Goal: Register for event/course: Sign up to attend an event or enroll in a course

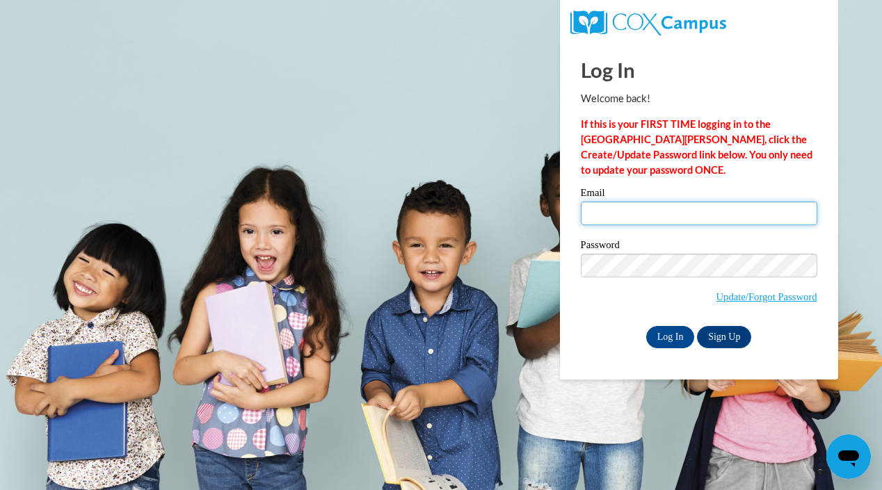
click at [648, 204] on input "Email" at bounding box center [699, 214] width 236 height 24
type input "schauffm@ripon.k12.wi.us"
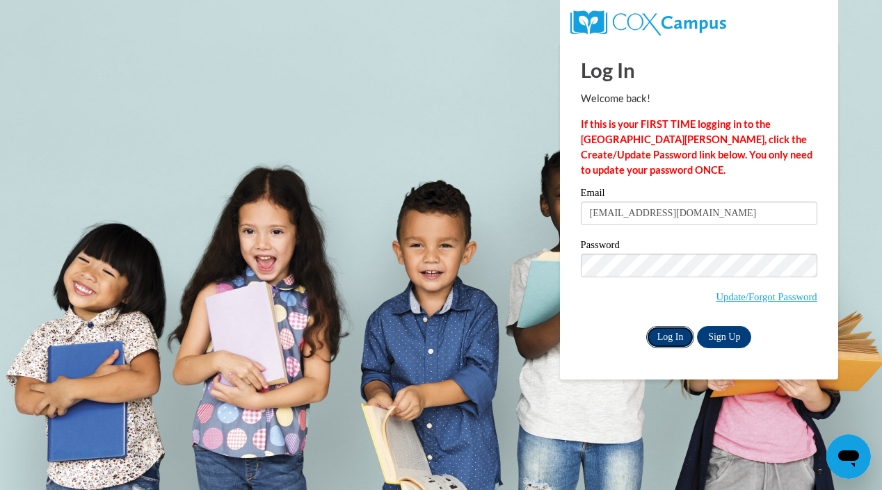
click at [677, 337] on input "Log In" at bounding box center [670, 337] width 49 height 22
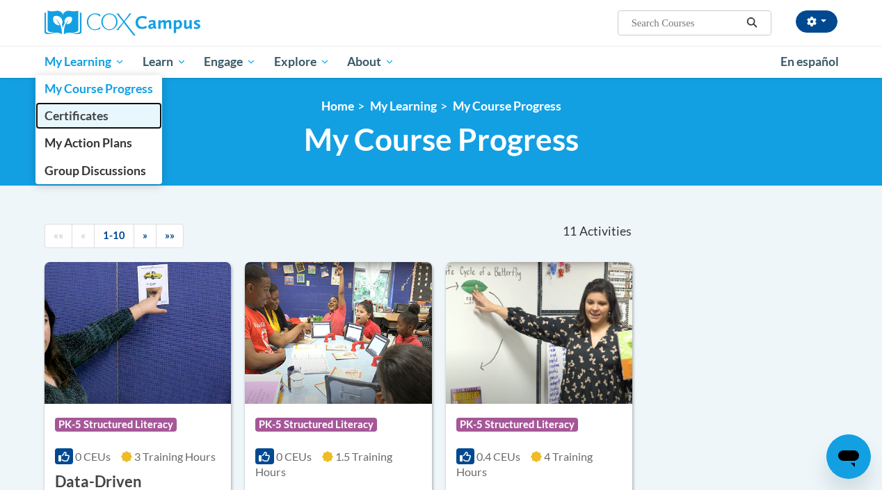
click at [92, 115] on span "Certificates" at bounding box center [77, 115] width 64 height 15
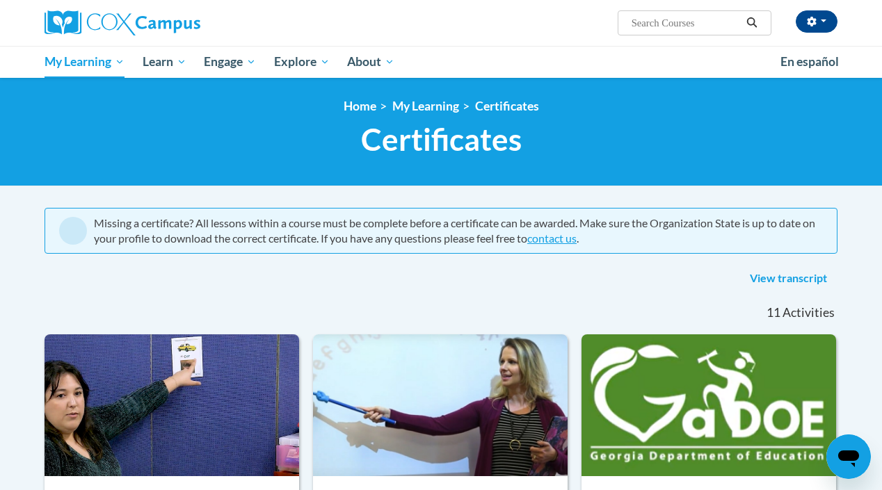
click at [645, 25] on input "Search..." at bounding box center [685, 23] width 111 height 17
type input "final exam"
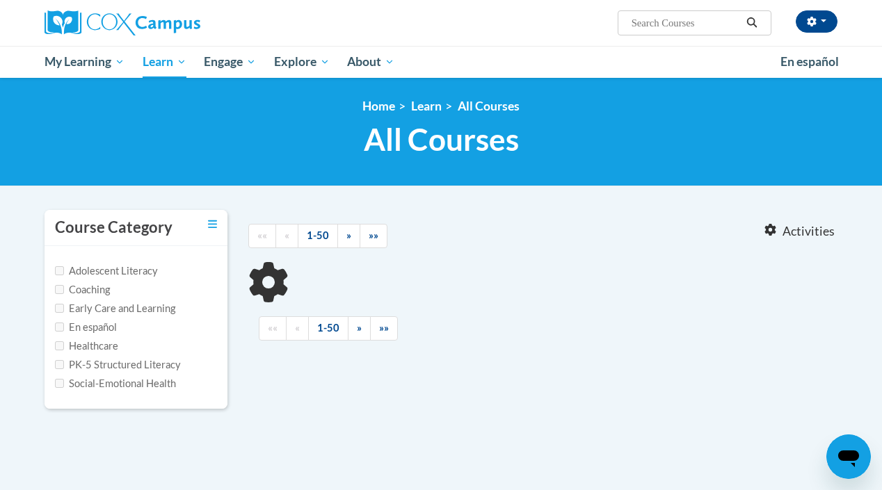
type input "final exam"
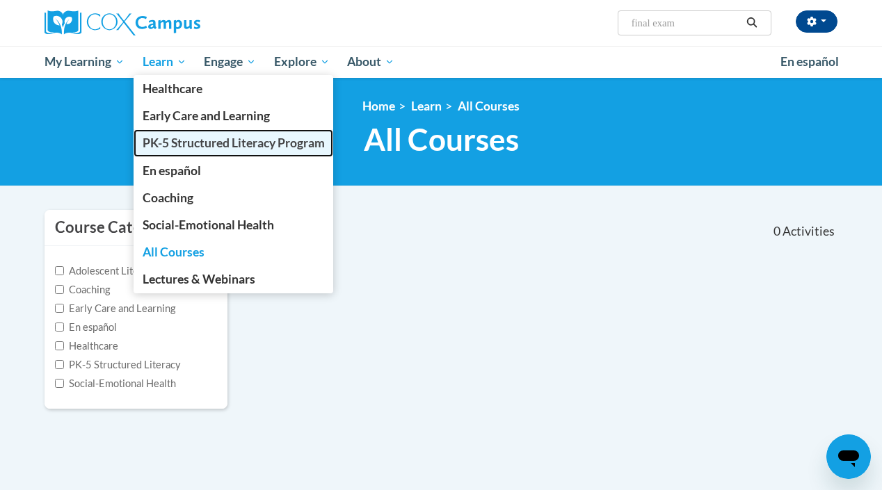
click at [239, 147] on span "PK-5 Structured Literacy Program" at bounding box center [234, 143] width 182 height 15
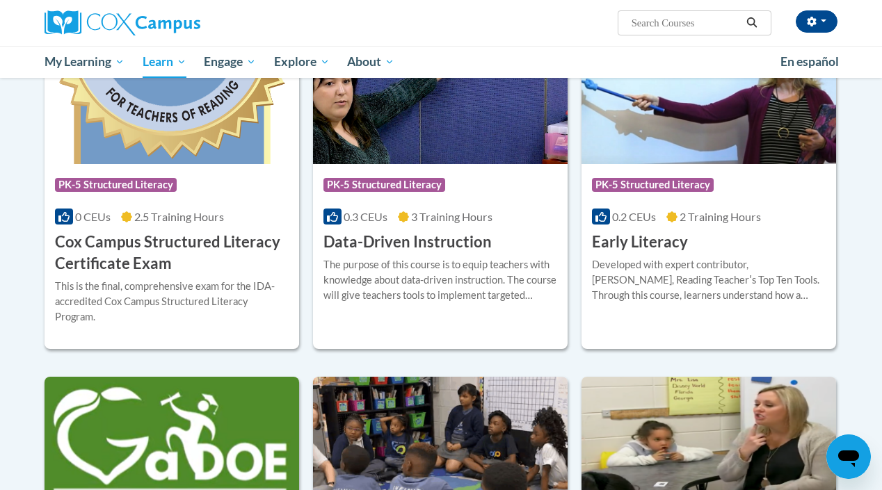
scroll to position [506, 0]
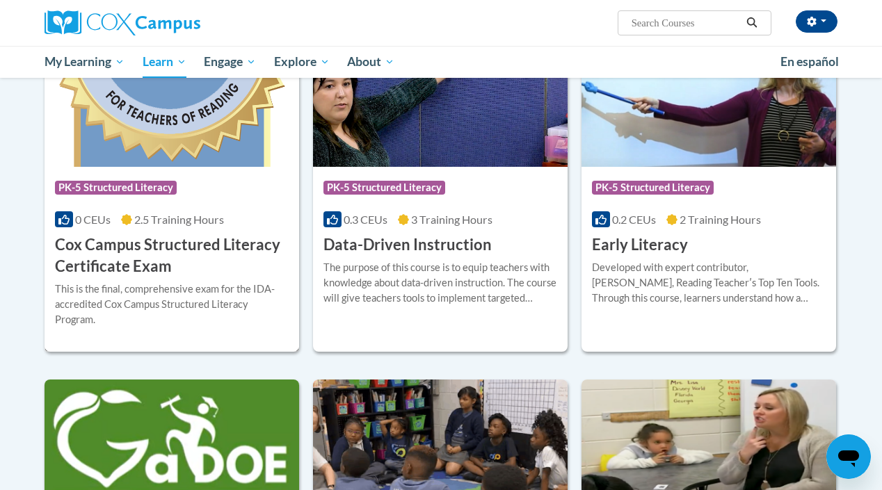
click at [241, 154] on img at bounding box center [172, 96] width 255 height 142
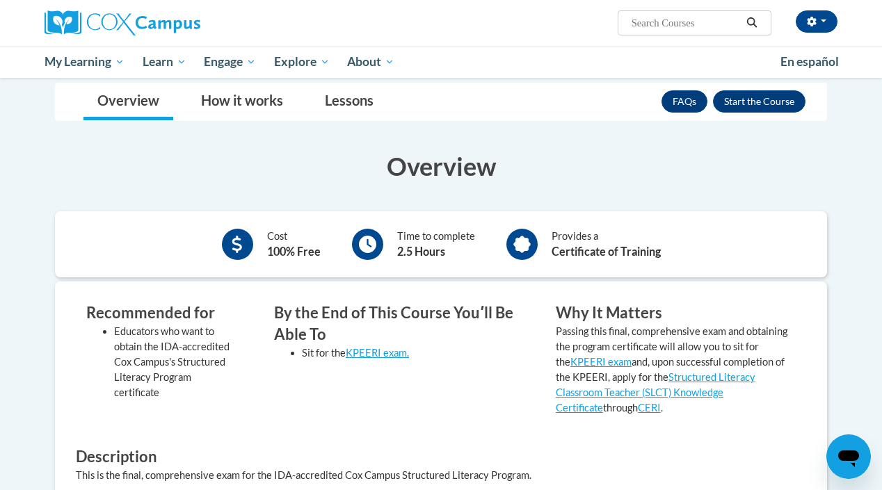
scroll to position [173, 0]
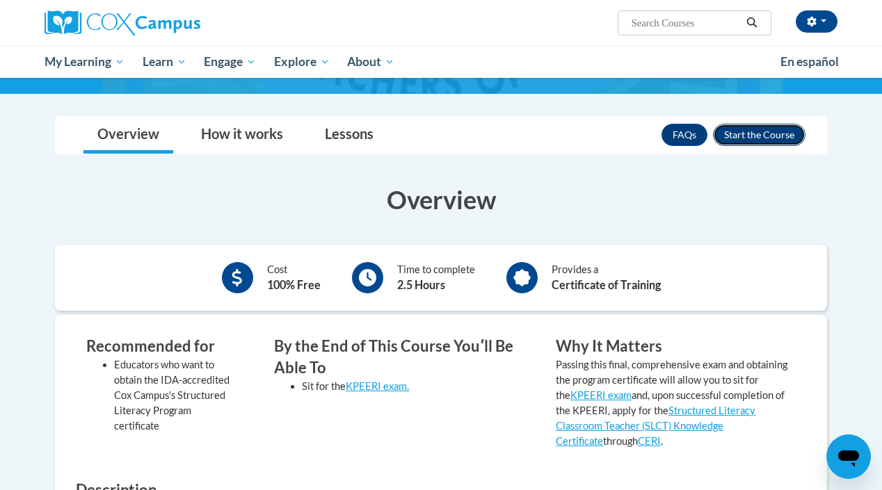
click at [748, 134] on button "Enroll" at bounding box center [759, 135] width 92 height 22
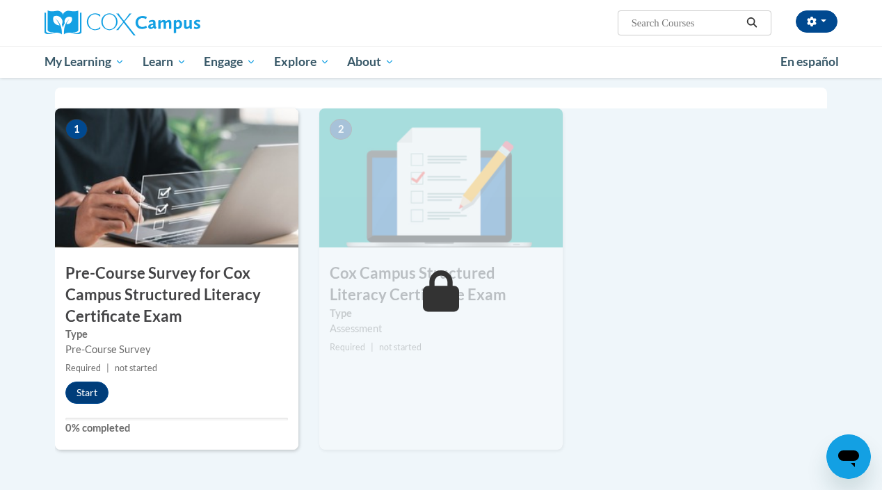
scroll to position [337, 0]
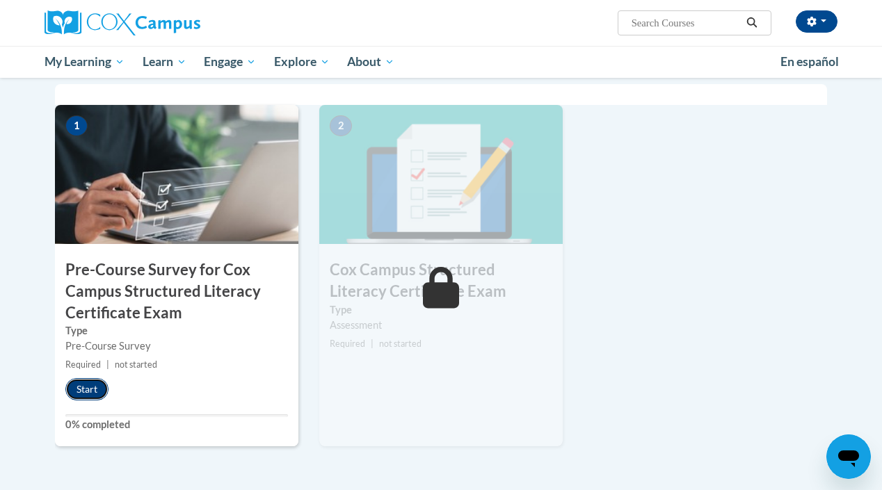
click at [96, 384] on button "Start" at bounding box center [86, 389] width 43 height 22
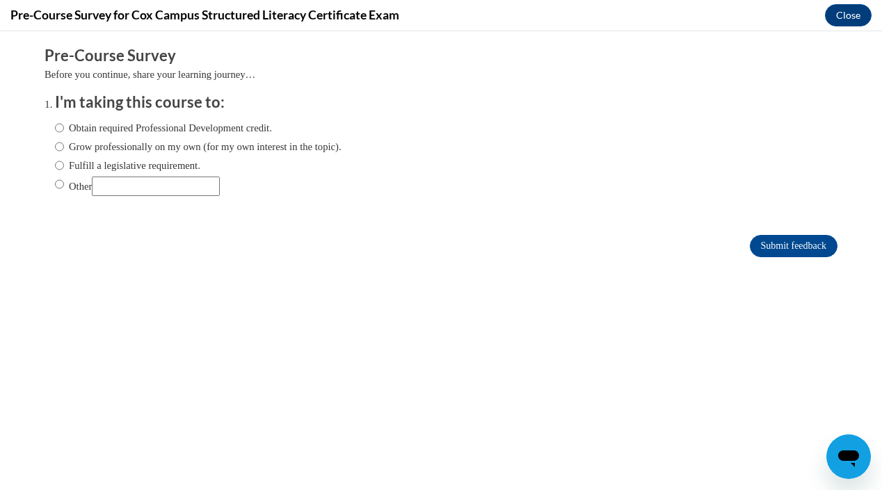
scroll to position [0, 0]
click at [176, 131] on label "Obtain required Professional Development credit." at bounding box center [163, 127] width 217 height 15
click at [64, 131] on input "Obtain required Professional Development credit." at bounding box center [59, 127] width 9 height 15
radio input "true"
click at [793, 241] on input "Submit feedback" at bounding box center [794, 246] width 88 height 22
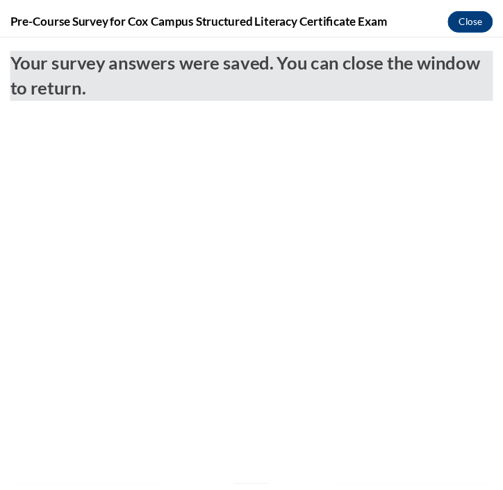
scroll to position [344, 0]
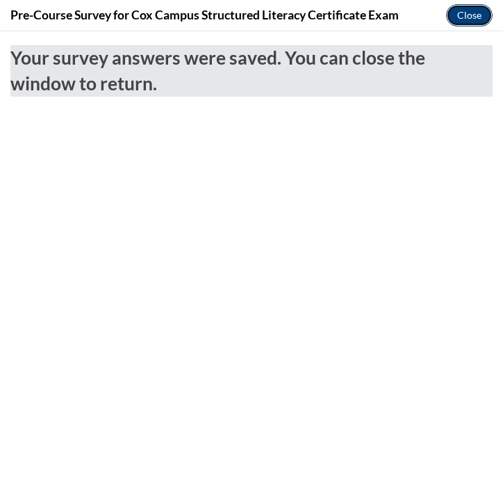
click at [465, 13] on button "Close" at bounding box center [469, 15] width 47 height 22
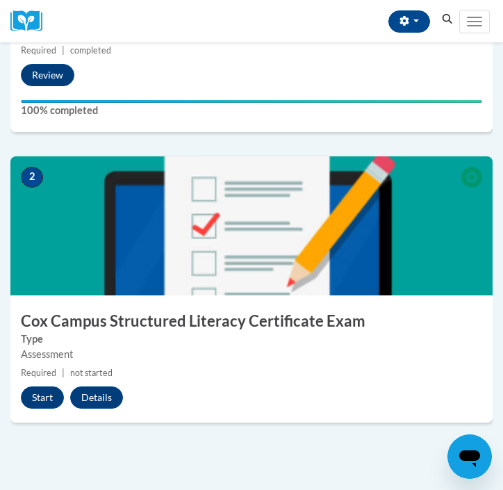
scroll to position [566, 0]
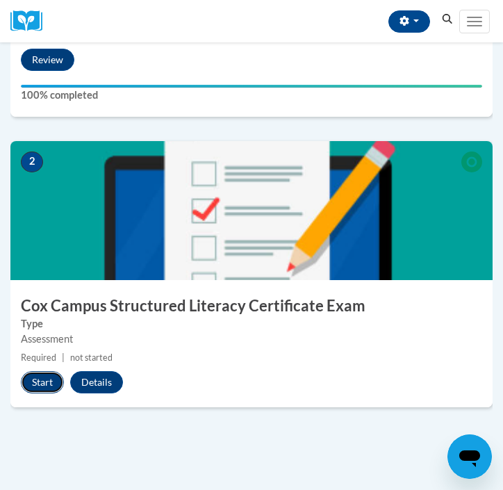
click at [35, 392] on button "Start" at bounding box center [42, 382] width 43 height 22
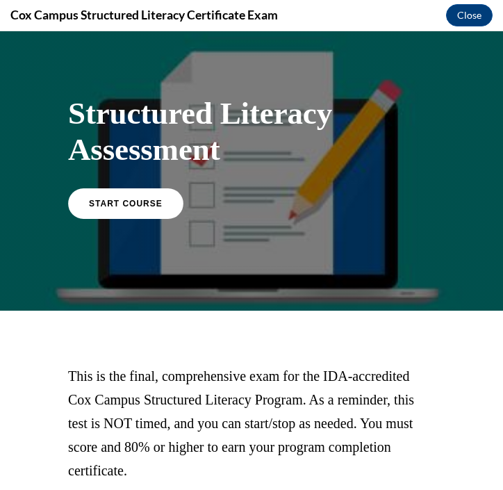
scroll to position [0, 0]
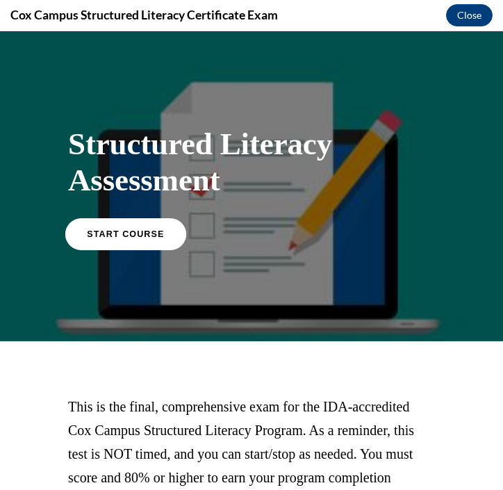
click at [144, 242] on link "START COURSE" at bounding box center [125, 234] width 121 height 32
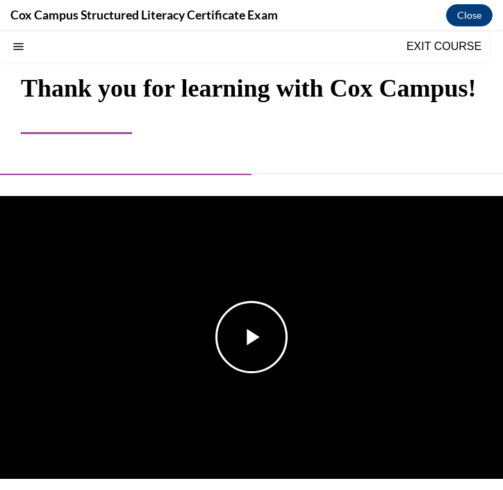
scroll to position [57, 0]
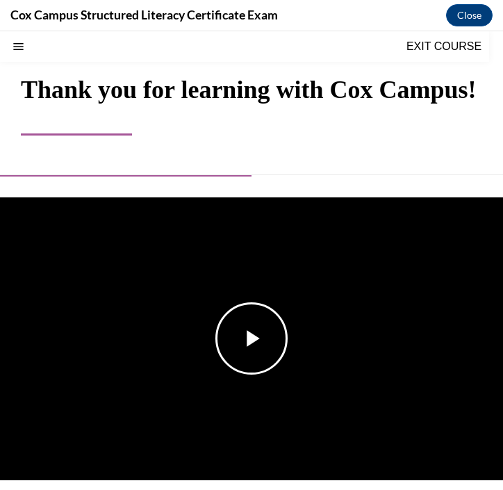
click at [252, 339] on span "Video player" at bounding box center [252, 339] width 0 height 0
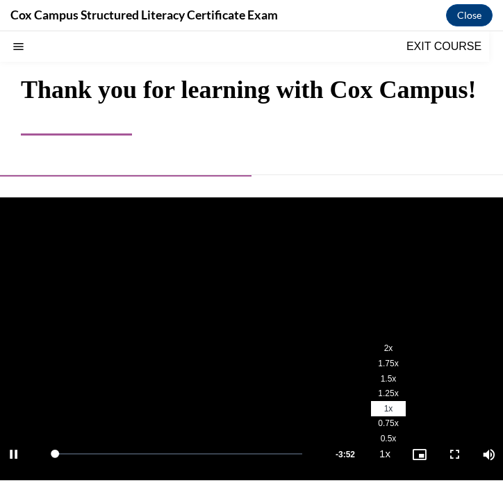
click at [394, 349] on li "2x" at bounding box center [388, 348] width 35 height 15
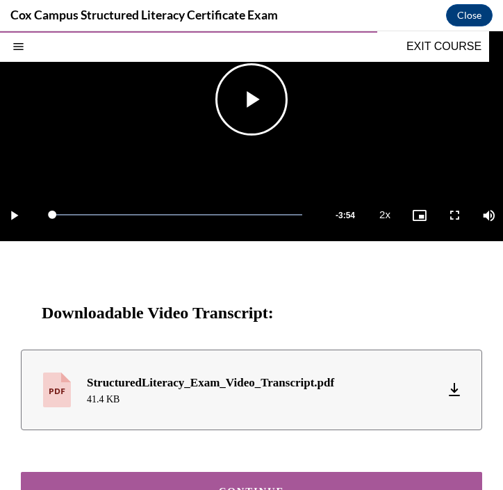
scroll to position [353, 0]
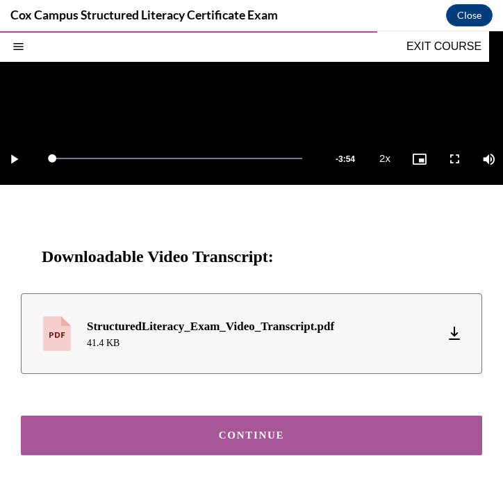
click at [270, 439] on div "CONTINUE" at bounding box center [251, 435] width 419 height 10
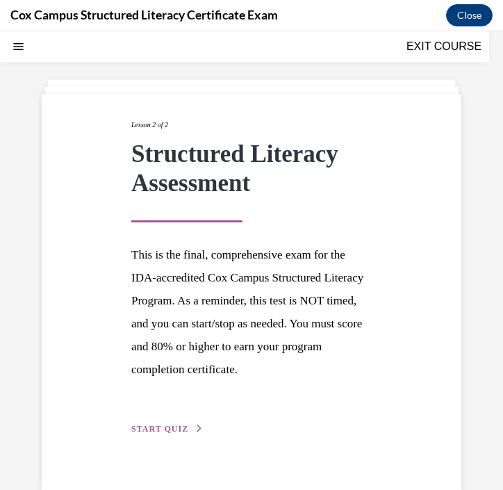
scroll to position [75, 0]
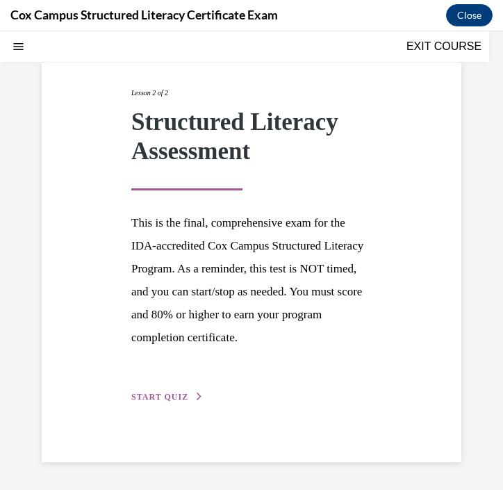
click at [168, 396] on span "START QUIZ" at bounding box center [159, 397] width 57 height 10
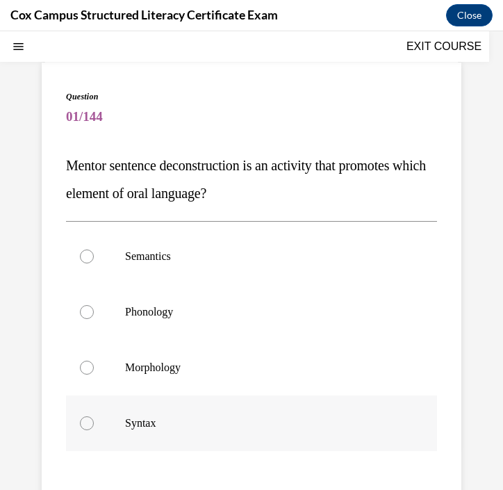
click at [145, 423] on p "Syntax" at bounding box center [263, 424] width 277 height 14
click at [94, 423] on input "Syntax" at bounding box center [87, 424] width 14 height 14
radio input "true"
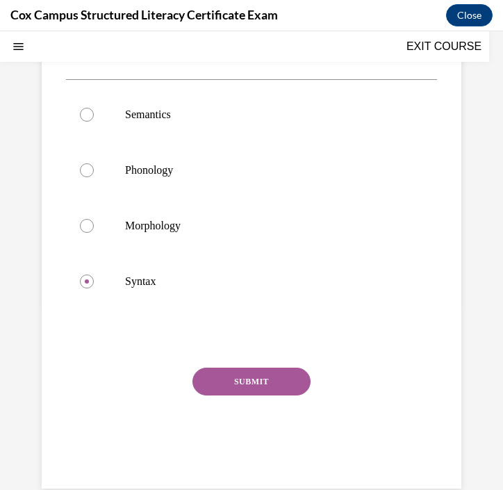
click at [229, 383] on button "SUBMIT" at bounding box center [252, 382] width 118 height 28
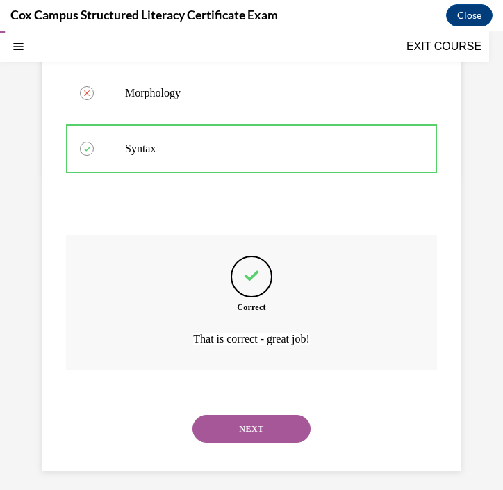
scroll to position [358, 0]
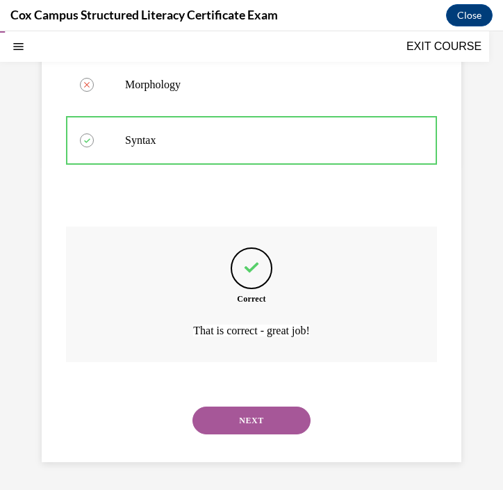
click at [248, 426] on button "NEXT" at bounding box center [252, 421] width 118 height 28
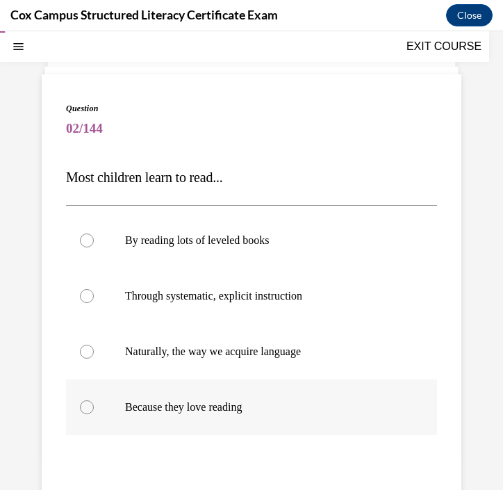
scroll to position [64, 0]
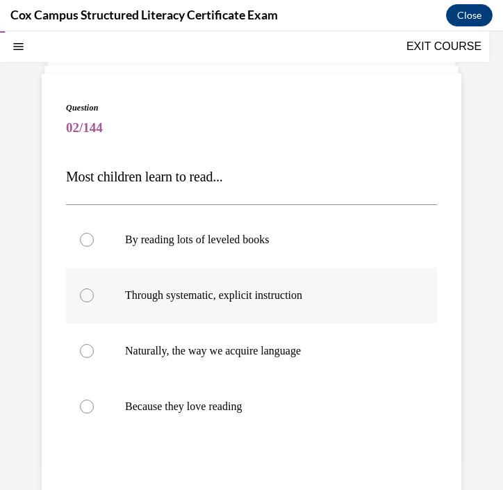
click at [220, 299] on span "Through systematic, explicit instruction" at bounding box center [213, 295] width 177 height 12
click at [94, 299] on input "Through systematic, explicit instruction" at bounding box center [87, 296] width 14 height 14
radio input "true"
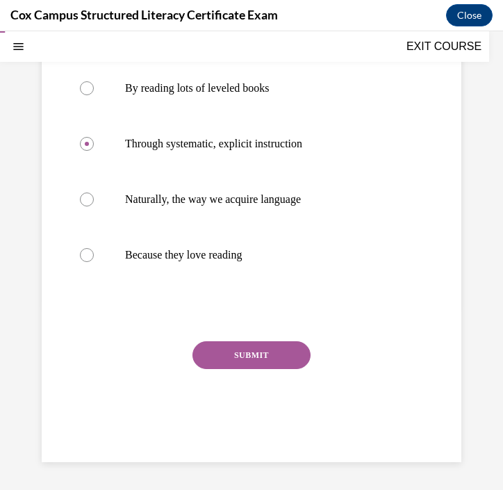
click at [241, 352] on button "SUBMIT" at bounding box center [252, 355] width 118 height 28
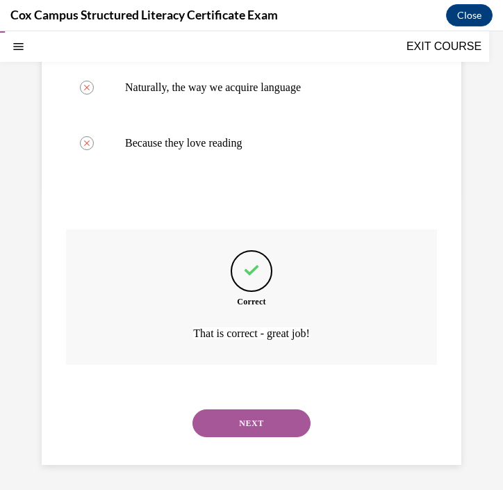
scroll to position [330, 0]
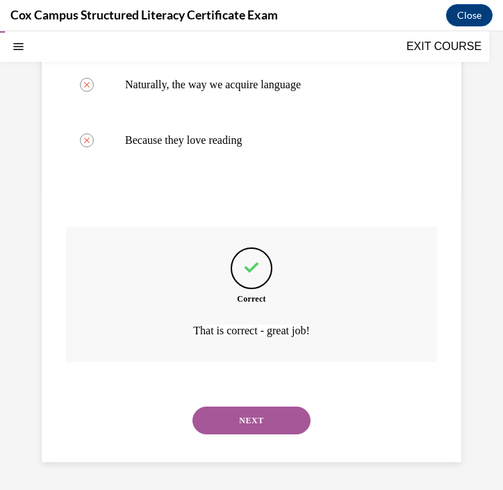
click at [252, 421] on button "NEXT" at bounding box center [252, 421] width 118 height 28
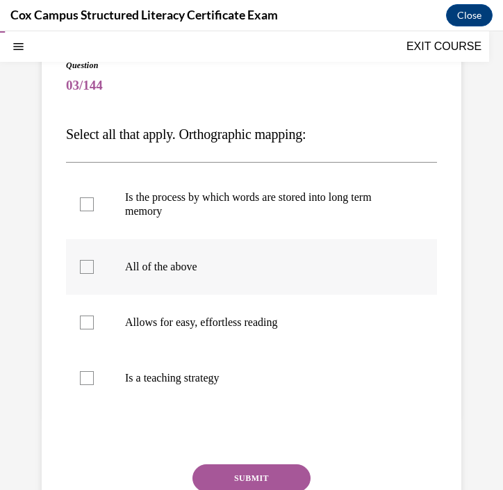
scroll to position [120, 0]
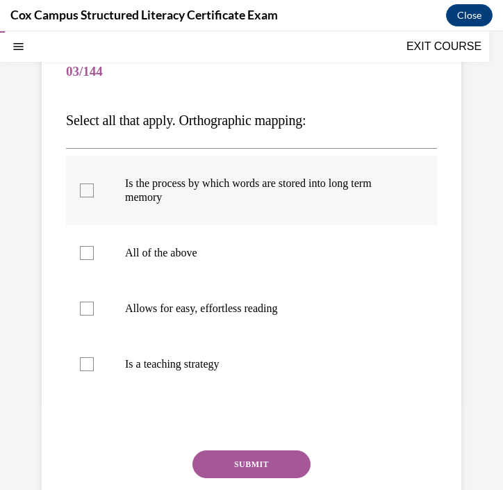
click at [261, 188] on span "Is the process by which words are stored into long term memory" at bounding box center [248, 190] width 247 height 26
click at [94, 188] on input "Is the process by which words are stored into long term memory" at bounding box center [87, 191] width 14 height 14
checkbox input "true"
click at [129, 307] on p "Allows for easy, effortless reading" at bounding box center [263, 309] width 277 height 14
click at [83, 311] on div at bounding box center [87, 309] width 14 height 14
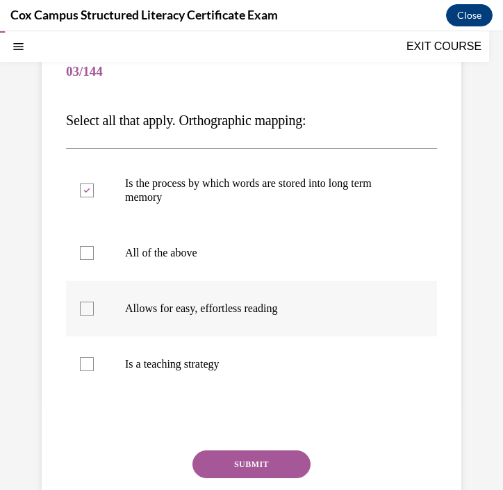
click at [83, 311] on input "Allows for easy, effortless reading" at bounding box center [87, 309] width 14 height 14
checkbox input "true"
click at [240, 460] on button "SUBMIT" at bounding box center [252, 465] width 118 height 28
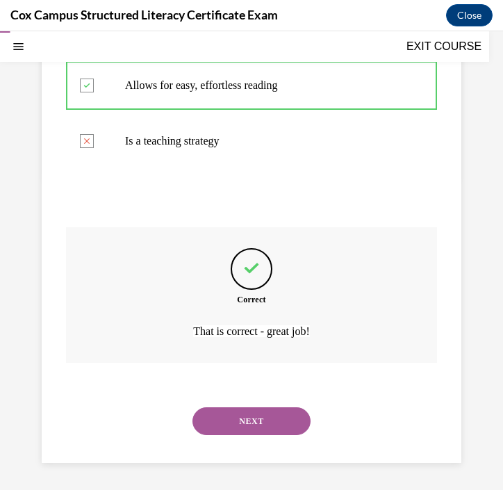
scroll to position [344, 0]
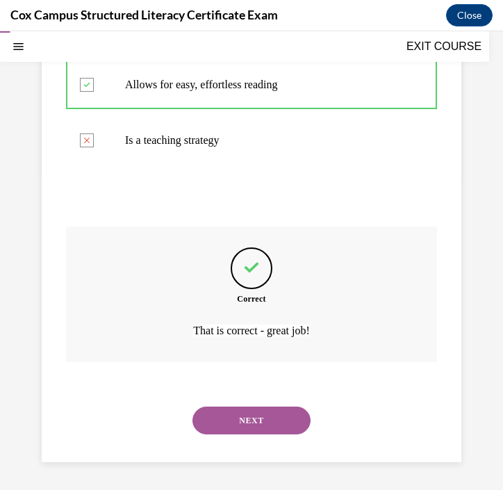
click at [277, 419] on button "NEXT" at bounding box center [252, 421] width 118 height 28
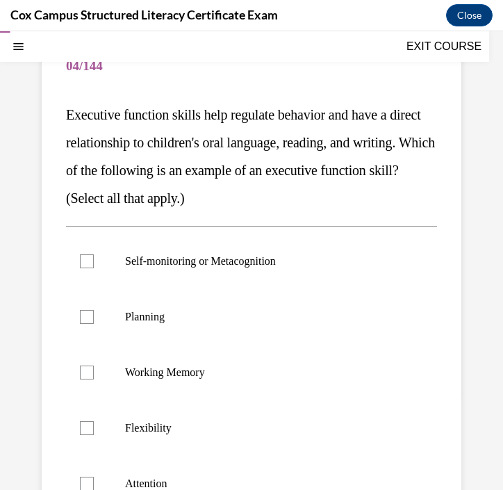
scroll to position [129, 0]
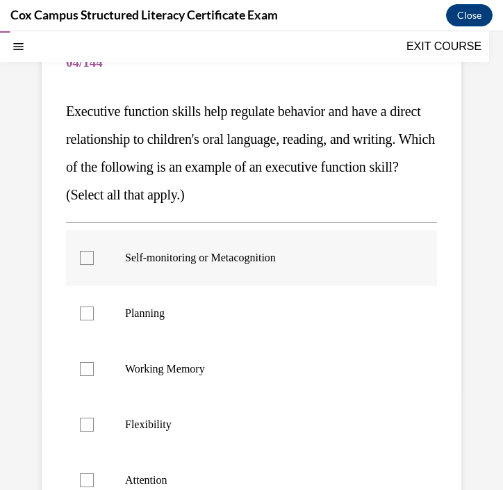
click at [90, 262] on div at bounding box center [87, 258] width 14 height 14
click at [90, 262] on input "Self-monitoring or Metacognition" at bounding box center [87, 258] width 14 height 14
checkbox input "true"
click at [89, 310] on div at bounding box center [87, 314] width 14 height 14
click at [89, 310] on input "Planning" at bounding box center [87, 314] width 14 height 14
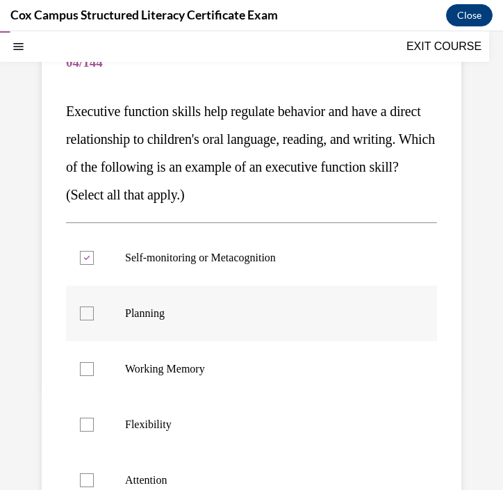
checkbox input "true"
click at [89, 374] on div at bounding box center [87, 369] width 14 height 14
click at [89, 374] on input "Working Memory" at bounding box center [87, 369] width 14 height 14
checkbox input "true"
click at [89, 420] on div at bounding box center [87, 425] width 14 height 14
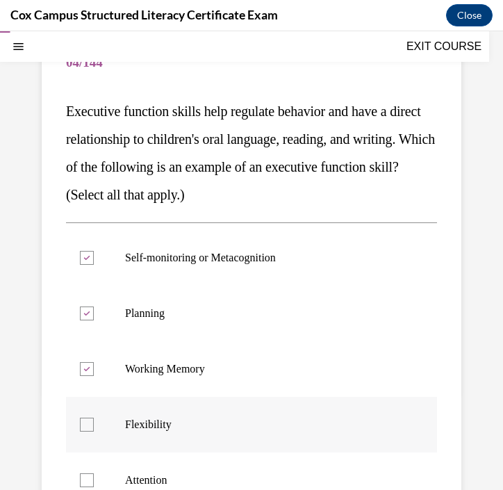
click at [89, 420] on input "Flexibility" at bounding box center [87, 425] width 14 height 14
checkbox input "true"
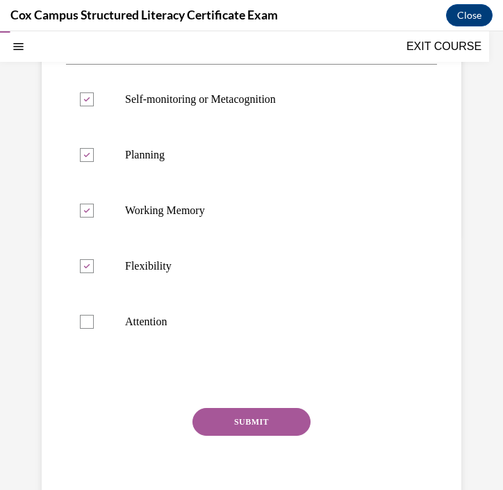
scroll to position [296, 0]
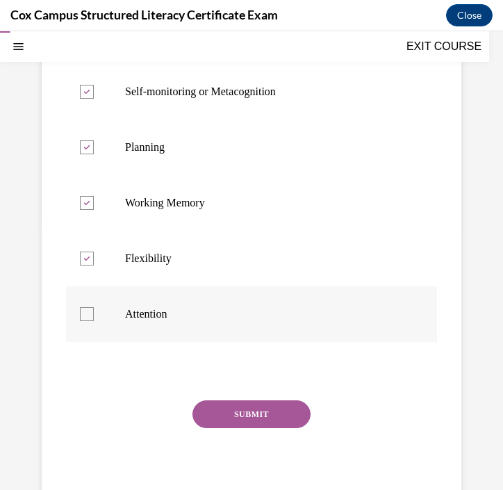
click at [86, 318] on div at bounding box center [87, 314] width 14 height 14
click at [86, 318] on input "Attention" at bounding box center [87, 314] width 14 height 14
checkbox input "true"
click at [275, 418] on button "SUBMIT" at bounding box center [252, 415] width 118 height 28
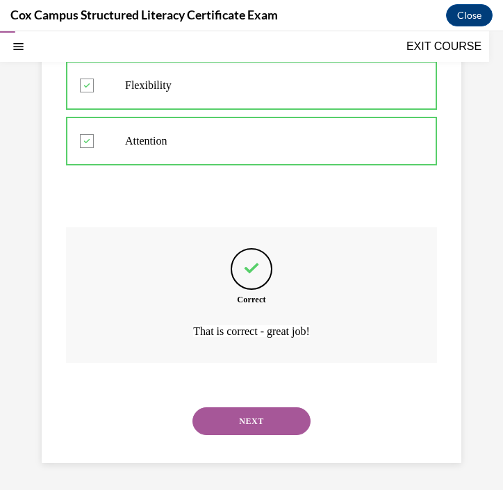
scroll to position [469, 0]
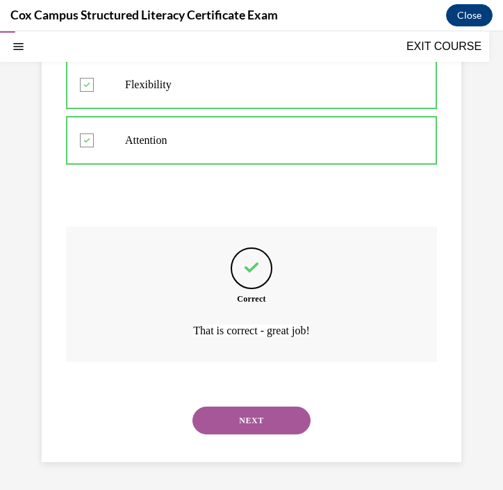
click at [275, 418] on button "NEXT" at bounding box center [252, 421] width 118 height 28
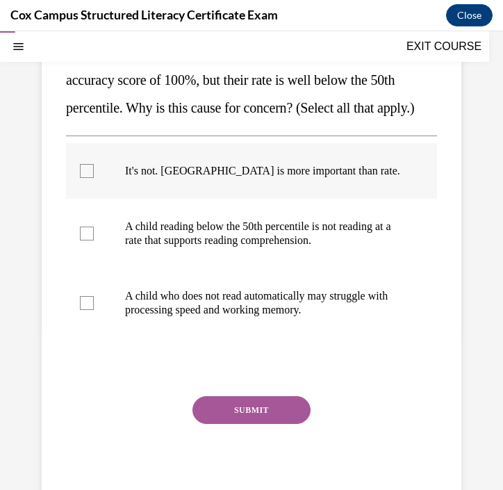
scroll to position [189, 0]
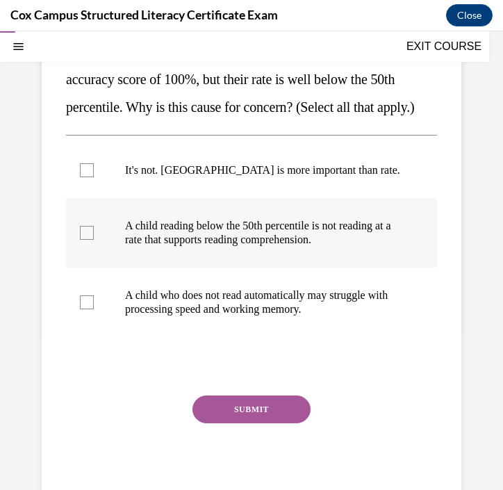
click at [88, 240] on div at bounding box center [87, 233] width 14 height 14
click at [88, 240] on input "A child reading below the 50th percentile is not reading at a rate that support…" at bounding box center [87, 233] width 14 height 14
checkbox input "true"
click at [230, 424] on button "SUBMIT" at bounding box center [252, 410] width 118 height 28
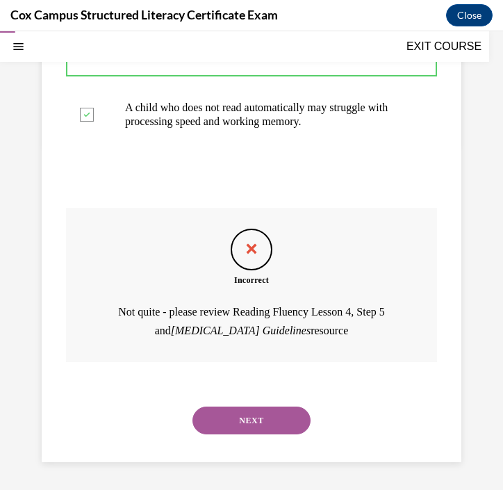
scroll to position [405, 0]
click at [237, 422] on button "NEXT" at bounding box center [252, 421] width 118 height 28
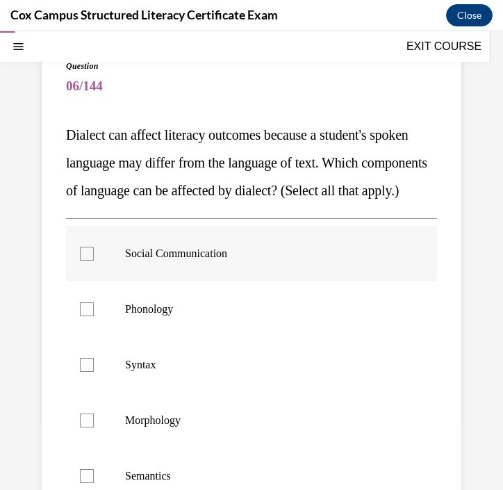
scroll to position [107, 0]
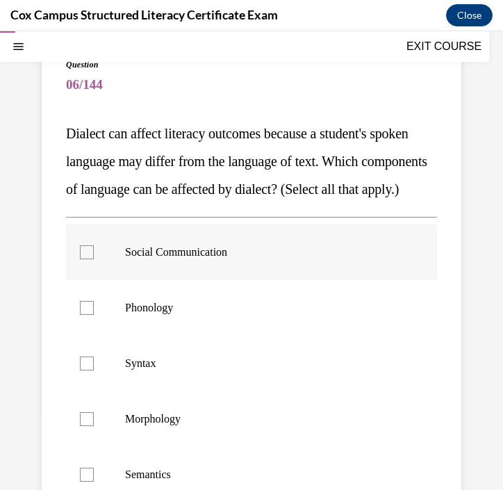
click at [80, 259] on div at bounding box center [87, 252] width 14 height 14
click at [80, 259] on input "Social Communication" at bounding box center [87, 252] width 14 height 14
checkbox input "true"
click at [84, 315] on div at bounding box center [87, 308] width 14 height 14
click at [84, 315] on input "Phonology" at bounding box center [87, 308] width 14 height 14
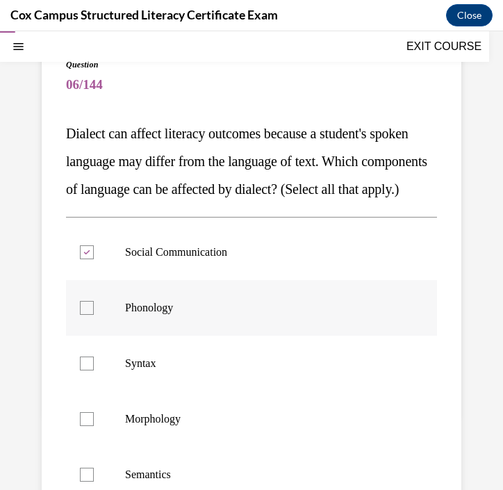
checkbox input "true"
click at [84, 371] on div at bounding box center [87, 364] width 14 height 14
click at [84, 371] on input "Syntax" at bounding box center [87, 364] width 14 height 14
checkbox input "true"
click at [86, 426] on div at bounding box center [87, 419] width 14 height 14
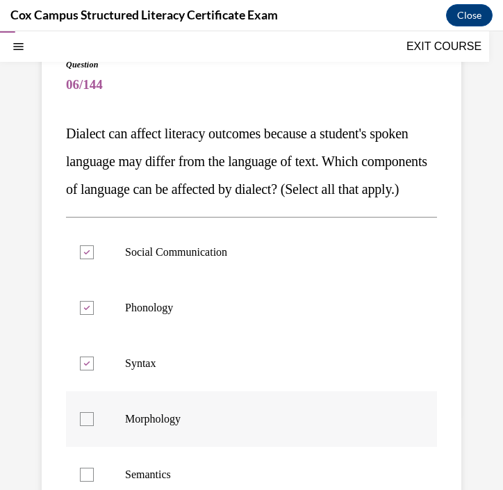
click at [86, 426] on input "Morphology" at bounding box center [87, 419] width 14 height 14
checkbox input "true"
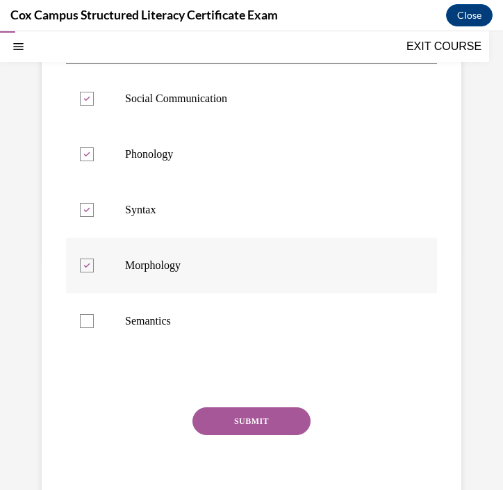
scroll to position [263, 0]
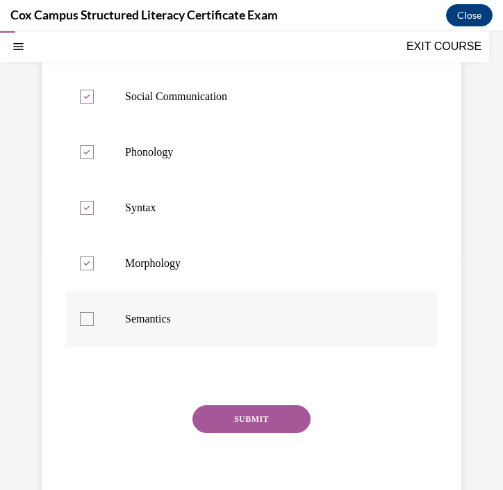
click at [87, 326] on div at bounding box center [87, 319] width 14 height 14
click at [87, 326] on input "Semantics" at bounding box center [87, 319] width 14 height 14
checkbox input "true"
click at [234, 433] on button "SUBMIT" at bounding box center [252, 419] width 118 height 28
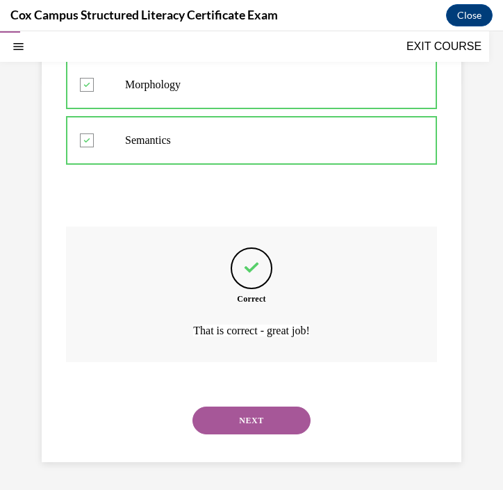
scroll to position [469, 0]
click at [249, 415] on button "NEXT" at bounding box center [252, 421] width 118 height 28
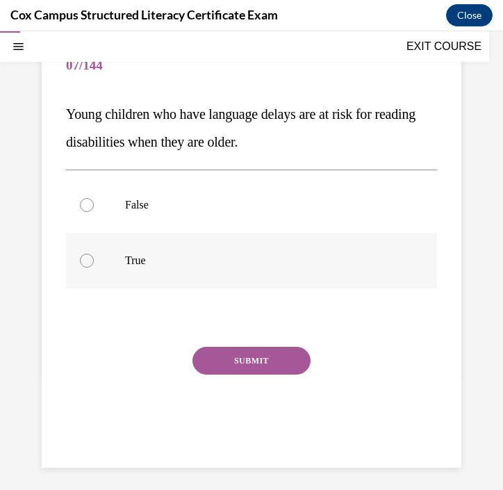
click at [163, 275] on label "True" at bounding box center [251, 261] width 371 height 56
click at [94, 268] on input "True" at bounding box center [87, 261] width 14 height 14
radio input "true"
click at [272, 364] on button "SUBMIT" at bounding box center [252, 361] width 118 height 28
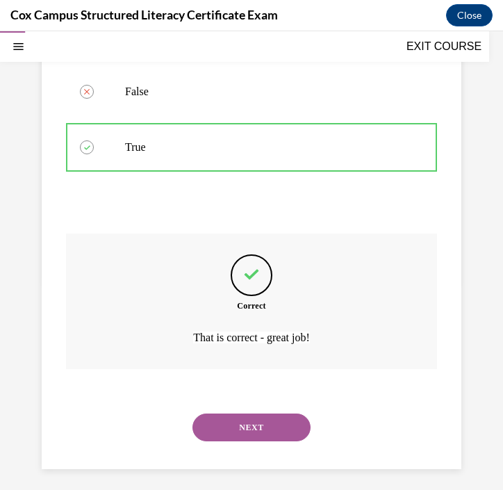
scroll to position [247, 0]
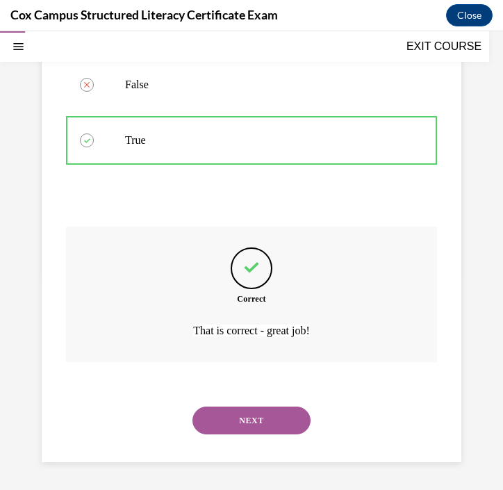
click at [269, 414] on button "NEXT" at bounding box center [252, 421] width 118 height 28
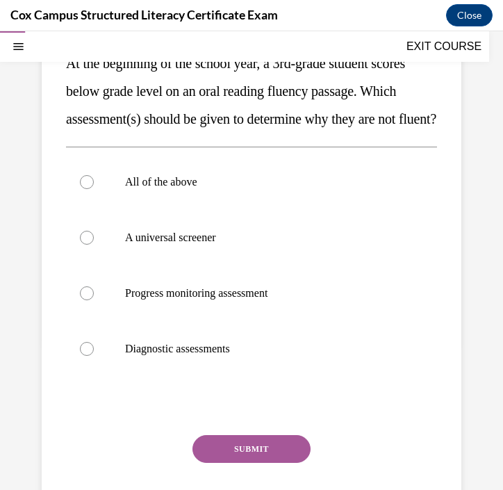
scroll to position [169, 0]
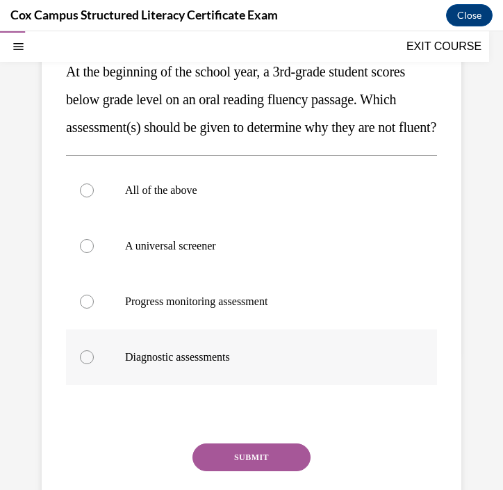
click at [182, 385] on label "Diagnostic assessments" at bounding box center [251, 358] width 371 height 56
click at [94, 364] on input "Diagnostic assessments" at bounding box center [87, 357] width 14 height 14
radio input "true"
click at [278, 471] on button "SUBMIT" at bounding box center [252, 458] width 118 height 28
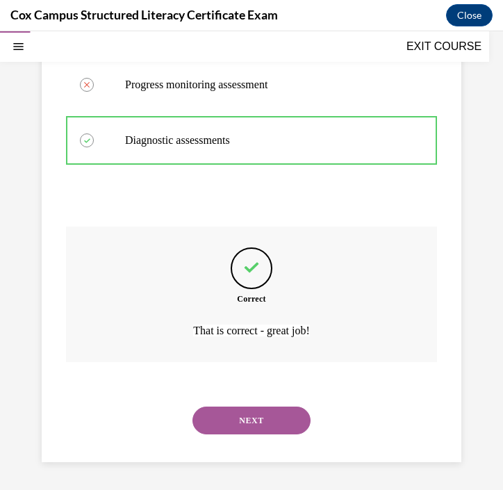
scroll to position [414, 0]
click at [281, 426] on button "NEXT" at bounding box center [252, 421] width 118 height 28
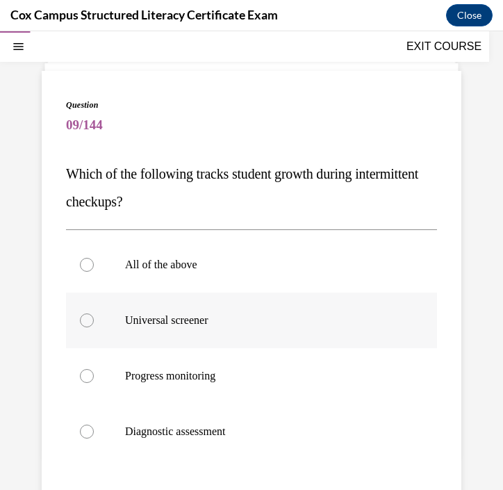
scroll to position [68, 0]
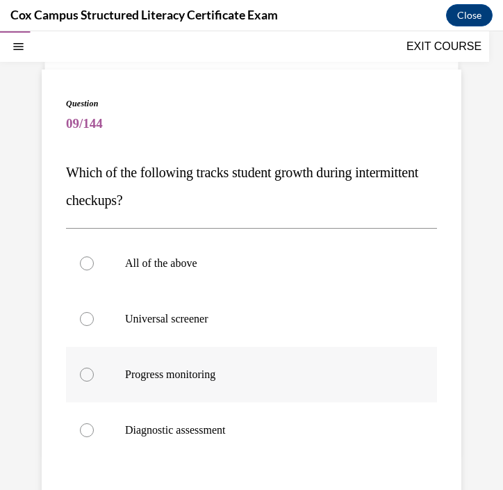
click at [188, 383] on label "Progress monitoring" at bounding box center [251, 375] width 371 height 56
click at [94, 382] on input "Progress monitoring" at bounding box center [87, 375] width 14 height 14
radio input "true"
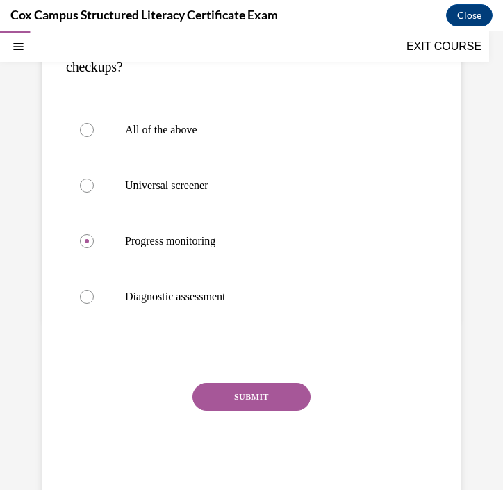
click at [250, 394] on button "SUBMIT" at bounding box center [252, 397] width 118 height 28
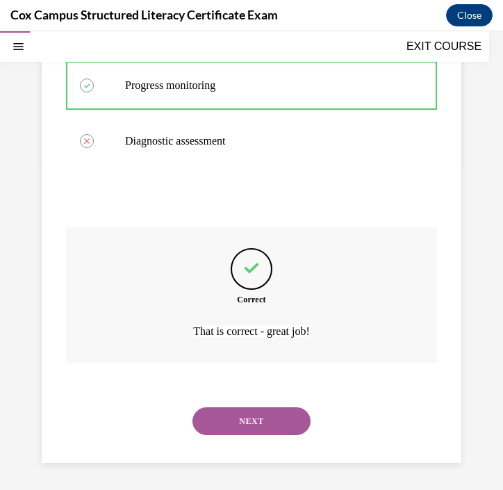
scroll to position [358, 0]
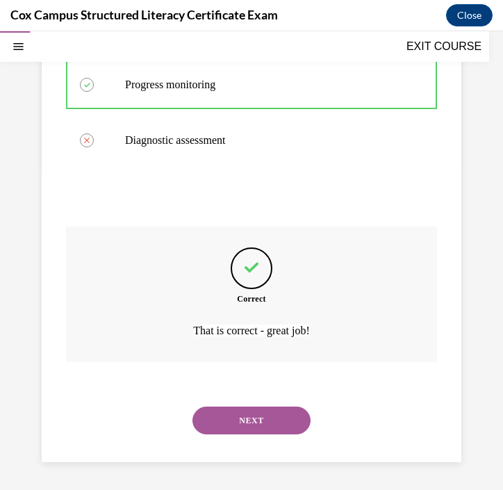
click at [255, 428] on button "NEXT" at bounding box center [252, 421] width 118 height 28
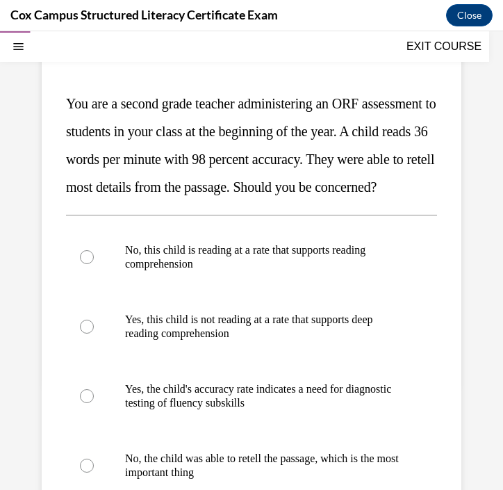
scroll to position [140, 0]
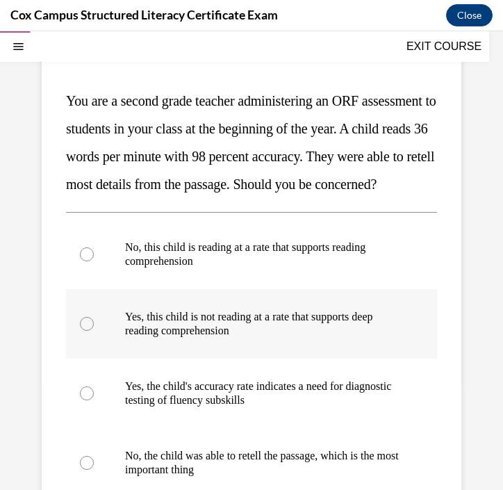
click at [187, 338] on p "Yes, this child is not reading at a rate that supports deep reading comprehensi…" at bounding box center [263, 324] width 277 height 28
click at [94, 331] on input "Yes, this child is not reading at a rate that supports deep reading comprehensi…" at bounding box center [87, 324] width 14 height 14
radio input "true"
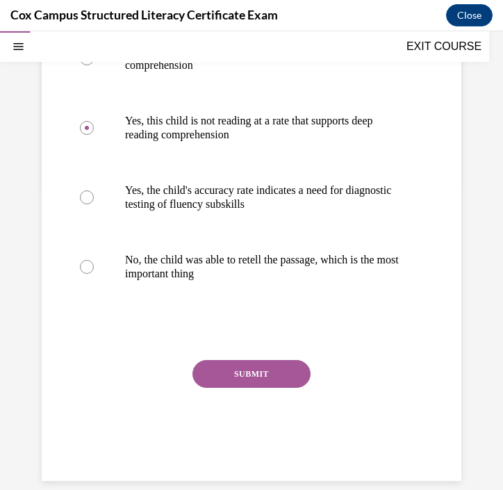
click at [241, 388] on button "SUBMIT" at bounding box center [252, 374] width 118 height 28
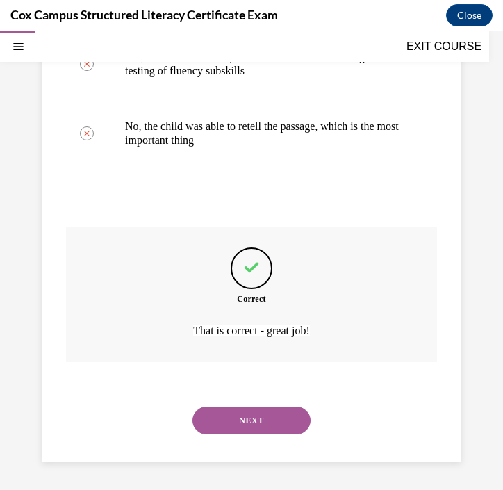
scroll to position [497, 0]
click at [268, 421] on button "NEXT" at bounding box center [252, 421] width 118 height 28
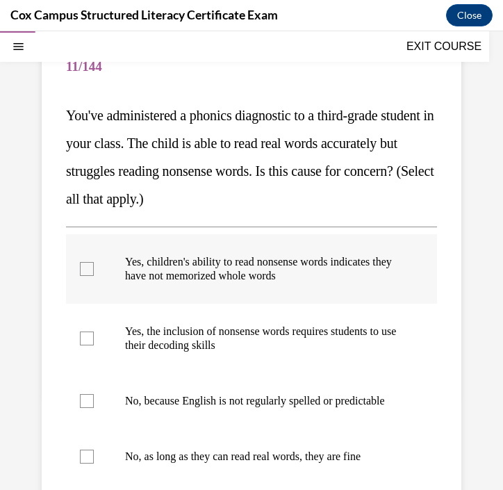
scroll to position [131, 0]
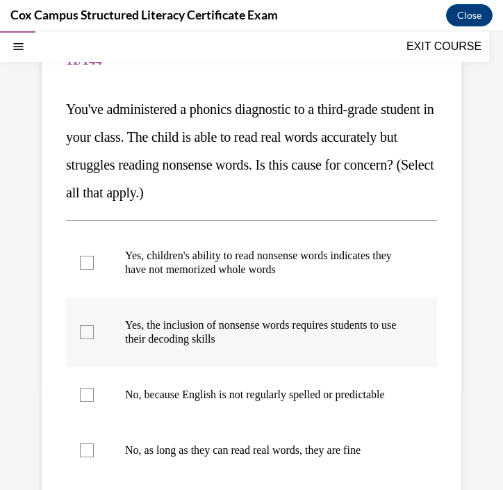
click at [86, 332] on div at bounding box center [87, 332] width 14 height 14
click at [86, 332] on input "Yes, the inclusion of nonsense words requires students to use their decoding sk…" at bounding box center [87, 332] width 14 height 14
checkbox input "true"
click at [86, 263] on div at bounding box center [87, 263] width 14 height 14
click at [86, 263] on input "Yes, children's ability to read nonsense words indicates they have not memorize…" at bounding box center [87, 263] width 14 height 14
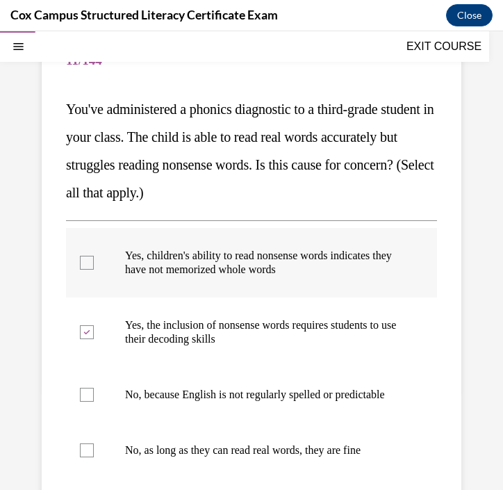
checkbox input "true"
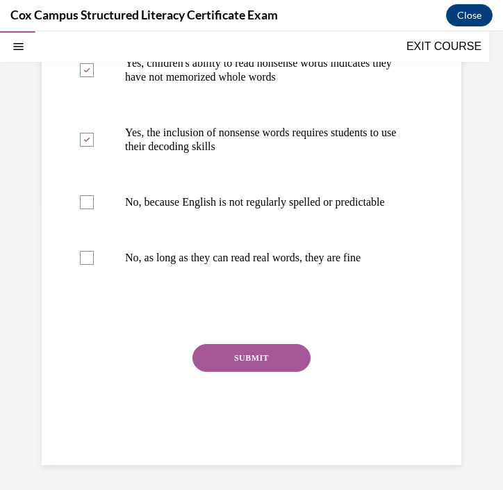
click at [227, 372] on button "SUBMIT" at bounding box center [252, 358] width 118 height 28
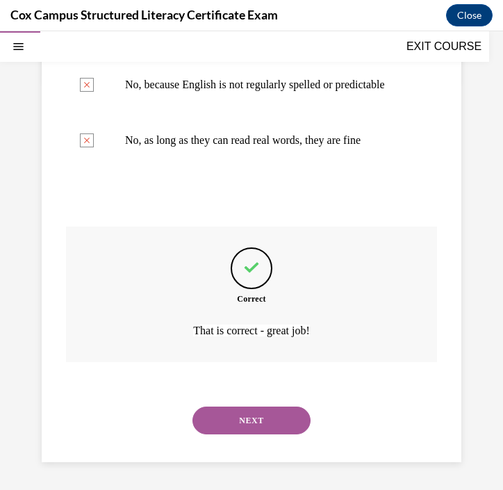
scroll to position [455, 0]
click at [240, 410] on button "NEXT" at bounding box center [252, 421] width 118 height 28
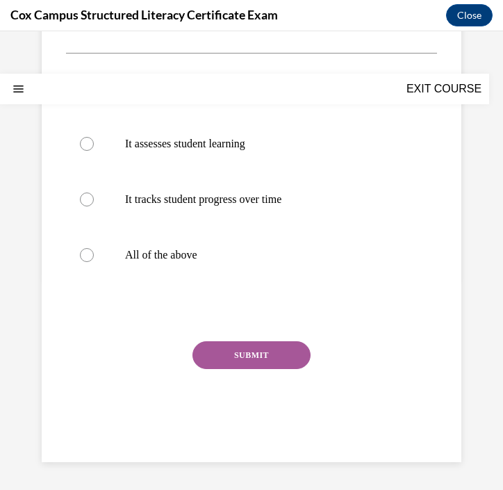
scroll to position [0, 0]
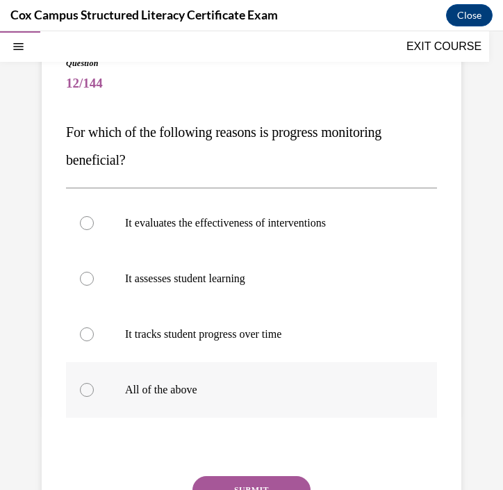
click at [184, 385] on p "All of the above" at bounding box center [263, 390] width 277 height 14
click at [94, 385] on input "All of the above" at bounding box center [87, 390] width 14 height 14
radio input "true"
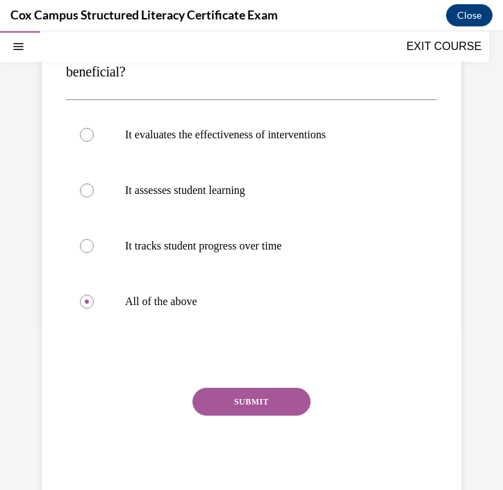
click at [245, 401] on button "SUBMIT" at bounding box center [252, 402] width 118 height 28
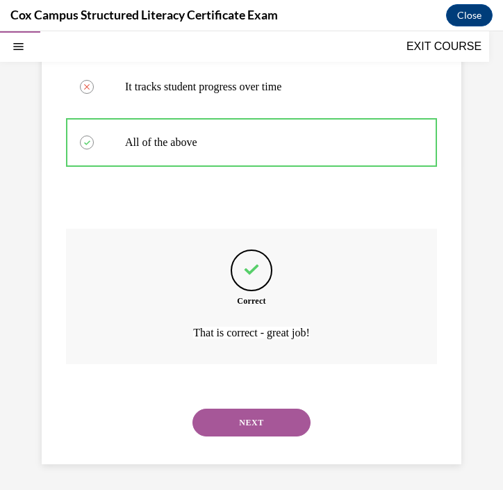
scroll to position [358, 0]
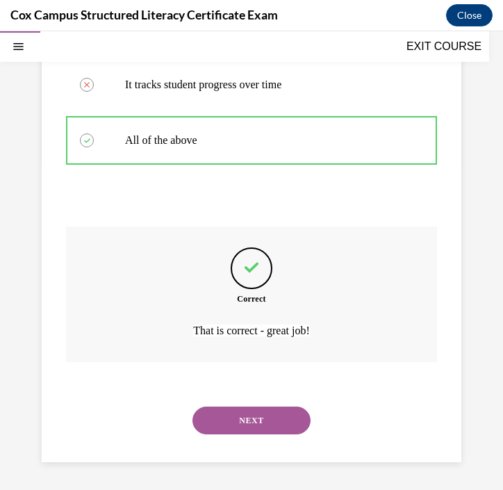
click at [281, 428] on button "NEXT" at bounding box center [252, 421] width 118 height 28
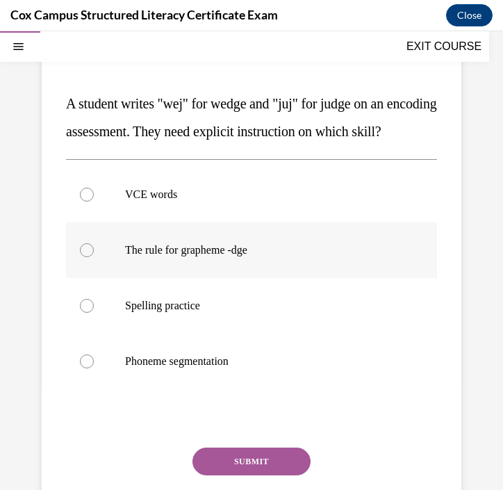
scroll to position [139, 0]
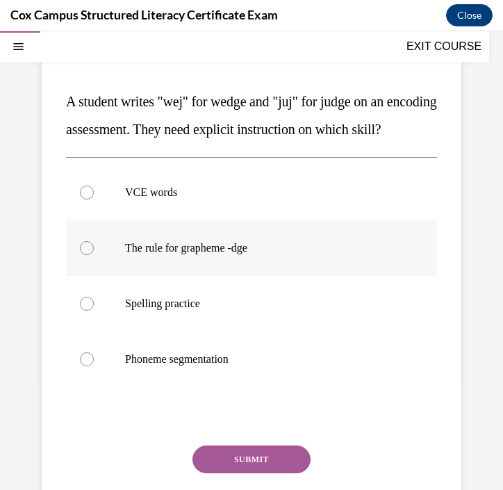
click at [248, 254] on span "The rule for grapheme -dge" at bounding box center [186, 248] width 122 height 12
click at [94, 255] on input "The rule for grapheme -dge" at bounding box center [87, 248] width 14 height 14
radio input "true"
click at [245, 474] on button "SUBMIT" at bounding box center [252, 460] width 118 height 28
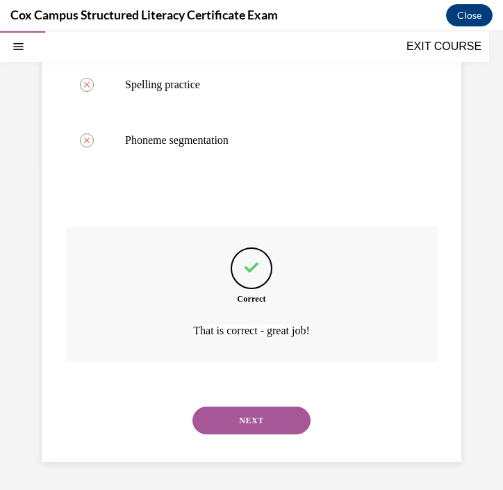
scroll to position [386, 0]
click at [274, 433] on button "NEXT" at bounding box center [252, 421] width 118 height 28
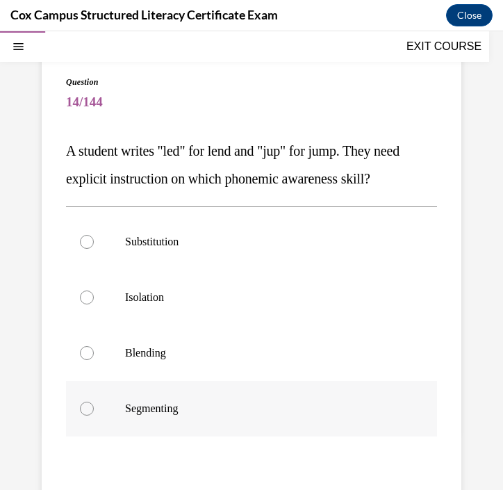
click at [193, 406] on p "Segmenting" at bounding box center [263, 409] width 277 height 14
click at [94, 406] on input "Segmenting" at bounding box center [87, 409] width 14 height 14
radio input "true"
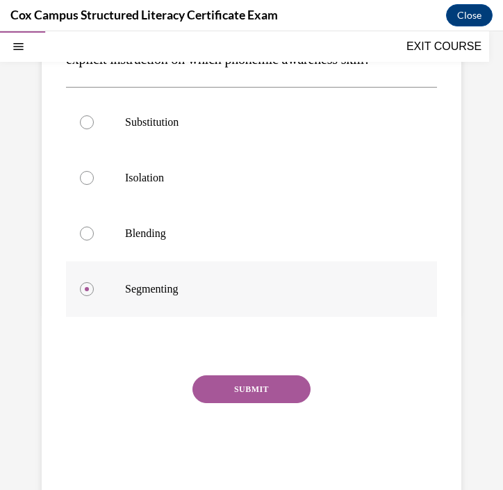
click at [282, 389] on button "SUBMIT" at bounding box center [252, 390] width 118 height 28
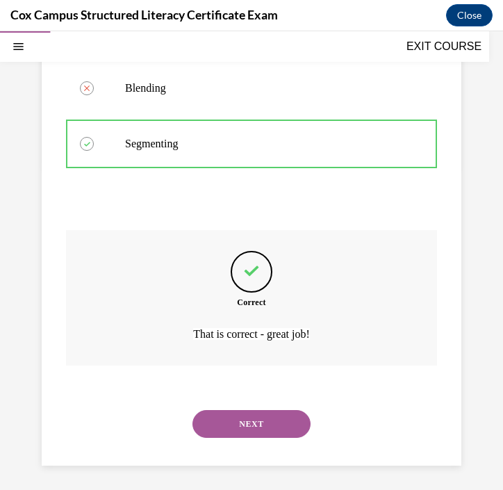
scroll to position [358, 0]
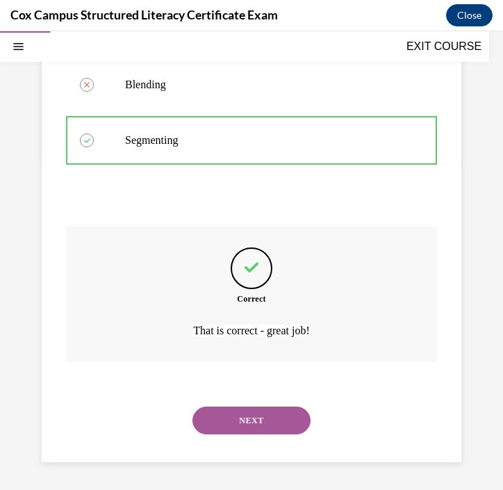
click at [248, 424] on button "NEXT" at bounding box center [252, 421] width 118 height 28
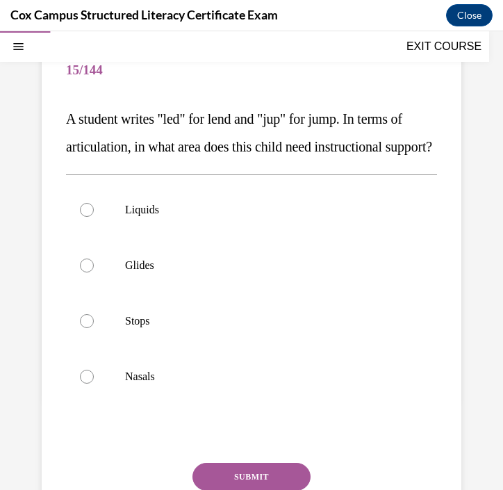
scroll to position [143, 0]
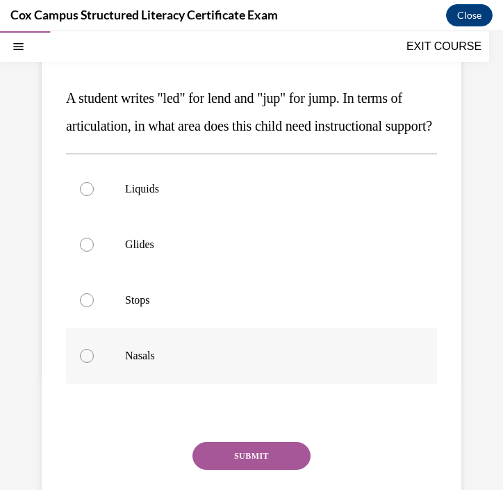
click at [245, 363] on p "Nasals" at bounding box center [263, 356] width 277 height 14
click at [94, 363] on input "Nasals" at bounding box center [87, 356] width 14 height 14
radio input "true"
click at [262, 470] on button "SUBMIT" at bounding box center [252, 456] width 118 height 28
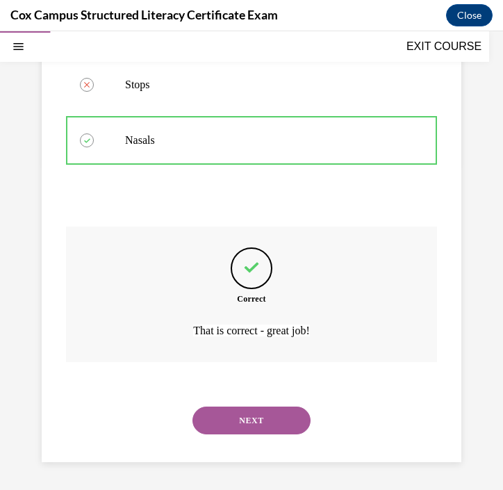
scroll to position [386, 0]
click at [247, 417] on button "NEXT" at bounding box center [252, 421] width 118 height 28
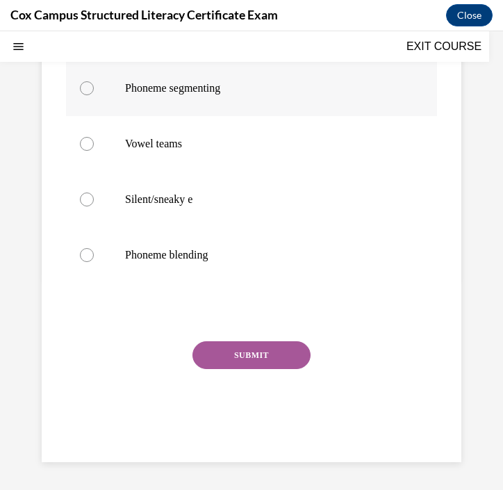
scroll to position [0, 0]
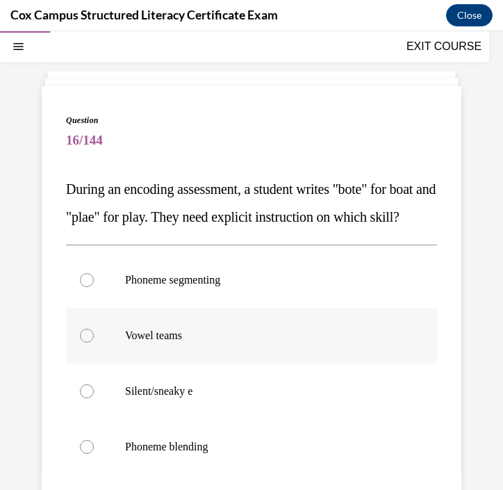
click at [261, 343] on p "Vowel teams" at bounding box center [263, 336] width 277 height 14
click at [94, 343] on input "Vowel teams" at bounding box center [87, 336] width 14 height 14
radio input "true"
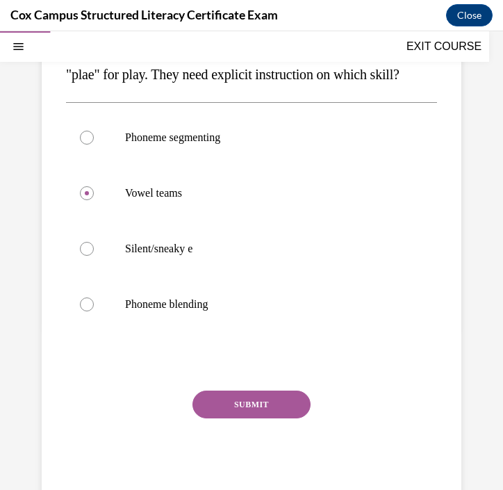
click at [264, 419] on button "SUBMIT" at bounding box center [252, 405] width 118 height 28
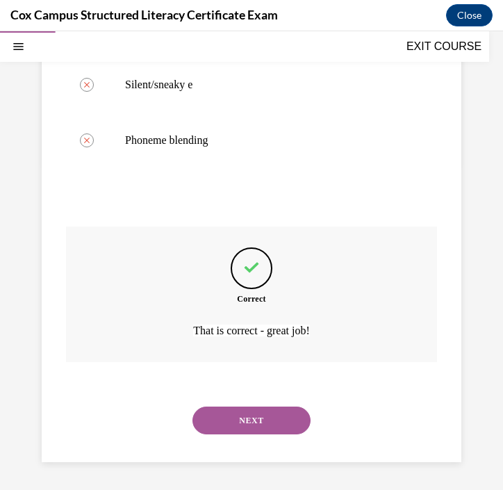
scroll to position [386, 0]
click at [287, 420] on button "NEXT" at bounding box center [252, 421] width 118 height 28
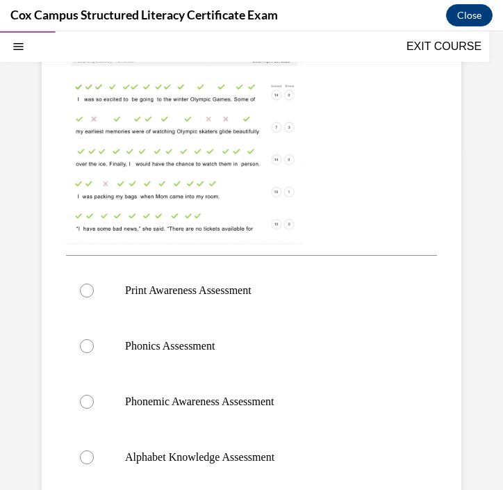
scroll to position [378, 0]
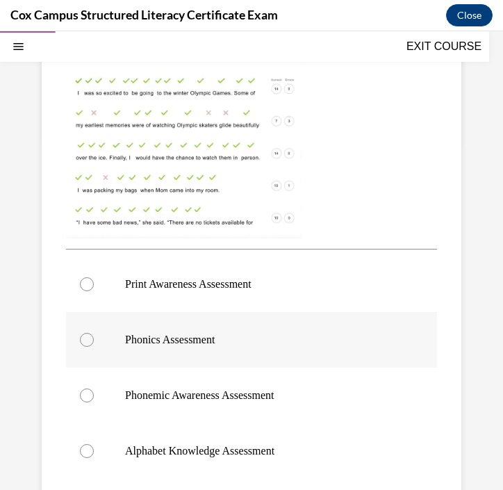
click at [215, 345] on span "Phonics Assessment" at bounding box center [170, 340] width 90 height 12
click at [94, 345] on input "Phonics Assessment" at bounding box center [87, 340] width 14 height 14
radio input "true"
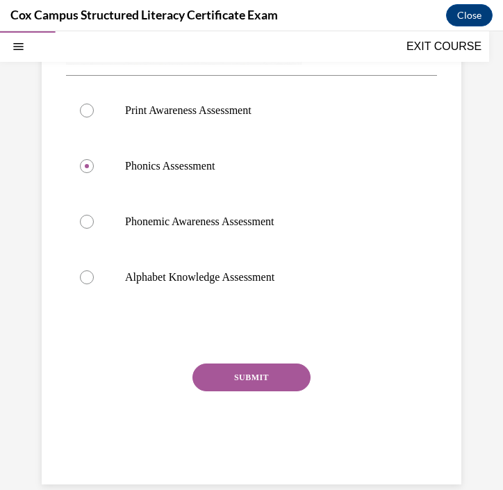
click at [272, 378] on button "SUBMIT" at bounding box center [252, 378] width 118 height 28
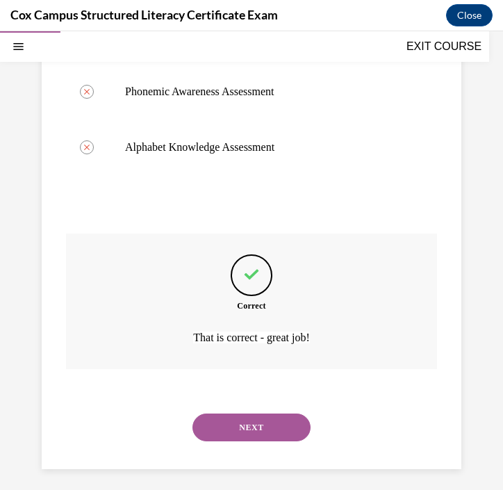
scroll to position [688, 0]
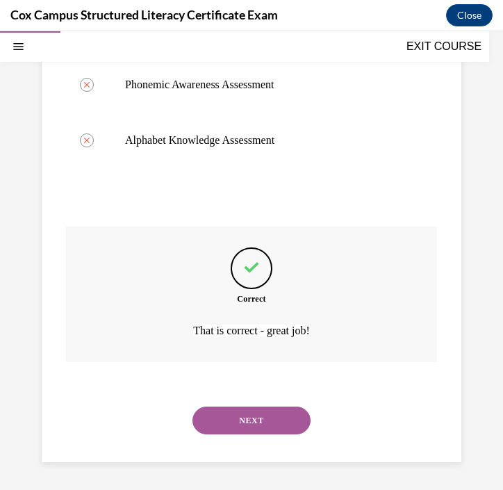
click at [271, 430] on button "NEXT" at bounding box center [252, 421] width 118 height 28
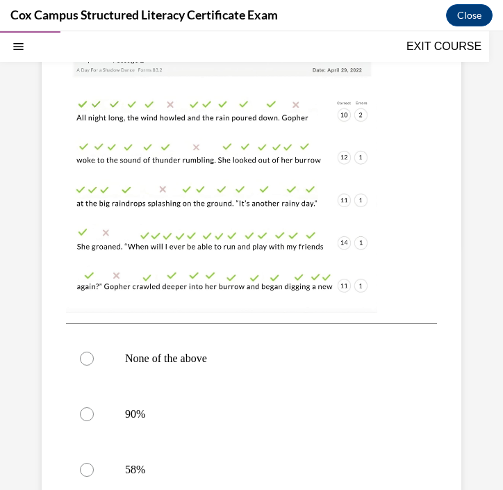
scroll to position [285, 0]
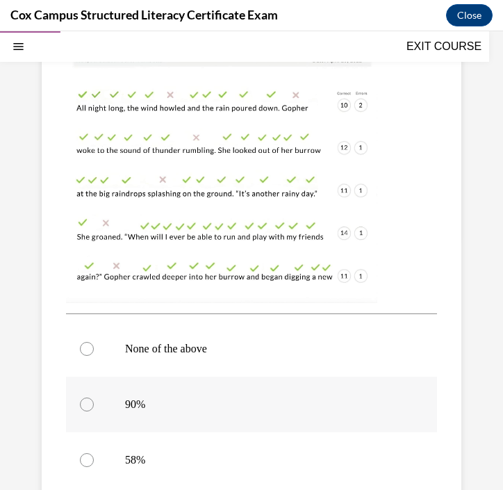
click at [122, 403] on label "90%" at bounding box center [251, 405] width 371 height 56
click at [94, 403] on input "90%" at bounding box center [87, 405] width 14 height 14
radio input "true"
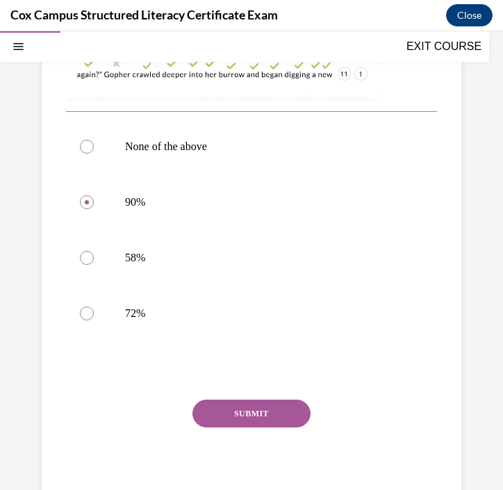
click at [287, 405] on button "SUBMIT" at bounding box center [252, 414] width 118 height 28
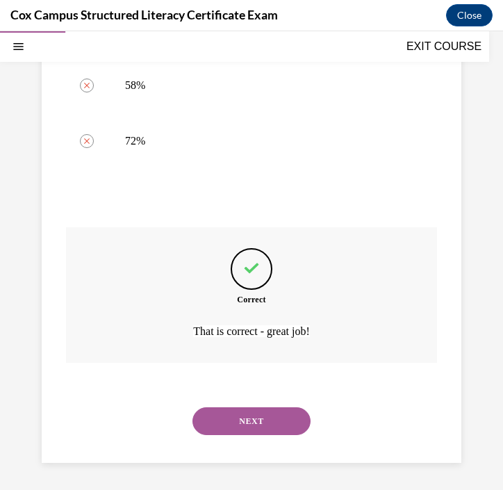
scroll to position [661, 0]
click at [282, 426] on button "NEXT" at bounding box center [252, 421] width 118 height 28
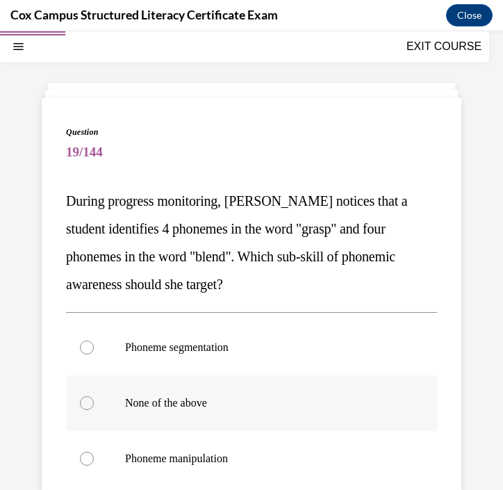
scroll to position [51, 0]
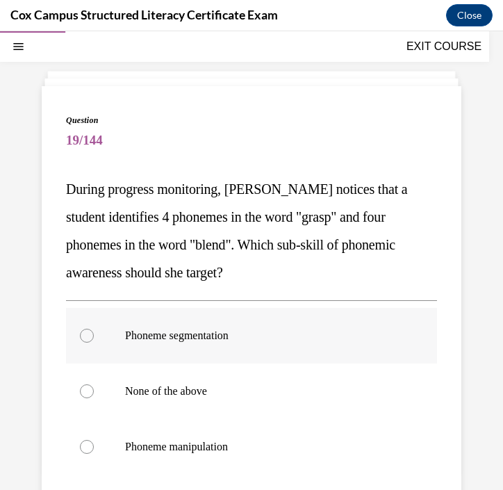
click at [248, 340] on p "Phoneme segmentation" at bounding box center [263, 336] width 277 height 14
click at [94, 340] on input "Phoneme segmentation" at bounding box center [87, 336] width 14 height 14
radio input "true"
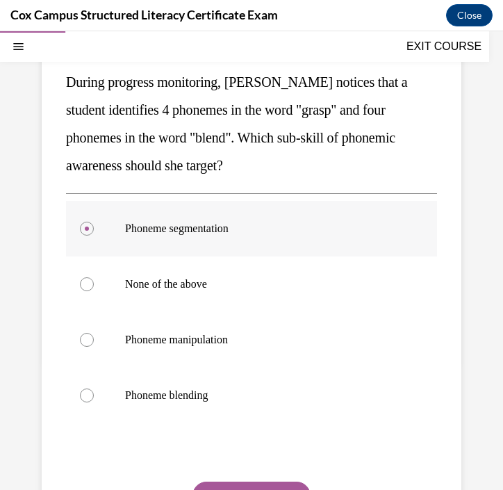
scroll to position [190, 0]
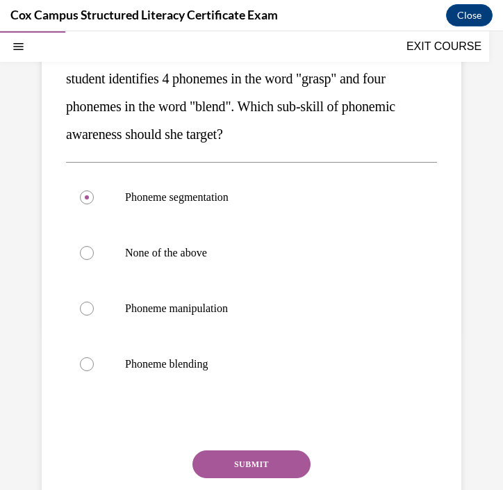
click at [251, 461] on button "SUBMIT" at bounding box center [252, 465] width 118 height 28
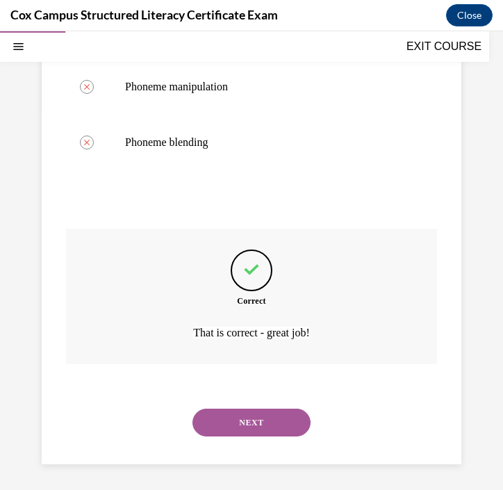
scroll to position [414, 0]
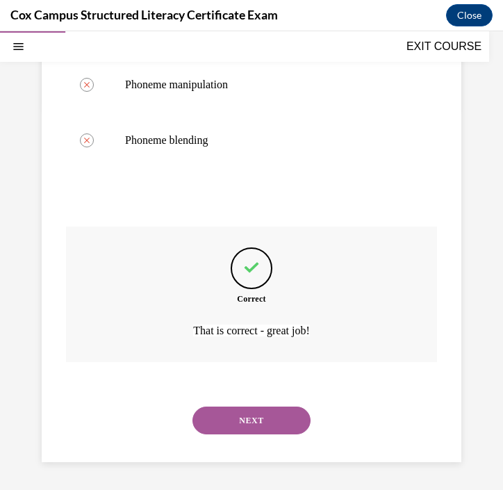
click at [278, 422] on button "NEXT" at bounding box center [252, 421] width 118 height 28
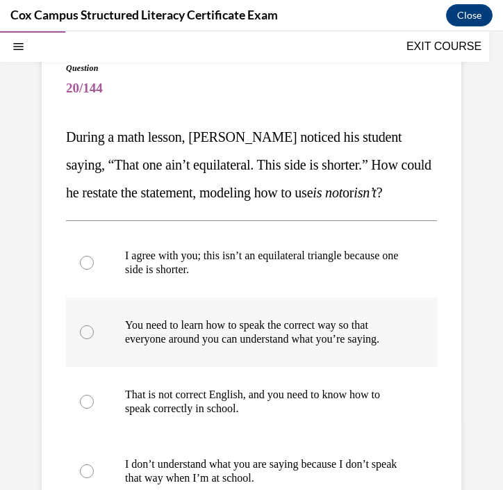
scroll to position [127, 0]
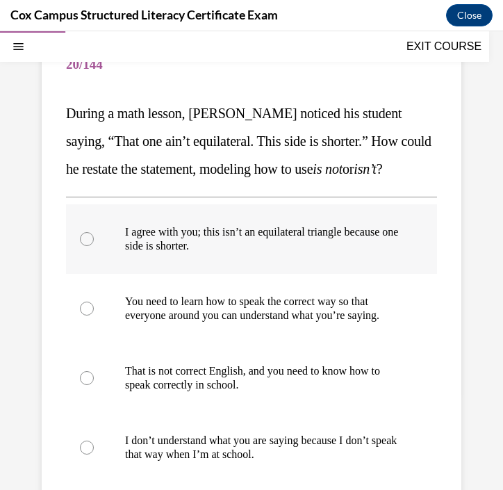
click at [250, 239] on p "I agree with you; this isn’t an equilateral triangle because one side is shorte…" at bounding box center [263, 239] width 277 height 28
click at [94, 239] on input "I agree with you; this isn’t an equilateral triangle because one side is shorte…" at bounding box center [87, 239] width 14 height 14
radio input "true"
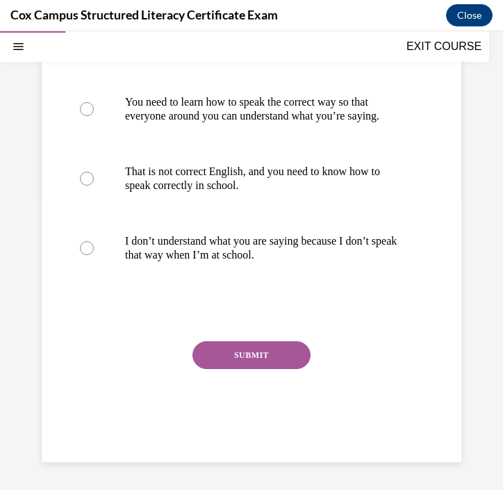
click at [256, 358] on button "SUBMIT" at bounding box center [252, 355] width 118 height 28
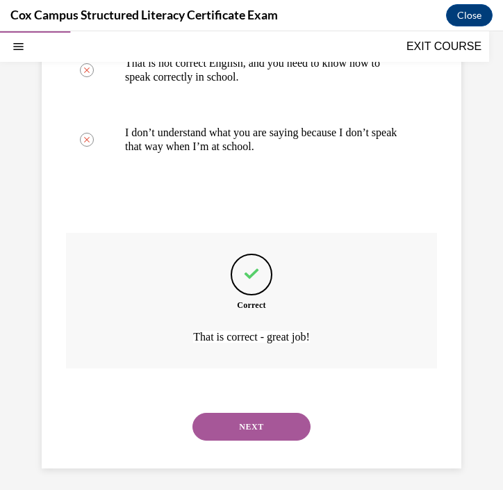
scroll to position [442, 0]
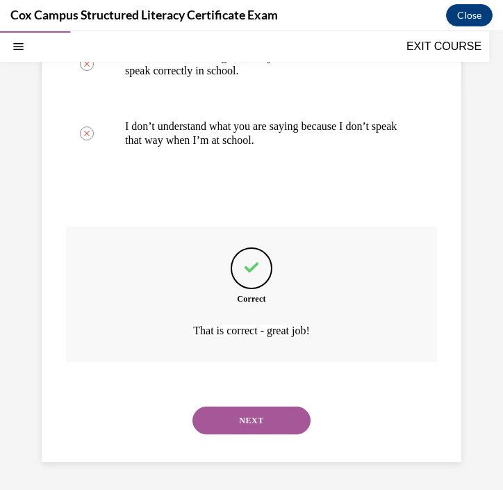
click at [255, 417] on button "NEXT" at bounding box center [252, 421] width 118 height 28
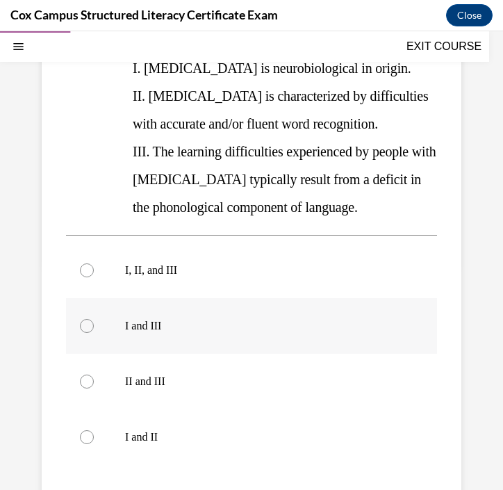
scroll to position [271, 0]
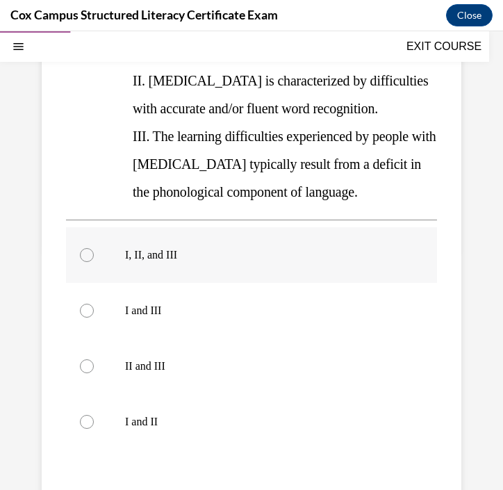
click at [192, 255] on p "I, II, and III" at bounding box center [263, 255] width 277 height 14
click at [94, 255] on input "I, II, and III" at bounding box center [87, 255] width 14 height 14
radio input "true"
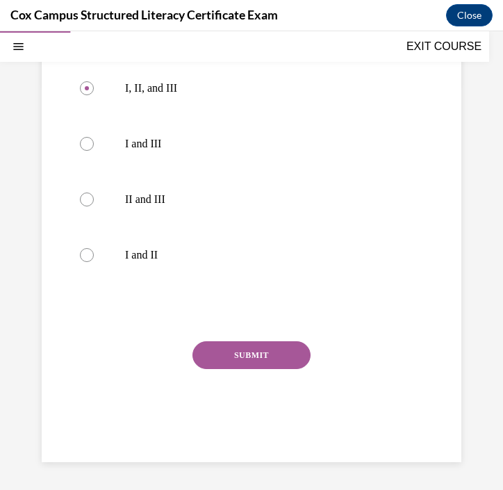
click at [229, 353] on button "SUBMIT" at bounding box center [252, 355] width 118 height 28
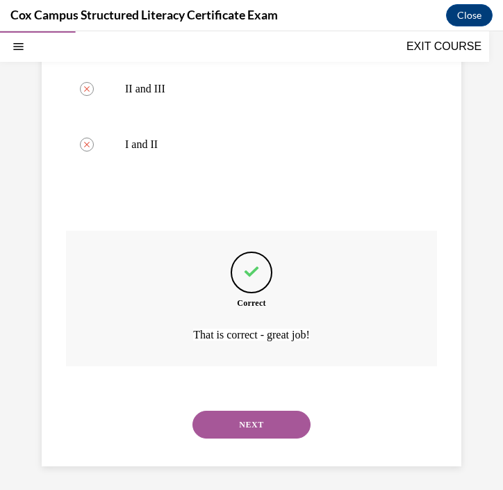
scroll to position [553, 0]
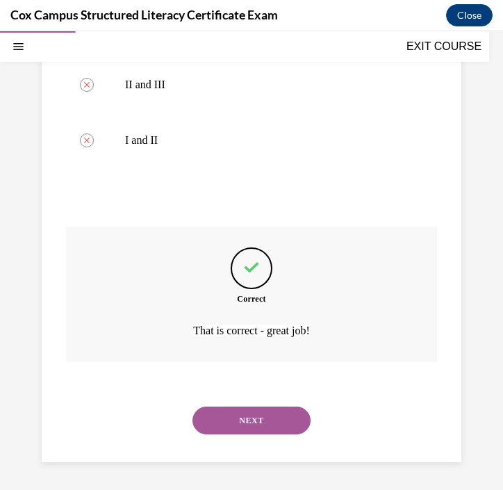
click at [258, 394] on div "NEXT" at bounding box center [251, 421] width 371 height 56
click at [259, 407] on button "NEXT" at bounding box center [252, 421] width 118 height 28
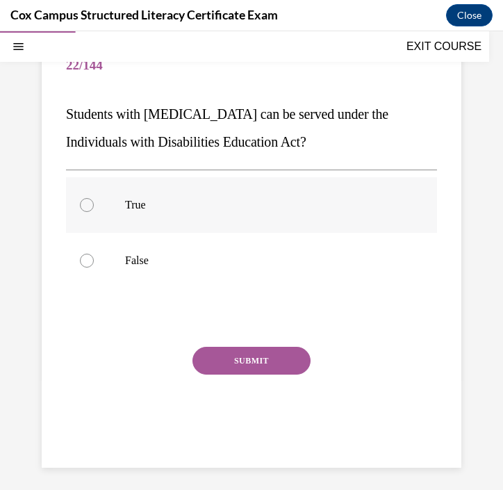
click at [241, 211] on p "True" at bounding box center [263, 205] width 277 height 14
click at [94, 211] on input "True" at bounding box center [87, 205] width 14 height 14
radio input "true"
click at [245, 358] on button "SUBMIT" at bounding box center [252, 361] width 118 height 28
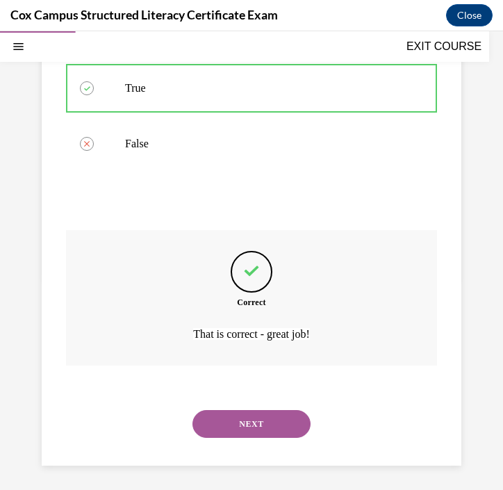
scroll to position [247, 0]
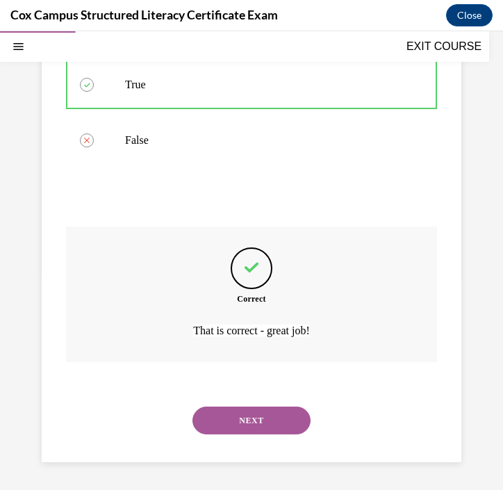
click at [268, 412] on button "NEXT" at bounding box center [252, 421] width 118 height 28
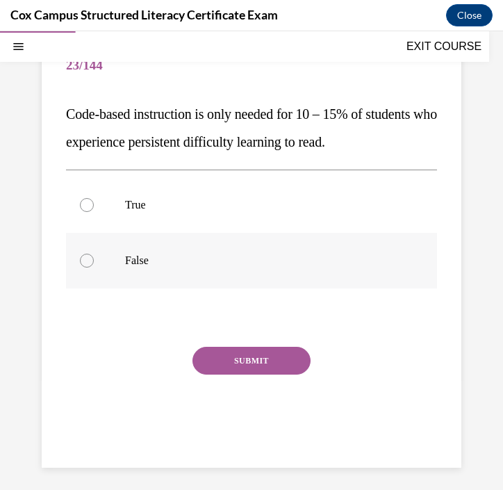
click at [202, 261] on p "False" at bounding box center [263, 261] width 277 height 14
click at [94, 261] on input "False" at bounding box center [87, 261] width 14 height 14
radio input "true"
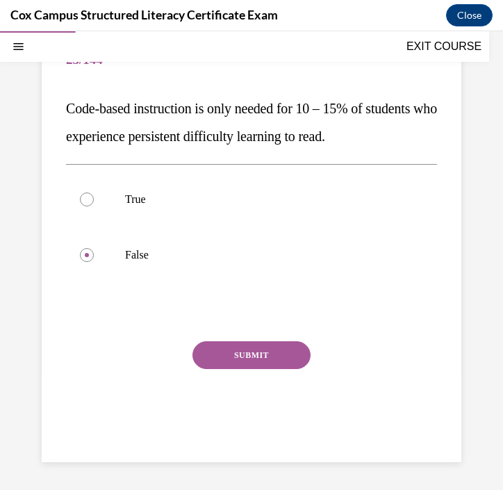
click at [265, 355] on button "SUBMIT" at bounding box center [252, 355] width 118 height 28
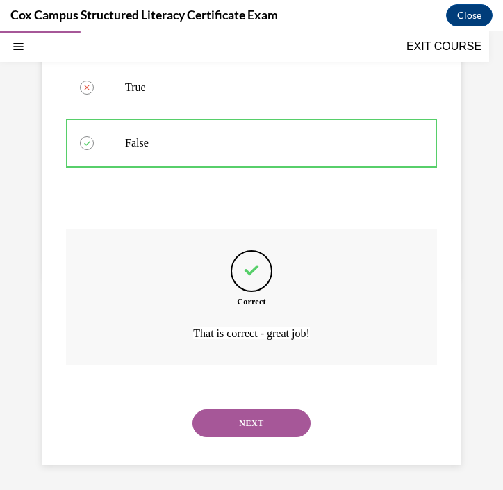
scroll to position [247, 0]
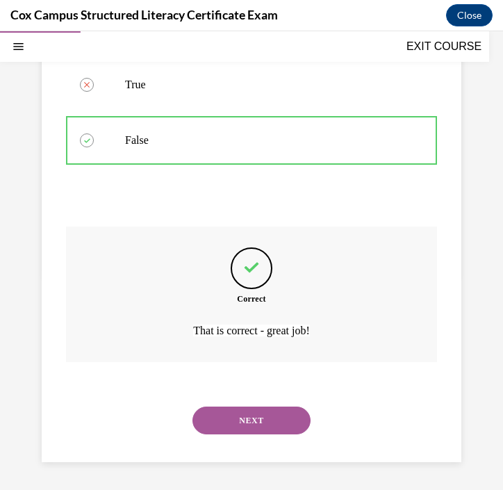
click at [283, 422] on button "NEXT" at bounding box center [252, 421] width 118 height 28
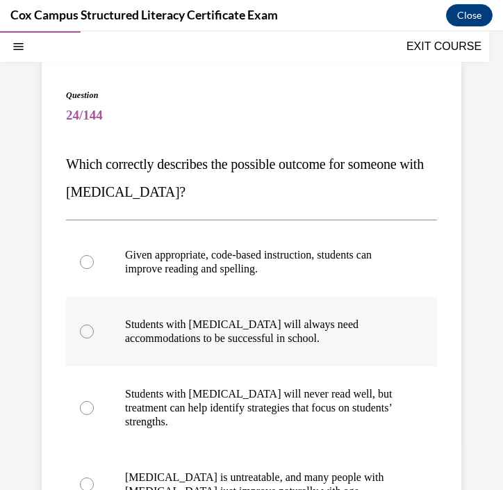
scroll to position [76, 0]
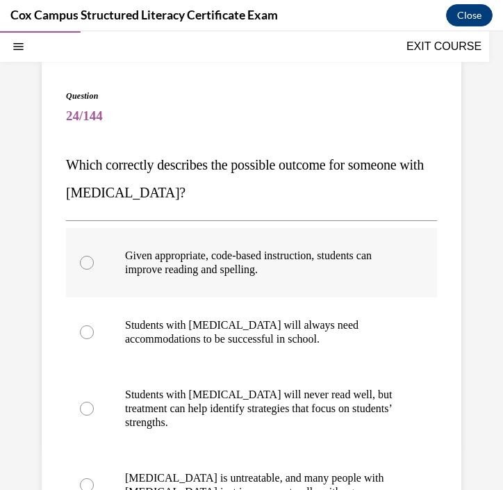
click at [245, 271] on span "Given appropriate, code-based instruction, students can improve reading and spe…" at bounding box center [248, 263] width 247 height 26
click at [94, 270] on input "Given appropriate, code-based instruction, students can improve reading and spe…" at bounding box center [87, 263] width 14 height 14
radio input "true"
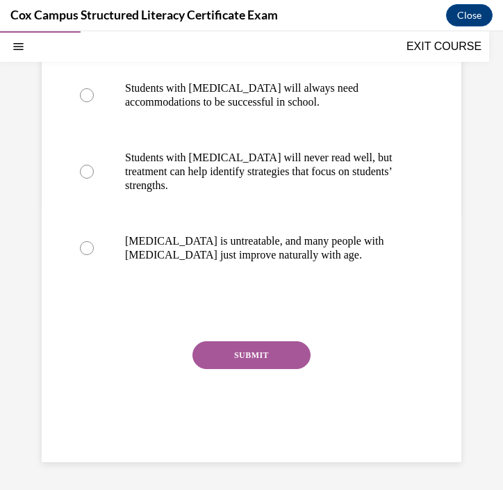
click at [248, 356] on button "SUBMIT" at bounding box center [252, 355] width 118 height 28
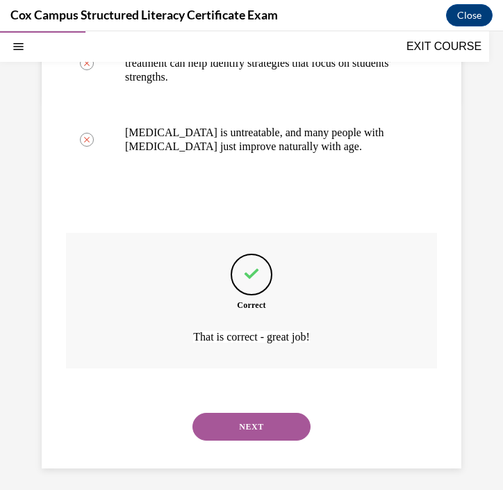
scroll to position [428, 0]
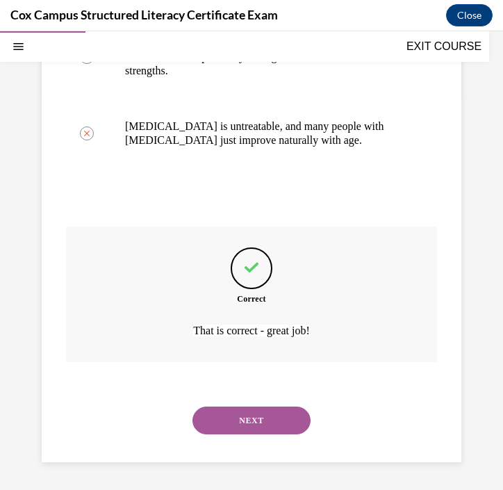
click at [250, 425] on button "NEXT" at bounding box center [252, 421] width 118 height 28
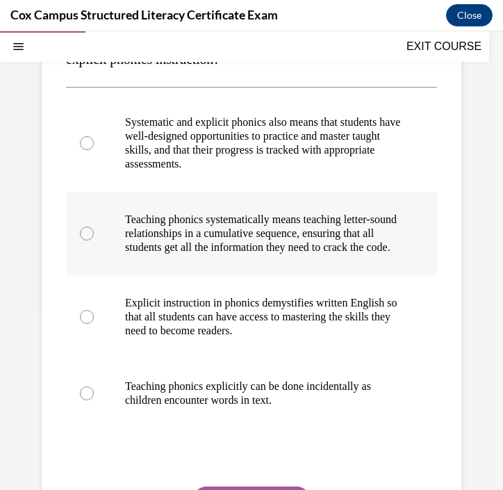
scroll to position [168, 0]
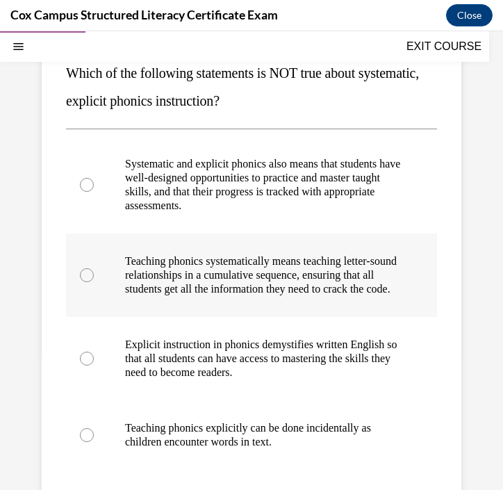
click at [260, 288] on p "Teaching phonics systematically means teaching letter-sound relationships in a …" at bounding box center [263, 276] width 277 height 42
click at [94, 282] on input "Teaching phonics systematically means teaching letter-sound relationships in a …" at bounding box center [87, 275] width 14 height 14
radio input "true"
click at [197, 444] on p "Teaching phonics explicitly can be done incidentally as children encounter word…" at bounding box center [263, 435] width 277 height 28
click at [94, 442] on input "Teaching phonics explicitly can be done incidentally as children encounter word…" at bounding box center [87, 435] width 14 height 14
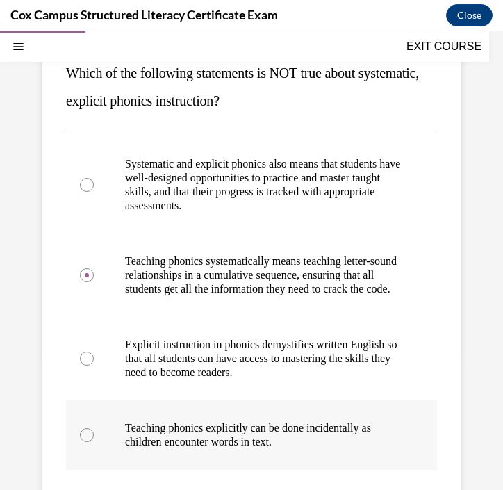
radio input "true"
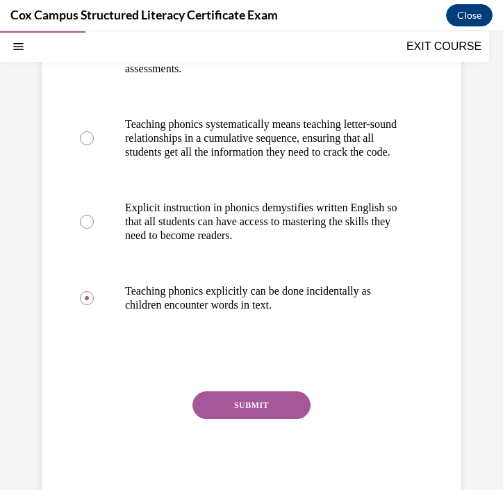
click at [245, 419] on button "SUBMIT" at bounding box center [252, 406] width 118 height 28
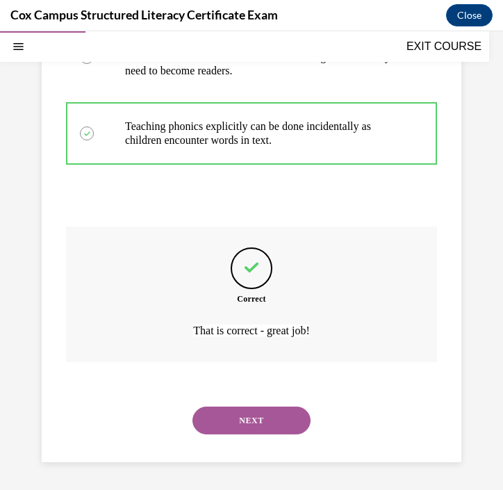
scroll to position [483, 0]
click at [245, 428] on button "NEXT" at bounding box center [252, 421] width 118 height 28
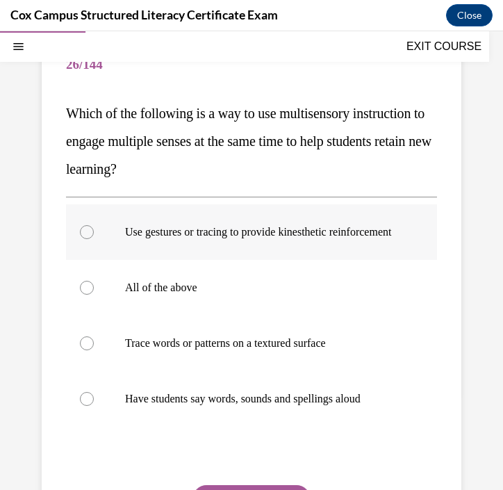
scroll to position [131, 0]
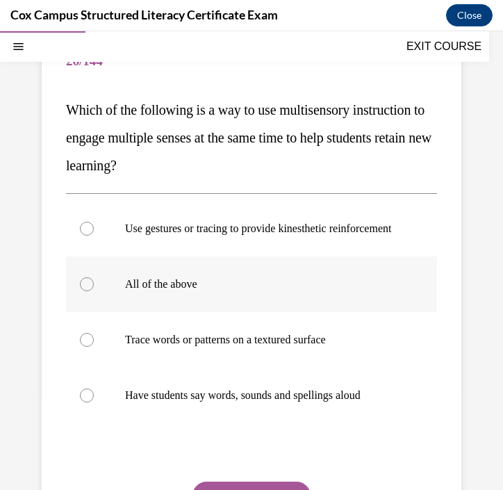
click at [318, 291] on p "All of the above" at bounding box center [263, 284] width 277 height 14
click at [94, 291] on input "All of the above" at bounding box center [87, 284] width 14 height 14
radio input "true"
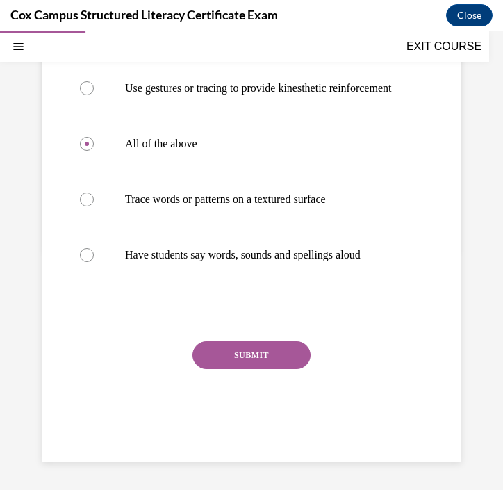
click at [293, 350] on button "SUBMIT" at bounding box center [252, 355] width 118 height 28
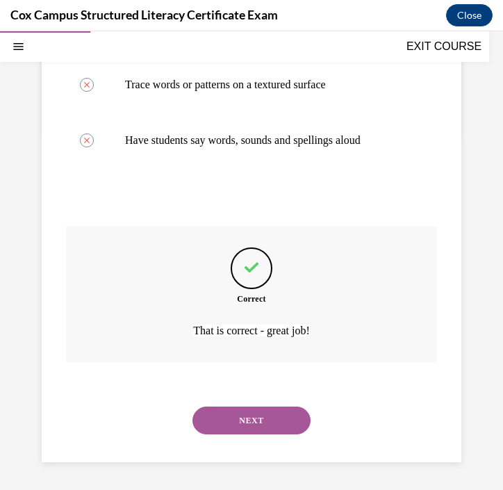
scroll to position [400, 0]
click at [278, 426] on button "NEXT" at bounding box center [252, 421] width 118 height 28
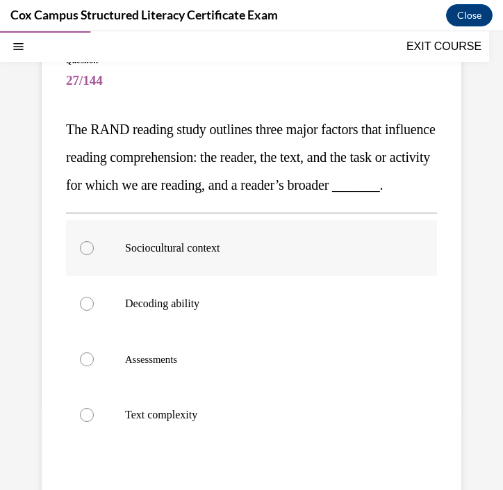
scroll to position [120, 0]
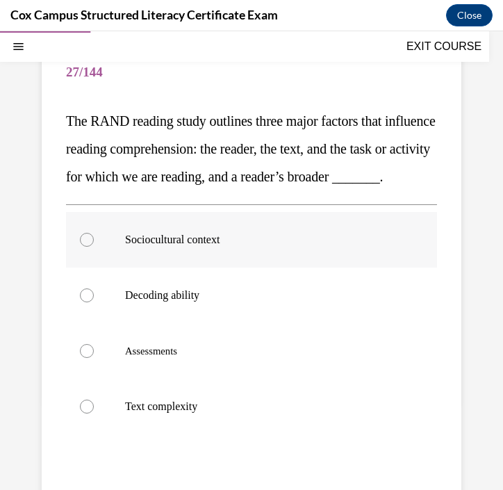
click at [273, 247] on p "Sociocultural context" at bounding box center [263, 240] width 277 height 14
click at [94, 247] on input "Sociocultural context" at bounding box center [87, 240] width 14 height 14
radio input "true"
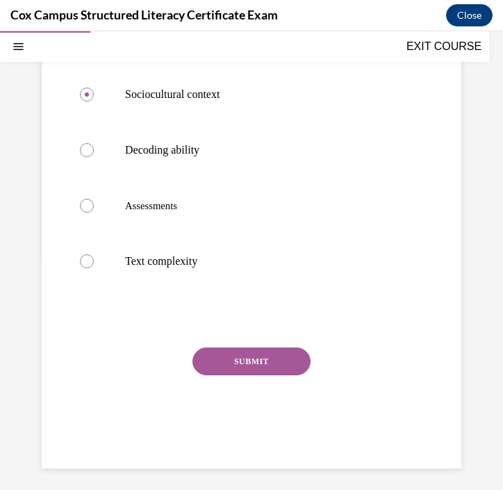
click at [243, 376] on button "SUBMIT" at bounding box center [252, 362] width 118 height 28
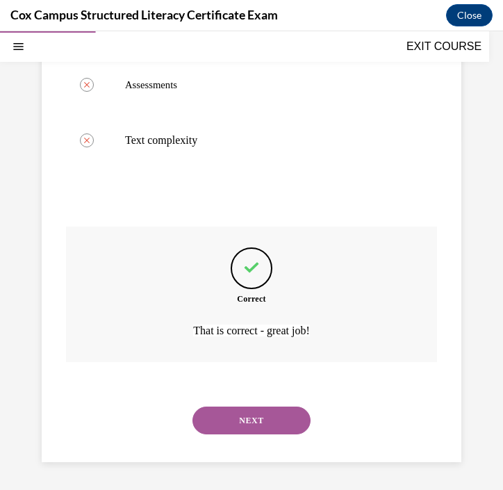
scroll to position [414, 0]
click at [248, 426] on button "NEXT" at bounding box center [252, 421] width 118 height 28
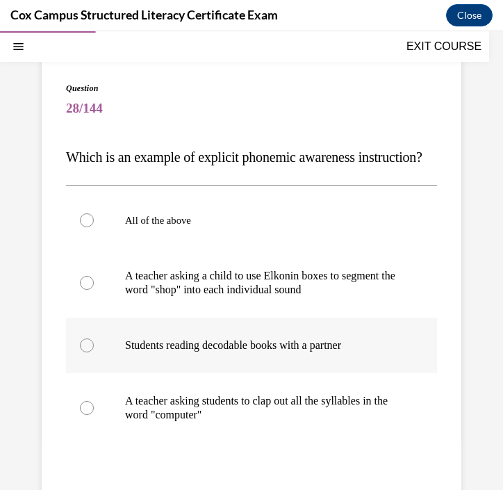
scroll to position [101, 0]
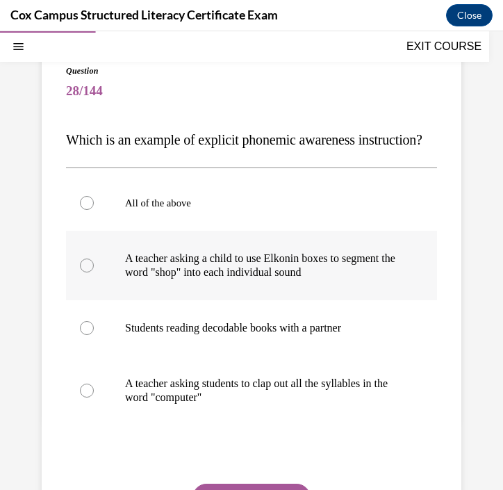
click at [267, 280] on p "A teacher asking a child to use Elkonin boxes to segment the word "shop" into e…" at bounding box center [263, 266] width 277 height 28
click at [94, 273] on input "A teacher asking a child to use Elkonin boxes to segment the word "shop" into e…" at bounding box center [87, 266] width 14 height 14
radio input "true"
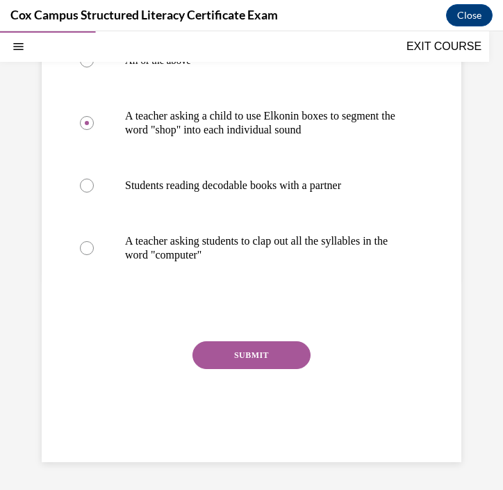
click at [261, 358] on button "SUBMIT" at bounding box center [252, 355] width 118 height 28
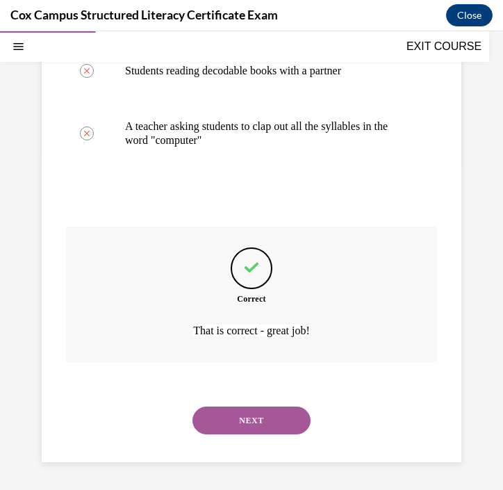
scroll to position [386, 0]
click at [261, 423] on button "NEXT" at bounding box center [252, 421] width 118 height 28
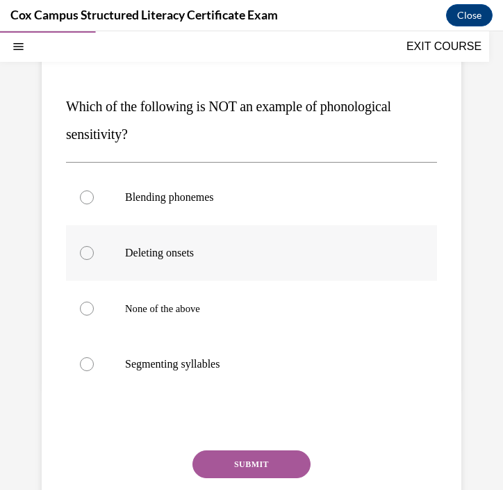
scroll to position [137, 0]
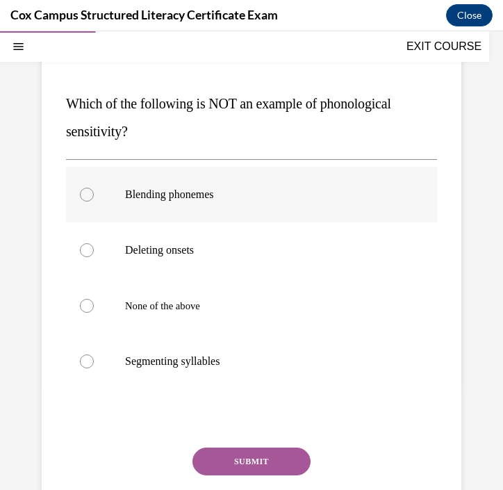
click at [191, 208] on label "Blending phonemes" at bounding box center [251, 195] width 371 height 56
click at [94, 202] on input "Blending phonemes" at bounding box center [87, 195] width 14 height 14
radio input "true"
click at [255, 467] on button "SUBMIT" at bounding box center [252, 462] width 118 height 28
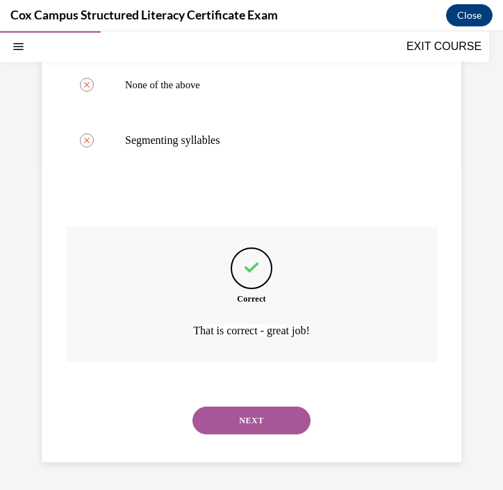
scroll to position [358, 0]
click at [278, 431] on button "NEXT" at bounding box center [252, 421] width 118 height 28
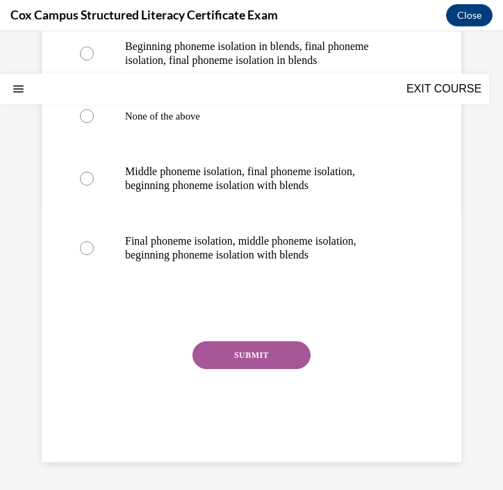
scroll to position [0, 0]
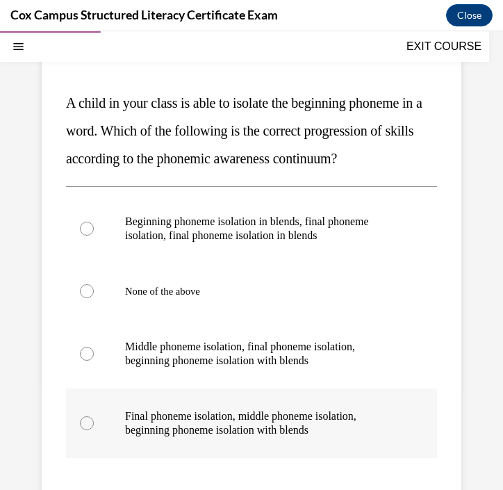
click at [267, 433] on p "Final phoneme isolation, middle phoneme isolation, beginning phoneme isolation …" at bounding box center [263, 424] width 277 height 28
click at [94, 430] on input "Final phoneme isolation, middle phoneme isolation, beginning phoneme isolation …" at bounding box center [87, 424] width 14 height 14
radio input "true"
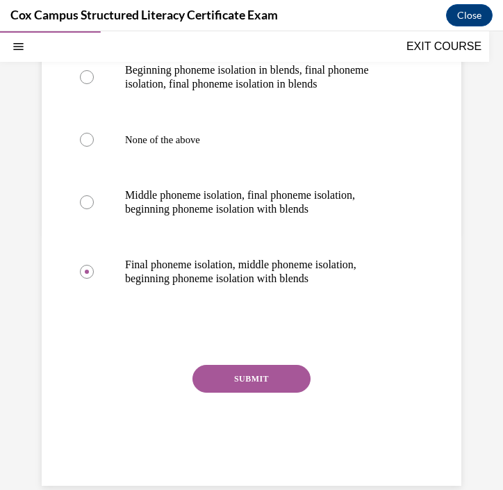
click at [256, 373] on button "SUBMIT" at bounding box center [252, 379] width 118 height 28
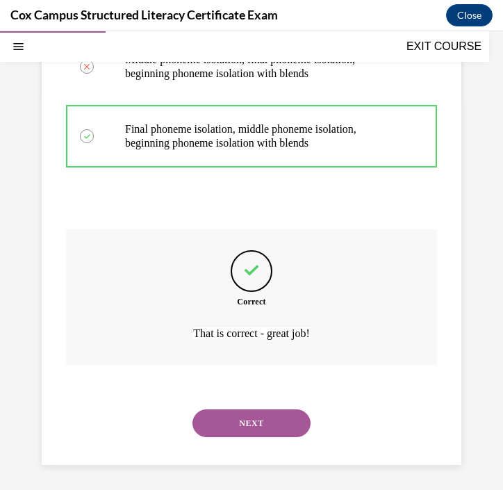
scroll to position [428, 0]
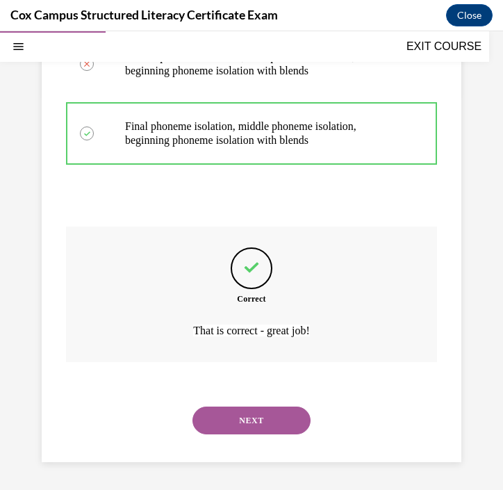
click at [268, 424] on button "NEXT" at bounding box center [252, 421] width 118 height 28
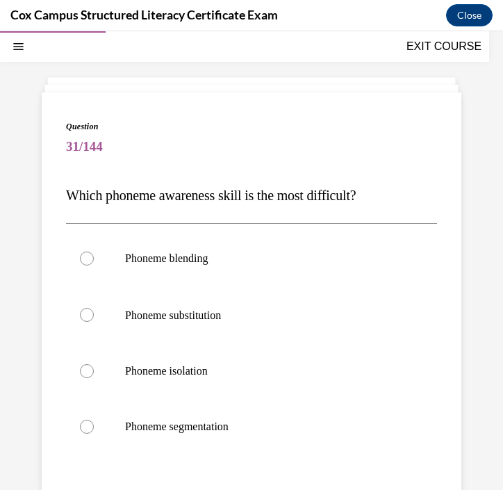
scroll to position [47, 0]
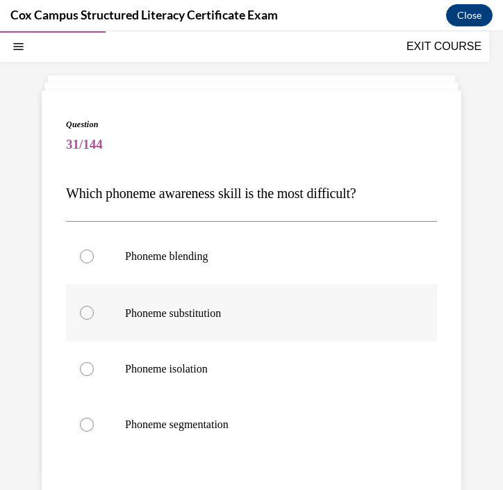
click at [229, 321] on label "Phoneme substitution" at bounding box center [251, 312] width 371 height 57
click at [94, 320] on input "Phoneme substitution" at bounding box center [87, 313] width 14 height 14
radio input "true"
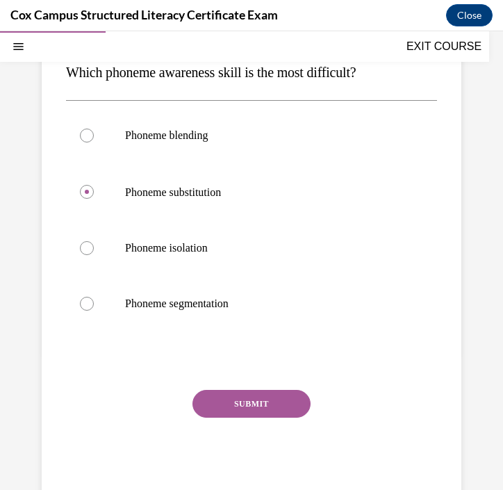
click at [273, 400] on button "SUBMIT" at bounding box center [252, 404] width 118 height 28
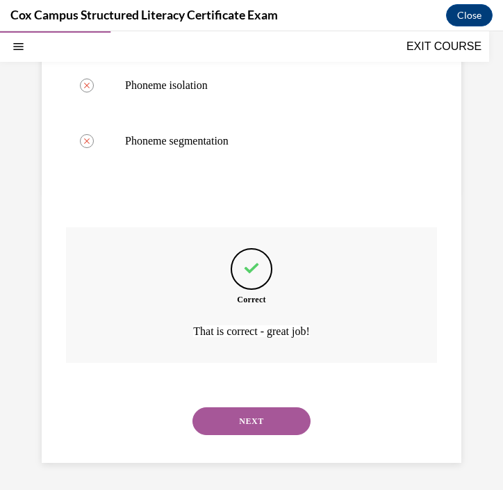
scroll to position [331, 0]
click at [289, 418] on button "NEXT" at bounding box center [252, 422] width 118 height 28
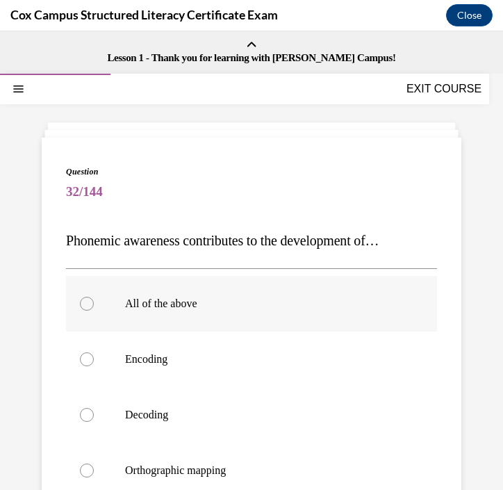
click at [203, 299] on p "All of the above" at bounding box center [263, 304] width 277 height 14
click at [94, 299] on input "All of the above" at bounding box center [87, 304] width 14 height 14
radio input "true"
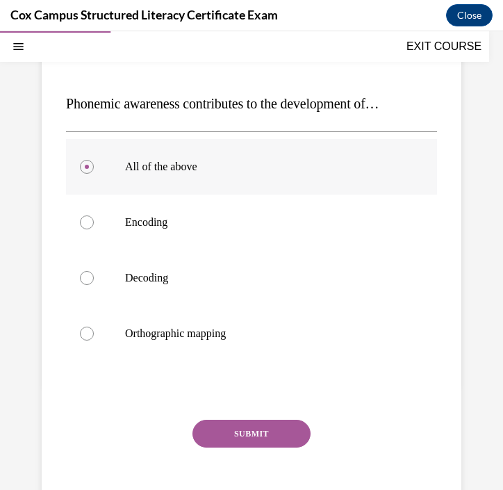
scroll to position [140, 0]
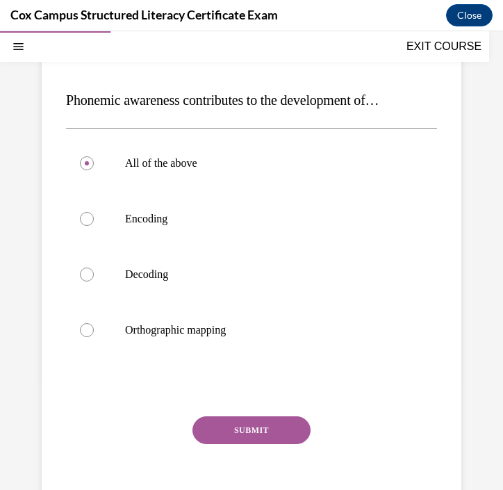
click at [245, 428] on button "SUBMIT" at bounding box center [252, 431] width 118 height 28
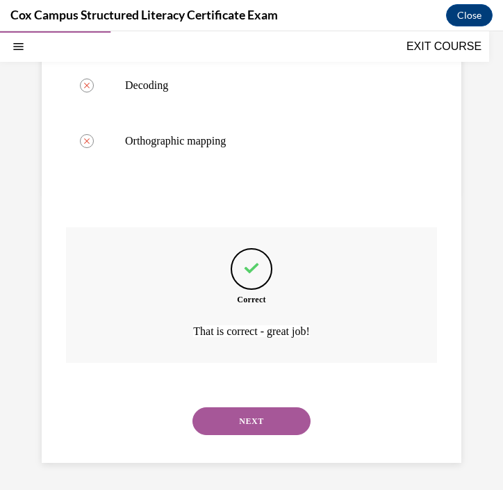
scroll to position [330, 0]
click at [245, 428] on button "NEXT" at bounding box center [252, 421] width 118 height 28
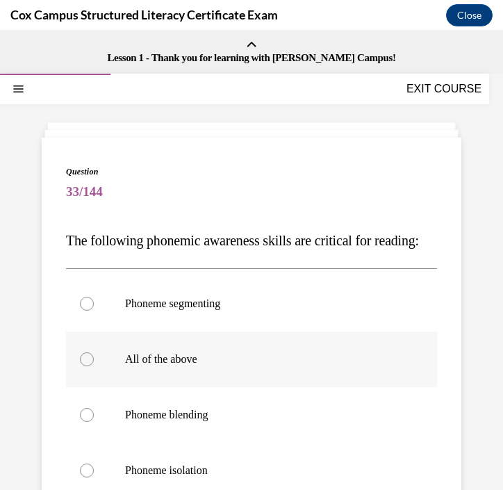
click at [243, 387] on label "All of the above" at bounding box center [251, 360] width 371 height 56
click at [94, 366] on input "All of the above" at bounding box center [87, 360] width 14 height 14
radio input "true"
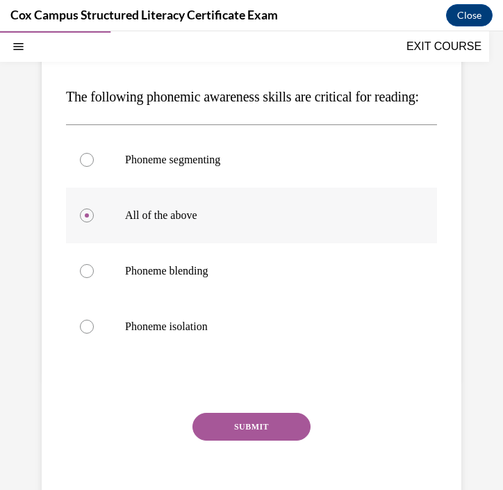
scroll to position [155, 0]
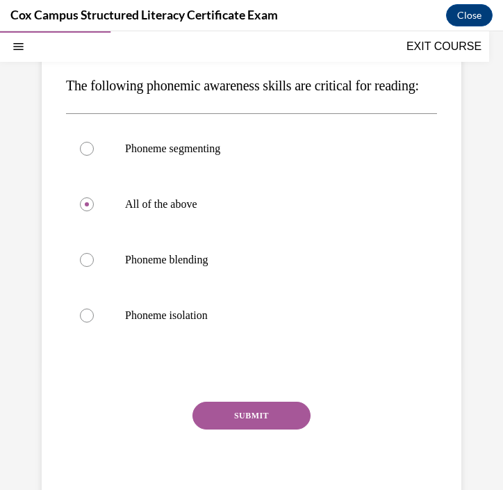
click at [247, 430] on button "SUBMIT" at bounding box center [252, 416] width 118 height 28
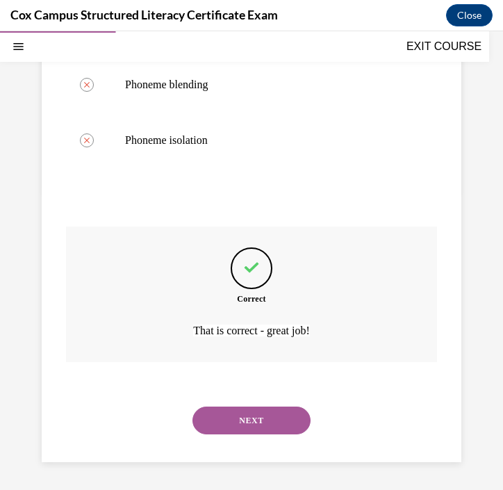
scroll to position [358, 0]
click at [282, 422] on button "NEXT" at bounding box center [252, 421] width 118 height 28
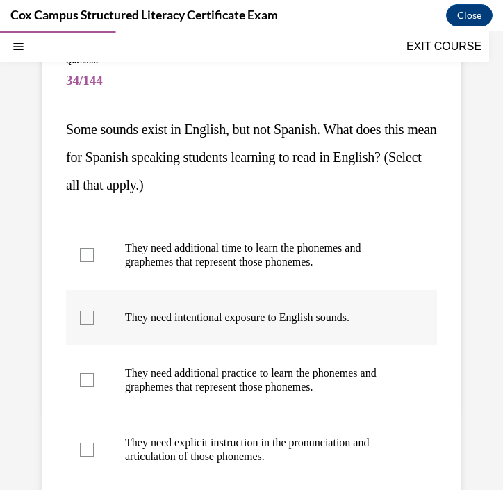
scroll to position [113, 0]
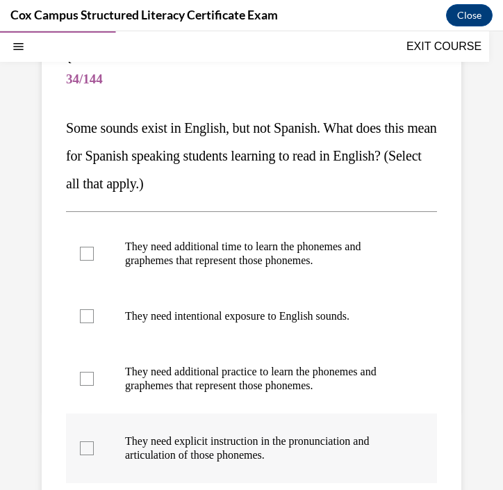
click at [80, 447] on div at bounding box center [87, 449] width 14 height 14
click at [80, 447] on input "They need explicit instruction in the pronunciation and articulation of those p…" at bounding box center [87, 449] width 14 height 14
checkbox input "true"
click at [83, 380] on div at bounding box center [87, 379] width 14 height 14
click at [83, 380] on input "They need additional practice to learn the phonemes and graphemes that represen…" at bounding box center [87, 379] width 14 height 14
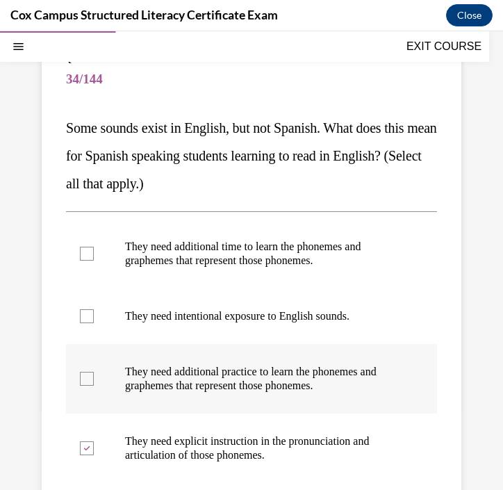
checkbox input "true"
click at [90, 318] on div at bounding box center [87, 316] width 14 height 14
click at [90, 318] on input "They need intentional exposure to English sounds." at bounding box center [87, 316] width 14 height 14
checkbox input "true"
click at [92, 250] on div at bounding box center [87, 254] width 14 height 14
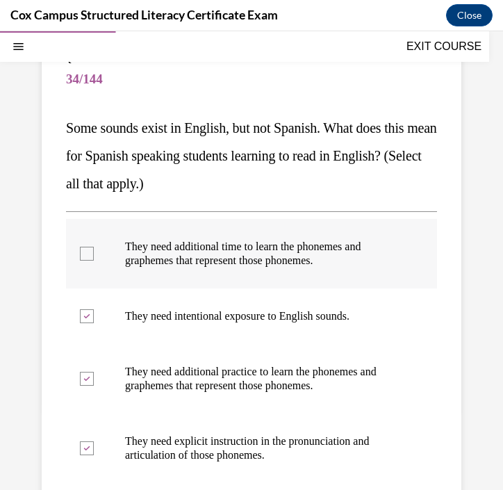
click at [92, 250] on input "They need additional time to learn the phonemes and graphemes that represent th…" at bounding box center [87, 254] width 14 height 14
checkbox input "true"
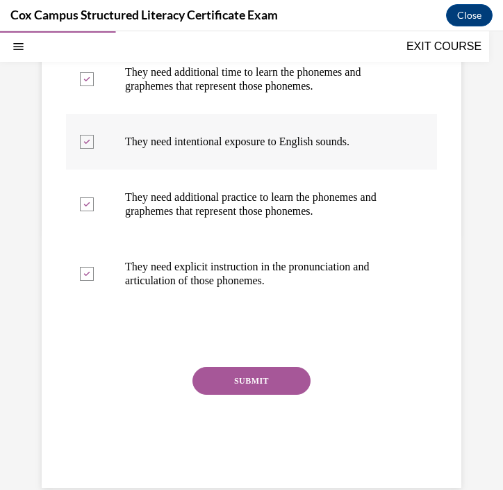
scroll to position [293, 0]
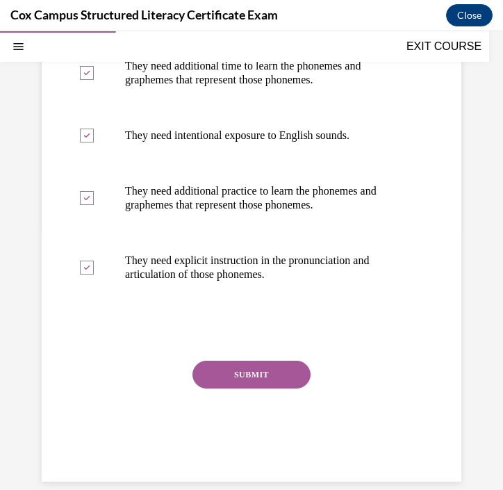
click at [254, 380] on button "SUBMIT" at bounding box center [252, 375] width 118 height 28
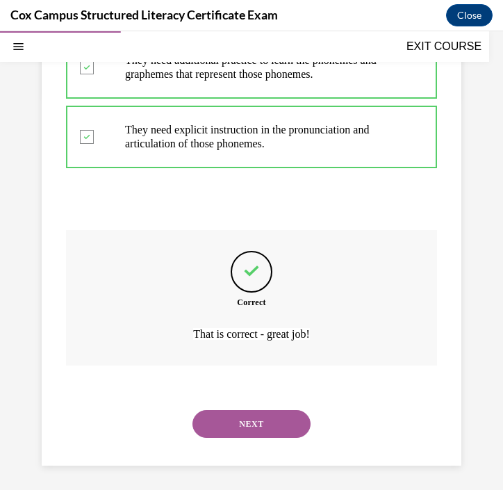
scroll to position [428, 0]
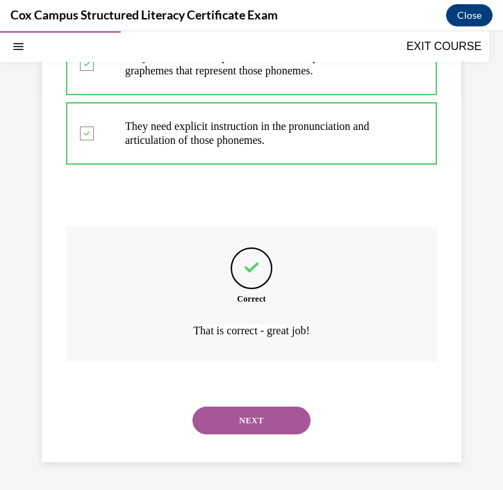
click at [262, 426] on button "NEXT" at bounding box center [252, 421] width 118 height 28
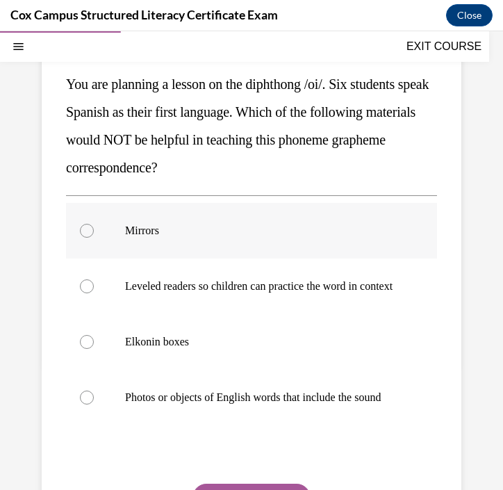
scroll to position [159, 0]
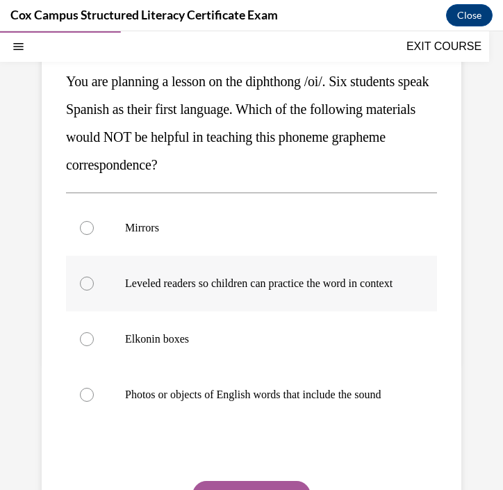
click at [264, 290] on p "Leveled readers so children can practice the word in context" at bounding box center [263, 284] width 277 height 14
click at [94, 290] on input "Leveled readers so children can practice the word in context" at bounding box center [87, 284] width 14 height 14
radio input "true"
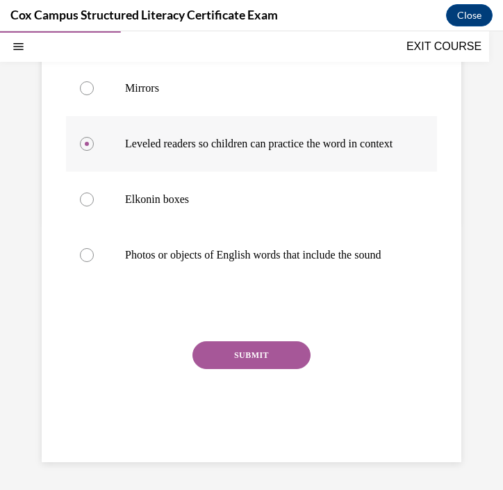
scroll to position [305, 0]
click at [262, 369] on button "SUBMIT" at bounding box center [252, 355] width 118 height 28
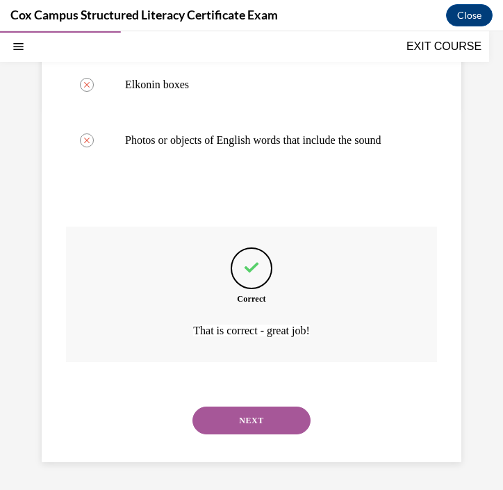
scroll to position [442, 0]
click at [269, 420] on button "NEXT" at bounding box center [252, 421] width 118 height 28
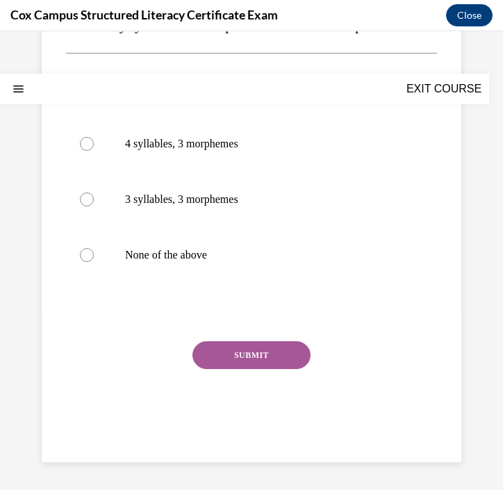
scroll to position [0, 0]
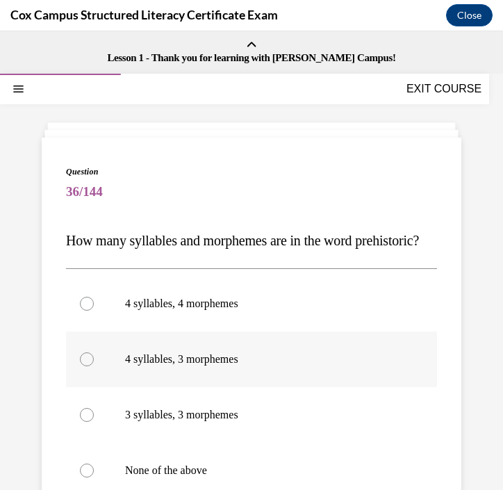
click at [232, 366] on p "4 syllables, 3 morphemes" at bounding box center [263, 360] width 277 height 14
click at [94, 366] on input "4 syllables, 3 morphemes" at bounding box center [87, 360] width 14 height 14
radio input "true"
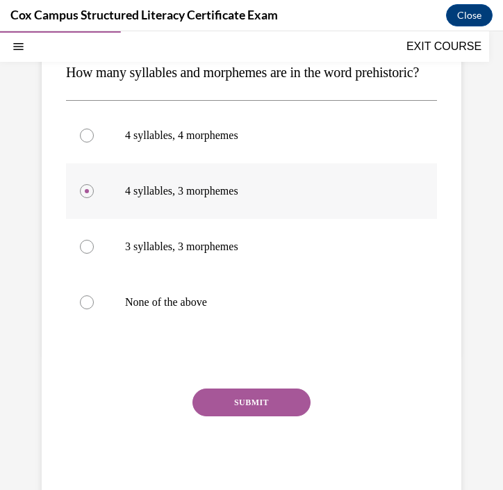
scroll to position [180, 0]
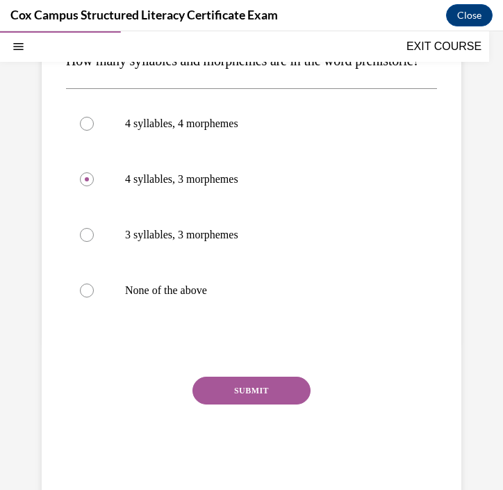
click at [231, 405] on button "SUBMIT" at bounding box center [252, 391] width 118 height 28
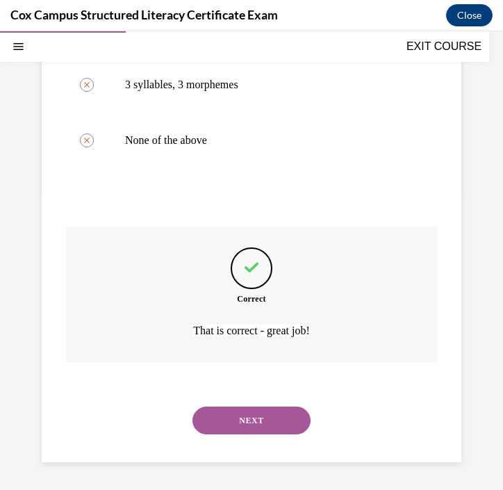
scroll to position [358, 0]
click at [231, 422] on button "NEXT" at bounding box center [252, 421] width 118 height 28
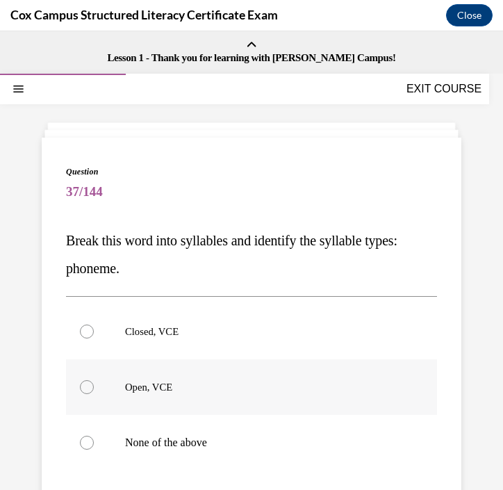
click at [216, 394] on p "Open, VCE" at bounding box center [263, 387] width 277 height 14
click at [94, 394] on input "Open, VCE" at bounding box center [87, 387] width 14 height 14
radio input "true"
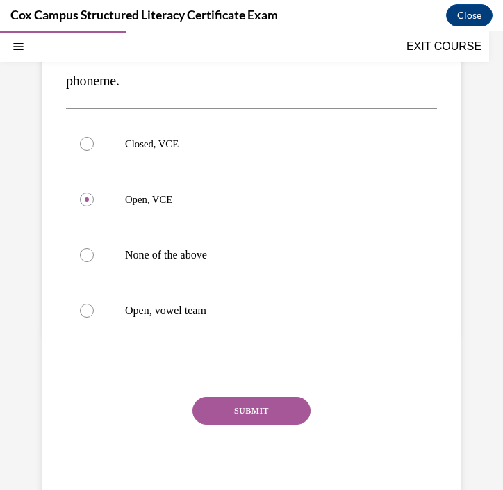
click at [222, 399] on button "SUBMIT" at bounding box center [252, 411] width 118 height 28
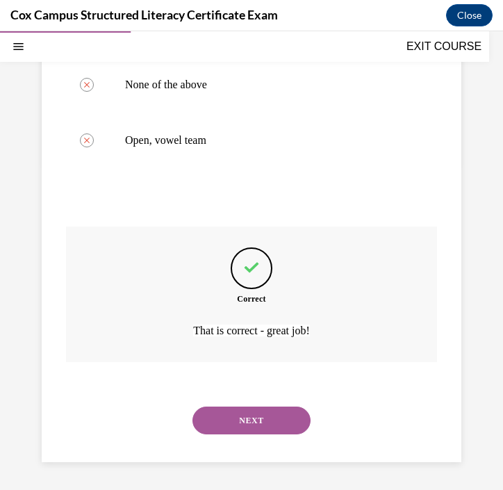
scroll to position [359, 0]
click at [268, 417] on button "NEXT" at bounding box center [252, 421] width 118 height 28
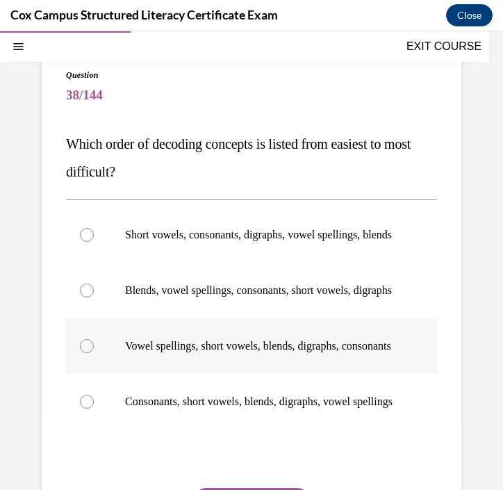
scroll to position [105, 0]
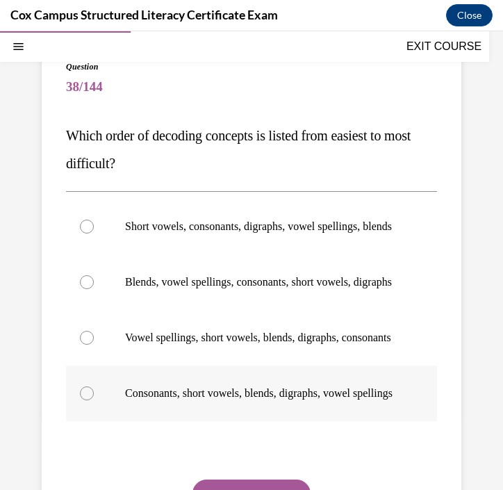
click at [253, 401] on p "Consonants, short vowels, blends, digraphs, vowel spellings" at bounding box center [263, 394] width 277 height 14
click at [94, 401] on input "Consonants, short vowels, blends, digraphs, vowel spellings" at bounding box center [87, 394] width 14 height 14
radio input "true"
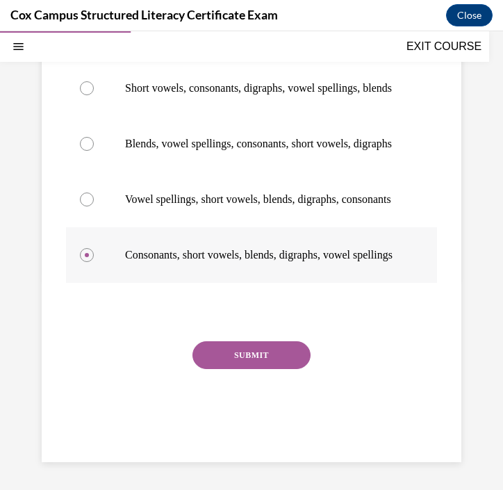
scroll to position [285, 0]
click at [264, 369] on button "SUBMIT" at bounding box center [252, 355] width 118 height 28
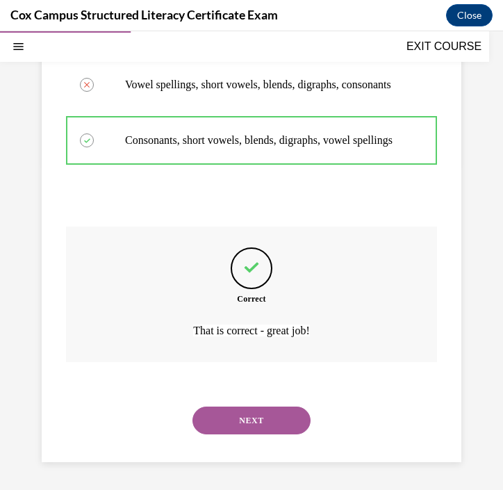
scroll to position [414, 0]
click at [257, 424] on button "NEXT" at bounding box center [252, 421] width 118 height 28
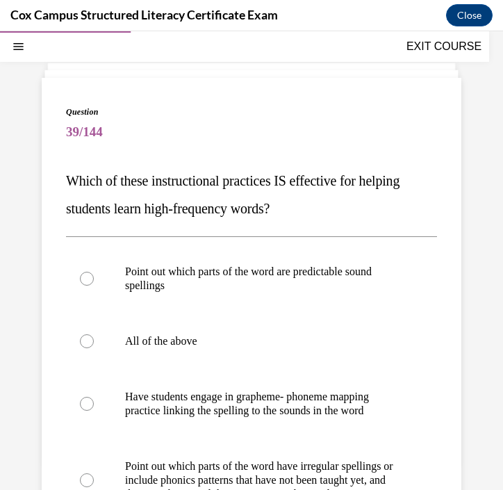
scroll to position [89, 0]
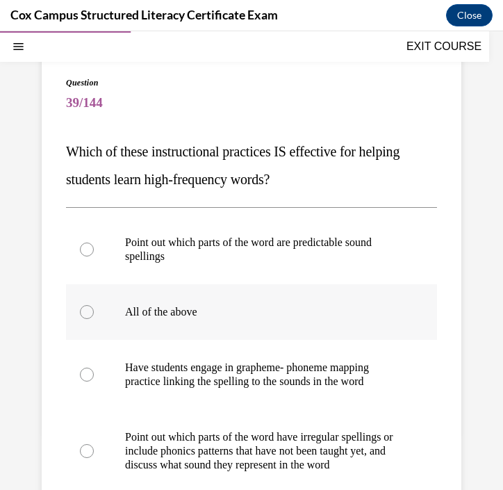
click at [191, 300] on label "All of the above" at bounding box center [251, 312] width 371 height 56
click at [94, 305] on input "All of the above" at bounding box center [87, 312] width 14 height 14
radio input "true"
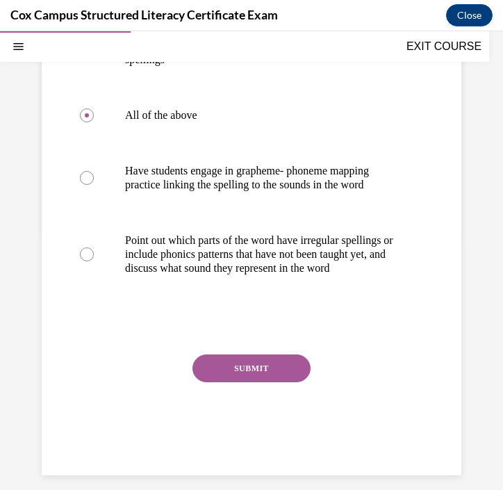
click at [234, 374] on button "SUBMIT" at bounding box center [252, 369] width 118 height 28
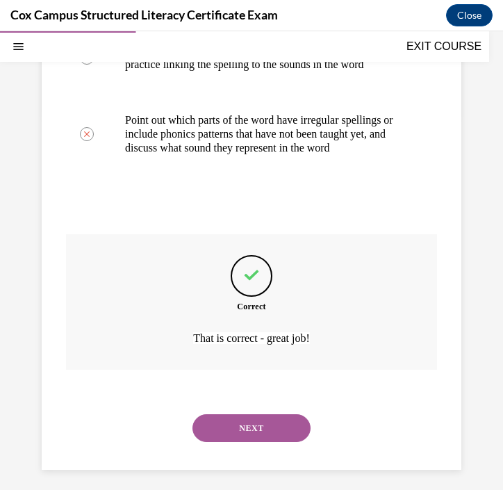
scroll to position [414, 0]
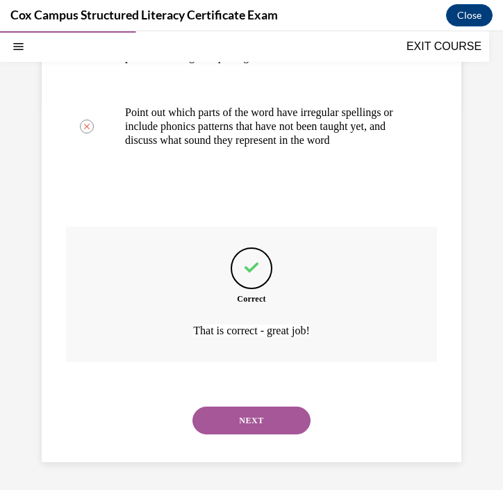
click at [243, 419] on button "NEXT" at bounding box center [252, 421] width 118 height 28
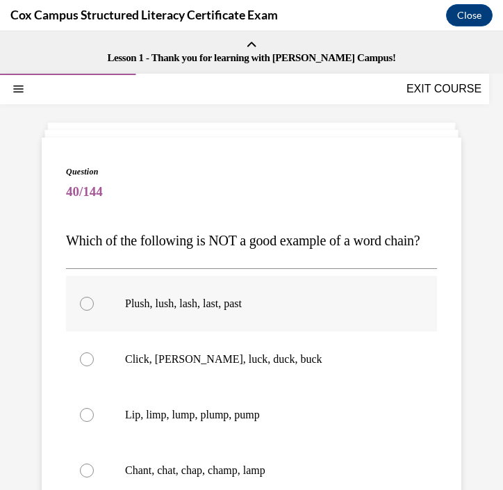
click at [250, 311] on p "Plush, lush, lash, last, past" at bounding box center [263, 304] width 277 height 14
click at [94, 311] on input "Plush, lush, lash, last, past" at bounding box center [87, 304] width 14 height 14
radio input "true"
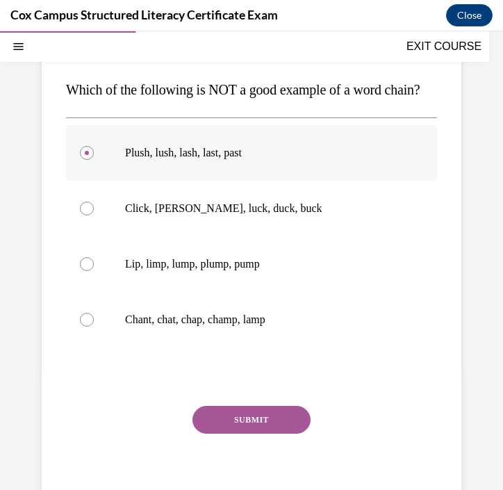
scroll to position [161, 0]
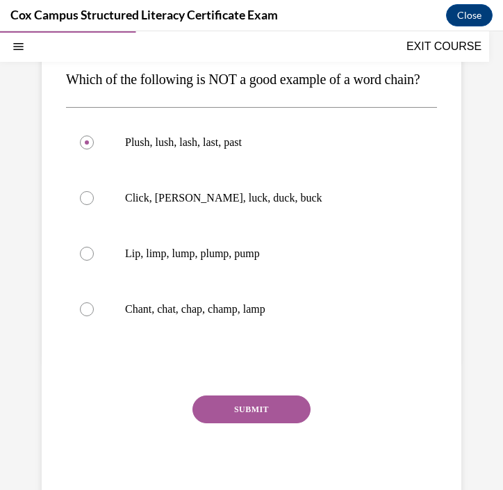
click at [243, 424] on button "SUBMIT" at bounding box center [252, 410] width 118 height 28
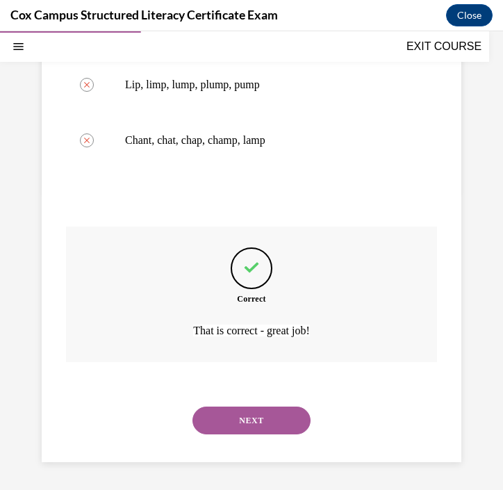
scroll to position [358, 0]
click at [274, 418] on button "NEXT" at bounding box center [252, 421] width 118 height 28
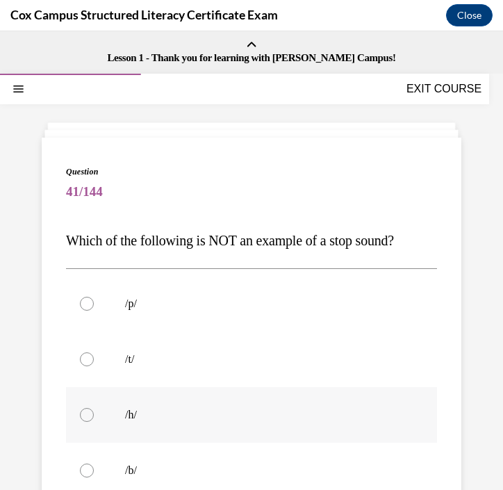
click at [146, 419] on p "/h/" at bounding box center [263, 415] width 277 height 14
click at [94, 419] on input "/h/" at bounding box center [87, 415] width 14 height 14
radio input "true"
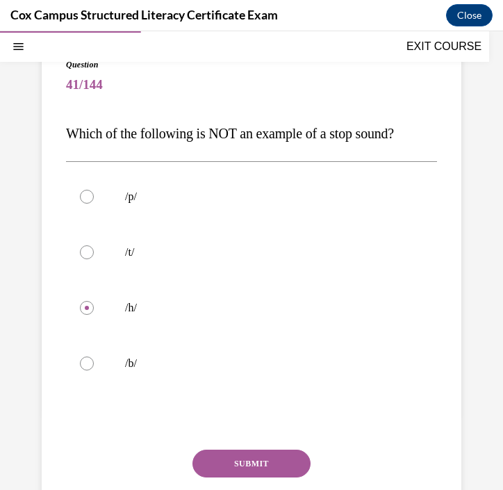
click at [258, 462] on button "SUBMIT" at bounding box center [252, 464] width 118 height 28
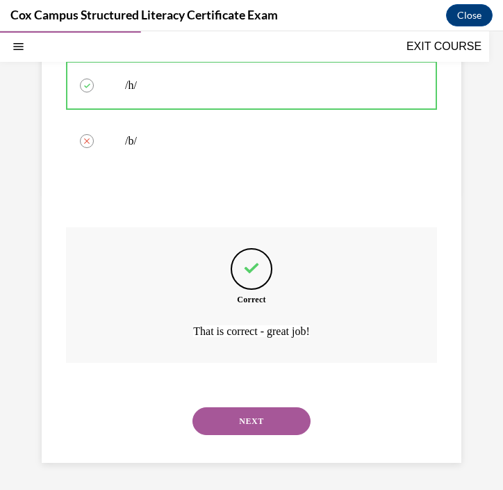
scroll to position [330, 0]
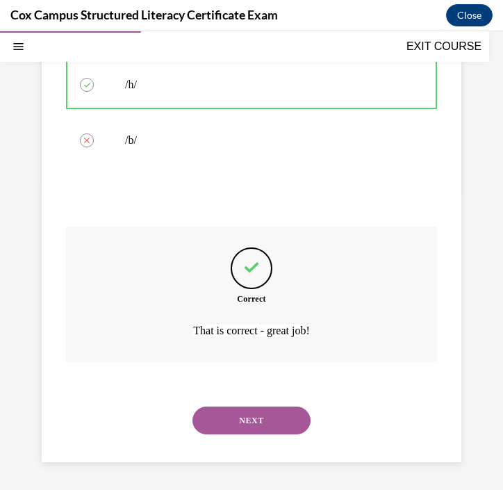
click at [262, 419] on button "NEXT" at bounding box center [252, 421] width 118 height 28
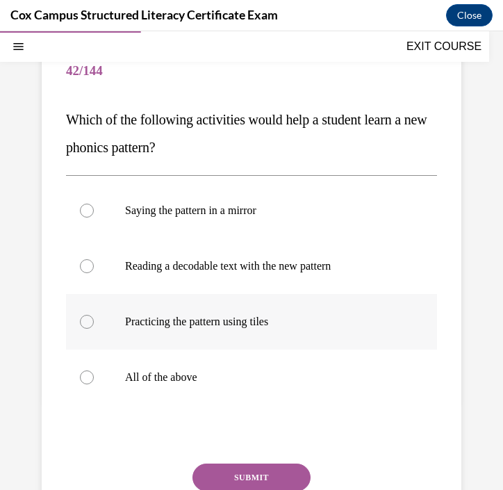
scroll to position [122, 0]
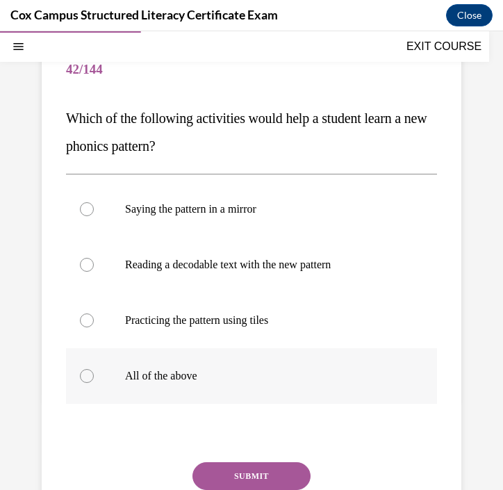
click at [207, 392] on label "All of the above" at bounding box center [251, 376] width 371 height 56
click at [94, 383] on input "All of the above" at bounding box center [87, 376] width 14 height 14
radio input "true"
click at [255, 473] on button "SUBMIT" at bounding box center [252, 476] width 118 height 28
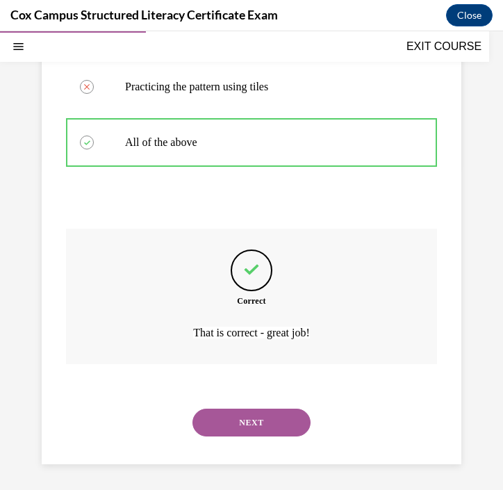
scroll to position [358, 0]
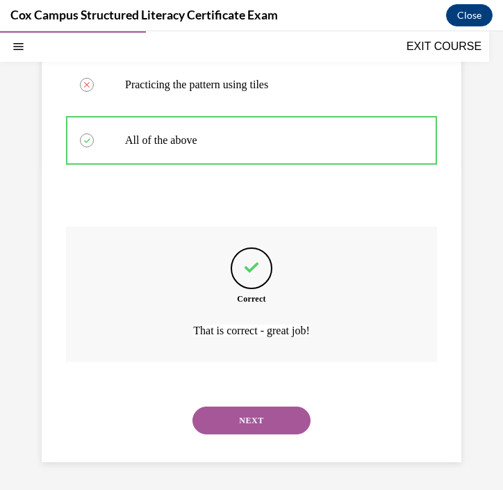
click at [284, 424] on button "NEXT" at bounding box center [252, 421] width 118 height 28
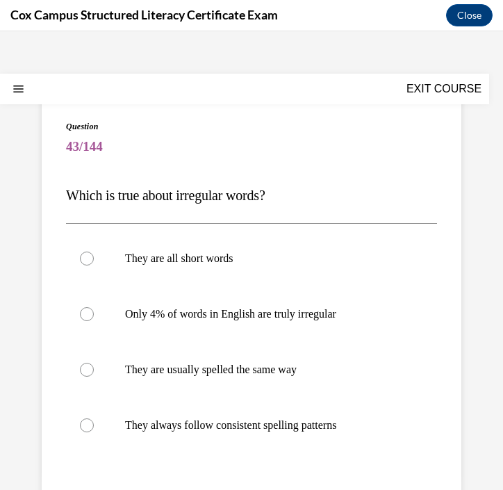
scroll to position [46, 0]
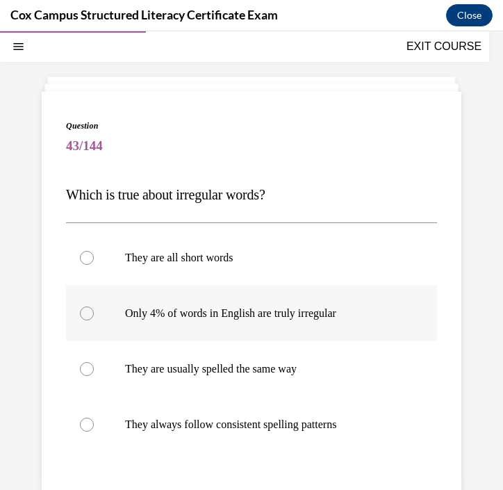
click at [289, 320] on p "Only 4% of words in English are truly irregular" at bounding box center [263, 314] width 277 height 14
click at [94, 320] on input "Only 4% of words in English are truly irregular" at bounding box center [87, 314] width 14 height 14
radio input "true"
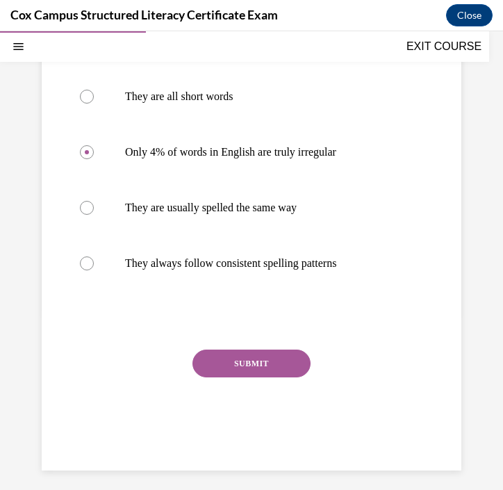
click at [270, 370] on button "SUBMIT" at bounding box center [252, 364] width 118 height 28
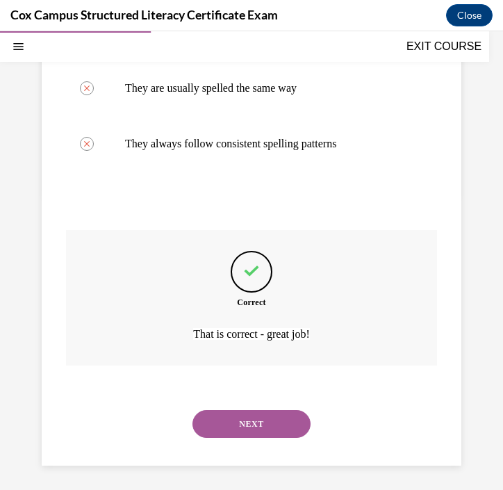
scroll to position [330, 0]
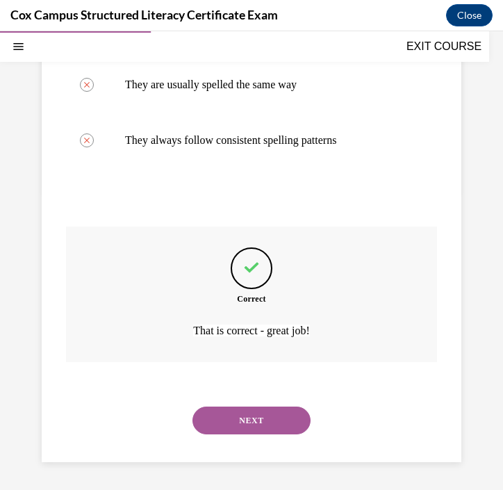
click at [234, 428] on button "NEXT" at bounding box center [252, 421] width 118 height 28
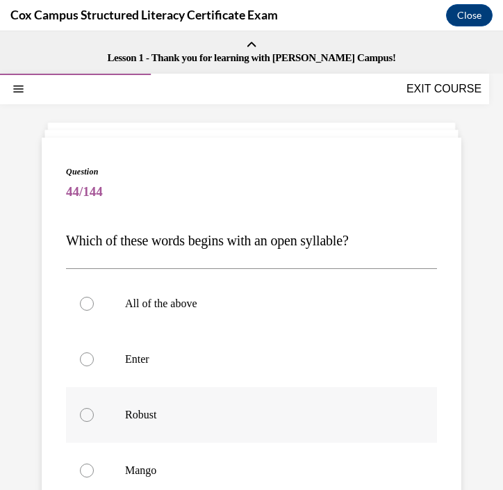
click at [208, 421] on p "Robust" at bounding box center [263, 415] width 277 height 14
click at [94, 421] on input "Robust" at bounding box center [87, 415] width 14 height 14
radio input "true"
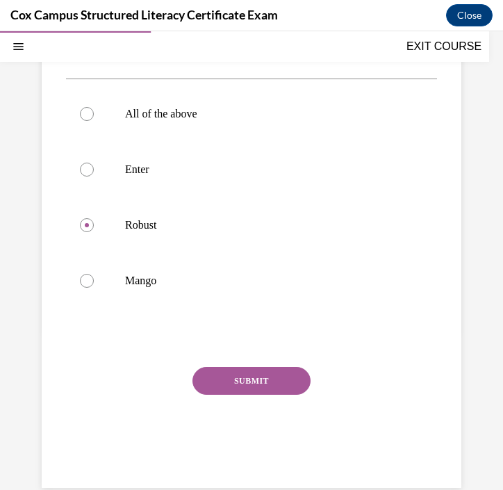
click at [231, 384] on button "SUBMIT" at bounding box center [252, 381] width 118 height 28
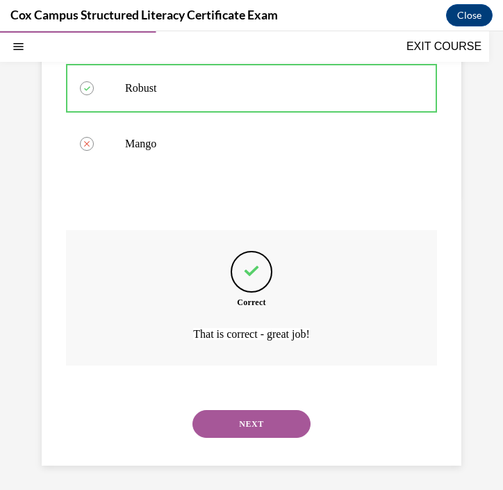
scroll to position [330, 0]
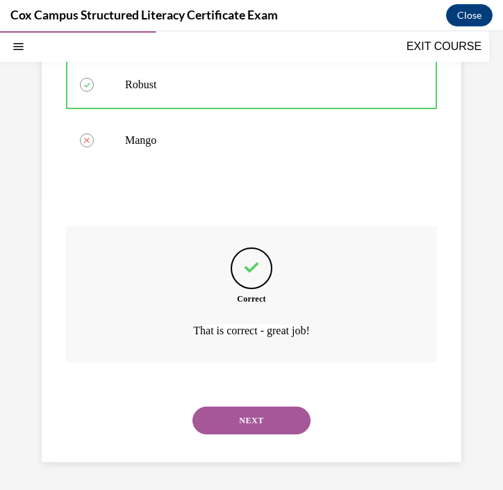
click at [232, 424] on button "NEXT" at bounding box center [252, 421] width 118 height 28
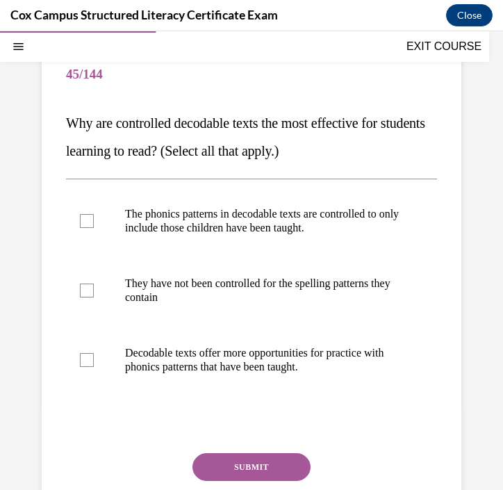
scroll to position [119, 0]
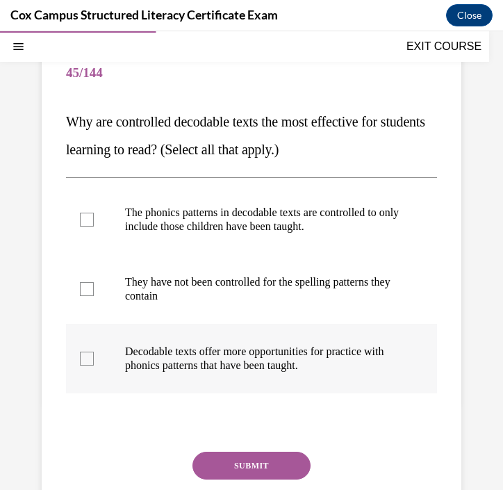
click at [88, 364] on div at bounding box center [87, 359] width 14 height 14
click at [88, 364] on input "Decodable texts offer more opportunities for practice with phonics patterns tha…" at bounding box center [87, 359] width 14 height 14
checkbox input "true"
click at [82, 221] on div at bounding box center [87, 220] width 14 height 14
click at [82, 221] on input "The phonics patterns in decodable texts are controlled to only include those ch…" at bounding box center [87, 220] width 14 height 14
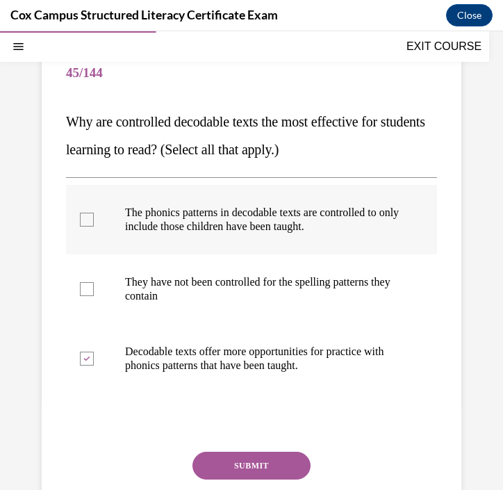
checkbox input "true"
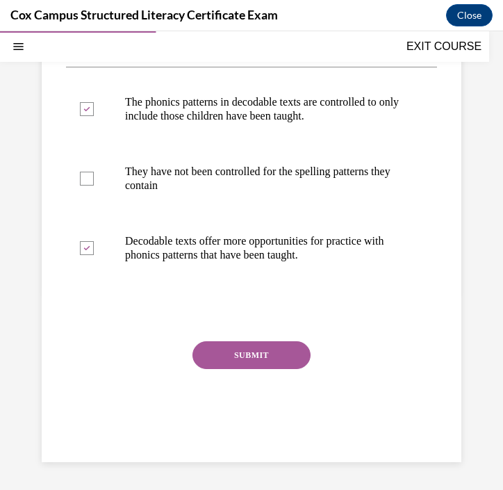
click at [225, 353] on button "SUBMIT" at bounding box center [252, 355] width 118 height 28
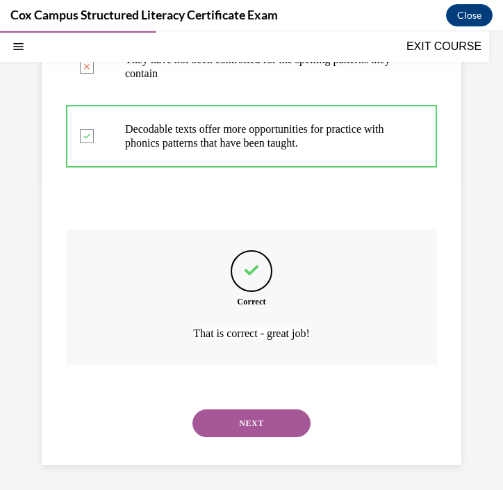
scroll to position [344, 0]
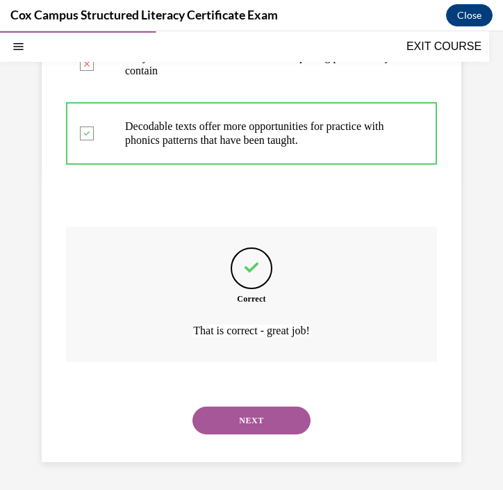
click at [236, 411] on button "NEXT" at bounding box center [252, 421] width 118 height 28
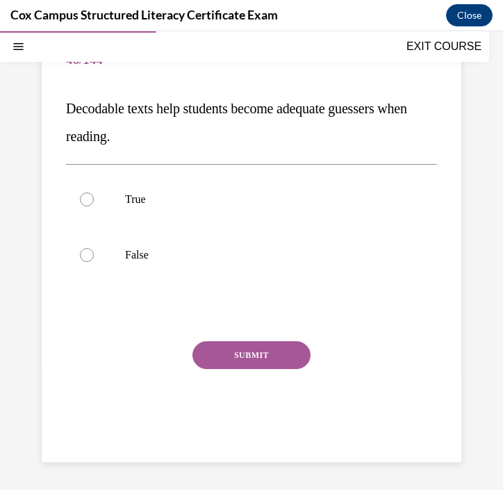
scroll to position [127, 0]
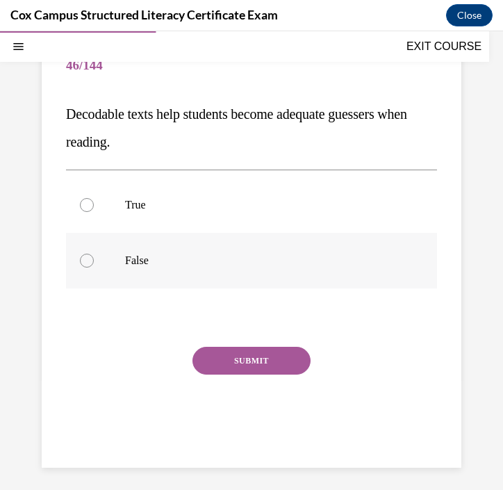
click at [158, 259] on p "False" at bounding box center [263, 261] width 277 height 14
click at [94, 259] on input "False" at bounding box center [87, 261] width 14 height 14
radio input "true"
click at [258, 361] on button "SUBMIT" at bounding box center [252, 361] width 118 height 28
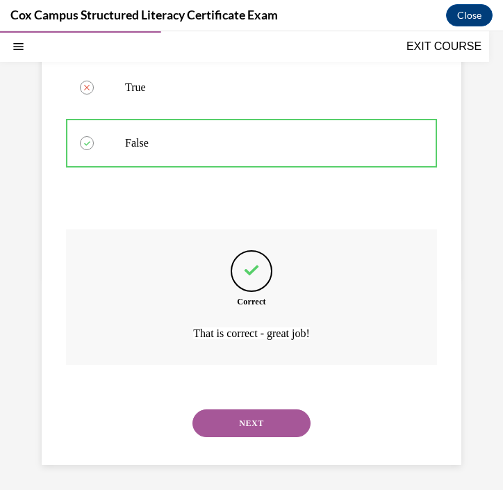
scroll to position [247, 0]
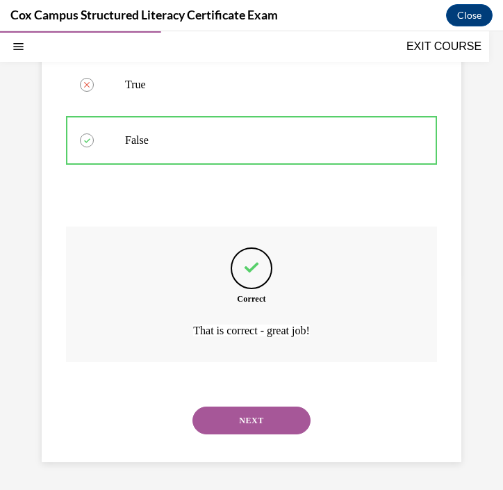
click at [253, 429] on button "NEXT" at bounding box center [252, 421] width 118 height 28
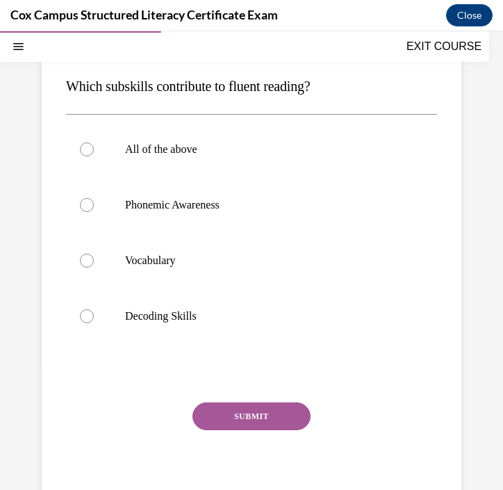
scroll to position [155, 0]
click at [240, 143] on p "All of the above" at bounding box center [263, 149] width 277 height 14
click at [94, 143] on input "All of the above" at bounding box center [87, 149] width 14 height 14
radio input "true"
click at [280, 412] on button "SUBMIT" at bounding box center [252, 416] width 118 height 28
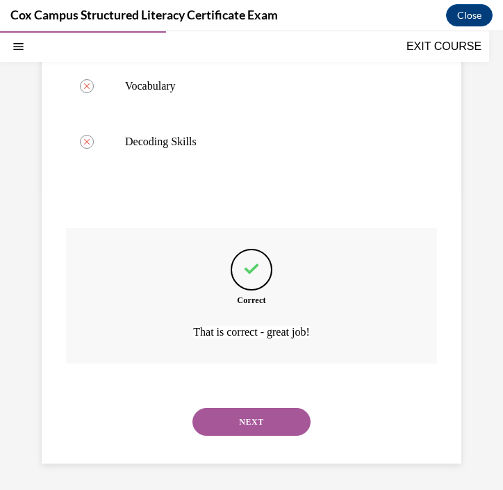
scroll to position [330, 0]
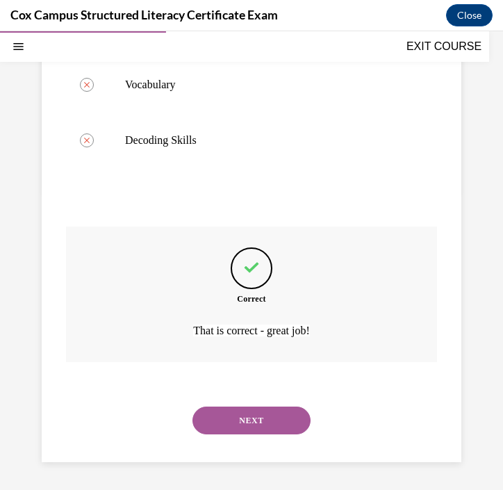
click at [244, 422] on button "NEXT" at bounding box center [252, 421] width 118 height 28
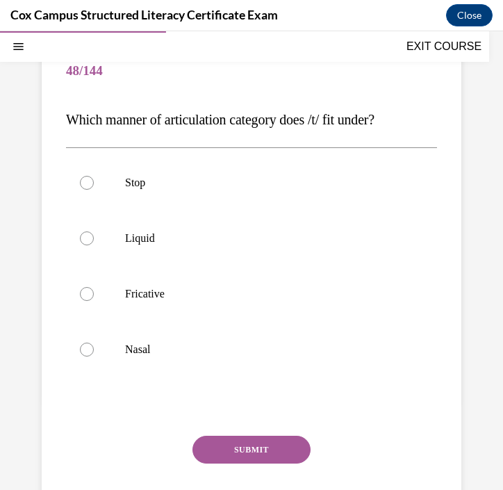
scroll to position [123, 0]
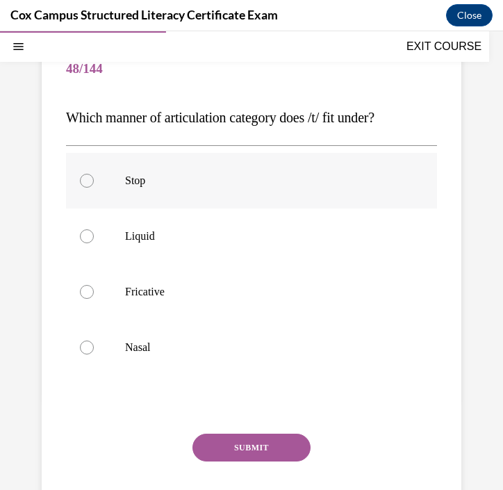
click at [158, 179] on p "Stop" at bounding box center [263, 181] width 277 height 14
click at [94, 179] on input "Stop" at bounding box center [87, 181] width 14 height 14
radio input "true"
click at [264, 451] on button "SUBMIT" at bounding box center [252, 448] width 118 height 28
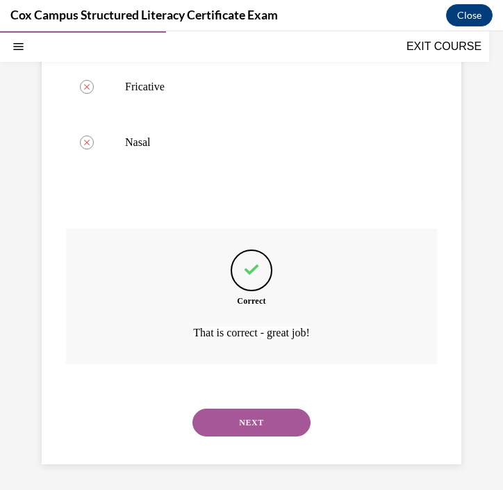
scroll to position [330, 0]
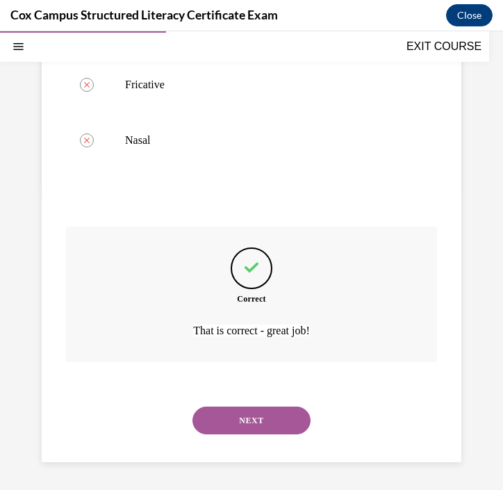
click at [281, 429] on button "NEXT" at bounding box center [252, 421] width 118 height 28
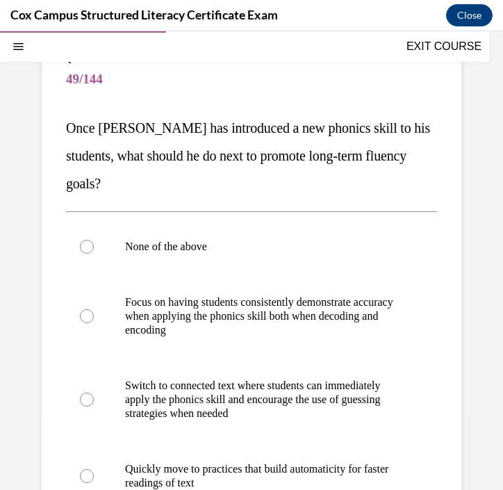
scroll to position [155, 0]
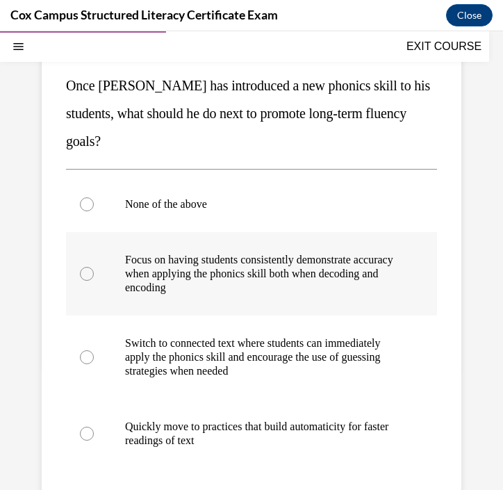
click at [233, 282] on p "Focus on having students consistently demonstrate accuracy when applying the ph…" at bounding box center [263, 274] width 277 height 42
click at [94, 281] on input "Focus on having students consistently demonstrate accuracy when applying the ph…" at bounding box center [87, 274] width 14 height 14
radio input "true"
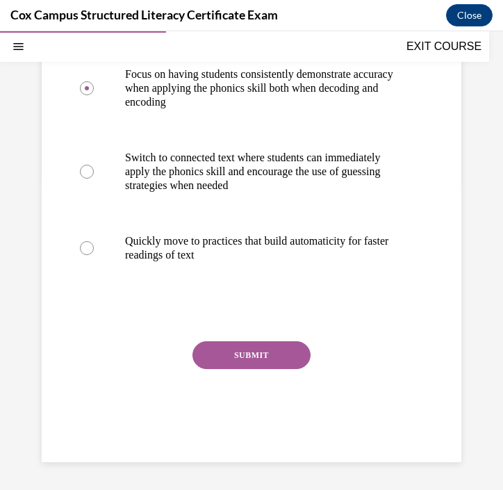
click at [241, 359] on button "SUBMIT" at bounding box center [252, 355] width 118 height 28
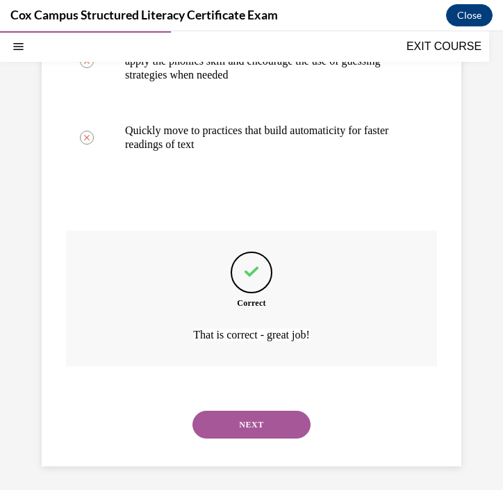
scroll to position [455, 0]
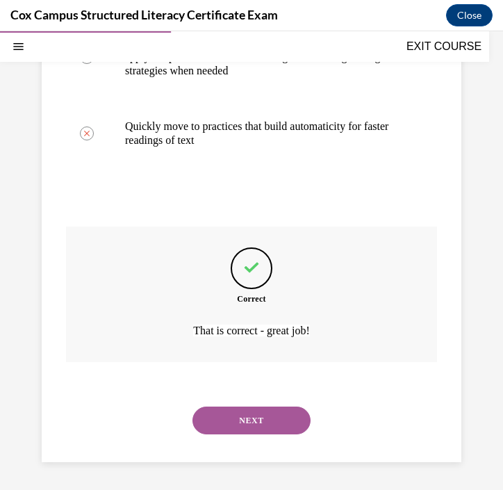
click at [235, 419] on button "NEXT" at bounding box center [252, 421] width 118 height 28
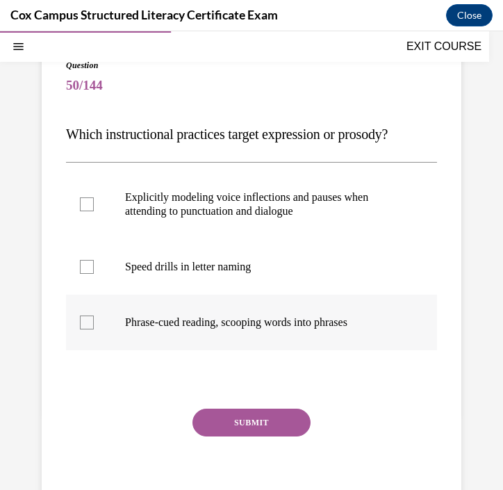
scroll to position [122, 0]
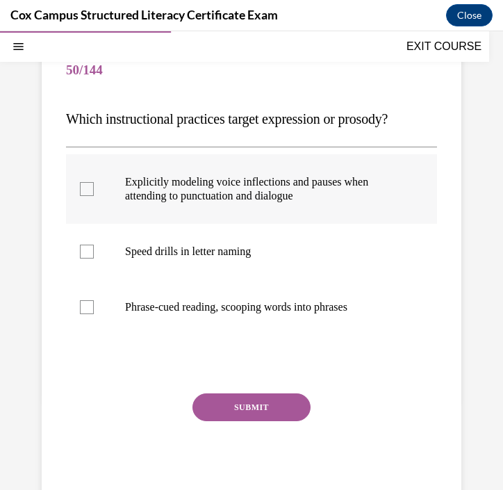
click at [89, 188] on div at bounding box center [87, 189] width 14 height 14
click at [89, 188] on input "Explicitly modeling voice inflections and pauses when attending to punctuation …" at bounding box center [87, 189] width 14 height 14
checkbox input "true"
click at [86, 304] on div at bounding box center [87, 307] width 14 height 14
click at [86, 304] on input "Phrase-cued reading, scooping words into phrases" at bounding box center [87, 307] width 14 height 14
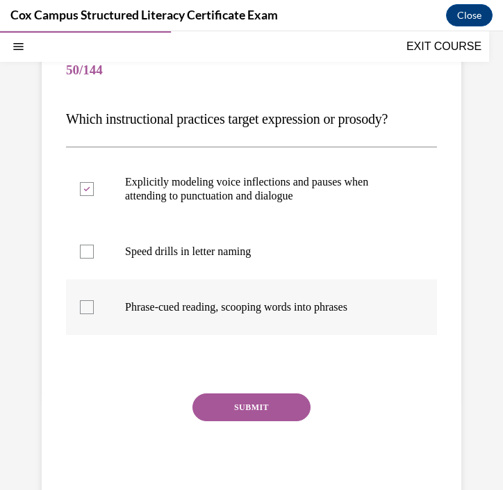
checkbox input "true"
click at [228, 408] on button "SUBMIT" at bounding box center [252, 408] width 118 height 28
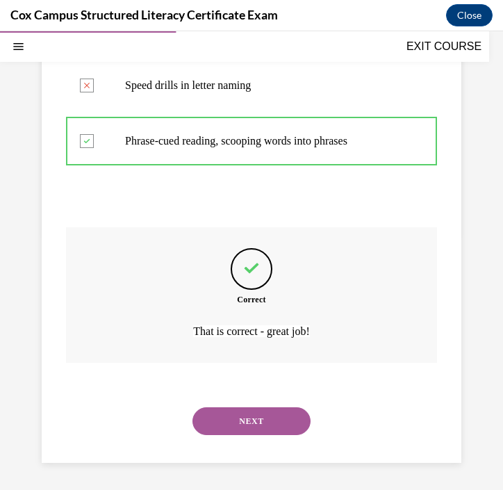
scroll to position [289, 0]
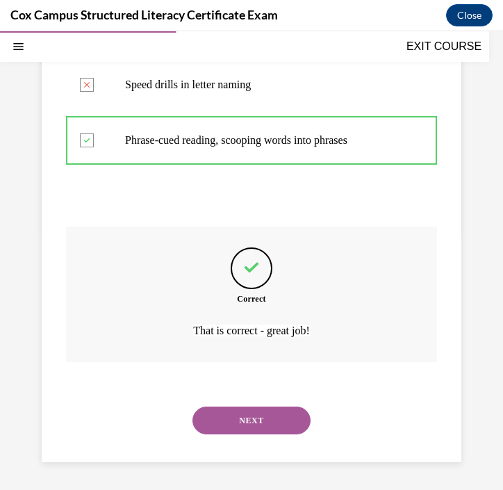
click at [234, 425] on button "NEXT" at bounding box center [252, 421] width 118 height 28
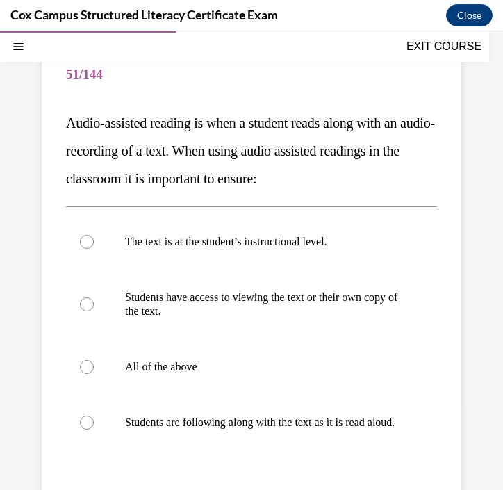
scroll to position [122, 0]
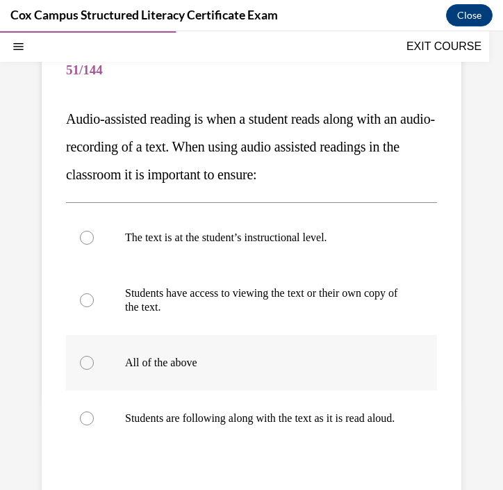
click at [200, 364] on p "All of the above" at bounding box center [263, 363] width 277 height 14
click at [94, 364] on input "All of the above" at bounding box center [87, 363] width 14 height 14
radio input "true"
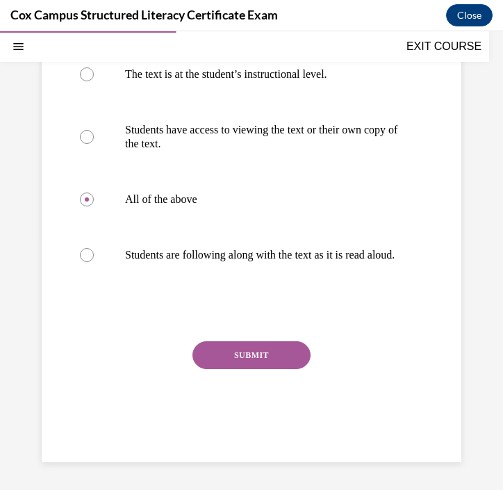
click at [232, 351] on button "SUBMIT" at bounding box center [252, 355] width 118 height 28
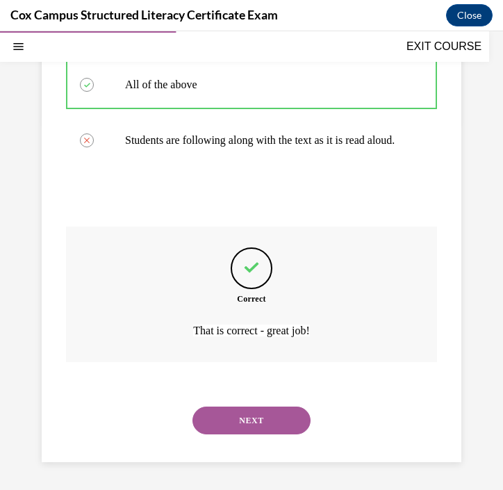
scroll to position [414, 0]
click at [236, 412] on button "NEXT" at bounding box center [252, 421] width 118 height 28
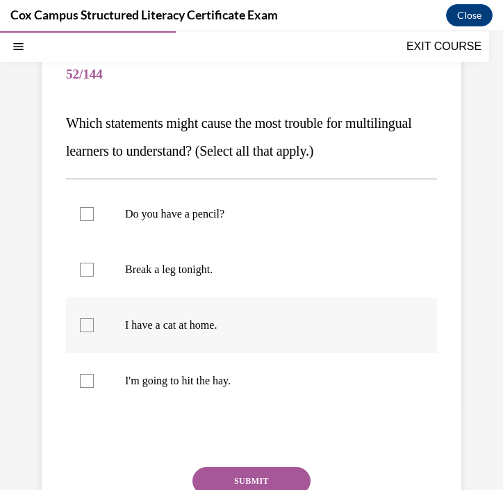
scroll to position [118, 0]
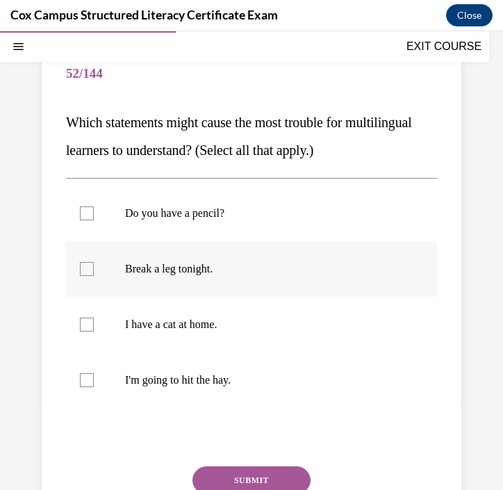
click at [80, 273] on div at bounding box center [87, 269] width 14 height 14
click at [80, 273] on input "Break a leg tonight." at bounding box center [87, 269] width 14 height 14
checkbox input "true"
click at [81, 374] on div at bounding box center [87, 380] width 14 height 14
click at [81, 374] on input "I'm going to hit the hay." at bounding box center [87, 380] width 14 height 14
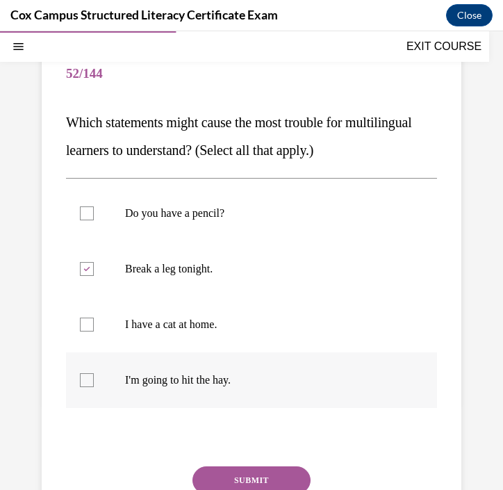
checkbox input "true"
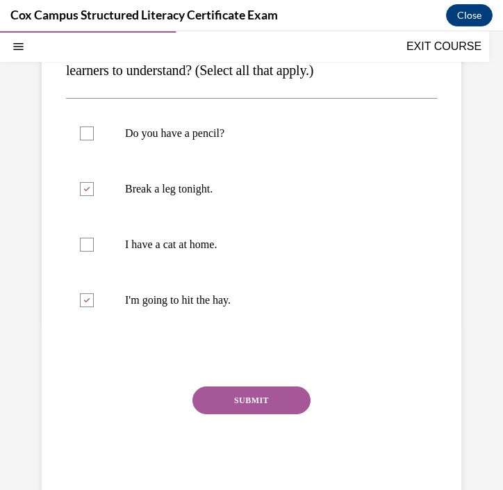
click at [236, 408] on button "SUBMIT" at bounding box center [252, 401] width 118 height 28
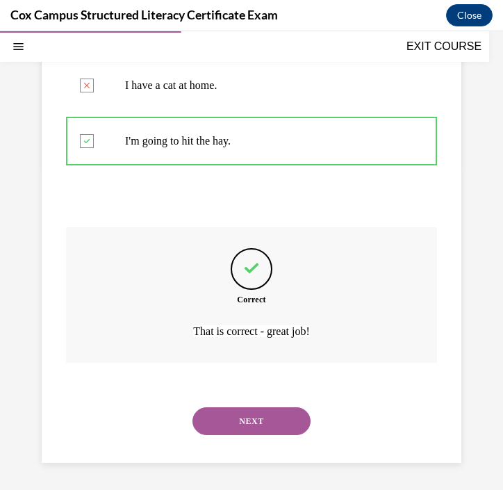
scroll to position [358, 0]
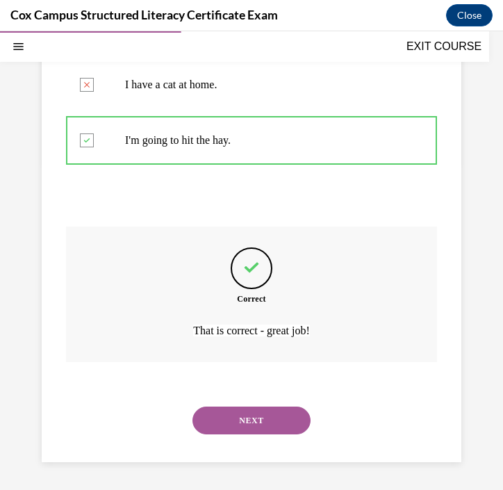
click at [275, 417] on button "NEXT" at bounding box center [252, 421] width 118 height 28
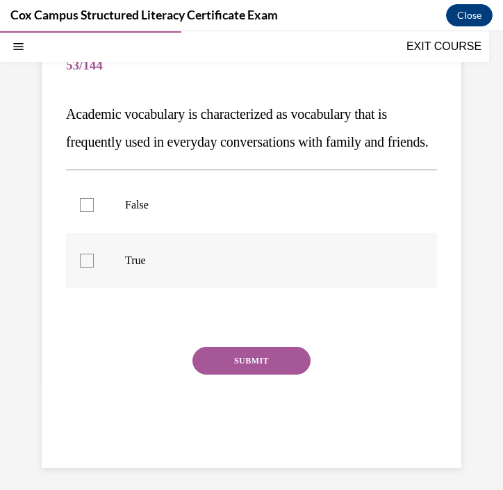
click at [180, 280] on label "True" at bounding box center [251, 261] width 371 height 56
click at [94, 268] on input "True" at bounding box center [87, 261] width 14 height 14
checkbox input "true"
click at [222, 375] on button "SUBMIT" at bounding box center [252, 361] width 118 height 28
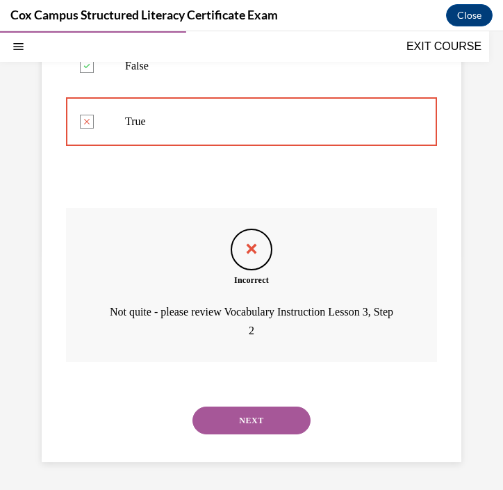
scroll to position [248, 0]
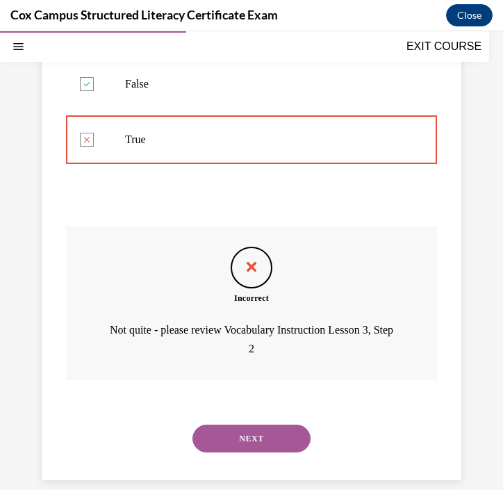
click at [252, 453] on button "NEXT" at bounding box center [252, 439] width 118 height 28
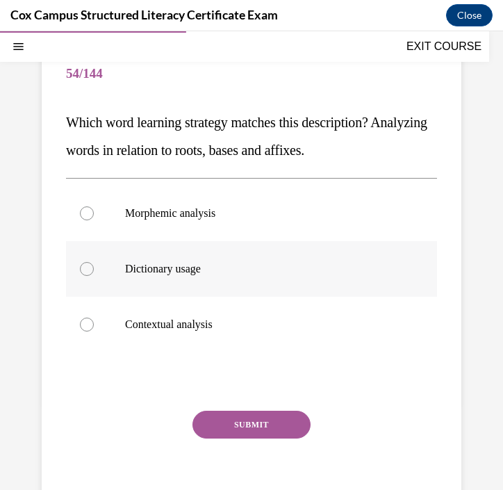
scroll to position [118, 0]
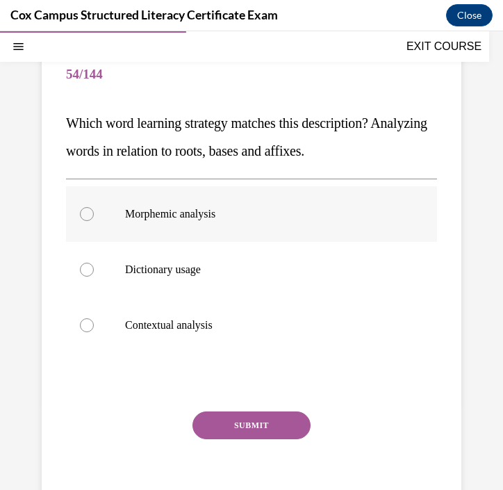
click at [247, 220] on p "Morphemic analysis" at bounding box center [263, 214] width 277 height 14
click at [94, 220] on input "Morphemic analysis" at bounding box center [87, 214] width 14 height 14
radio input "true"
click at [246, 424] on button "SUBMIT" at bounding box center [252, 426] width 118 height 28
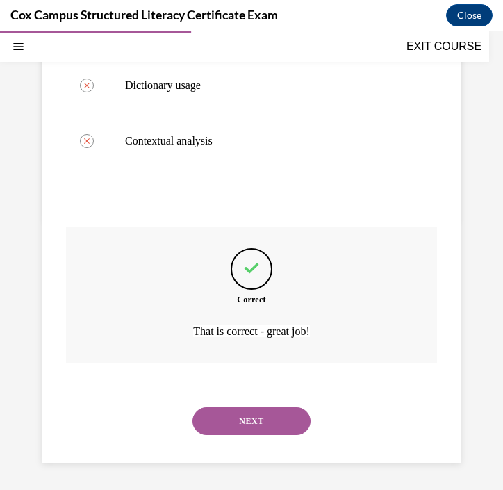
scroll to position [303, 0]
drag, startPoint x: 259, startPoint y: 417, endPoint x: 288, endPoint y: 407, distance: 30.1
click at [259, 417] on button "NEXT" at bounding box center [252, 421] width 118 height 28
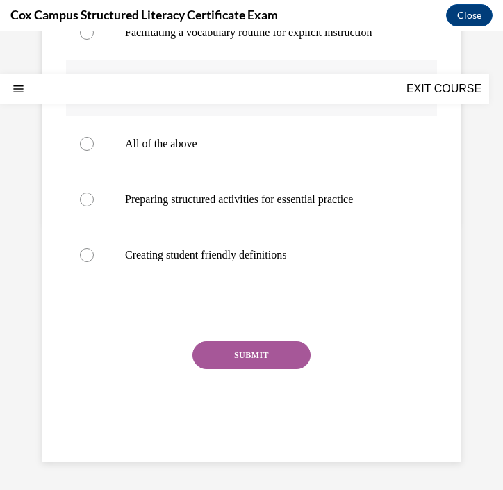
scroll to position [0, 0]
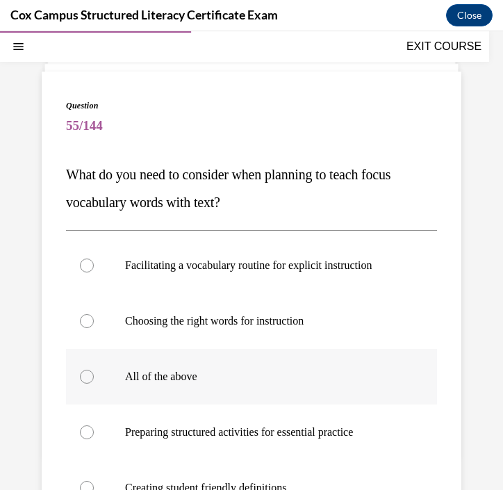
click at [259, 380] on p "All of the above" at bounding box center [263, 377] width 277 height 14
click at [94, 380] on input "All of the above" at bounding box center [87, 377] width 14 height 14
radio input "true"
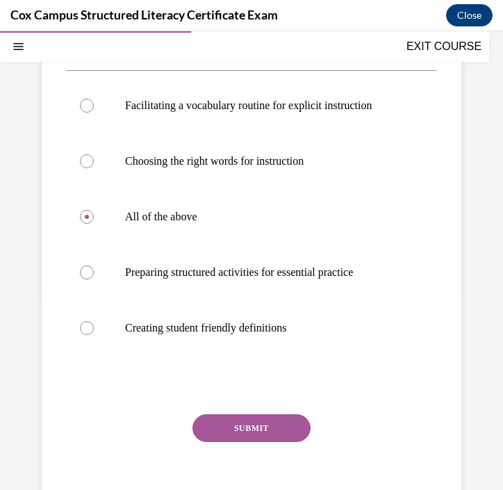
click at [259, 422] on button "SUBMIT" at bounding box center [252, 428] width 118 height 28
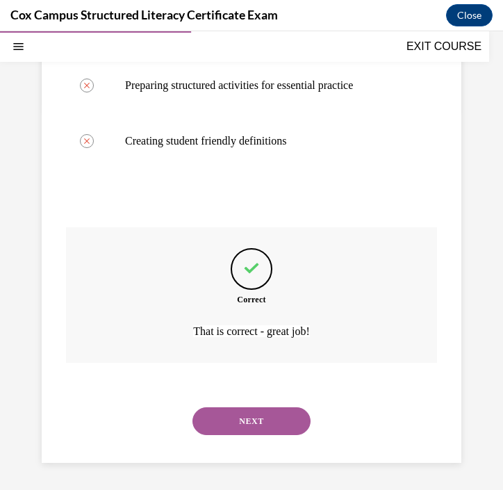
scroll to position [414, 0]
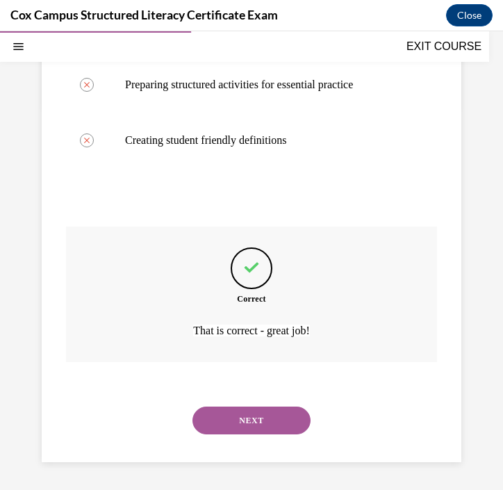
click at [259, 422] on button "NEXT" at bounding box center [252, 421] width 118 height 28
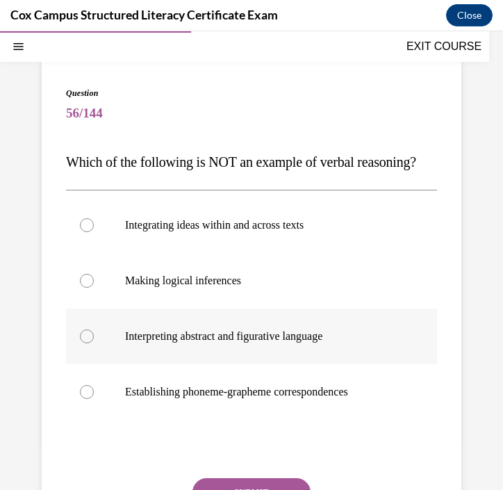
scroll to position [81, 0]
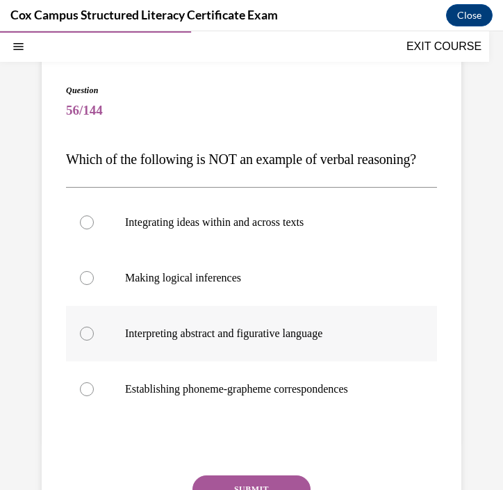
click at [179, 396] on p "Establishing phoneme-grapheme correspondences" at bounding box center [263, 389] width 277 height 14
click at [94, 396] on input "Establishing phoneme-grapheme correspondences" at bounding box center [87, 389] width 14 height 14
radio input "true"
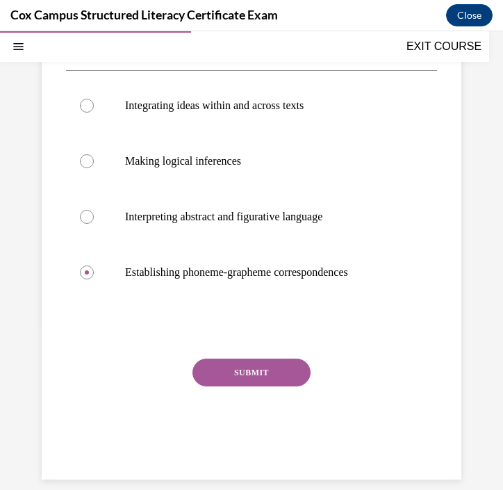
click at [241, 387] on button "SUBMIT" at bounding box center [252, 373] width 118 height 28
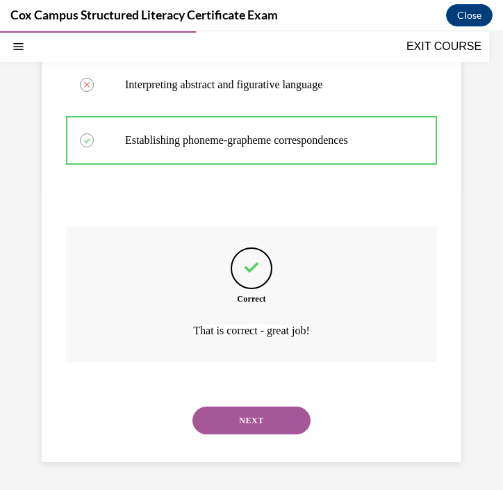
click at [244, 420] on button "NEXT" at bounding box center [252, 421] width 118 height 28
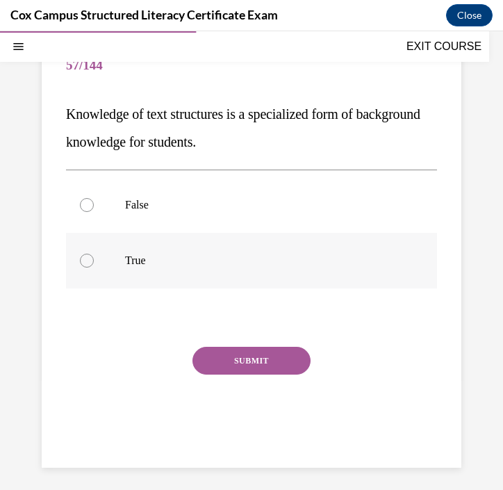
click at [149, 267] on p "True" at bounding box center [263, 261] width 277 height 14
click at [94, 267] on input "True" at bounding box center [87, 261] width 14 height 14
radio input "true"
click at [219, 368] on button "SUBMIT" at bounding box center [252, 361] width 118 height 28
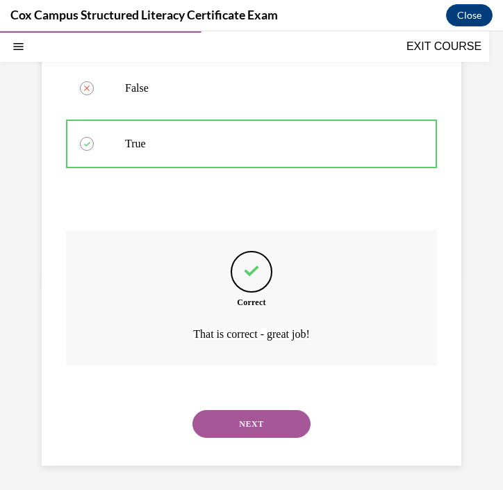
scroll to position [247, 0]
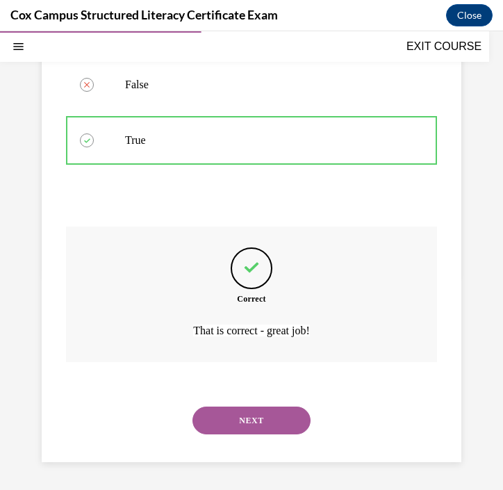
click at [222, 412] on button "NEXT" at bounding box center [252, 421] width 118 height 28
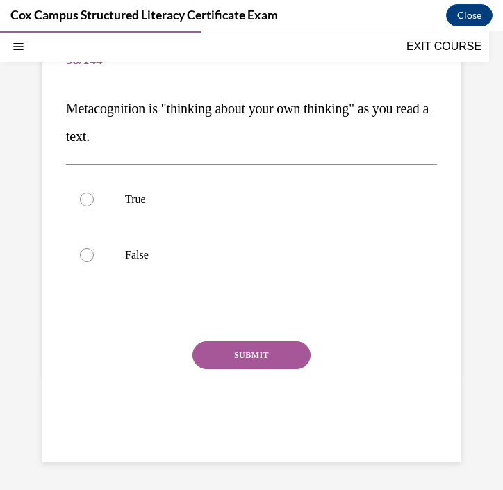
scroll to position [127, 0]
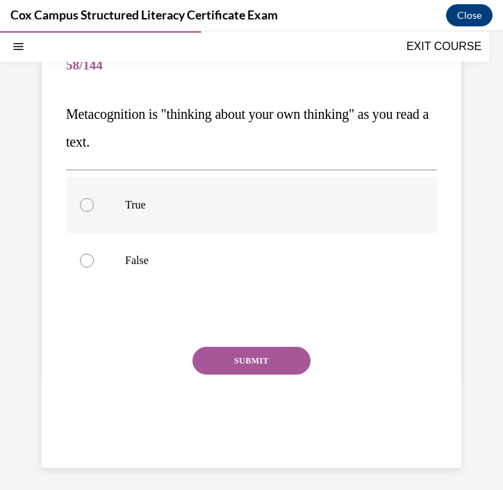
click at [115, 202] on label "True" at bounding box center [251, 205] width 371 height 56
click at [94, 202] on input "True" at bounding box center [87, 205] width 14 height 14
radio input "true"
click at [224, 370] on button "SUBMIT" at bounding box center [252, 361] width 118 height 28
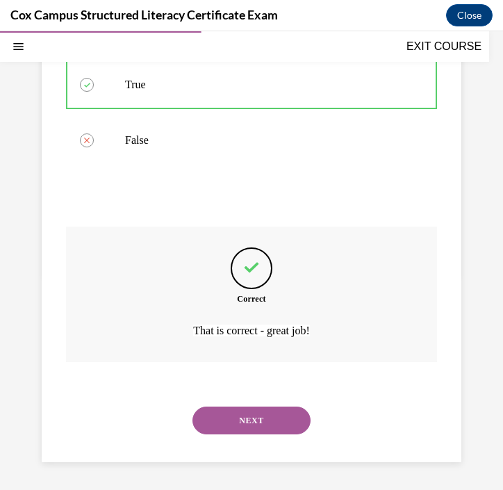
click at [223, 412] on button "NEXT" at bounding box center [252, 421] width 118 height 28
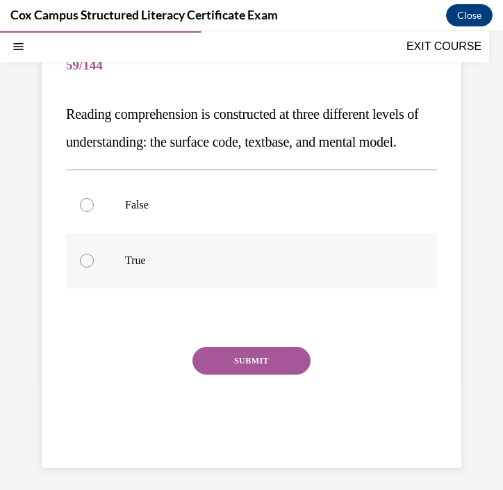
click at [154, 268] on p "True" at bounding box center [263, 261] width 277 height 14
click at [94, 268] on input "True" at bounding box center [87, 261] width 14 height 14
radio input "true"
click at [247, 375] on button "SUBMIT" at bounding box center [252, 361] width 118 height 28
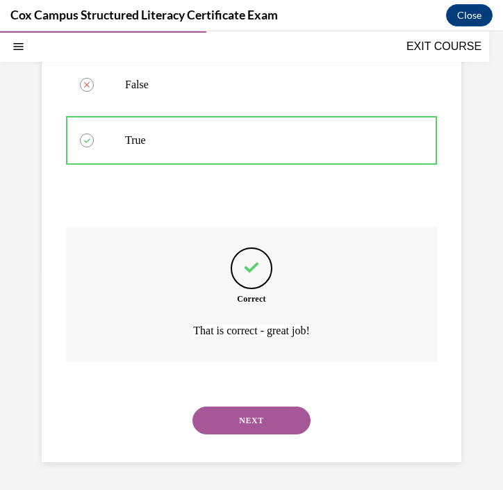
scroll to position [275, 0]
click at [257, 417] on button "NEXT" at bounding box center [252, 421] width 118 height 28
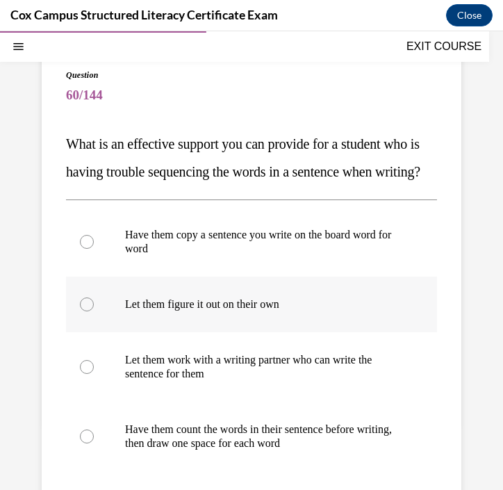
scroll to position [112, 0]
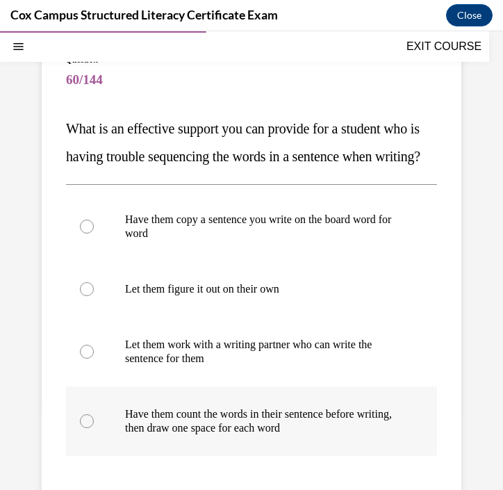
click at [287, 435] on p "Have them count the words in their sentence before writing, then draw one space…" at bounding box center [263, 422] width 277 height 28
click at [94, 428] on input "Have them count the words in their sentence before writing, then draw one space…" at bounding box center [87, 421] width 14 height 14
radio input "true"
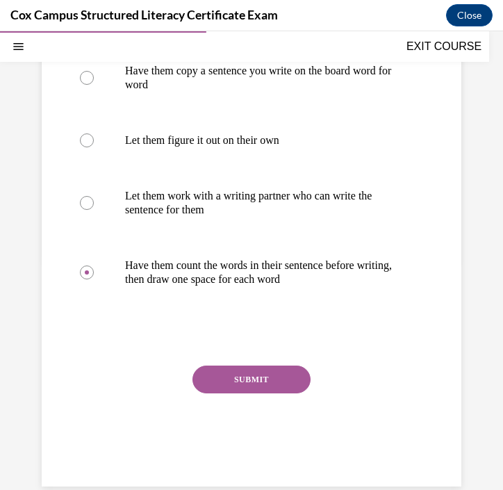
click at [283, 394] on button "SUBMIT" at bounding box center [252, 380] width 118 height 28
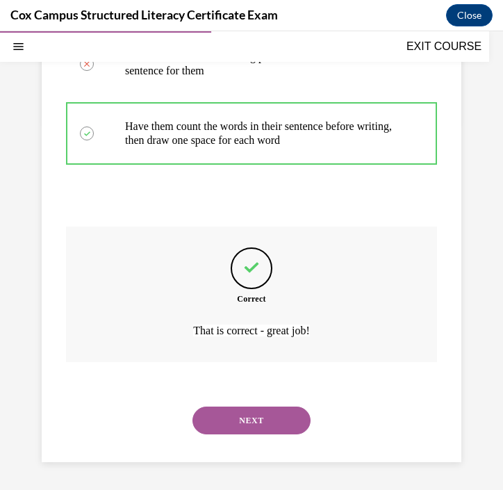
scroll to position [428, 0]
click at [234, 423] on button "NEXT" at bounding box center [252, 421] width 118 height 28
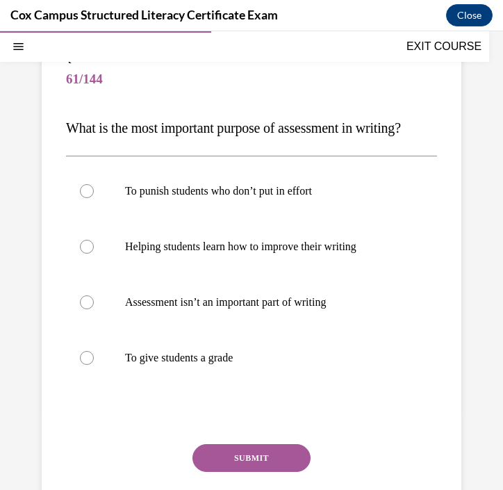
scroll to position [118, 0]
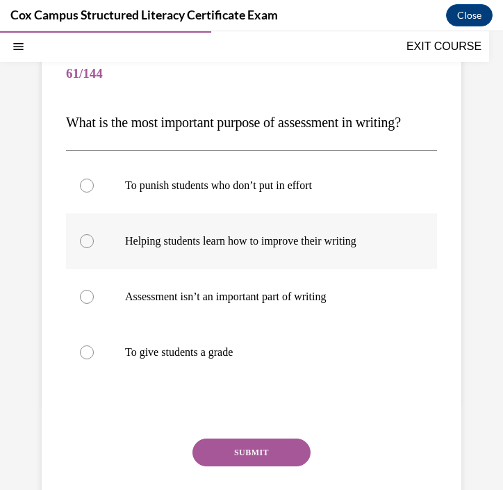
click at [305, 269] on label "Helping students learn how to improve their writing" at bounding box center [251, 241] width 371 height 56
click at [94, 248] on input "Helping students learn how to improve their writing" at bounding box center [87, 241] width 14 height 14
radio input "true"
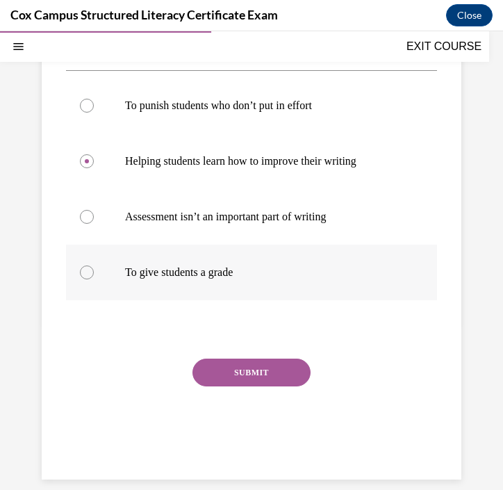
click at [252, 387] on button "SUBMIT" at bounding box center [252, 373] width 118 height 28
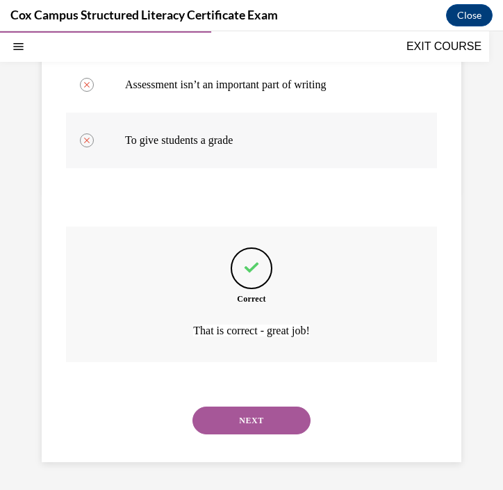
scroll to position [358, 0]
click at [251, 424] on button "NEXT" at bounding box center [252, 421] width 118 height 28
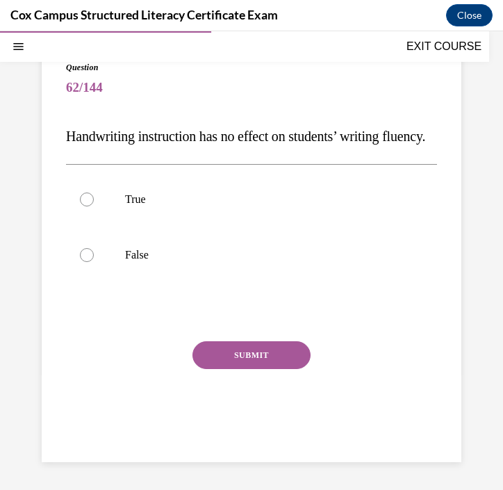
scroll to position [127, 0]
click at [220, 241] on label "False" at bounding box center [251, 255] width 371 height 56
click at [94, 248] on input "False" at bounding box center [87, 255] width 14 height 14
radio input "true"
click at [236, 363] on button "SUBMIT" at bounding box center [252, 355] width 118 height 28
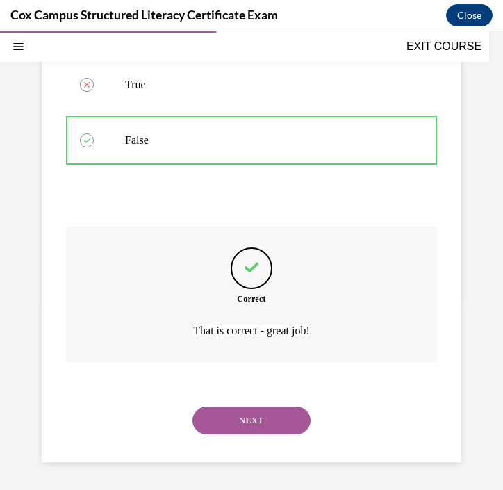
scroll to position [247, 0]
click at [248, 423] on button "NEXT" at bounding box center [252, 421] width 118 height 28
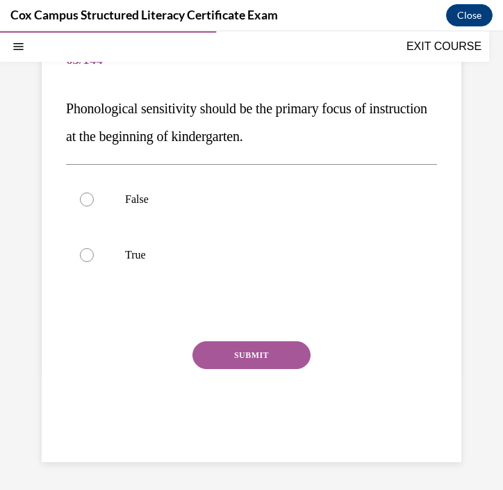
scroll to position [127, 0]
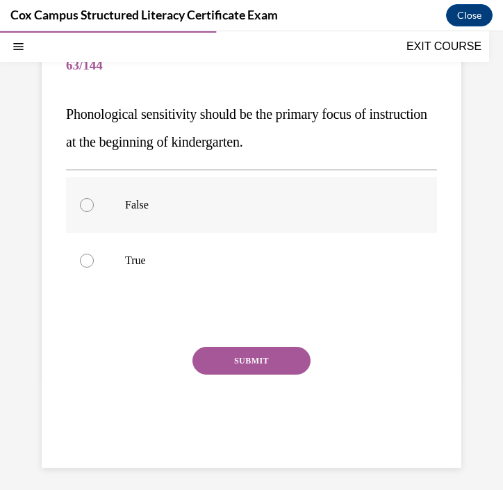
click at [251, 201] on p "False" at bounding box center [263, 205] width 277 height 14
click at [94, 201] on input "False" at bounding box center [87, 205] width 14 height 14
radio input "true"
click at [252, 361] on button "SUBMIT" at bounding box center [252, 361] width 118 height 28
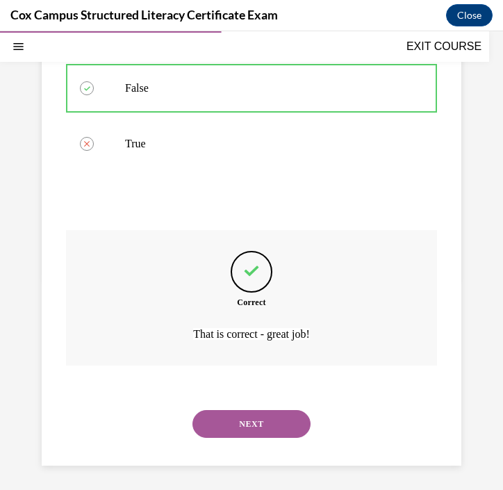
scroll to position [247, 0]
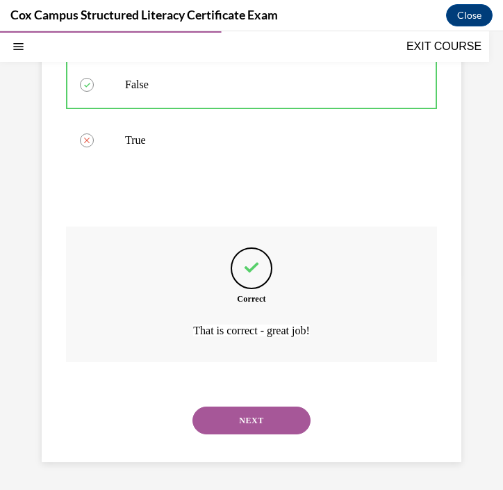
click at [275, 425] on button "NEXT" at bounding box center [252, 421] width 118 height 28
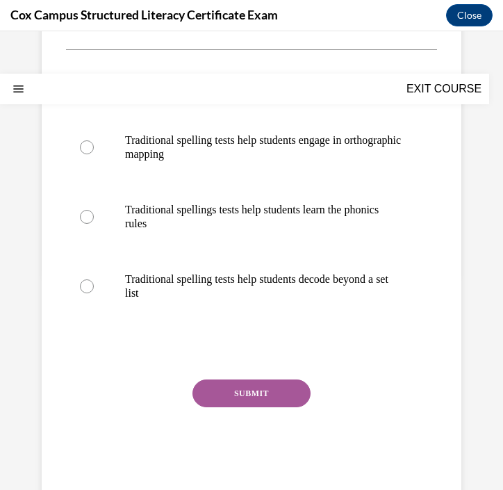
scroll to position [0, 0]
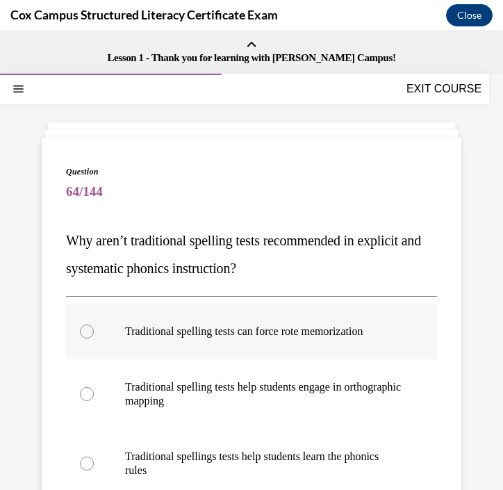
click at [264, 344] on label "Traditional spelling tests can force rote memorization" at bounding box center [251, 332] width 371 height 56
click at [94, 339] on input "Traditional spelling tests can force rote memorization" at bounding box center [87, 332] width 14 height 14
radio input "true"
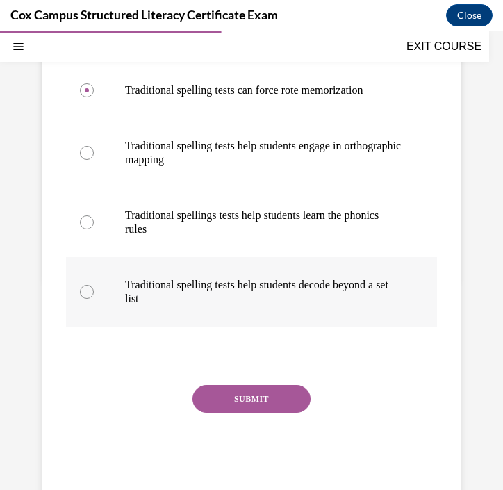
click at [230, 397] on button "SUBMIT" at bounding box center [252, 399] width 118 height 28
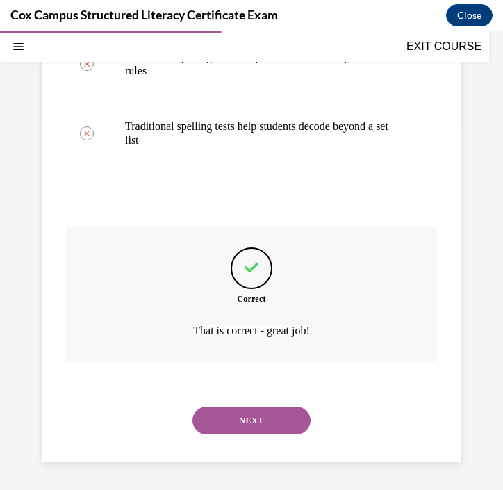
click at [236, 417] on button "NEXT" at bounding box center [252, 421] width 118 height 28
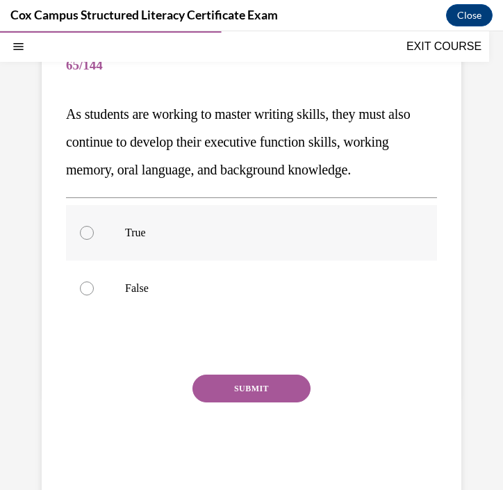
click at [296, 229] on p "True" at bounding box center [263, 233] width 277 height 14
click at [94, 229] on input "True" at bounding box center [87, 233] width 14 height 14
radio input "true"
click at [223, 387] on button "SUBMIT" at bounding box center [252, 389] width 118 height 28
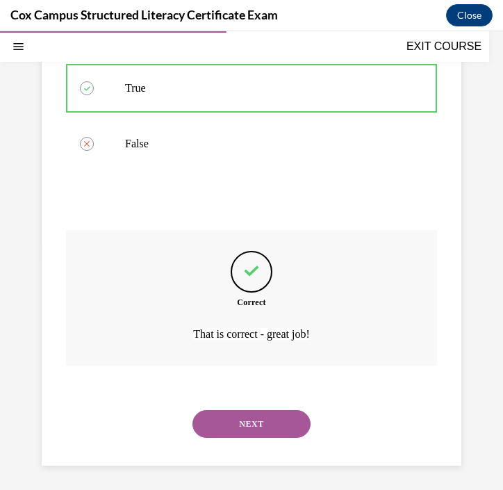
scroll to position [275, 0]
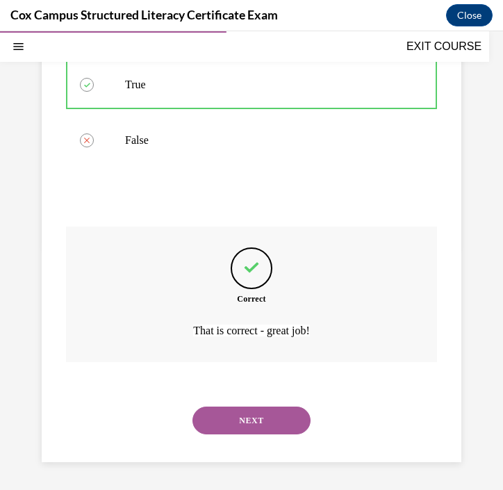
click at [221, 424] on button "NEXT" at bounding box center [252, 421] width 118 height 28
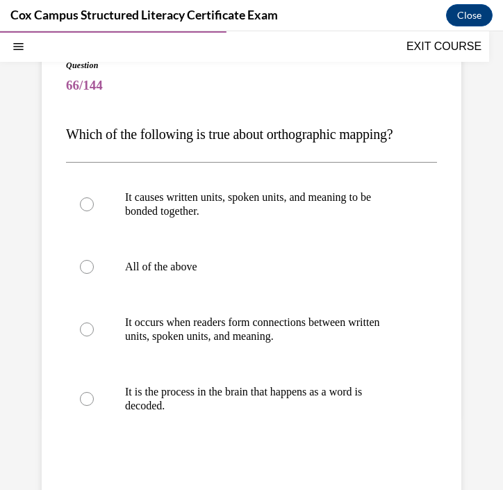
scroll to position [107, 0]
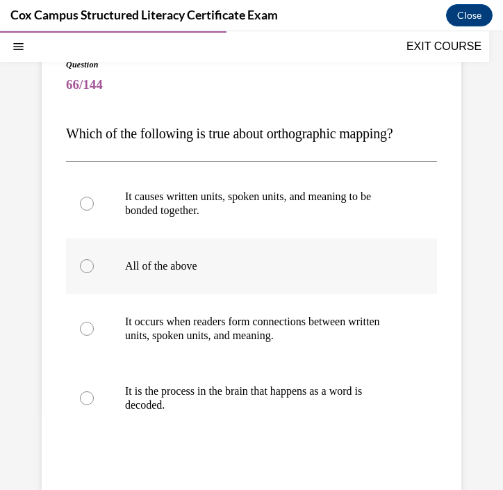
click at [223, 275] on label "All of the above" at bounding box center [251, 267] width 371 height 56
click at [94, 273] on input "All of the above" at bounding box center [87, 266] width 14 height 14
radio input "true"
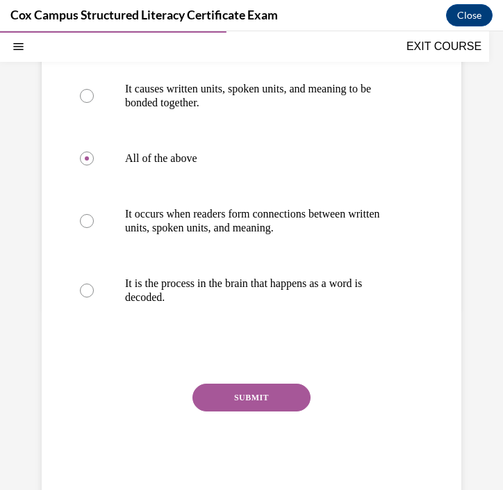
click at [248, 395] on button "SUBMIT" at bounding box center [252, 398] width 118 height 28
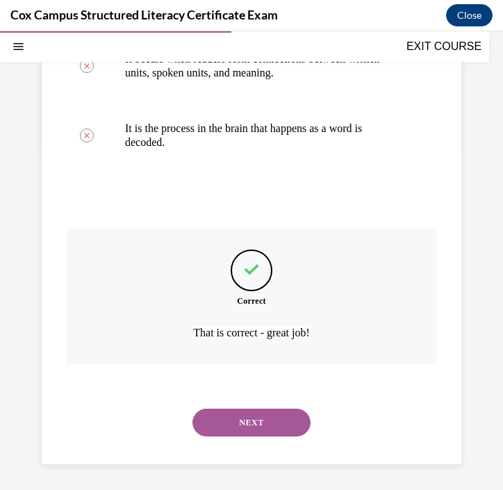
scroll to position [372, 0]
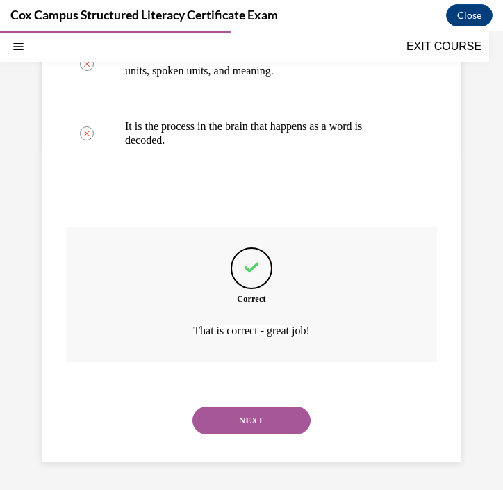
click at [243, 421] on button "NEXT" at bounding box center [252, 421] width 118 height 28
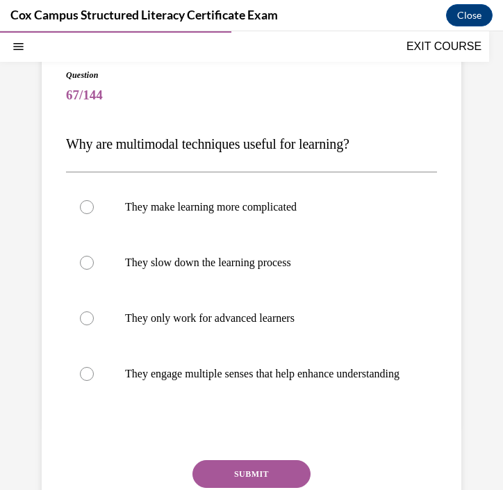
scroll to position [124, 0]
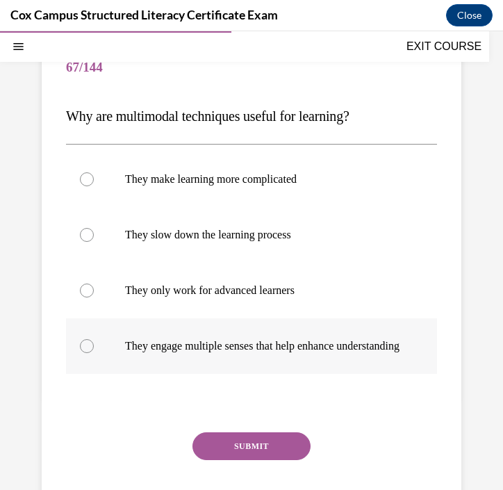
click at [223, 344] on p "They engage multiple senses that help enhance understanding" at bounding box center [263, 346] width 277 height 14
click at [94, 344] on input "They engage multiple senses that help enhance understanding" at bounding box center [87, 346] width 14 height 14
radio input "true"
click at [261, 460] on button "SUBMIT" at bounding box center [252, 447] width 118 height 28
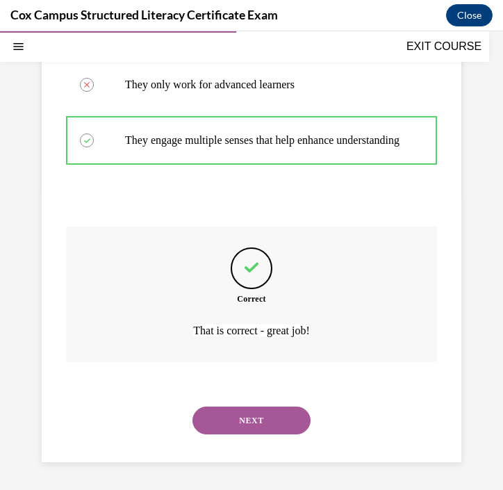
scroll to position [344, 0]
click at [260, 425] on button "NEXT" at bounding box center [252, 421] width 118 height 28
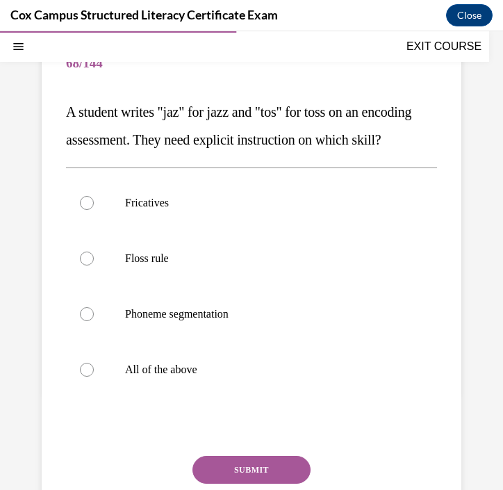
scroll to position [134, 0]
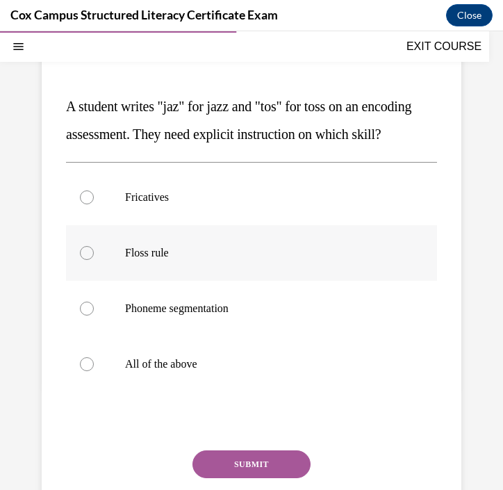
click at [331, 281] on label "Floss rule" at bounding box center [251, 253] width 371 height 56
click at [94, 260] on input "Floss rule" at bounding box center [87, 253] width 14 height 14
radio input "true"
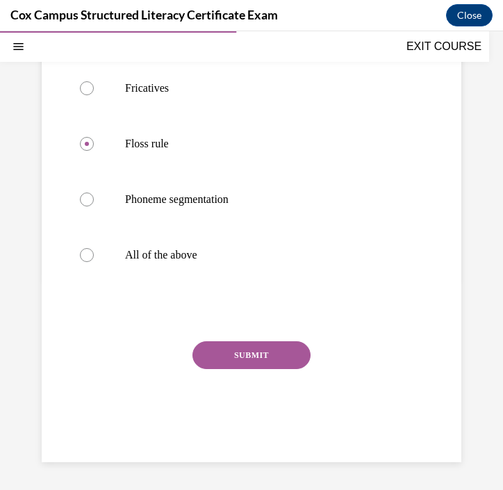
click at [288, 361] on button "SUBMIT" at bounding box center [252, 355] width 118 height 28
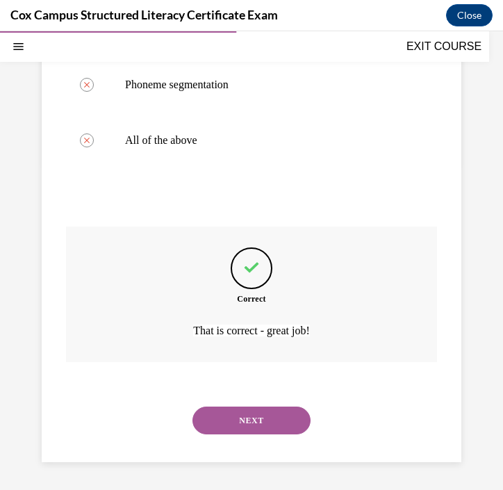
scroll to position [386, 0]
click at [249, 421] on button "NEXT" at bounding box center [252, 421] width 118 height 28
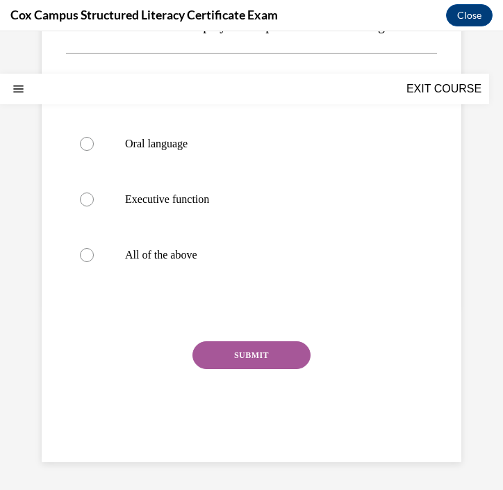
scroll to position [0, 0]
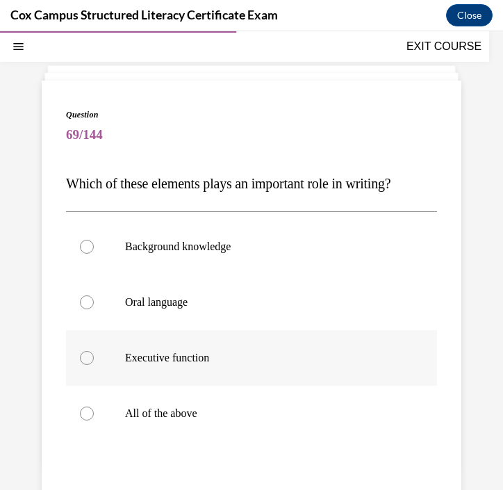
click at [298, 434] on label "All of the above" at bounding box center [251, 414] width 371 height 56
click at [94, 421] on input "All of the above" at bounding box center [87, 414] width 14 height 14
radio input "true"
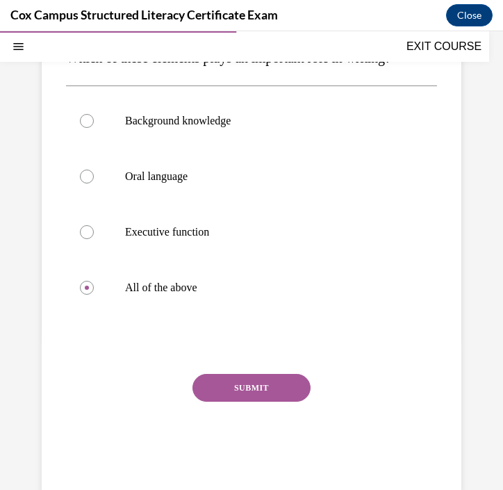
click at [283, 393] on button "SUBMIT" at bounding box center [252, 388] width 118 height 28
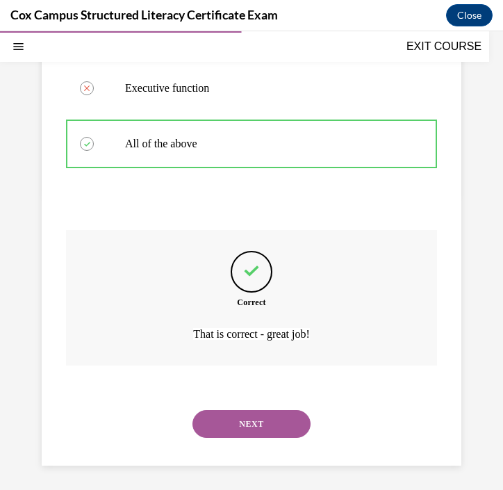
scroll to position [330, 0]
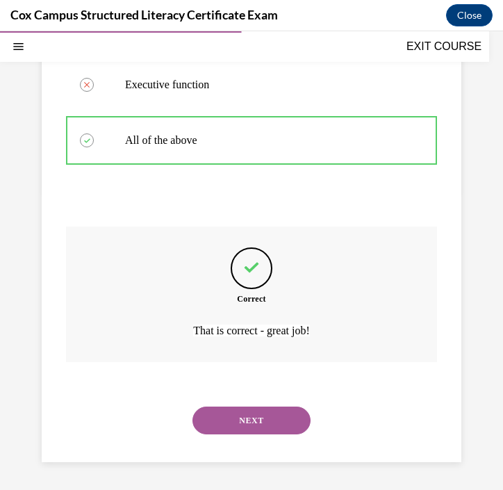
click at [276, 424] on button "NEXT" at bounding box center [252, 421] width 118 height 28
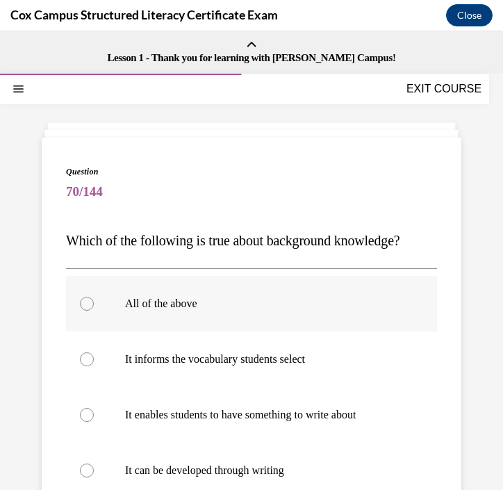
click at [295, 304] on p "All of the above" at bounding box center [263, 304] width 277 height 14
click at [94, 304] on input "All of the above" at bounding box center [87, 304] width 14 height 14
radio input "true"
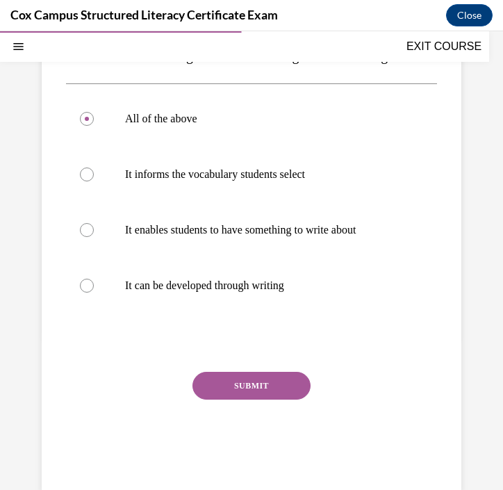
scroll to position [196, 0]
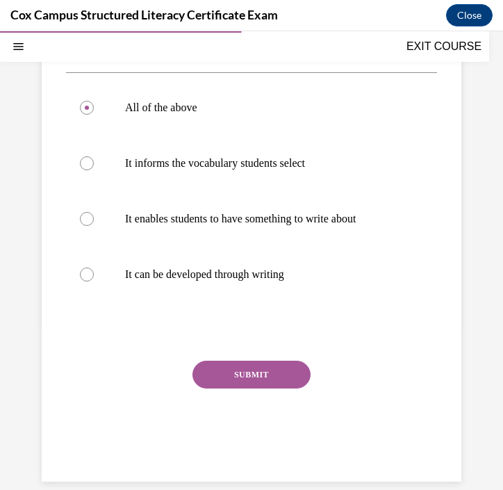
click at [259, 376] on button "SUBMIT" at bounding box center [252, 375] width 118 height 28
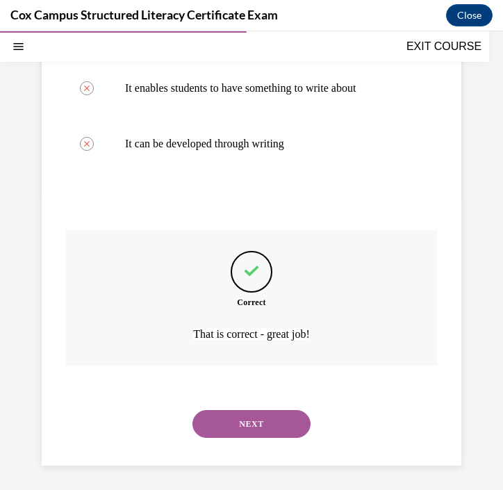
scroll to position [330, 0]
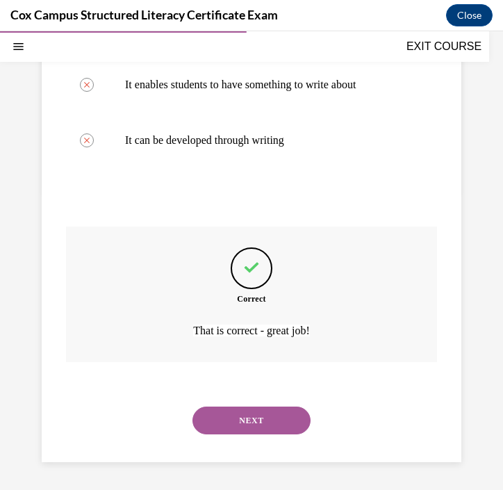
click at [252, 414] on button "NEXT" at bounding box center [252, 421] width 118 height 28
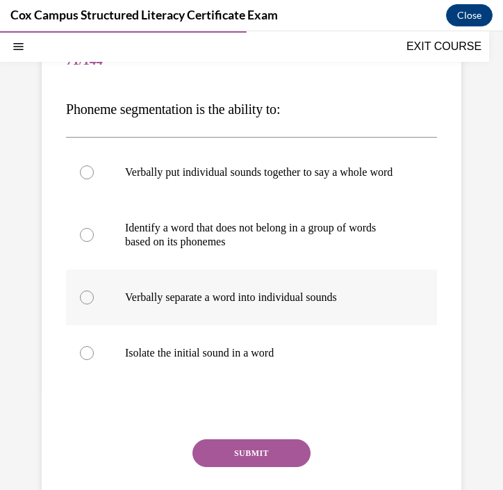
scroll to position [134, 0]
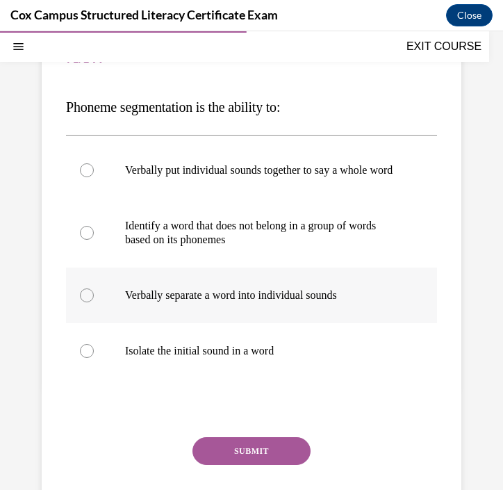
click at [241, 322] on label "Verbally separate a word into individual sounds" at bounding box center [251, 296] width 371 height 56
click at [94, 303] on input "Verbally separate a word into individual sounds" at bounding box center [87, 296] width 14 height 14
radio input "true"
click at [224, 465] on button "SUBMIT" at bounding box center [252, 451] width 118 height 28
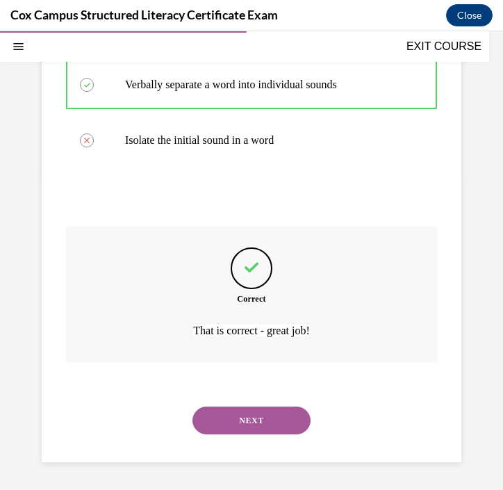
scroll to position [358, 0]
click at [217, 434] on button "NEXT" at bounding box center [252, 421] width 118 height 28
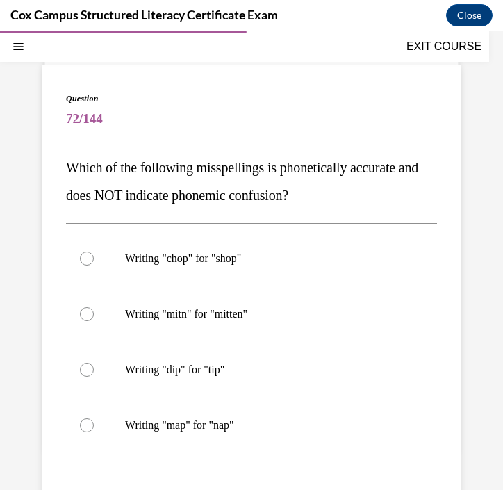
scroll to position [77, 0]
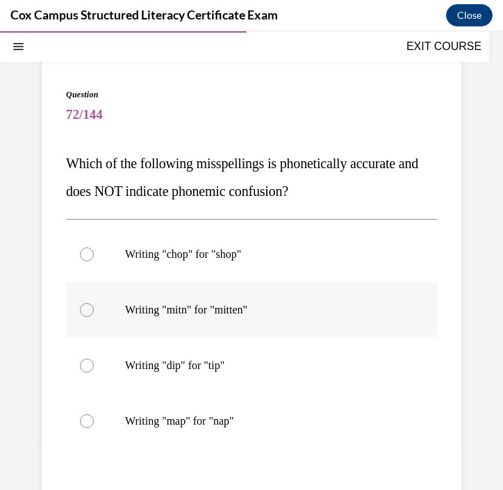
click at [285, 314] on p "Writing "mitn" for "mitten"" at bounding box center [263, 310] width 277 height 14
click at [94, 314] on input "Writing "mitn" for "mitten"" at bounding box center [87, 310] width 14 height 14
radio input "true"
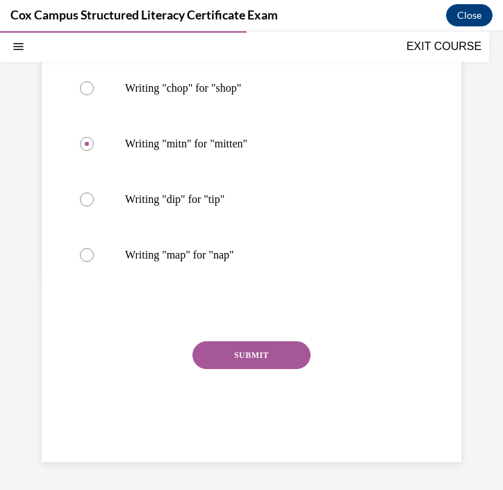
click at [261, 373] on div "SUBMIT" at bounding box center [251, 376] width 371 height 70
click at [262, 353] on button "SUBMIT" at bounding box center [252, 355] width 118 height 28
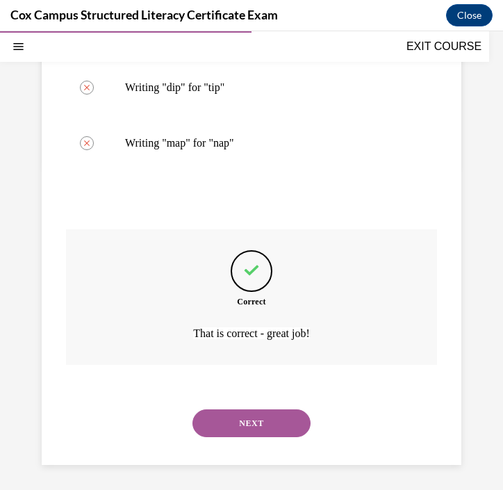
scroll to position [358, 0]
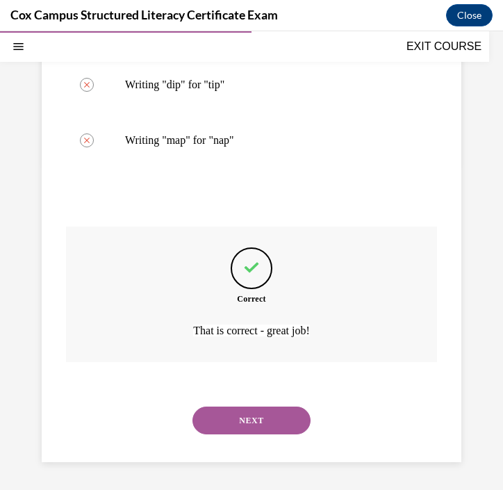
click at [259, 421] on button "NEXT" at bounding box center [252, 421] width 118 height 28
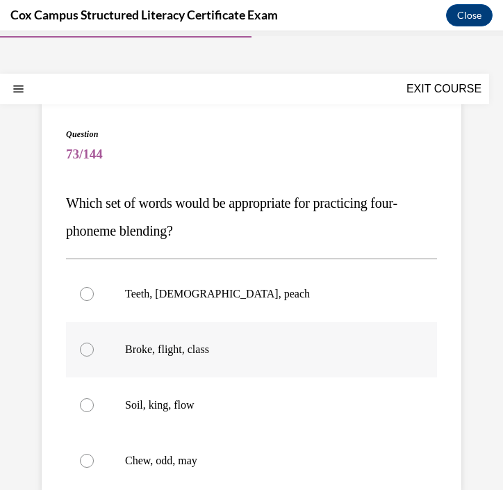
scroll to position [38, 0]
click at [216, 356] on label "Broke, flight, class" at bounding box center [251, 349] width 371 height 56
click at [94, 356] on input "Broke, flight, class" at bounding box center [87, 349] width 14 height 14
radio input "true"
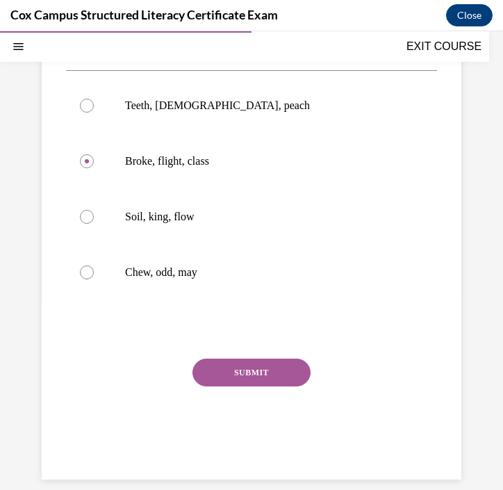
click at [221, 373] on button "SUBMIT" at bounding box center [252, 373] width 118 height 28
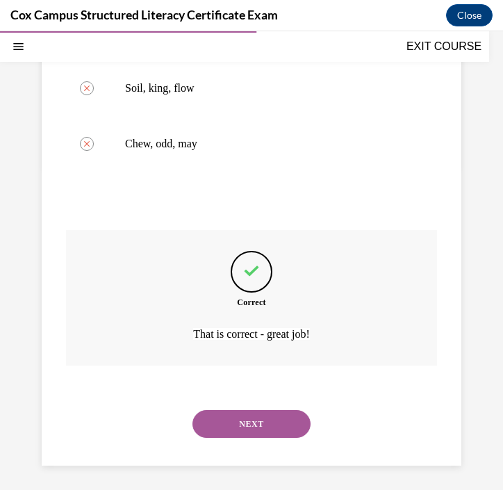
scroll to position [358, 0]
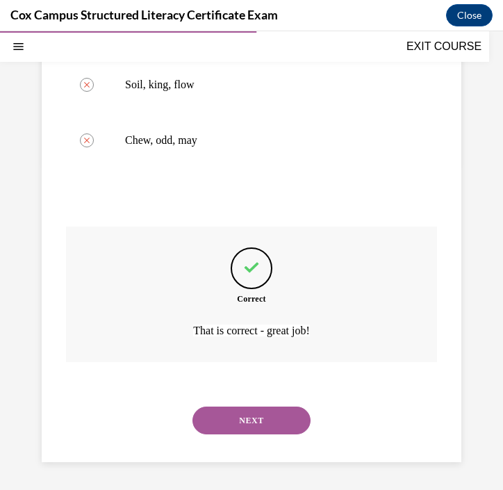
click at [251, 430] on button "NEXT" at bounding box center [252, 421] width 118 height 28
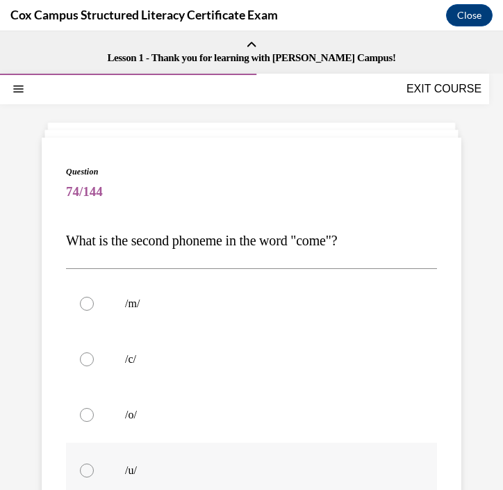
click at [212, 465] on p "/u/" at bounding box center [263, 471] width 277 height 14
click at [94, 465] on input "/u/" at bounding box center [87, 471] width 14 height 14
radio input "true"
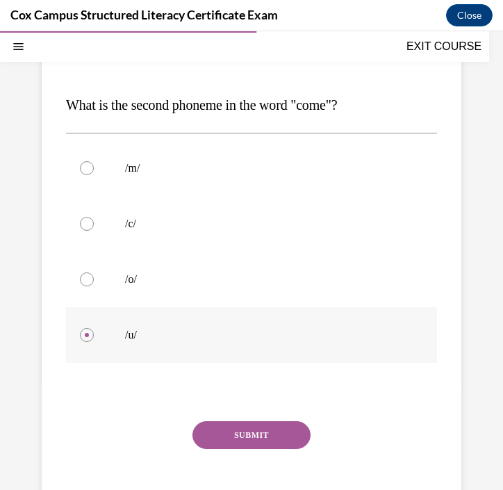
scroll to position [138, 0]
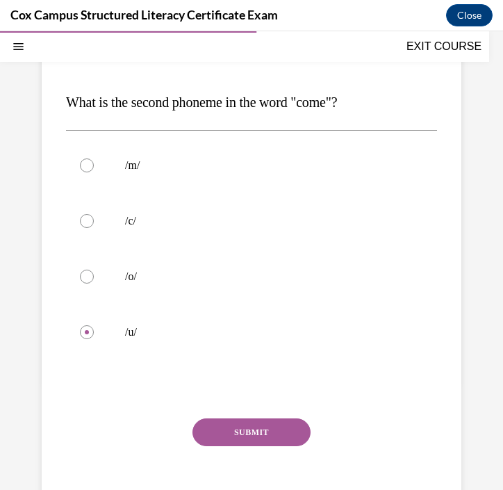
click at [233, 416] on div "Question 74/144 What is the second phoneme in the word "come"?   /m/   /c/   /o…" at bounding box center [251, 280] width 371 height 506
click at [233, 426] on button "SUBMIT" at bounding box center [252, 433] width 118 height 28
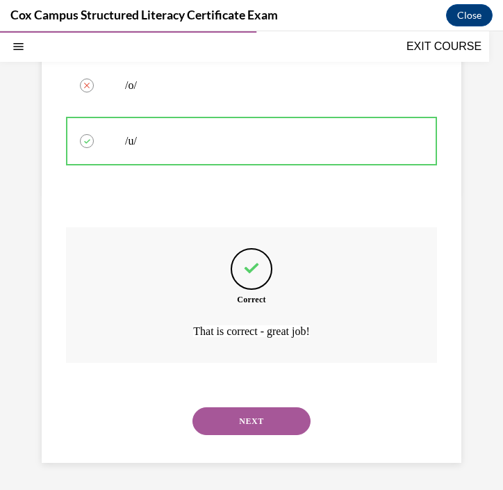
scroll to position [330, 0]
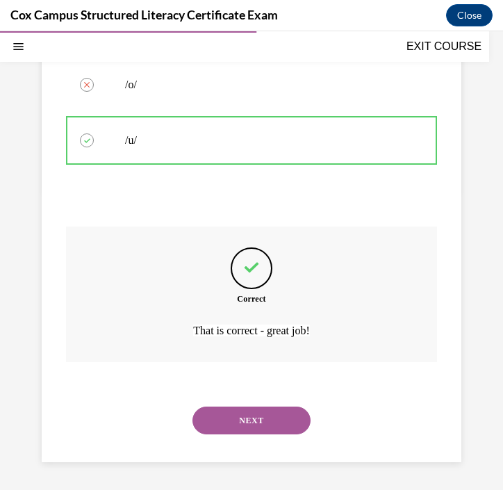
click at [234, 425] on button "NEXT" at bounding box center [252, 421] width 118 height 28
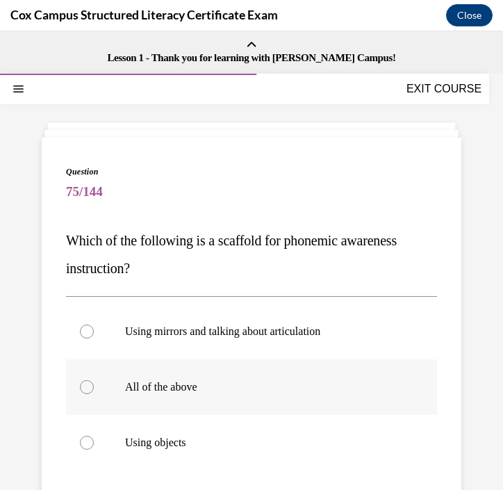
click at [242, 386] on p "All of the above" at bounding box center [263, 387] width 277 height 14
click at [94, 386] on input "All of the above" at bounding box center [87, 387] width 14 height 14
radio input "true"
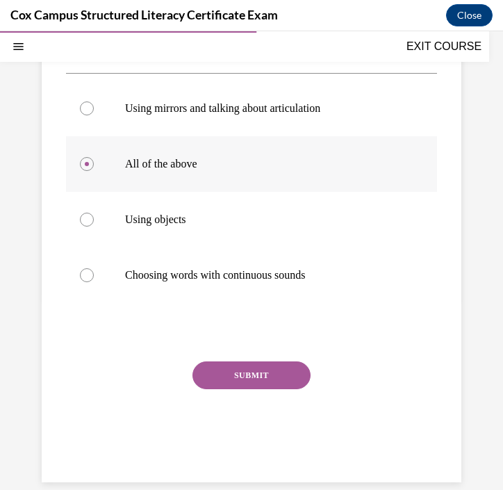
scroll to position [235, 0]
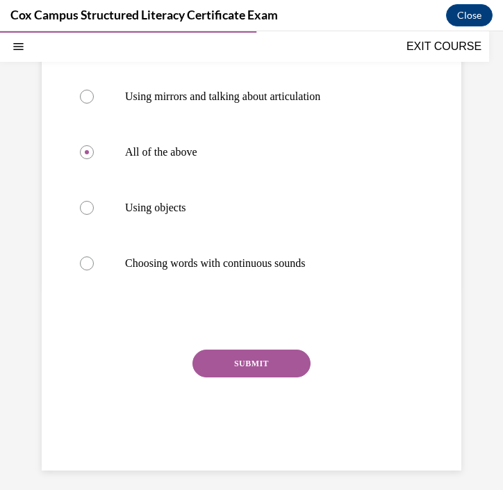
click at [258, 362] on button "SUBMIT" at bounding box center [252, 364] width 118 height 28
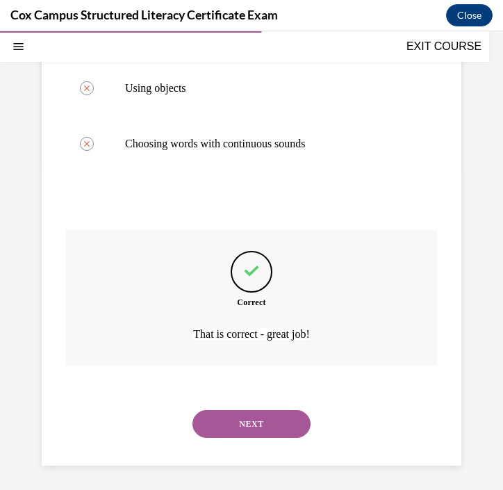
scroll to position [358, 0]
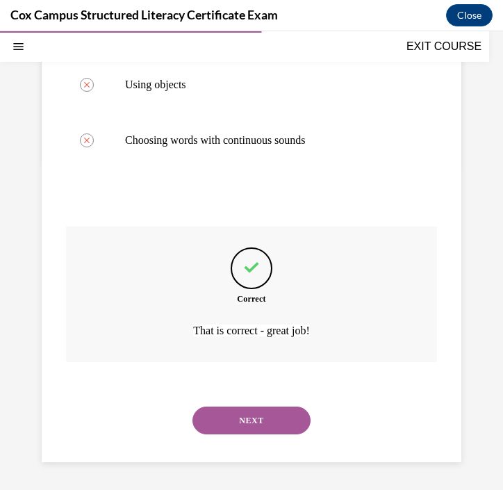
click at [261, 417] on button "NEXT" at bounding box center [252, 421] width 118 height 28
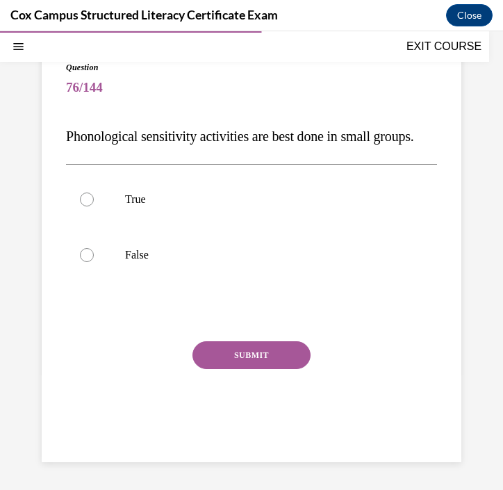
scroll to position [127, 0]
click at [218, 271] on label "False" at bounding box center [251, 255] width 371 height 56
click at [94, 262] on input "False" at bounding box center [87, 255] width 14 height 14
radio input "true"
click at [232, 366] on button "SUBMIT" at bounding box center [252, 355] width 118 height 28
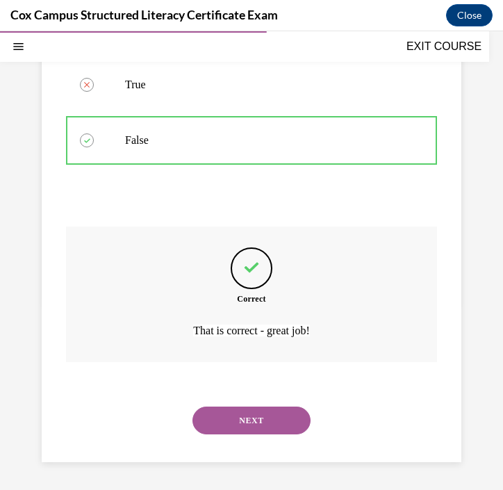
scroll to position [247, 0]
click at [243, 414] on button "NEXT" at bounding box center [252, 421] width 118 height 28
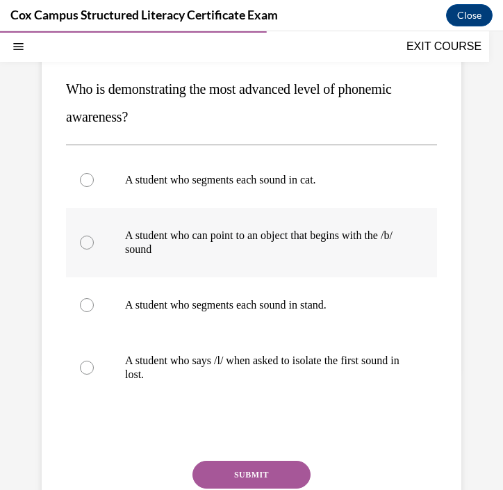
scroll to position [150, 0]
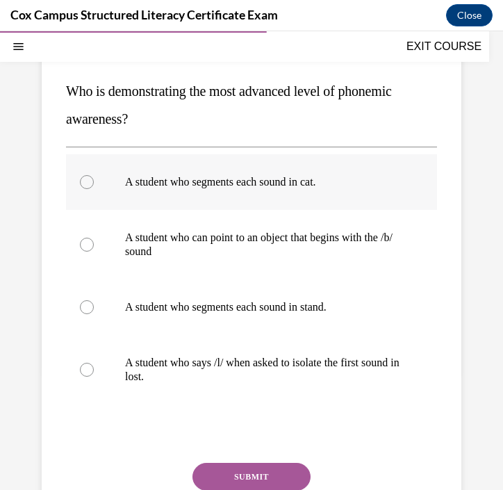
click at [318, 199] on label "A student who segments each sound in cat." at bounding box center [251, 182] width 371 height 56
click at [94, 189] on input "A student who segments each sound in cat." at bounding box center [87, 182] width 14 height 14
radio input "true"
click at [283, 315] on label "A student who segments each sound in stand." at bounding box center [251, 308] width 371 height 56
click at [94, 314] on input "A student who segments each sound in stand." at bounding box center [87, 307] width 14 height 14
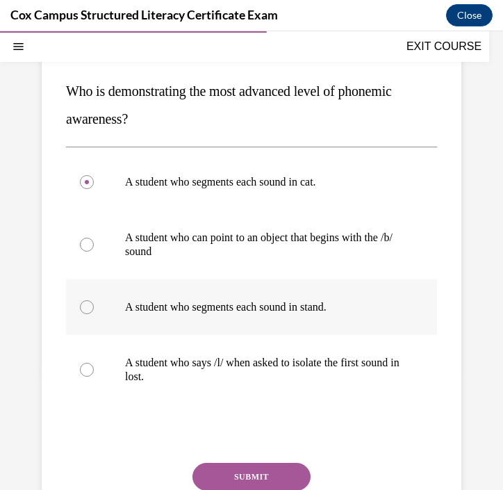
radio input "true"
click at [258, 472] on button "SUBMIT" at bounding box center [252, 477] width 118 height 28
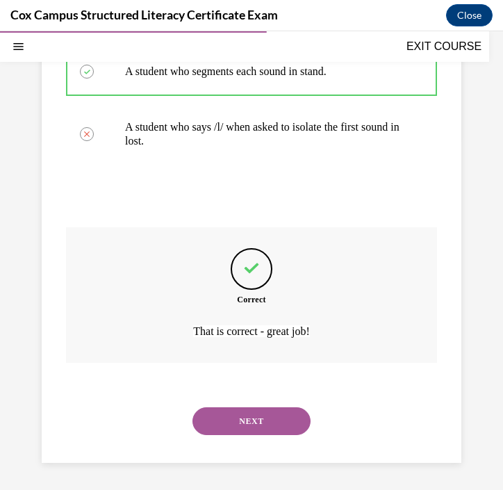
scroll to position [386, 0]
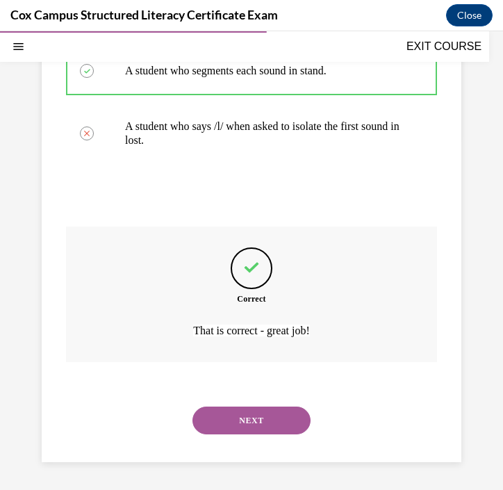
click at [259, 419] on button "NEXT" at bounding box center [252, 421] width 118 height 28
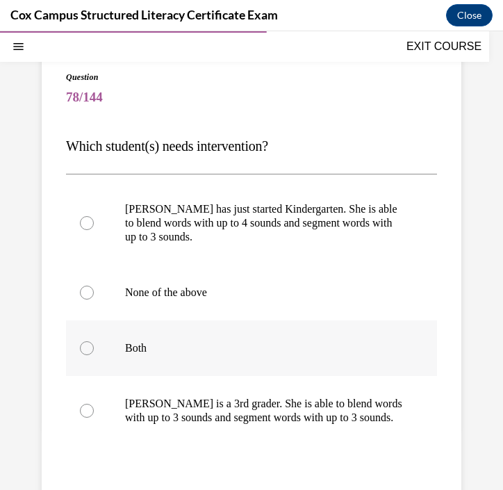
scroll to position [97, 0]
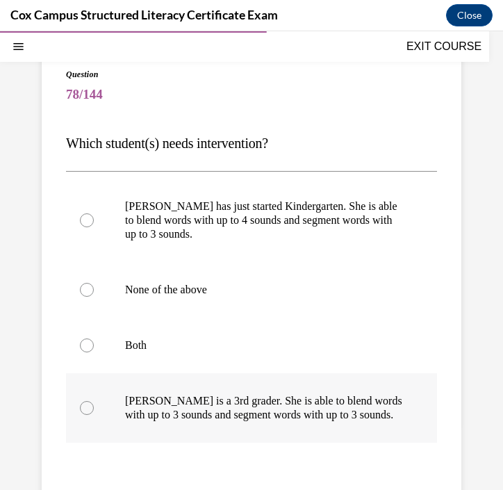
click at [205, 415] on p "Ella is a 3rd grader. She is able to blend words with up to 3 sounds and segmen…" at bounding box center [263, 408] width 277 height 28
click at [94, 415] on input "Ella is a 3rd grader. She is able to blend words with up to 3 sounds and segmen…" at bounding box center [87, 408] width 14 height 14
radio input "true"
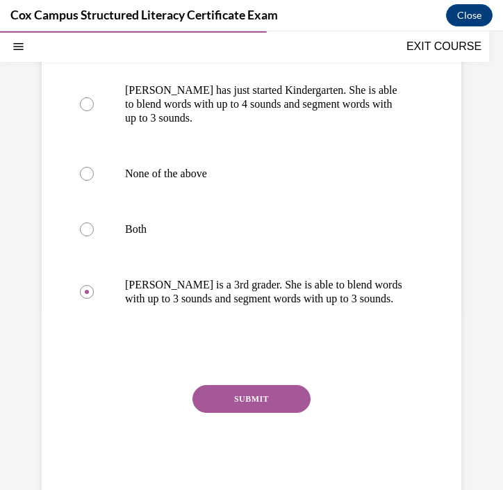
click at [232, 406] on button "SUBMIT" at bounding box center [252, 399] width 118 height 28
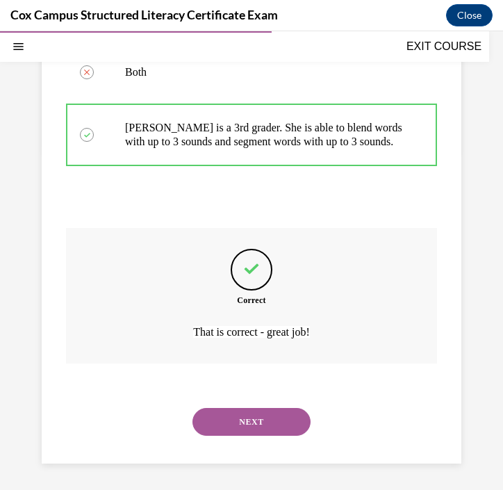
scroll to position [372, 0]
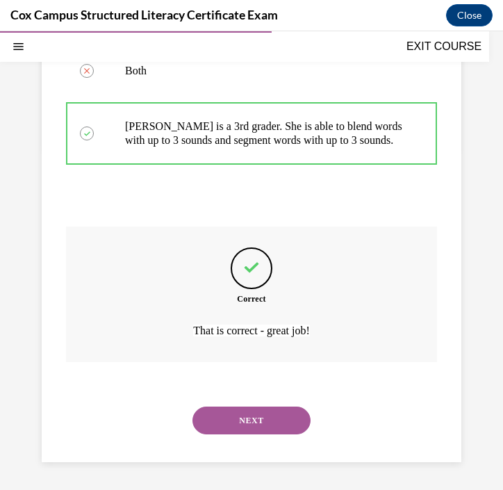
click at [295, 422] on button "NEXT" at bounding box center [252, 421] width 118 height 28
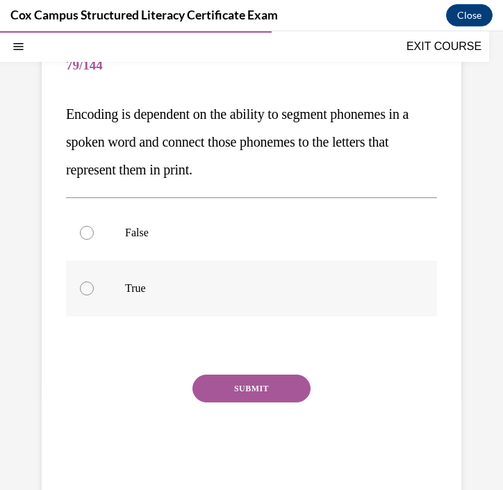
click at [180, 291] on p "True" at bounding box center [263, 289] width 277 height 14
click at [94, 291] on input "True" at bounding box center [87, 289] width 14 height 14
radio input "true"
click at [241, 390] on button "SUBMIT" at bounding box center [252, 389] width 118 height 28
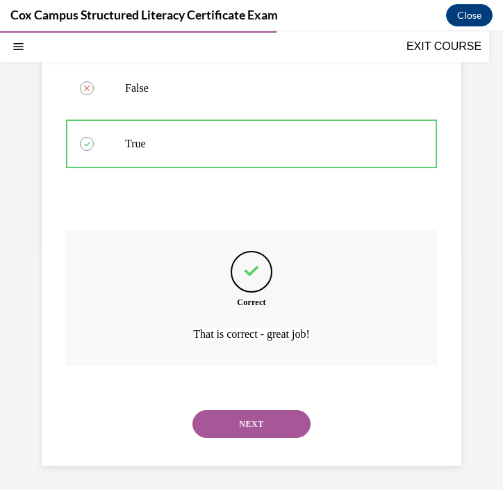
scroll to position [275, 0]
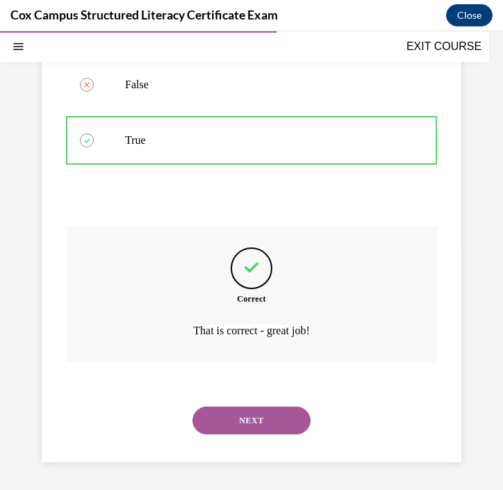
click at [236, 421] on button "NEXT" at bounding box center [252, 421] width 118 height 28
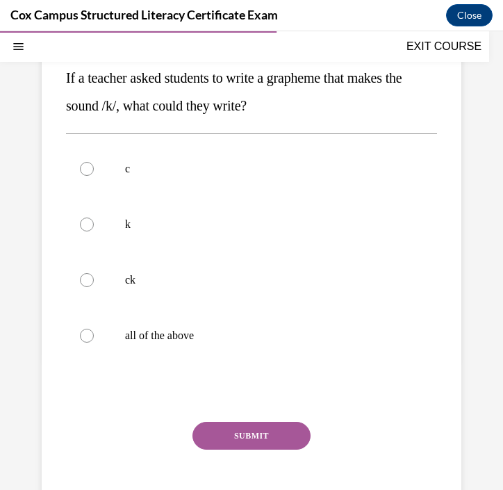
scroll to position [170, 0]
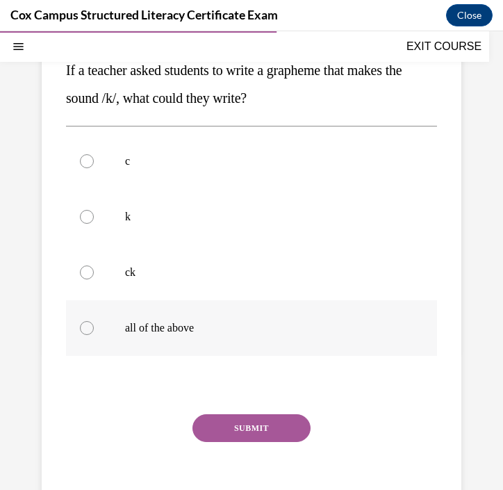
click at [213, 328] on p "all of the above" at bounding box center [263, 328] width 277 height 14
click at [94, 328] on input "all of the above" at bounding box center [87, 328] width 14 height 14
radio input "true"
click at [240, 433] on button "SUBMIT" at bounding box center [252, 428] width 118 height 28
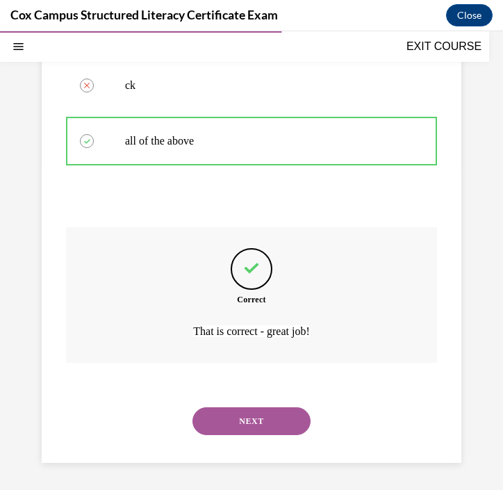
scroll to position [358, 0]
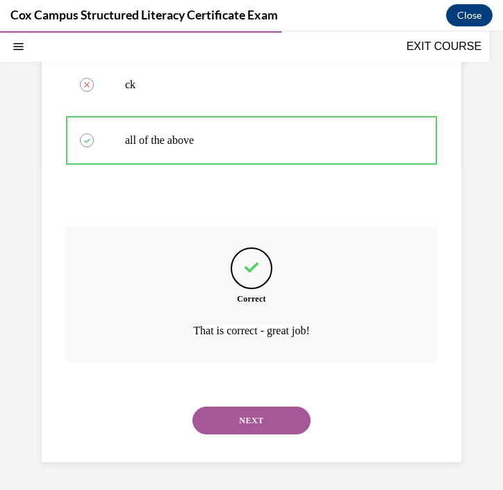
click at [280, 423] on button "NEXT" at bounding box center [252, 421] width 118 height 28
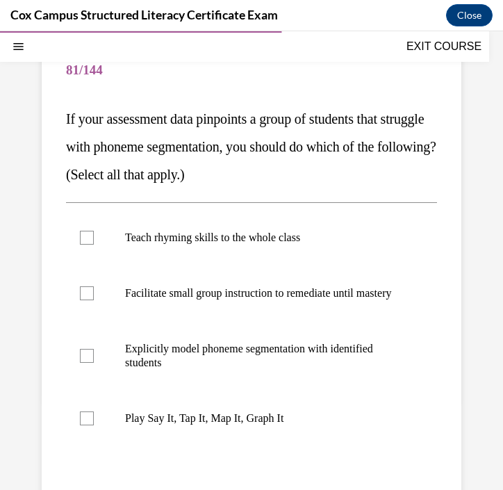
scroll to position [123, 0]
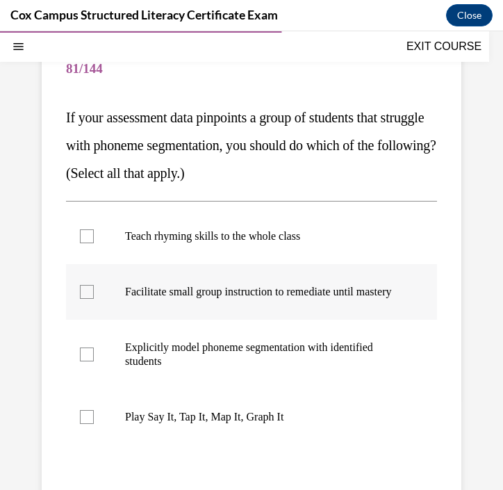
click at [92, 297] on div at bounding box center [87, 292] width 14 height 14
click at [92, 297] on input "Facilitate small group instruction to remediate until mastery" at bounding box center [87, 292] width 14 height 14
checkbox input "true"
click at [86, 362] on div at bounding box center [87, 355] width 14 height 14
click at [86, 362] on input "Explicitly model phoneme segmentation with identified students" at bounding box center [87, 355] width 14 height 14
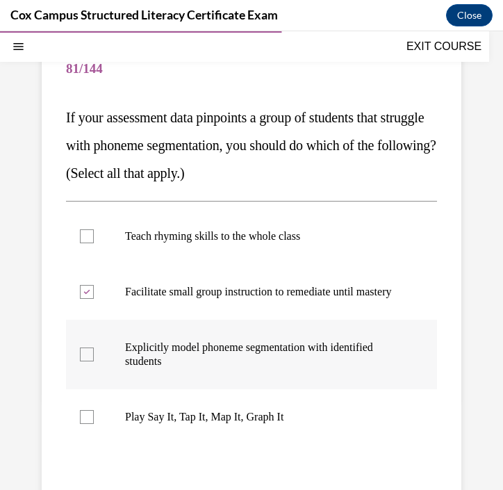
checkbox input "true"
click at [86, 424] on div at bounding box center [87, 417] width 14 height 14
click at [86, 424] on input "Play Say It, Tap It, Map It, Graph It" at bounding box center [87, 417] width 14 height 14
checkbox input "true"
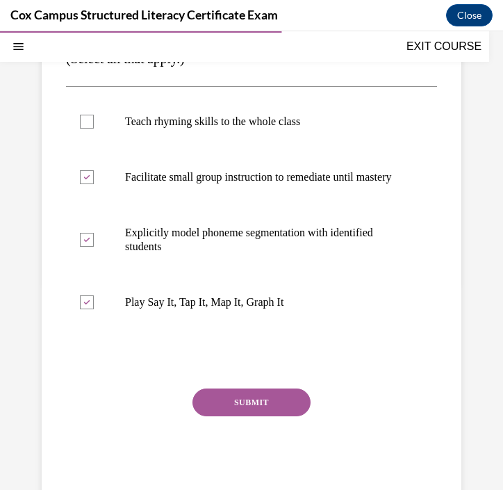
click at [223, 417] on button "SUBMIT" at bounding box center [252, 403] width 118 height 28
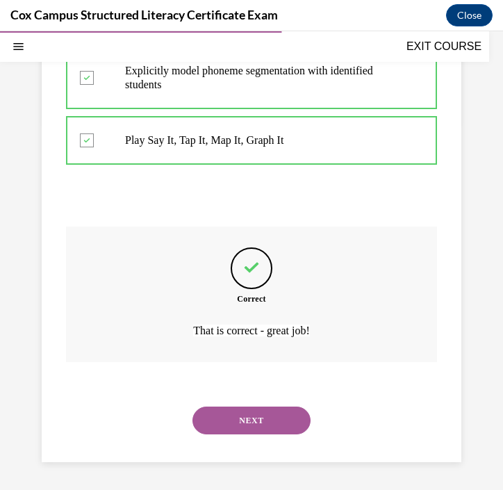
scroll to position [414, 0]
click at [223, 423] on button "NEXT" at bounding box center [252, 421] width 118 height 28
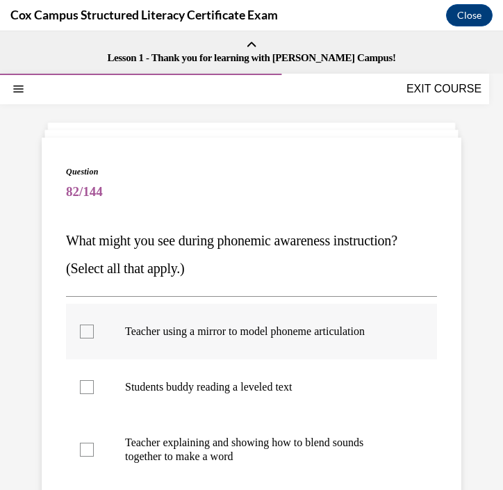
click at [77, 331] on label "Teacher using a mirror to model phoneme articulation" at bounding box center [251, 332] width 371 height 56
click at [80, 331] on input "Teacher using a mirror to model phoneme articulation" at bounding box center [87, 332] width 14 height 14
checkbox input "true"
click at [86, 447] on div at bounding box center [87, 450] width 14 height 14
click at [86, 447] on input "Teacher explaining and showing how to blend sounds together to make a word" at bounding box center [87, 450] width 14 height 14
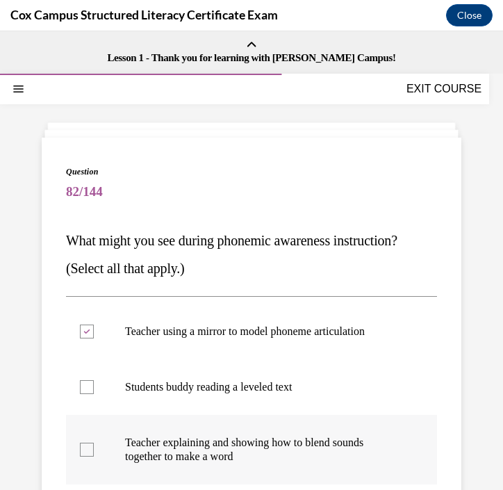
checkbox input "true"
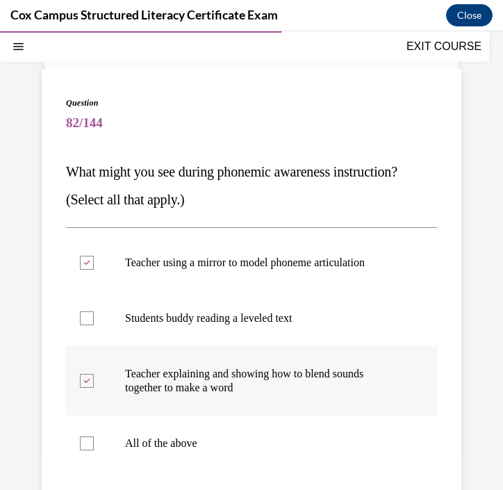
scroll to position [70, 0]
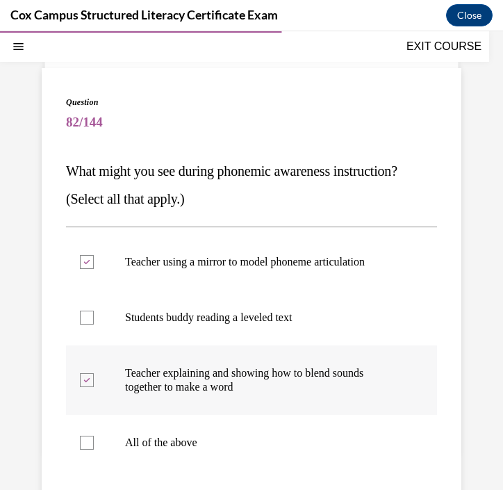
click at [86, 447] on div at bounding box center [87, 443] width 14 height 14
click at [86, 447] on input "All of the above" at bounding box center [87, 443] width 14 height 14
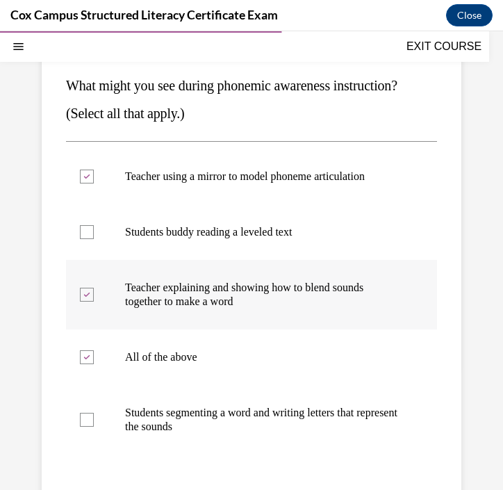
scroll to position [159, 0]
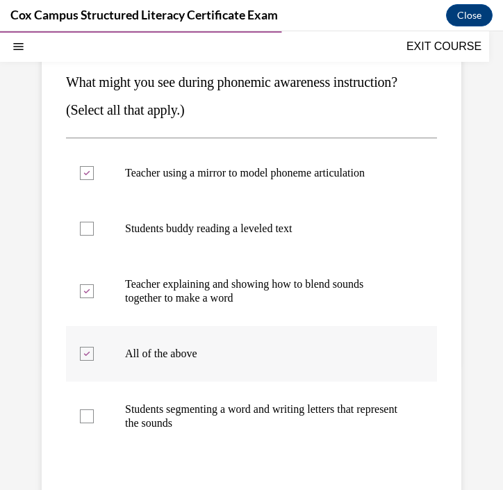
click at [84, 355] on icon at bounding box center [87, 354] width 6 height 5
click at [84, 355] on input "All of the above" at bounding box center [87, 354] width 14 height 14
checkbox input "false"
click at [84, 413] on div at bounding box center [87, 417] width 14 height 14
click at [84, 413] on input "Students segmenting a word and writing letters that represent the sounds" at bounding box center [87, 417] width 14 height 14
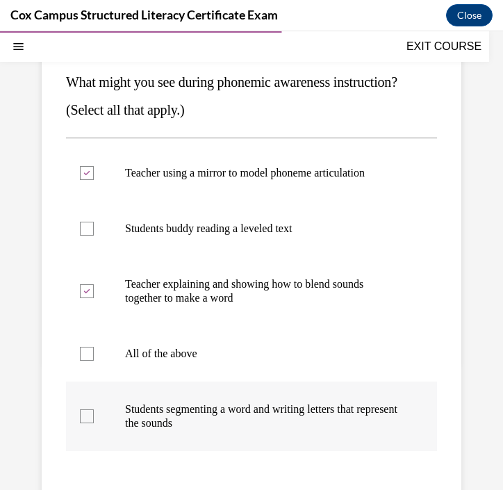
checkbox input "true"
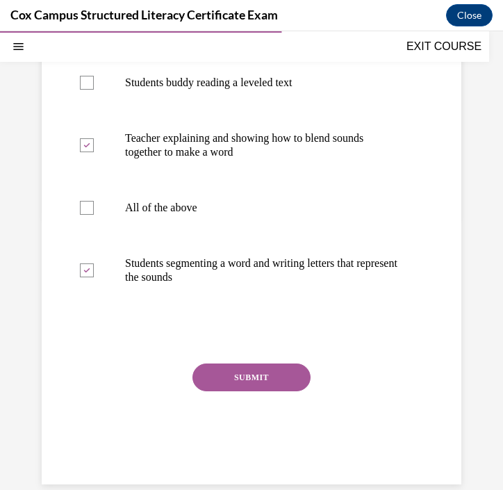
click at [227, 385] on button "SUBMIT" at bounding box center [252, 378] width 118 height 28
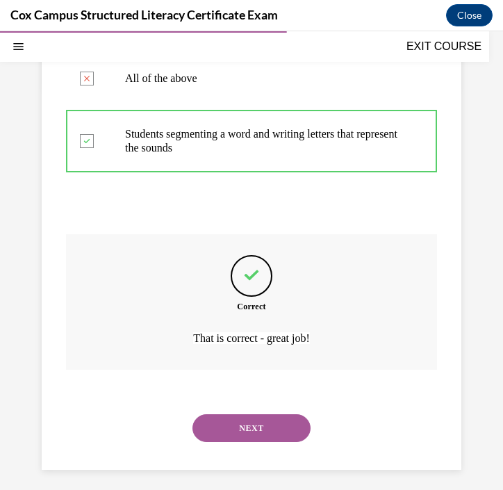
scroll to position [442, 0]
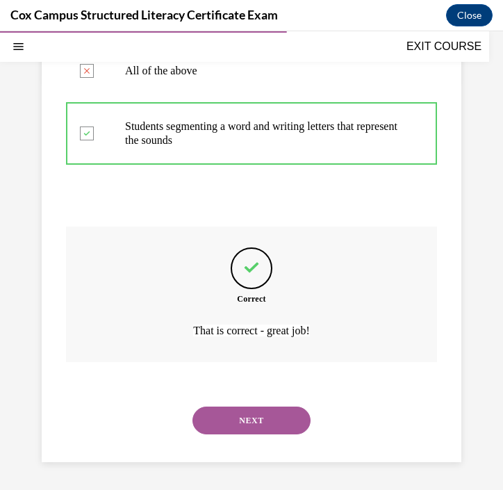
click at [227, 426] on button "NEXT" at bounding box center [252, 421] width 118 height 28
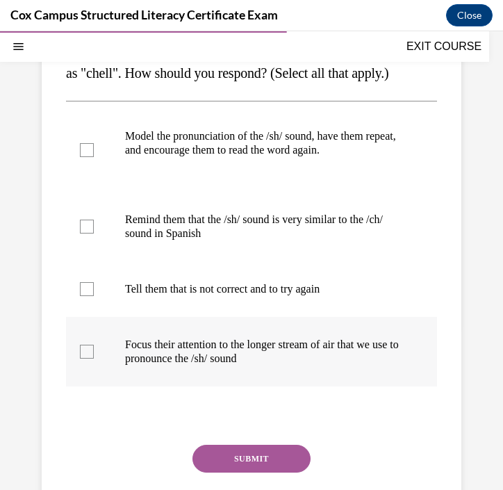
scroll to position [191, 0]
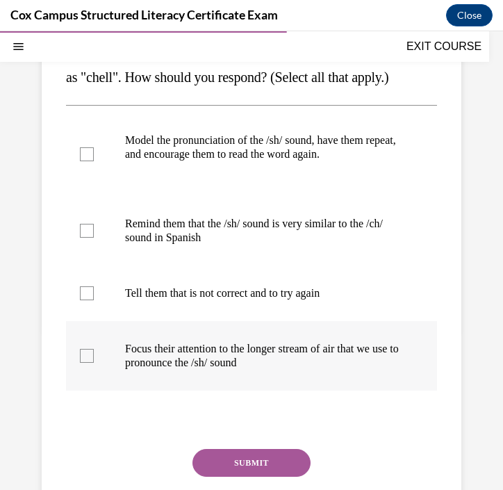
click at [86, 363] on div at bounding box center [87, 356] width 14 height 14
click at [86, 363] on input "Focus their attention to the longer stream of air that we use to pronounce the …" at bounding box center [87, 356] width 14 height 14
checkbox input "true"
click at [92, 238] on div at bounding box center [87, 231] width 14 height 14
click at [92, 238] on input "Remind them that the /sh/ sound is very similar to the /ch/ sound in Spanish" at bounding box center [87, 231] width 14 height 14
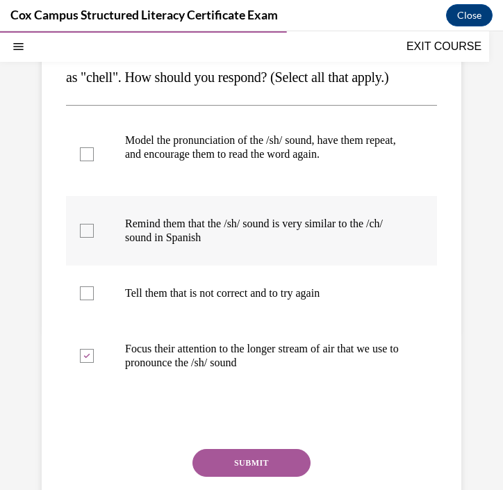
checkbox input "true"
click at [91, 161] on div at bounding box center [87, 154] width 14 height 14
click at [91, 161] on input "Model the pronunciation of the /sh/ sound, have them repeat, and encourage them…" at bounding box center [87, 154] width 14 height 14
checkbox input "true"
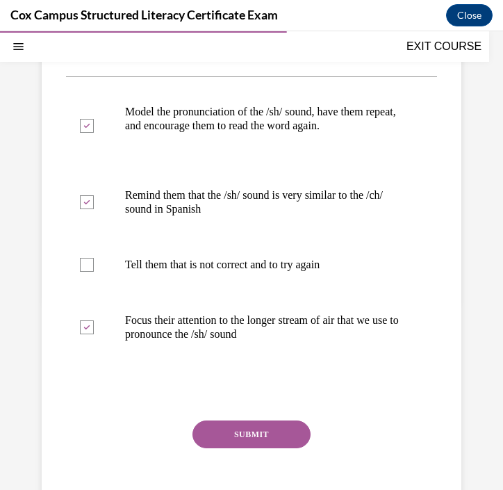
click at [233, 449] on button "SUBMIT" at bounding box center [252, 435] width 118 height 28
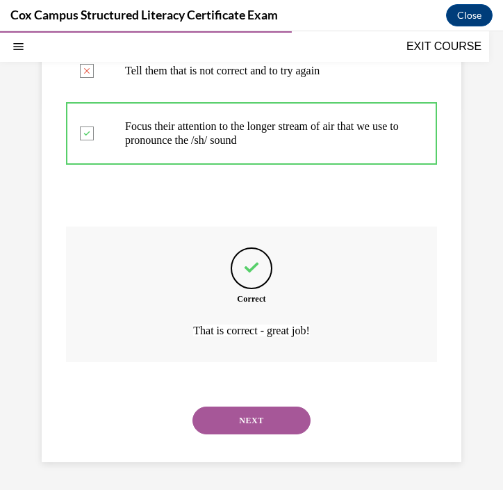
scroll to position [442, 0]
click at [237, 424] on button "NEXT" at bounding box center [252, 421] width 118 height 28
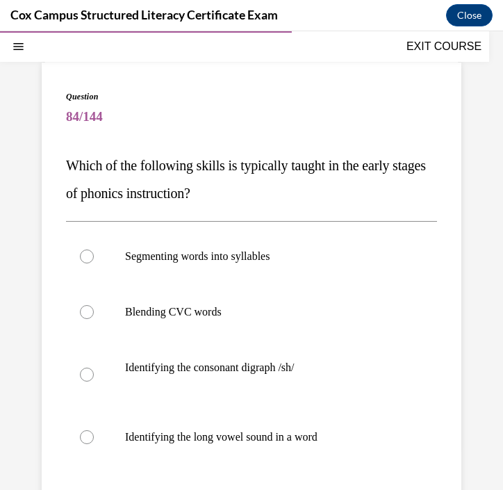
scroll to position [79, 0]
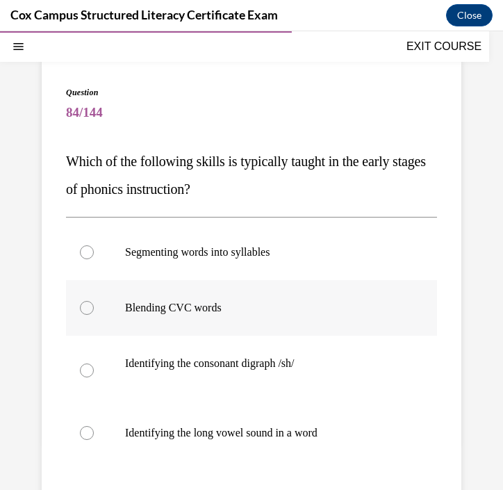
click at [186, 323] on label "Blending CVC words" at bounding box center [251, 308] width 371 height 56
click at [94, 315] on input "Blending CVC words" at bounding box center [87, 308] width 14 height 14
radio input "true"
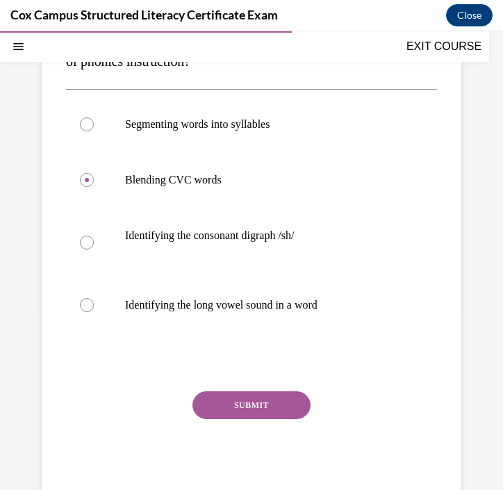
click at [232, 412] on button "SUBMIT" at bounding box center [252, 406] width 118 height 28
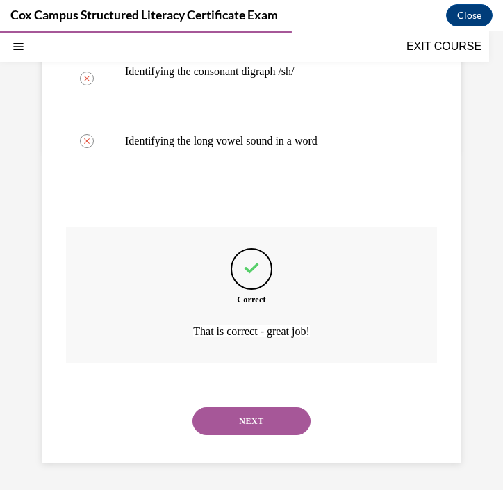
scroll to position [372, 0]
click at [298, 412] on button "NEXT" at bounding box center [252, 421] width 118 height 28
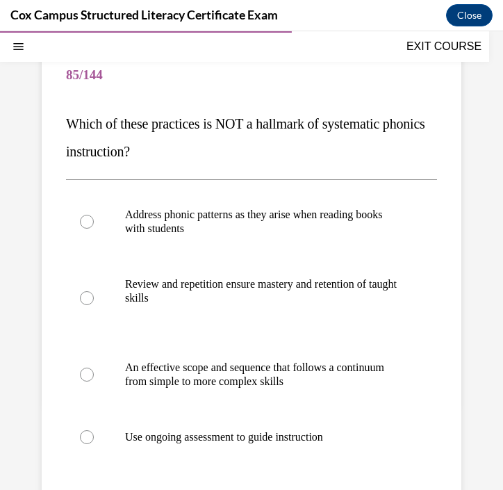
scroll to position [119, 0]
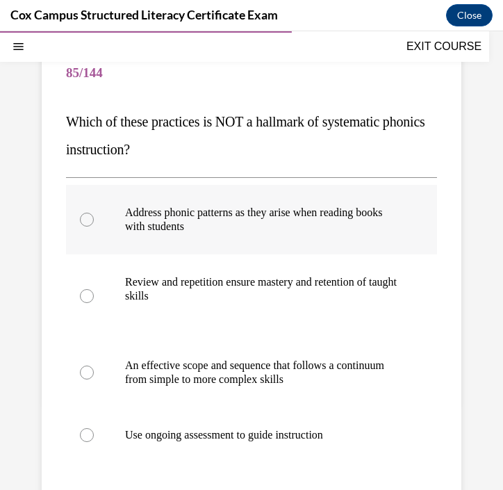
click at [261, 230] on p "Address phonic patterns as they arise when reading books with students" at bounding box center [263, 220] width 277 height 28
click at [94, 227] on input "Address phonic patterns as they arise when reading books with students" at bounding box center [87, 220] width 14 height 14
radio input "true"
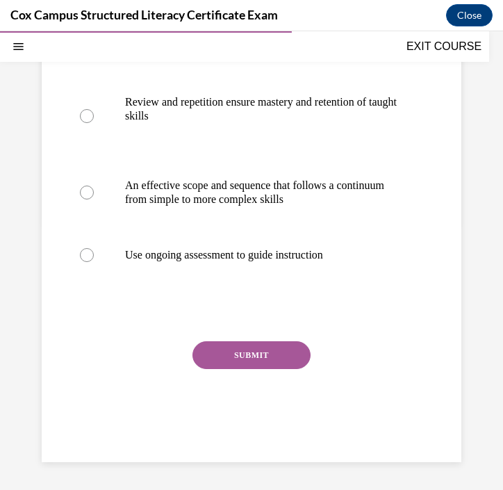
click at [218, 366] on button "SUBMIT" at bounding box center [252, 355] width 118 height 28
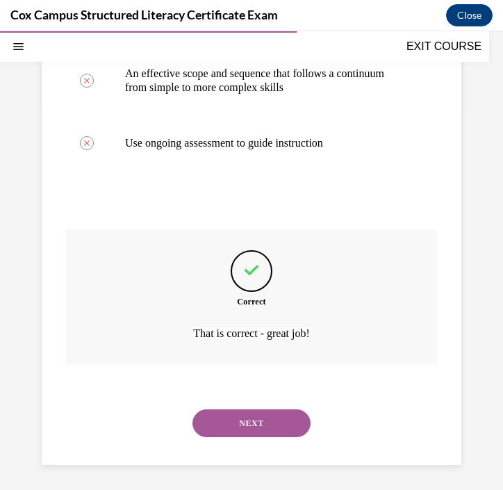
scroll to position [414, 0]
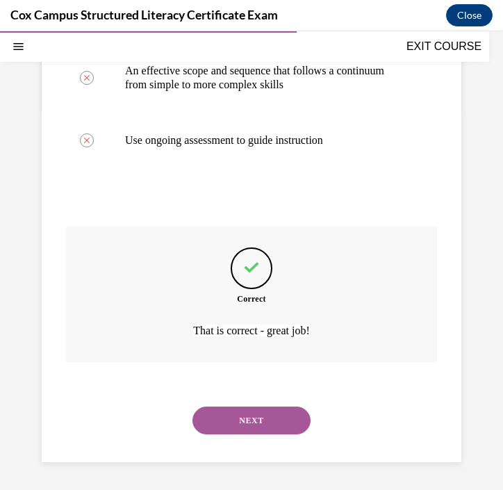
click at [236, 415] on button "NEXT" at bounding box center [252, 421] width 118 height 28
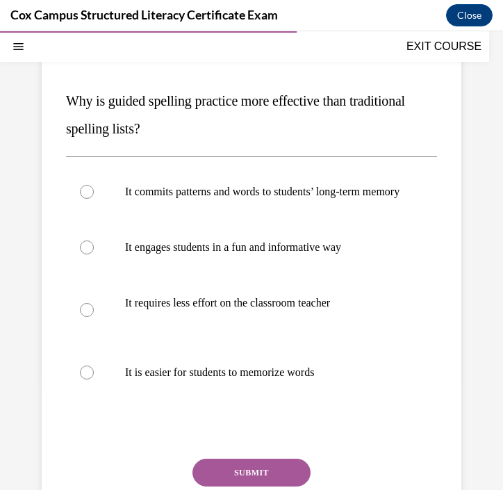
scroll to position [140, 0]
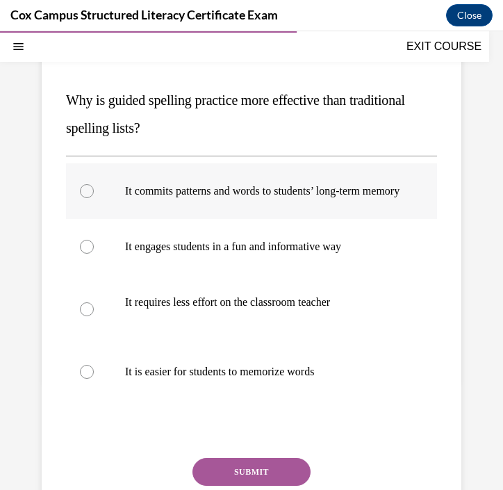
click at [264, 198] on p "It commits patterns and words to students’ long-term memory" at bounding box center [263, 191] width 277 height 14
click at [94, 198] on input "It commits patterns and words to students’ long-term memory" at bounding box center [87, 191] width 14 height 14
radio input "true"
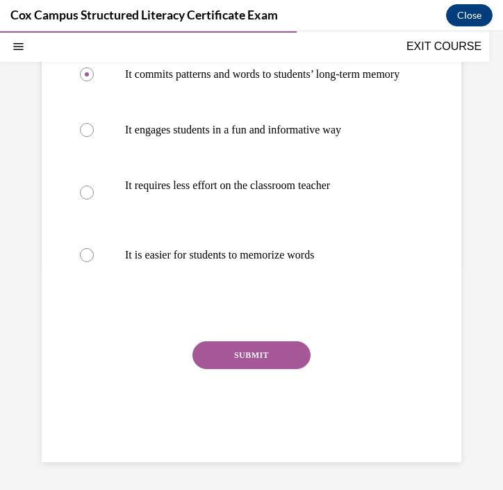
click at [248, 354] on button "SUBMIT" at bounding box center [252, 355] width 118 height 28
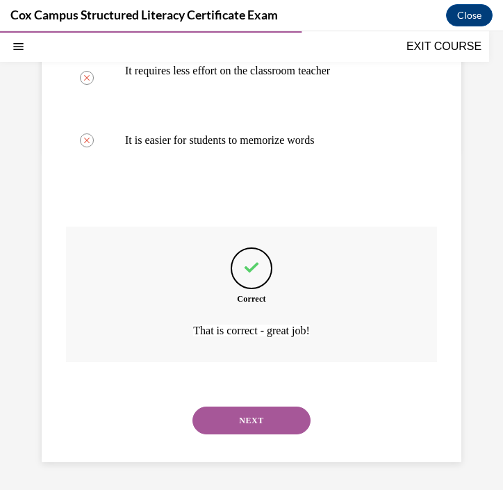
scroll to position [386, 0]
click at [257, 419] on button "NEXT" at bounding box center [252, 421] width 118 height 28
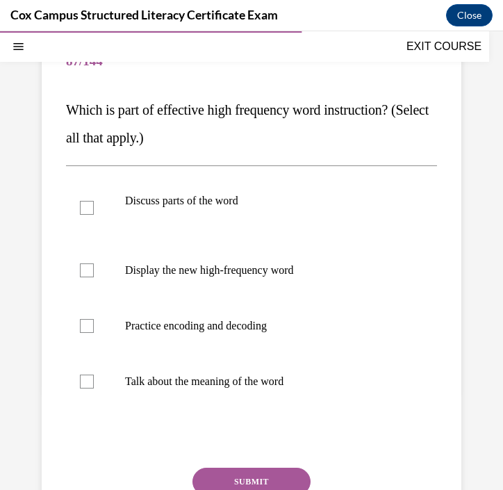
scroll to position [136, 0]
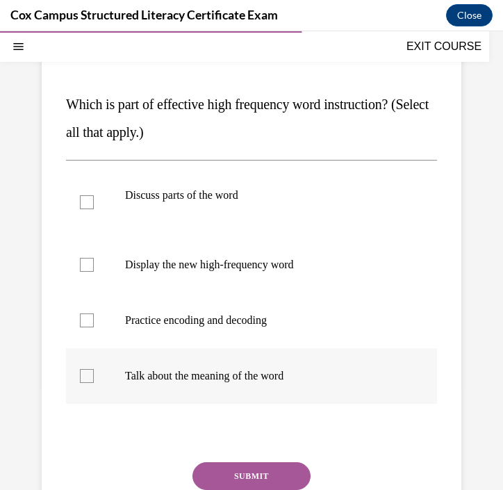
click at [86, 376] on div at bounding box center [87, 376] width 14 height 14
click at [86, 376] on input "Talk about the meaning of the word" at bounding box center [87, 376] width 14 height 14
checkbox input "true"
click at [86, 328] on label "Practice encoding and decoding" at bounding box center [251, 321] width 371 height 56
click at [86, 328] on input "Practice encoding and decoding" at bounding box center [87, 321] width 14 height 14
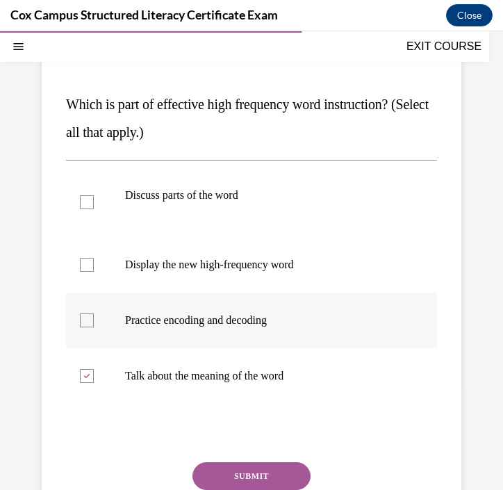
checkbox input "true"
click at [93, 261] on div at bounding box center [87, 265] width 14 height 14
click at [93, 261] on input "Display the new high-frequency word" at bounding box center [87, 265] width 14 height 14
checkbox input "true"
click at [88, 194] on label "Discuss parts of the word" at bounding box center [251, 203] width 371 height 70
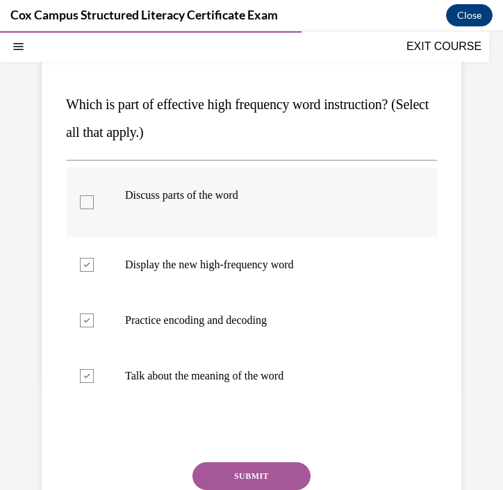
click at [88, 195] on input "Discuss parts of the word" at bounding box center [87, 202] width 14 height 14
checkbox input "true"
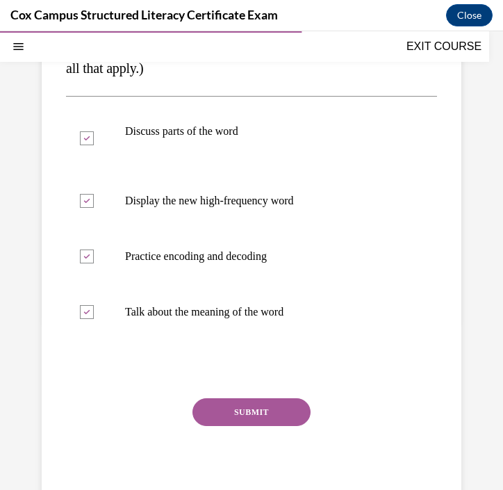
click at [222, 413] on button "SUBMIT" at bounding box center [252, 412] width 118 height 28
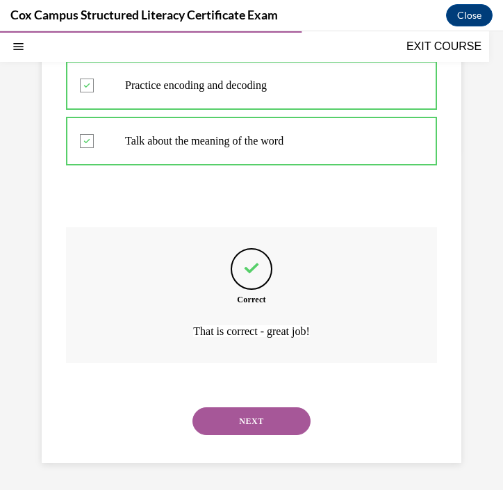
scroll to position [372, 0]
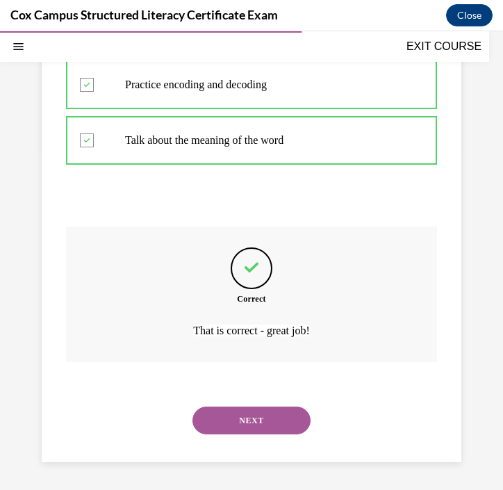
click at [271, 417] on button "NEXT" at bounding box center [252, 421] width 118 height 28
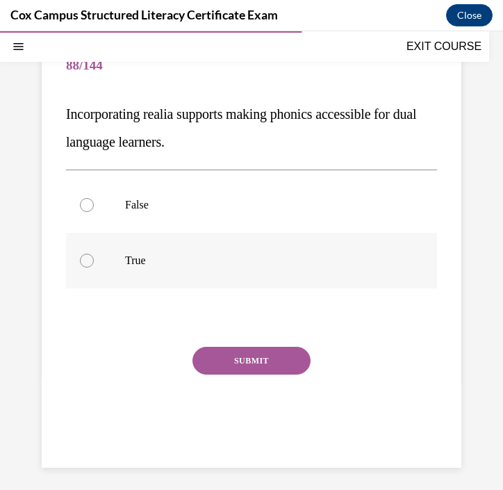
click at [227, 263] on p "True" at bounding box center [263, 261] width 277 height 14
click at [94, 263] on input "True" at bounding box center [87, 261] width 14 height 14
radio input "true"
click at [251, 356] on button "SUBMIT" at bounding box center [252, 361] width 118 height 28
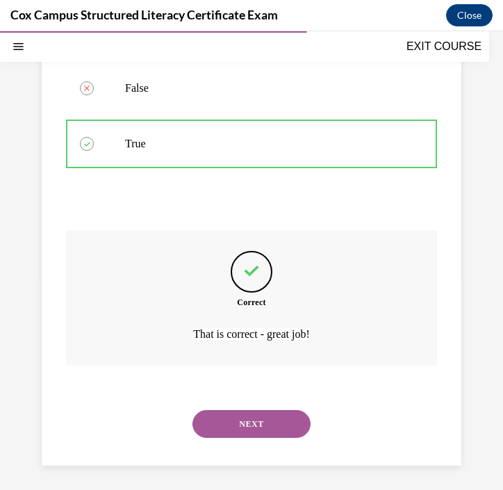
scroll to position [247, 0]
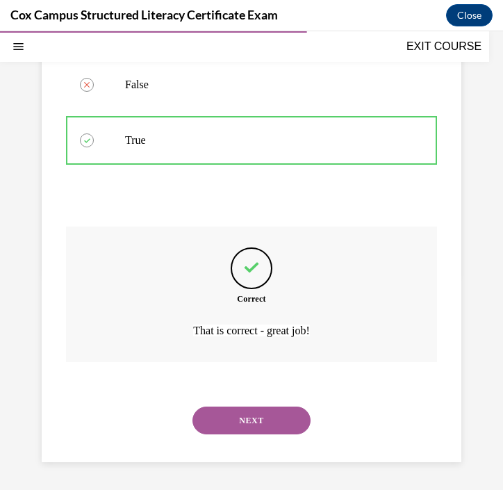
click at [261, 421] on button "NEXT" at bounding box center [252, 421] width 118 height 28
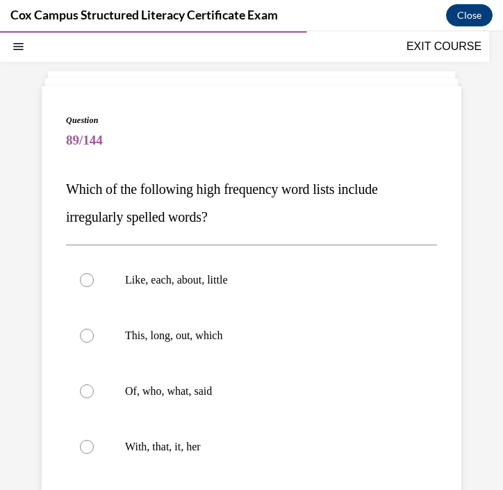
scroll to position [54, 0]
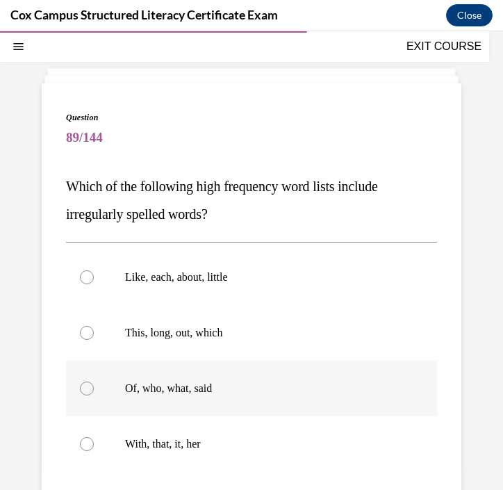
click at [224, 392] on p "Of, who, what, said" at bounding box center [263, 389] width 277 height 14
click at [94, 392] on input "Of, who, what, said" at bounding box center [87, 389] width 14 height 14
radio input "true"
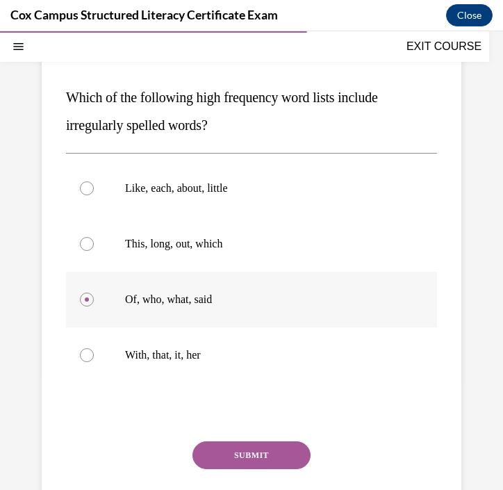
scroll to position [145, 0]
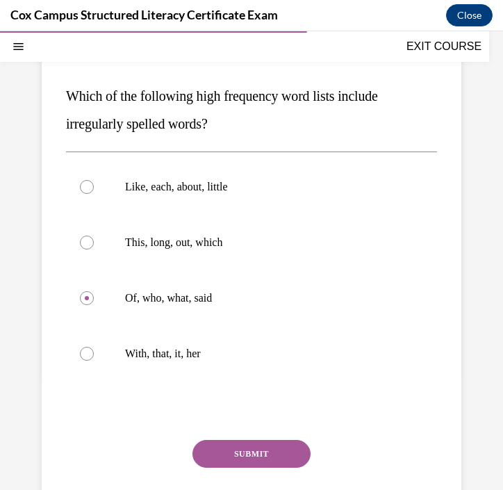
click at [239, 447] on button "SUBMIT" at bounding box center [252, 454] width 118 height 28
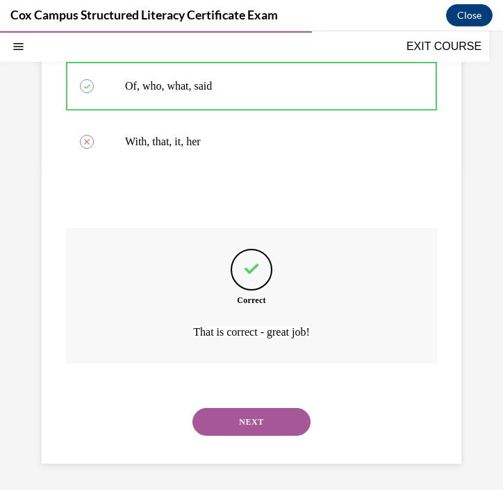
scroll to position [358, 0]
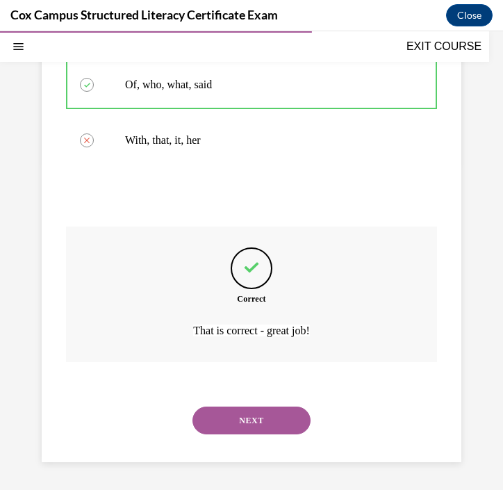
click at [241, 420] on button "NEXT" at bounding box center [252, 421] width 118 height 28
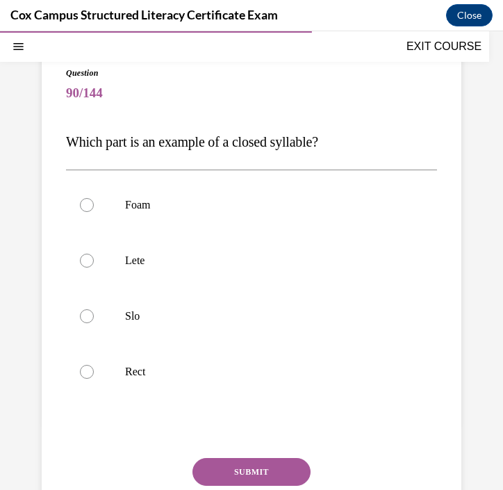
scroll to position [105, 0]
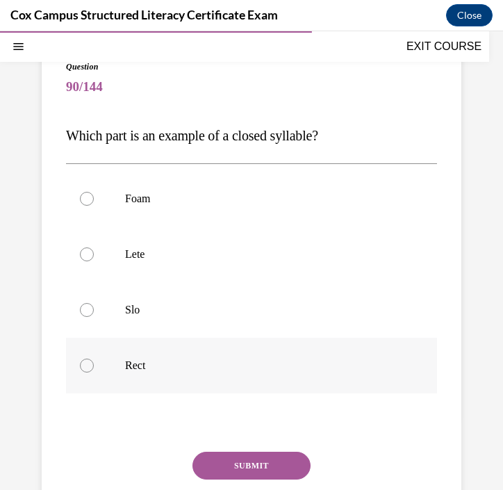
click at [134, 373] on label "Rect" at bounding box center [251, 366] width 371 height 56
click at [94, 373] on input "Rect" at bounding box center [87, 366] width 14 height 14
radio input "true"
click at [241, 465] on button "SUBMIT" at bounding box center [252, 466] width 118 height 28
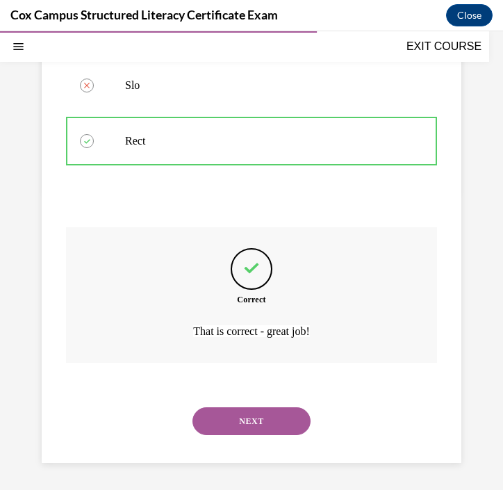
scroll to position [330, 0]
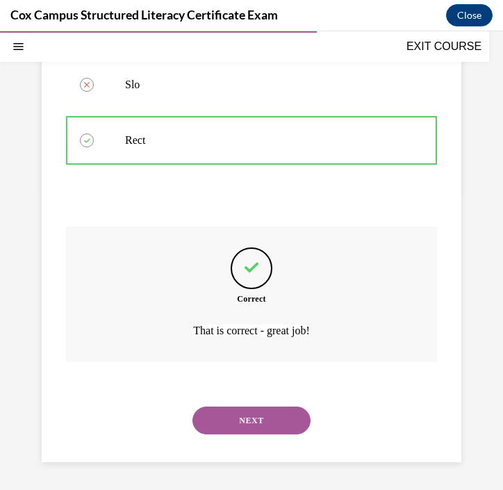
click at [245, 423] on button "NEXT" at bounding box center [252, 421] width 118 height 28
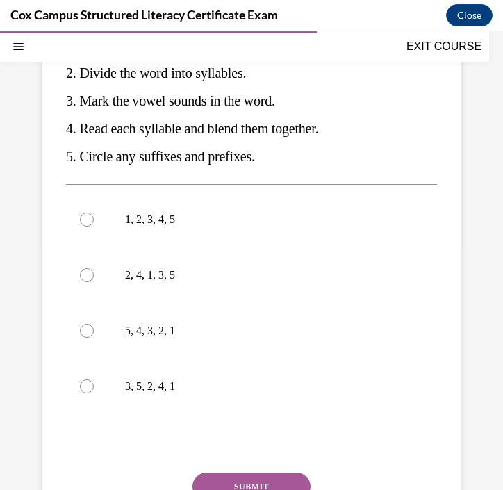
scroll to position [293, 0]
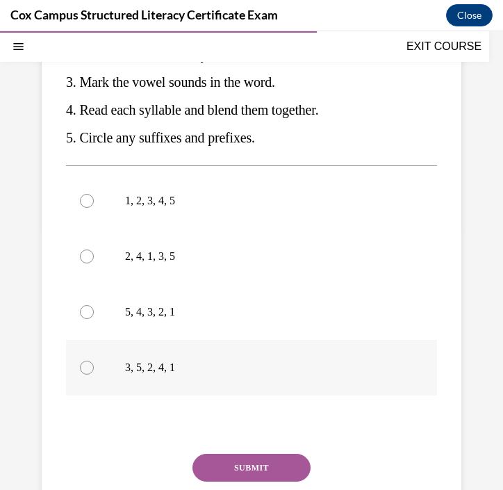
click at [84, 375] on div at bounding box center [87, 368] width 14 height 14
click at [84, 375] on input "3, 5, 2, 4, 1" at bounding box center [87, 368] width 14 height 14
radio input "true"
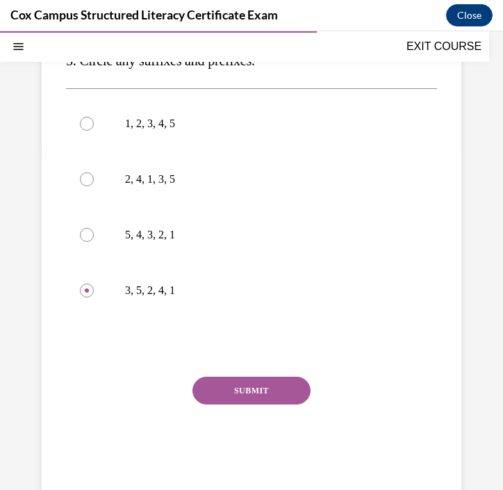
click at [232, 405] on button "SUBMIT" at bounding box center [252, 391] width 118 height 28
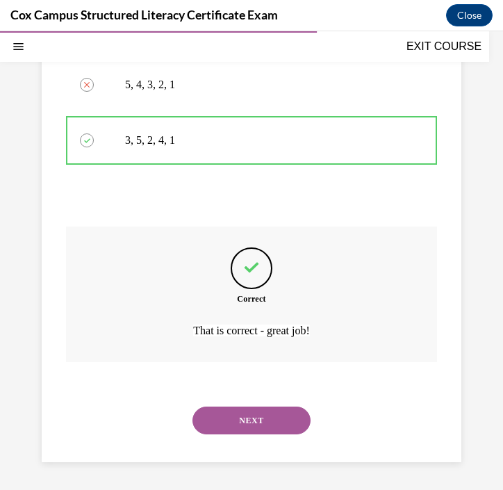
scroll to position [549, 0]
click at [230, 424] on button "NEXT" at bounding box center [252, 421] width 118 height 28
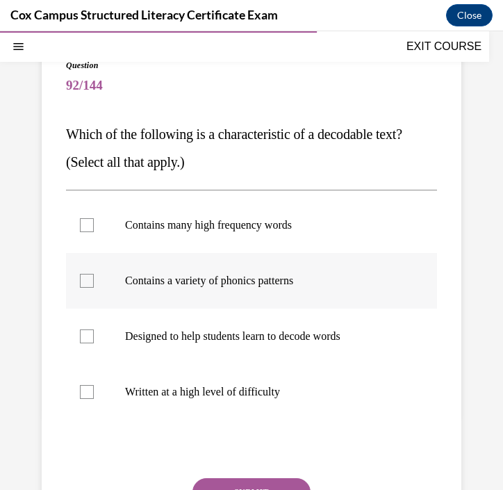
scroll to position [112, 0]
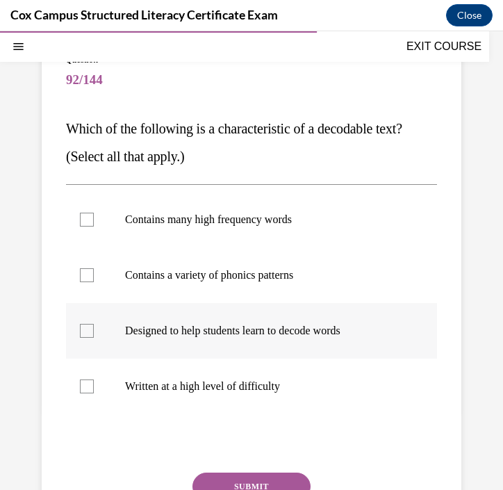
click at [89, 334] on div at bounding box center [87, 331] width 14 height 14
click at [89, 334] on input "Designed to help students learn to decode words" at bounding box center [87, 331] width 14 height 14
checkbox input "true"
click at [86, 277] on div at bounding box center [87, 275] width 14 height 14
click at [86, 277] on input "Contains a variety of phonics patterns" at bounding box center [87, 275] width 14 height 14
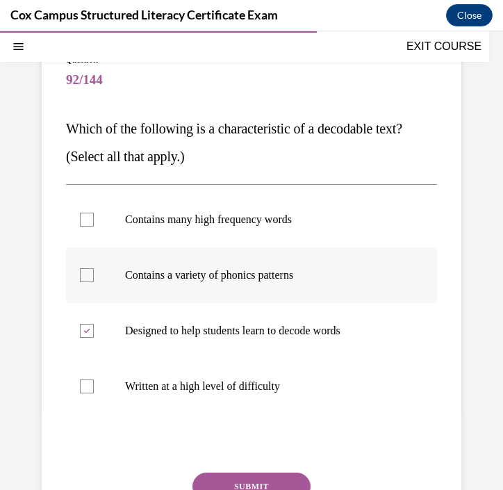
checkbox input "true"
click at [86, 225] on div at bounding box center [87, 220] width 14 height 14
click at [86, 225] on input "Contains many high frequency words" at bounding box center [87, 220] width 14 height 14
checkbox input "true"
click at [227, 477] on button "SUBMIT" at bounding box center [252, 487] width 118 height 28
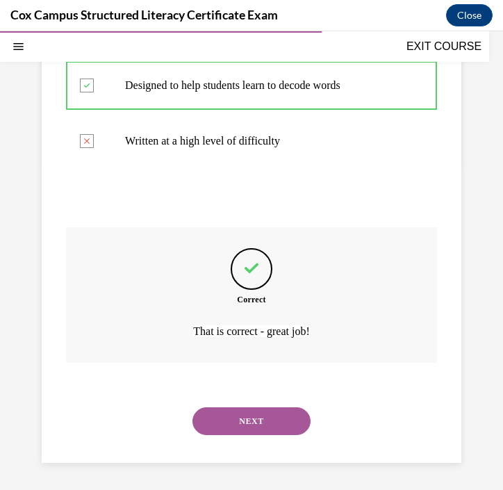
scroll to position [358, 0]
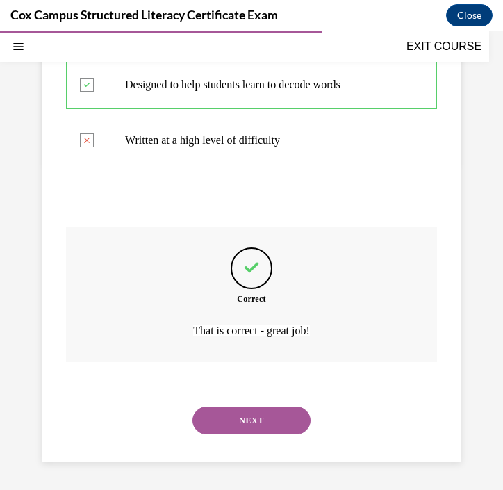
click at [235, 421] on button "NEXT" at bounding box center [252, 421] width 118 height 28
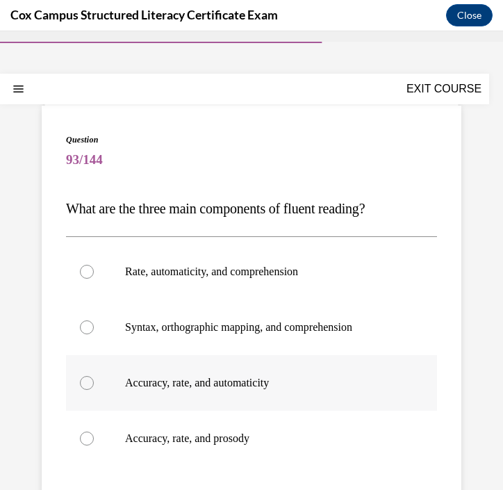
scroll to position [33, 0]
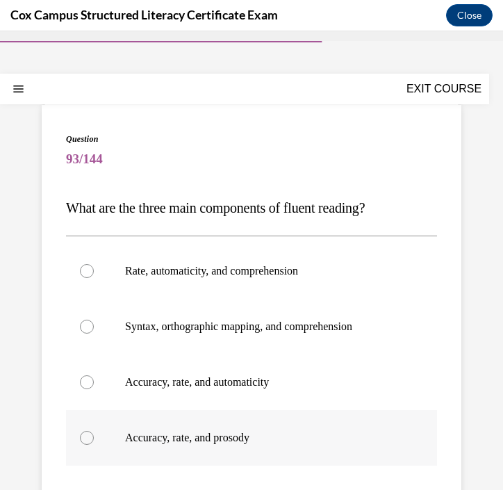
click at [243, 440] on p "Accuracy, rate, and prosody" at bounding box center [263, 438] width 277 height 14
click at [94, 440] on input "Accuracy, rate, and prosody" at bounding box center [87, 438] width 14 height 14
radio input "true"
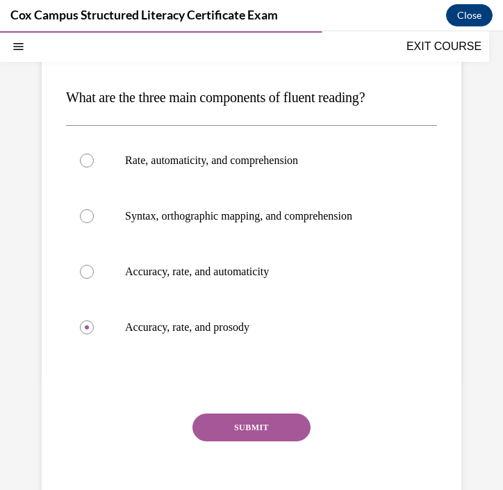
click at [248, 421] on button "SUBMIT" at bounding box center [252, 428] width 118 height 28
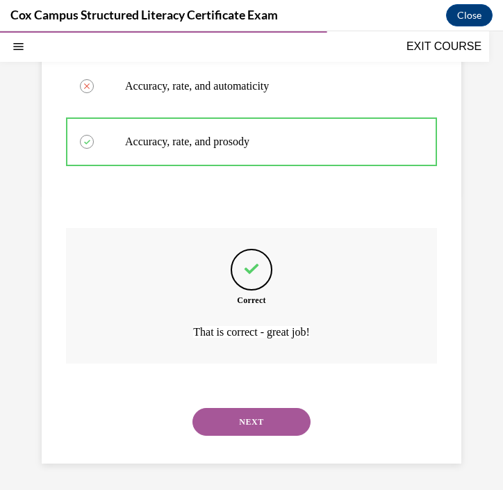
scroll to position [330, 0]
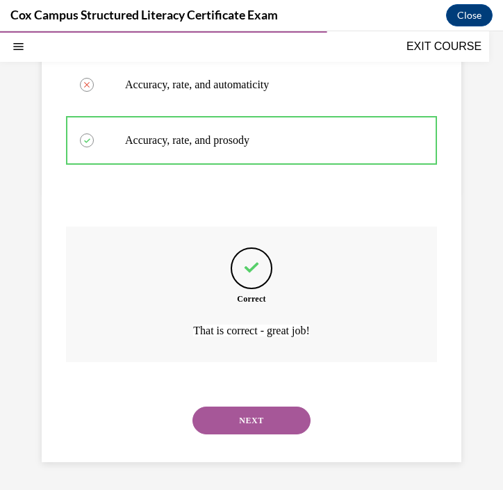
click at [258, 408] on button "NEXT" at bounding box center [252, 421] width 118 height 28
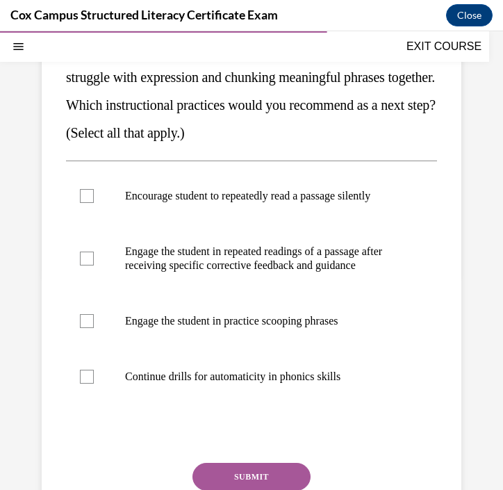
scroll to position [252, 0]
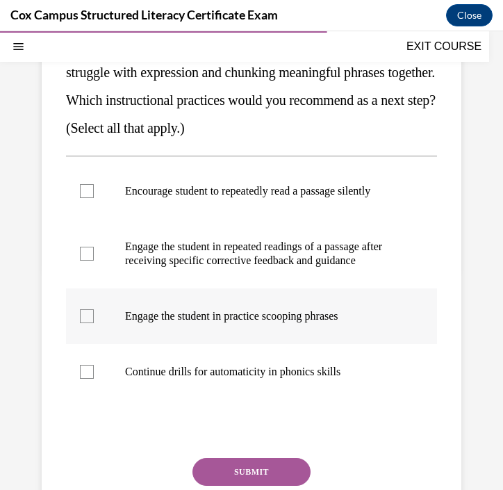
click at [88, 323] on div at bounding box center [87, 316] width 14 height 14
click at [88, 323] on input "Engage the student in practice scooping phrases" at bounding box center [87, 316] width 14 height 14
checkbox input "true"
click at [90, 261] on div at bounding box center [87, 254] width 14 height 14
click at [90, 261] on input "Engage the student in repeated readings of a passage after receiving specific c…" at bounding box center [87, 254] width 14 height 14
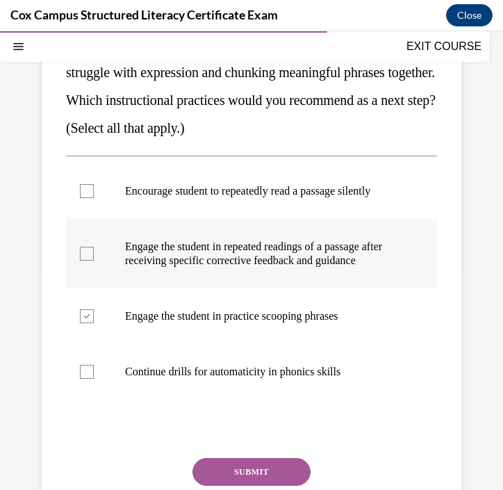
checkbox input "true"
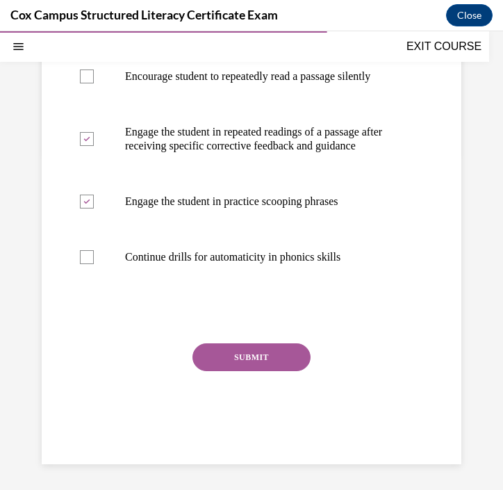
click at [250, 371] on button "SUBMIT" at bounding box center [252, 358] width 118 height 28
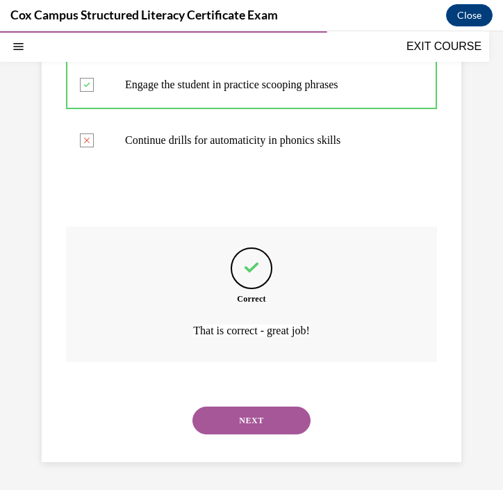
scroll to position [511, 0]
click at [268, 425] on button "NEXT" at bounding box center [252, 421] width 118 height 28
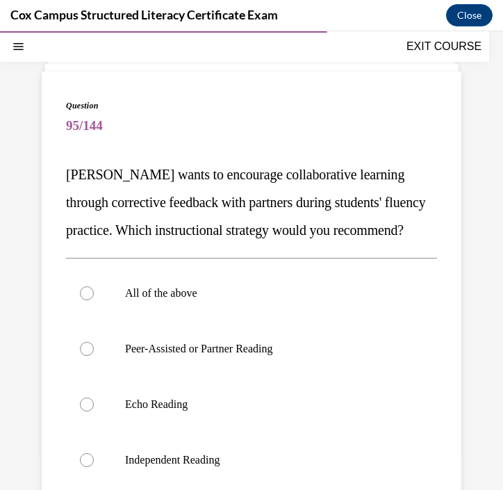
scroll to position [83, 0]
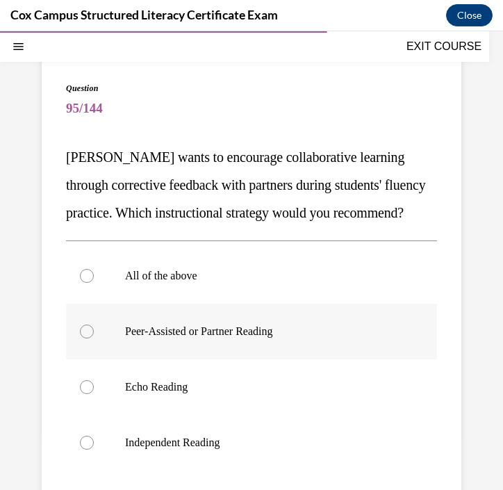
click at [241, 339] on p "Peer-Assisted or Partner Reading" at bounding box center [263, 332] width 277 height 14
click at [94, 339] on input "Peer-Assisted or Partner Reading" at bounding box center [87, 332] width 14 height 14
radio input "true"
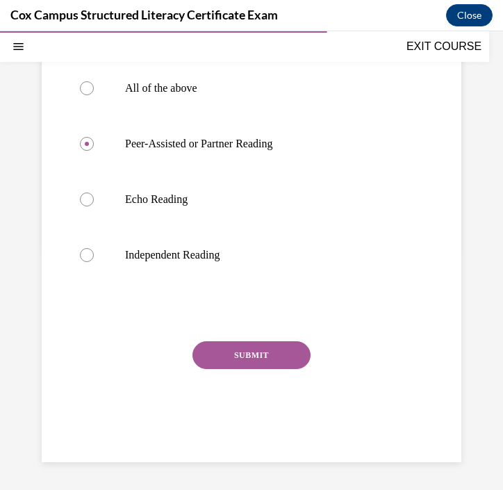
click at [241, 369] on button "SUBMIT" at bounding box center [252, 355] width 118 height 28
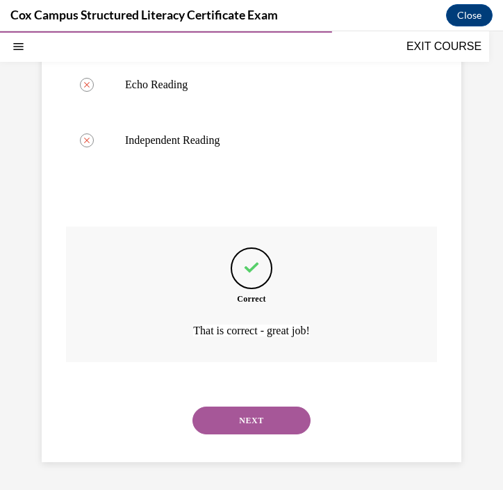
scroll to position [414, 0]
click at [243, 421] on button "NEXT" at bounding box center [252, 421] width 118 height 28
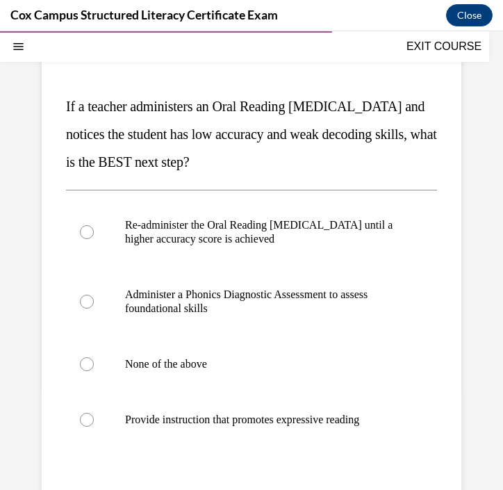
scroll to position [120, 0]
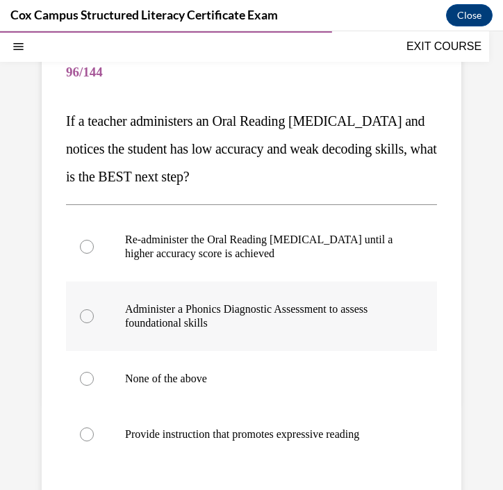
click at [304, 321] on p "Administer a Phonics Diagnostic Assessment to assess foundational skills" at bounding box center [263, 317] width 277 height 28
click at [94, 321] on input "Administer a Phonics Diagnostic Assessment to assess foundational skills" at bounding box center [87, 316] width 14 height 14
radio input "true"
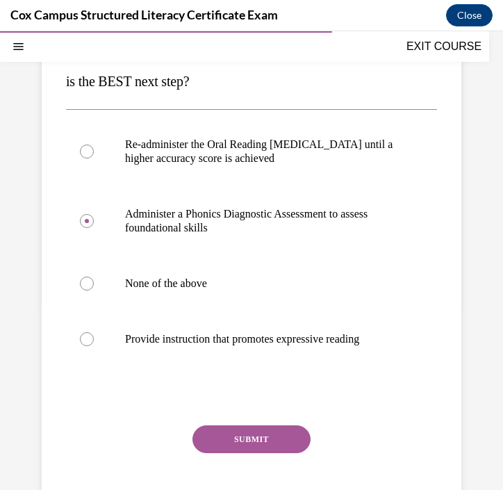
click at [257, 443] on button "SUBMIT" at bounding box center [252, 440] width 118 height 28
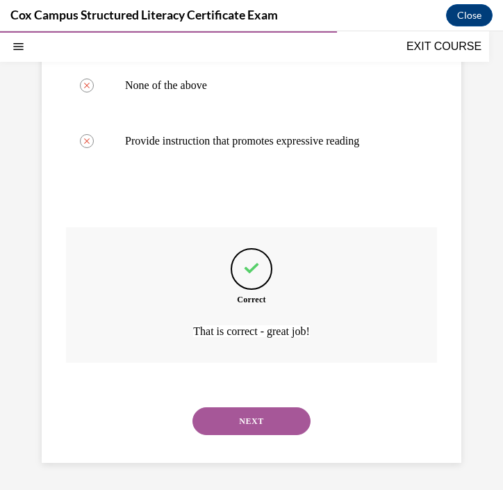
scroll to position [414, 0]
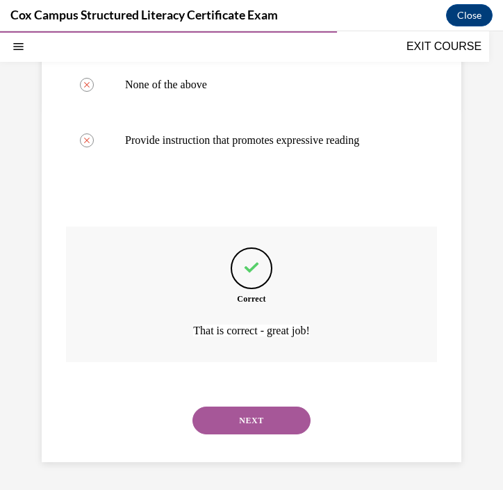
click at [262, 419] on button "NEXT" at bounding box center [252, 421] width 118 height 28
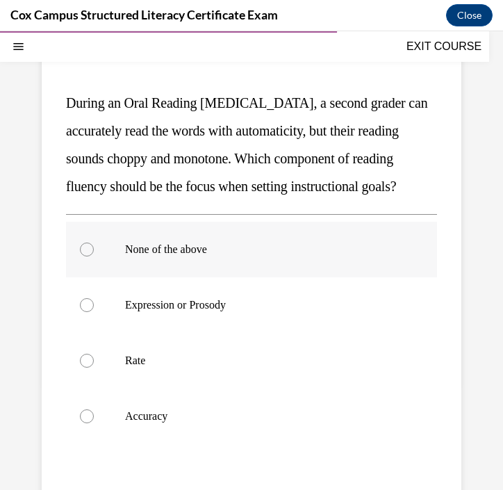
scroll to position [143, 0]
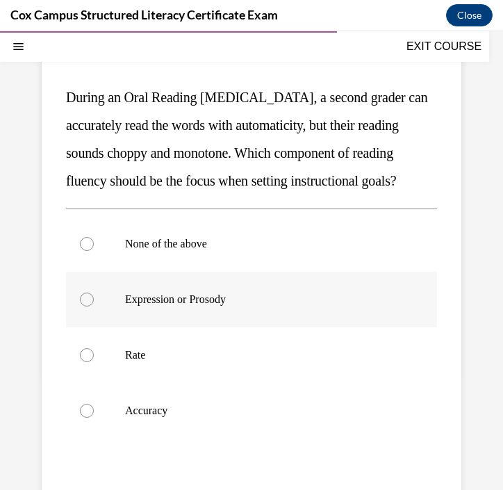
click at [233, 307] on p "Expression or Prosody" at bounding box center [263, 300] width 277 height 14
click at [94, 307] on input "Expression or Prosody" at bounding box center [87, 300] width 14 height 14
radio input "true"
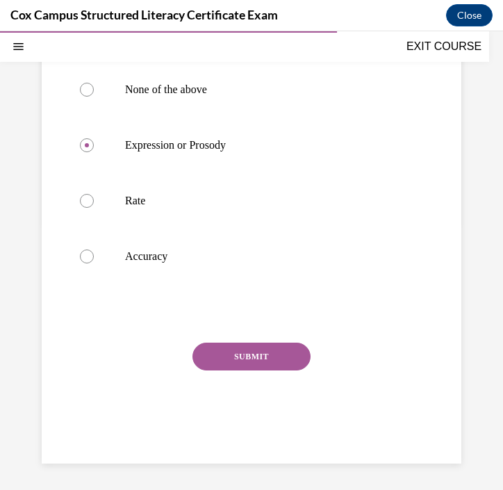
click at [245, 371] on button "SUBMIT" at bounding box center [252, 357] width 118 height 28
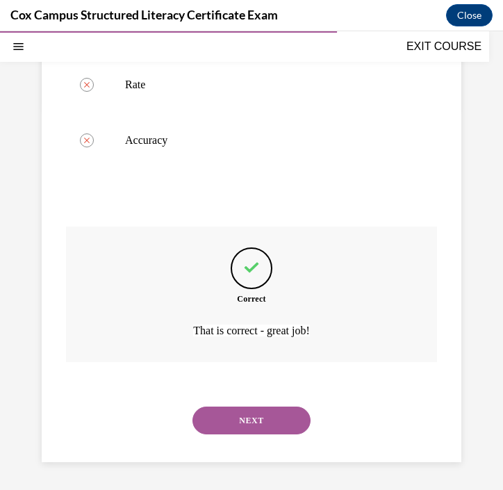
scroll to position [442, 0]
click at [250, 421] on button "NEXT" at bounding box center [252, 421] width 118 height 28
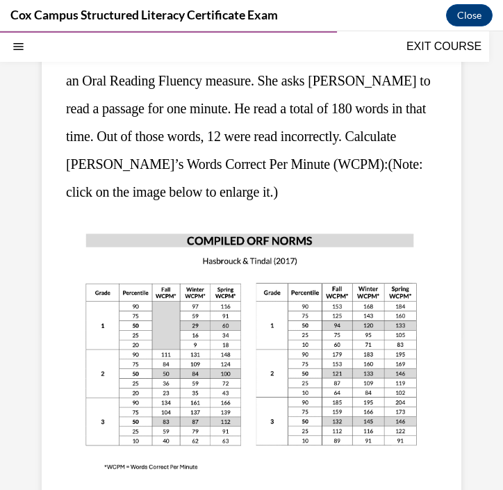
scroll to position [187, 0]
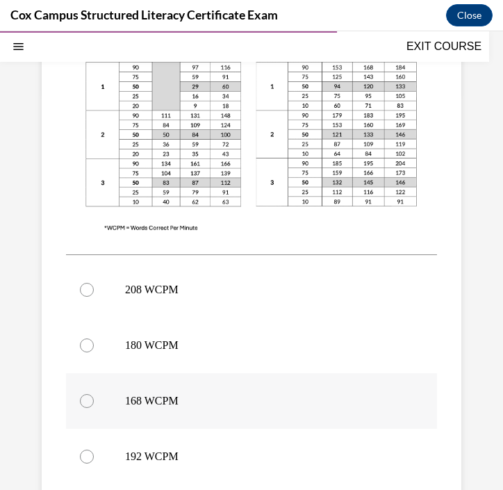
click at [203, 396] on p "168 WCPM" at bounding box center [263, 401] width 277 height 14
click at [94, 396] on input "168 WCPM" at bounding box center [87, 401] width 14 height 14
radio input "true"
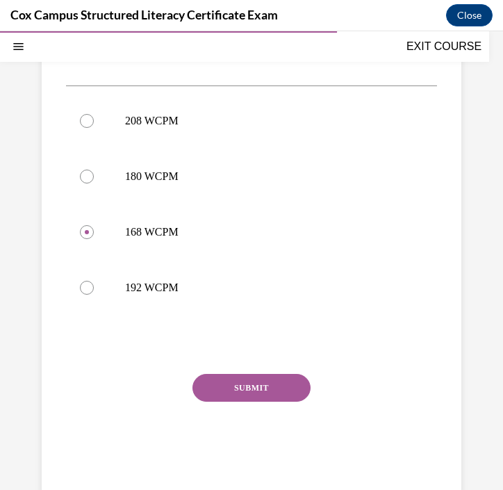
click at [209, 395] on button "SUBMIT" at bounding box center [252, 388] width 118 height 28
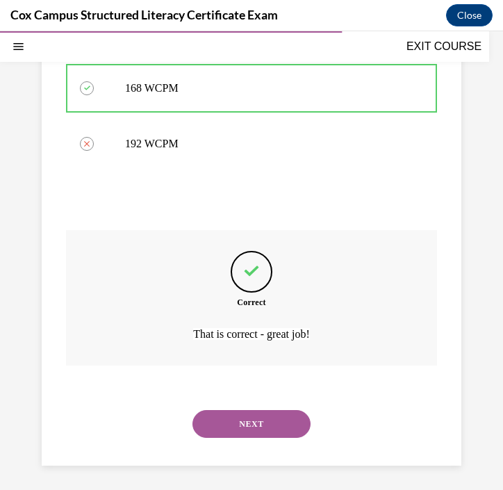
scroll to position [743, 0]
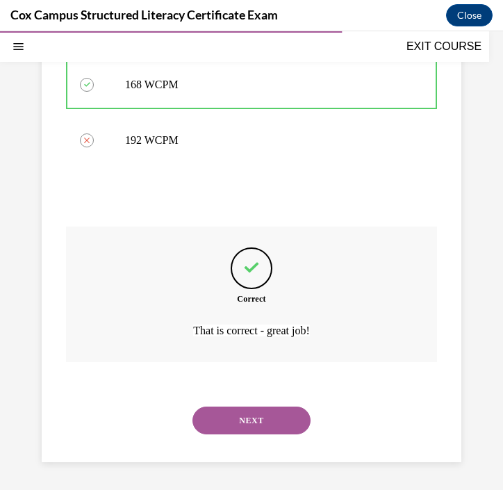
click at [218, 421] on button "NEXT" at bounding box center [252, 421] width 118 height 28
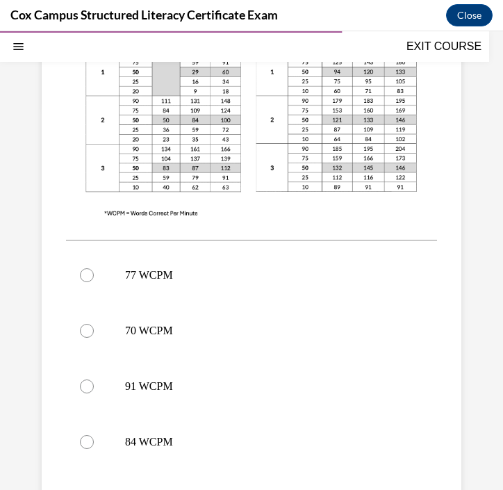
scroll to position [414, 0]
click at [137, 274] on p "77 WCPM" at bounding box center [263, 275] width 277 height 14
click at [94, 274] on input "77 WCPM" at bounding box center [87, 275] width 14 height 14
radio input "true"
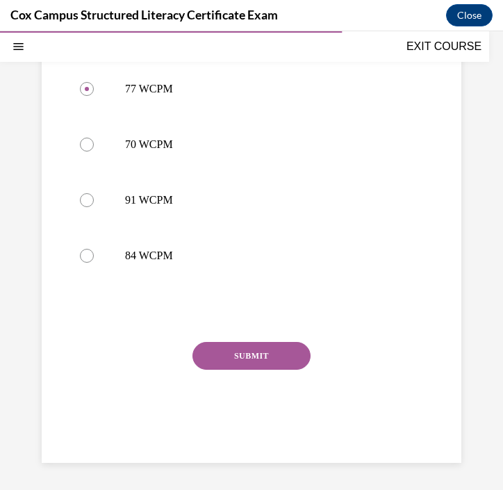
click at [271, 353] on button "SUBMIT" at bounding box center [252, 356] width 118 height 28
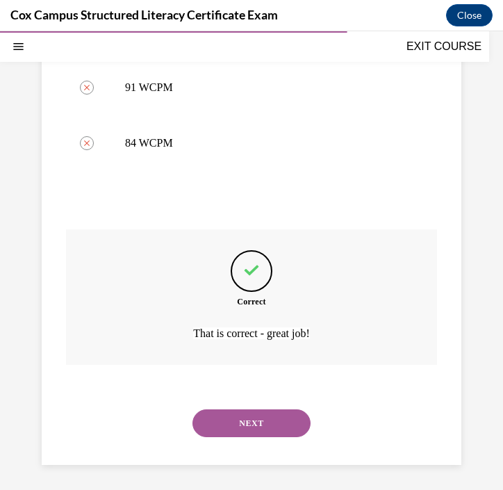
scroll to position [716, 0]
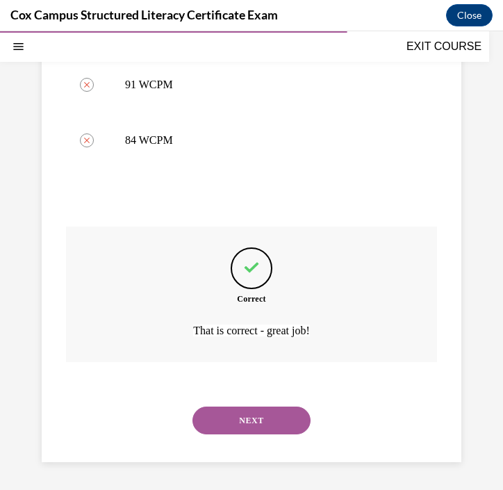
click at [243, 419] on button "NEXT" at bounding box center [252, 421] width 118 height 28
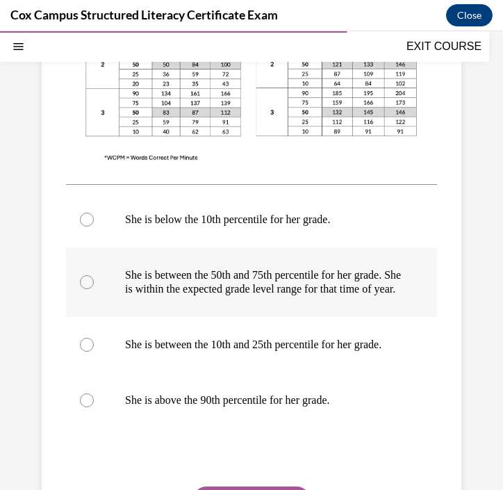
scroll to position [526, 0]
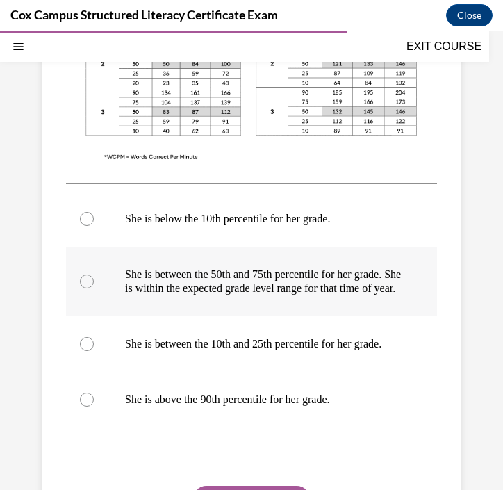
click at [244, 289] on p "She is between the 50th and 75th percentile for her grade. She is within the ex…" at bounding box center [263, 282] width 277 height 28
click at [94, 289] on input "She is between the 50th and 75th percentile for her grade. She is within the ex…" at bounding box center [87, 282] width 14 height 14
radio input "true"
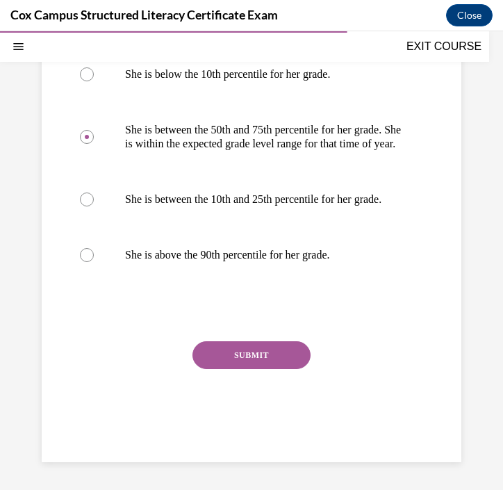
click at [239, 367] on button "SUBMIT" at bounding box center [252, 355] width 118 height 28
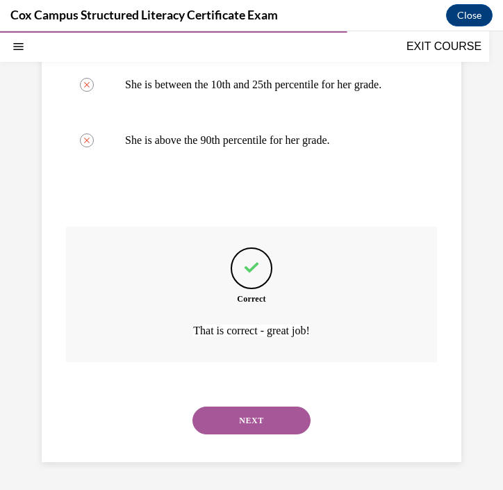
scroll to position [813, 0]
click at [257, 424] on button "NEXT" at bounding box center [252, 421] width 118 height 28
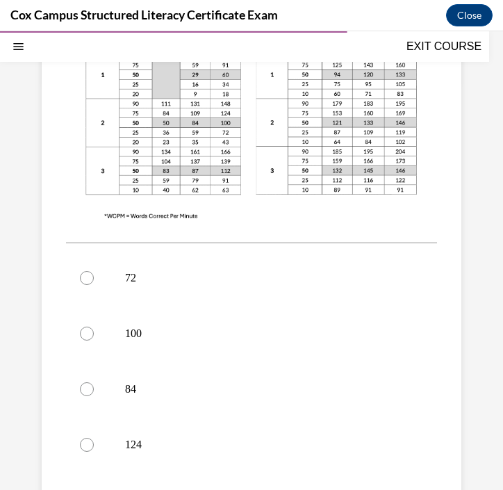
scroll to position [466, 0]
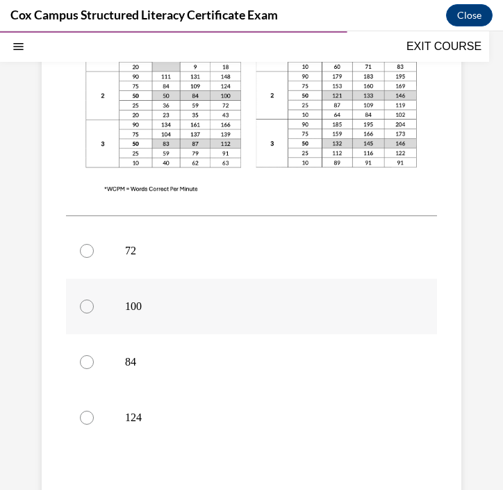
click at [297, 310] on p "100" at bounding box center [263, 307] width 277 height 14
click at [94, 310] on input "100" at bounding box center [87, 307] width 14 height 14
radio input "true"
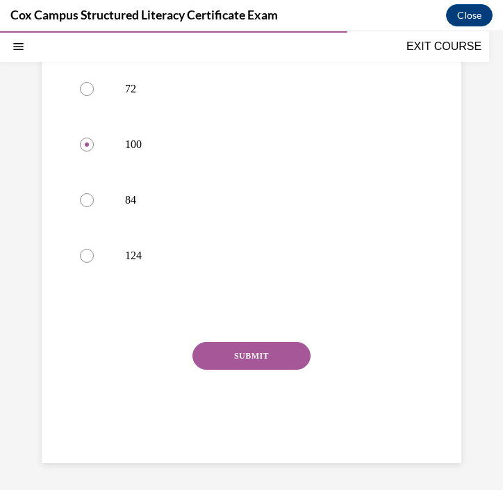
click at [274, 361] on button "SUBMIT" at bounding box center [252, 356] width 118 height 28
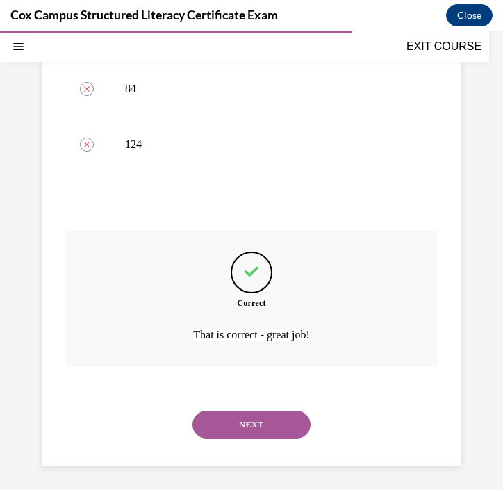
scroll to position [743, 0]
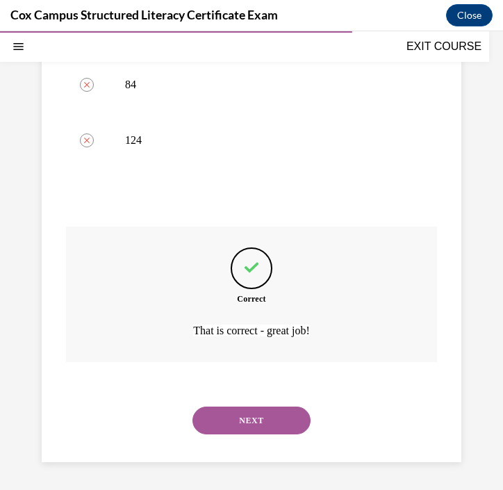
click at [291, 428] on button "NEXT" at bounding box center [252, 421] width 118 height 28
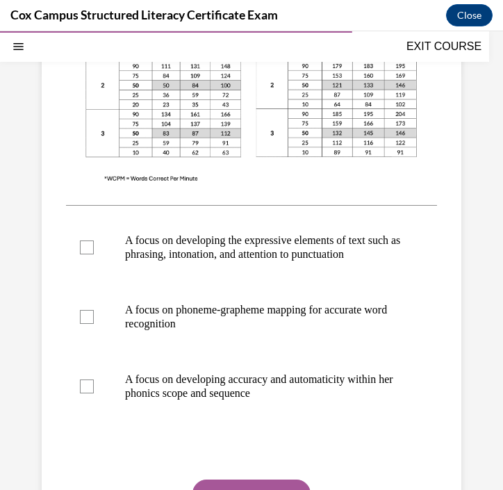
scroll to position [449, 0]
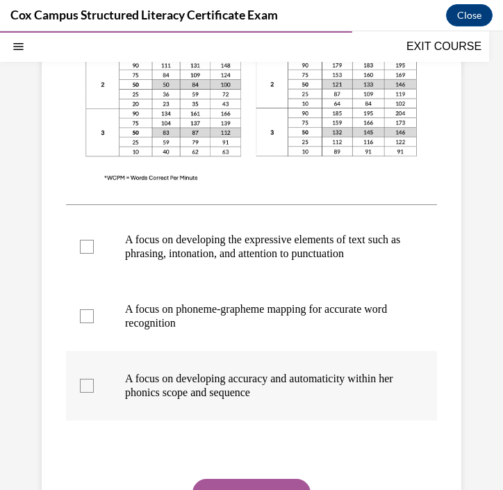
click at [92, 393] on div at bounding box center [87, 386] width 14 height 14
click at [92, 393] on input "A focus on developing accuracy and automaticity within her phonics scope and se…" at bounding box center [87, 386] width 14 height 14
checkbox input "true"
click at [89, 254] on div at bounding box center [87, 247] width 14 height 14
click at [89, 254] on input "A focus on developing the expressive elements of text such as phrasing, intonat…" at bounding box center [87, 247] width 14 height 14
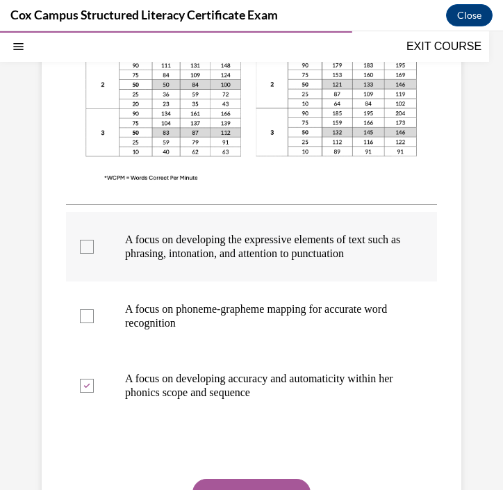
checkbox input "true"
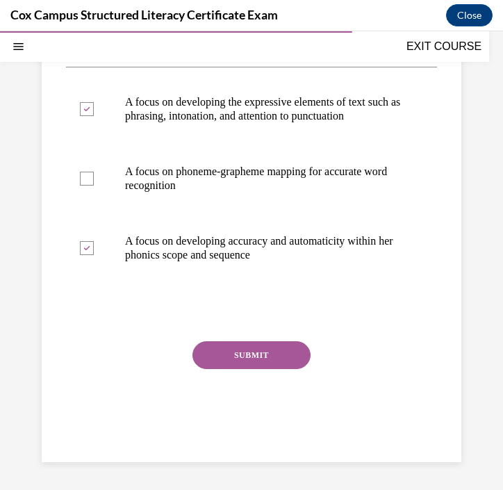
click at [256, 362] on button "SUBMIT" at bounding box center [252, 355] width 118 height 28
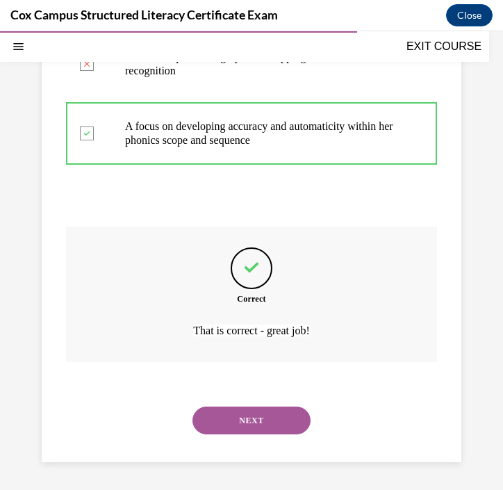
scroll to position [716, 0]
click at [277, 419] on button "NEXT" at bounding box center [252, 421] width 118 height 28
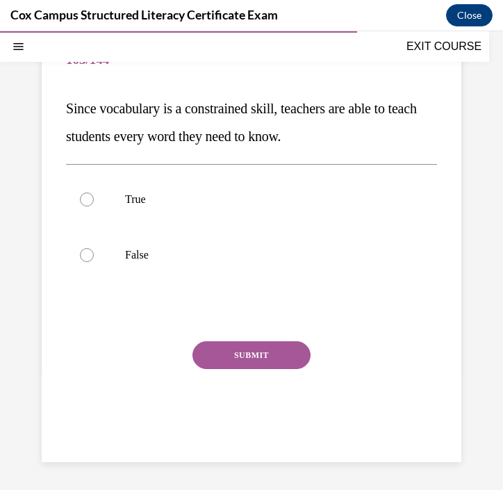
scroll to position [127, 0]
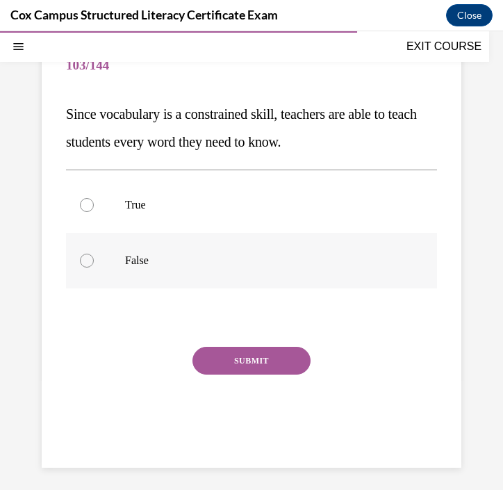
click at [198, 257] on p "False" at bounding box center [263, 261] width 277 height 14
click at [94, 257] on input "False" at bounding box center [87, 261] width 14 height 14
radio input "true"
click at [259, 358] on button "SUBMIT" at bounding box center [252, 361] width 118 height 28
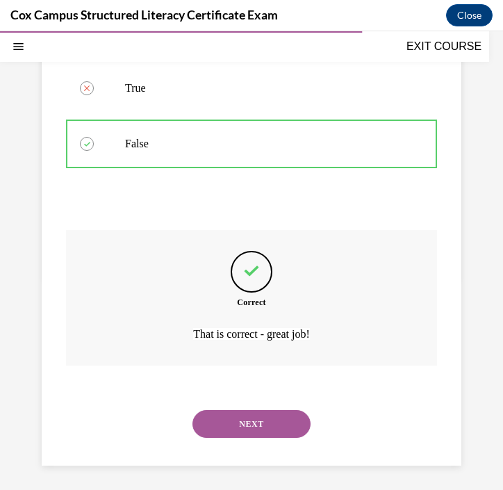
scroll to position [247, 0]
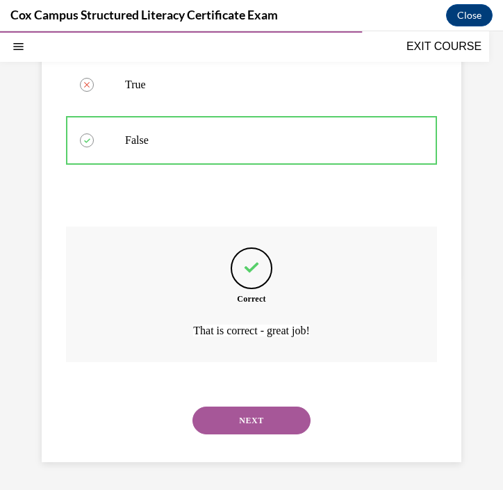
click at [256, 413] on button "NEXT" at bounding box center [252, 421] width 118 height 28
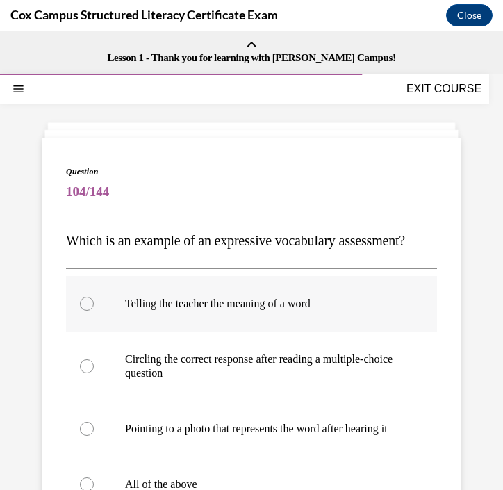
click at [280, 332] on label "Telling the teacher the meaning of a word" at bounding box center [251, 304] width 371 height 56
click at [94, 311] on input "Telling the teacher the meaning of a word" at bounding box center [87, 304] width 14 height 14
radio input "true"
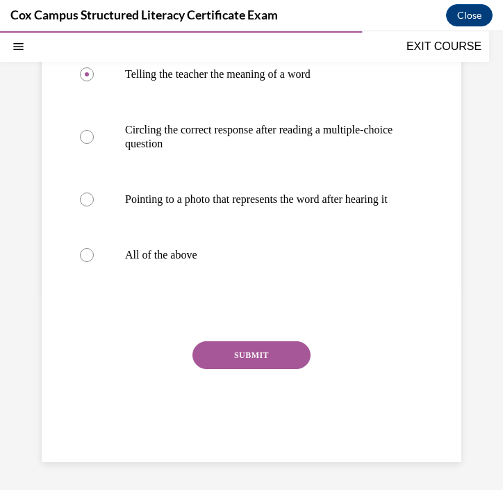
click at [277, 354] on button "SUBMIT" at bounding box center [252, 355] width 118 height 28
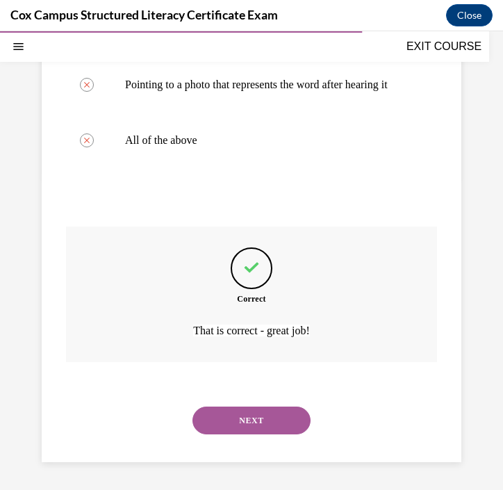
scroll to position [386, 0]
click at [271, 420] on button "NEXT" at bounding box center [252, 421] width 118 height 28
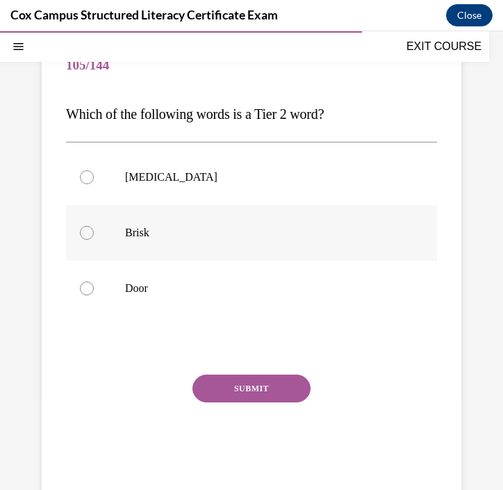
click at [239, 230] on p "Brisk" at bounding box center [263, 233] width 277 height 14
click at [94, 230] on input "Brisk" at bounding box center [87, 233] width 14 height 14
radio input "true"
click at [264, 385] on button "SUBMIT" at bounding box center [252, 389] width 118 height 28
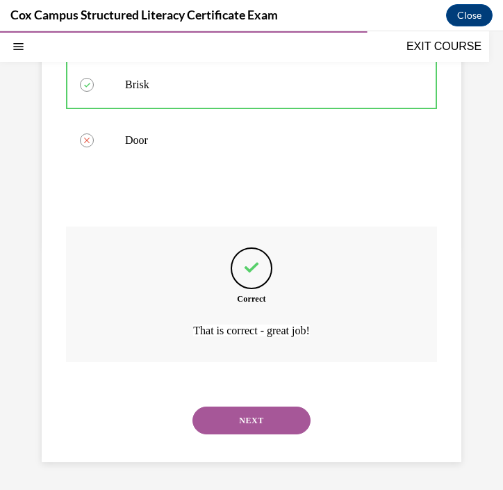
click at [260, 425] on button "NEXT" at bounding box center [252, 421] width 118 height 28
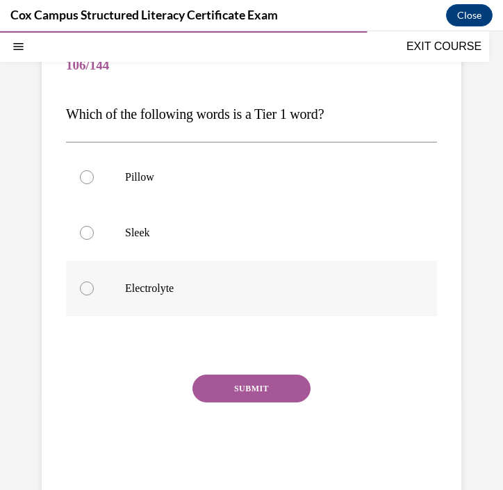
drag, startPoint x: 211, startPoint y: 168, endPoint x: 197, endPoint y: 248, distance: 81.3
click at [211, 168] on label "Pillow" at bounding box center [251, 178] width 371 height 56
click at [94, 170] on input "Pillow" at bounding box center [87, 177] width 14 height 14
radio input "true"
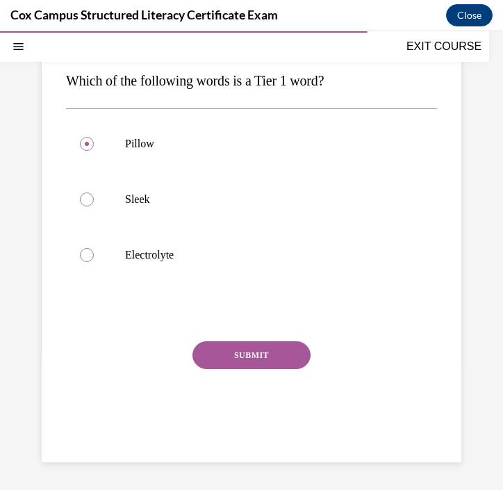
click at [256, 358] on button "SUBMIT" at bounding box center [252, 355] width 118 height 28
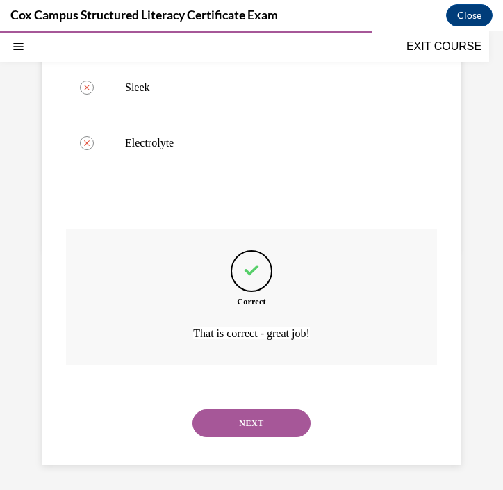
scroll to position [275, 0]
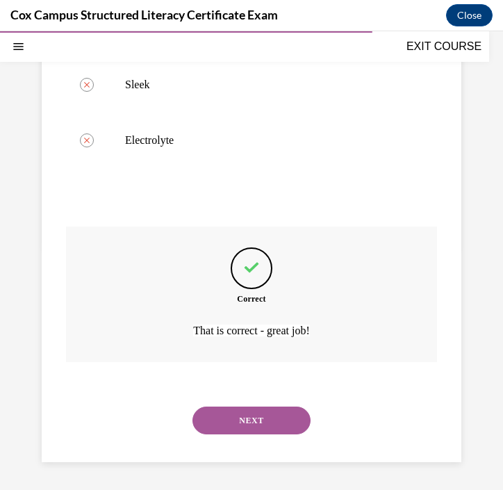
click at [261, 413] on button "NEXT" at bounding box center [252, 421] width 118 height 28
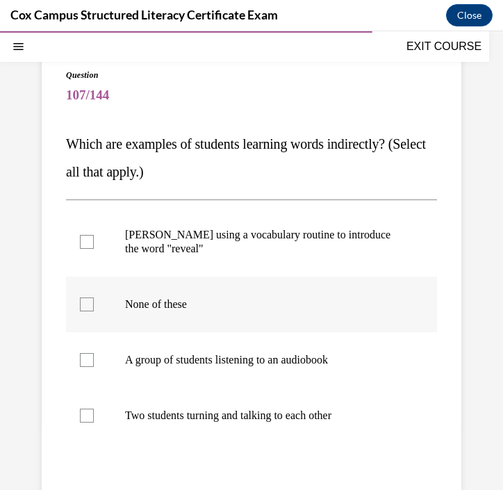
scroll to position [104, 0]
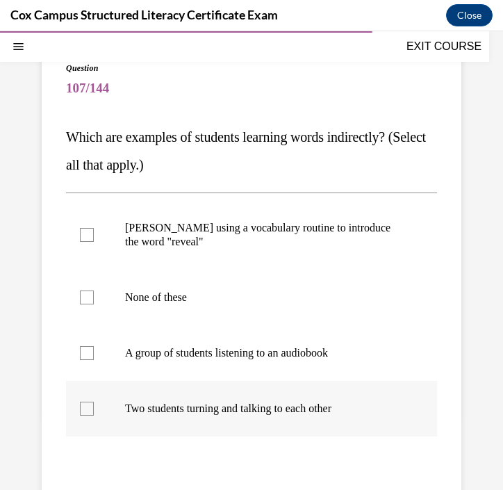
click at [85, 410] on div at bounding box center [87, 409] width 14 height 14
click at [85, 410] on input "Two students turning and talking to each other" at bounding box center [87, 409] width 14 height 14
checkbox input "true"
click at [99, 349] on label "A group of students listening to an audiobook" at bounding box center [251, 353] width 371 height 56
click at [94, 349] on input "A group of students listening to an audiobook" at bounding box center [87, 353] width 14 height 14
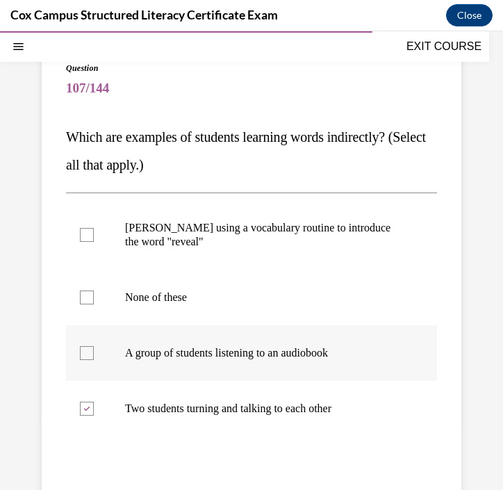
checkbox input "true"
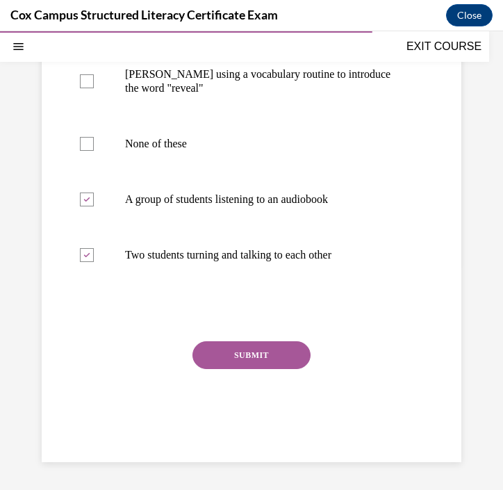
click at [236, 348] on button "SUBMIT" at bounding box center [252, 355] width 118 height 28
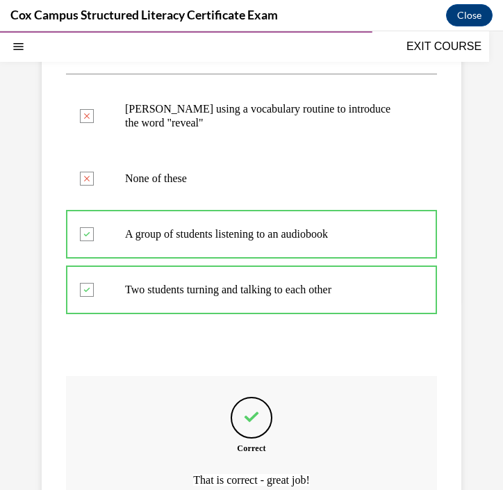
scroll to position [372, 0]
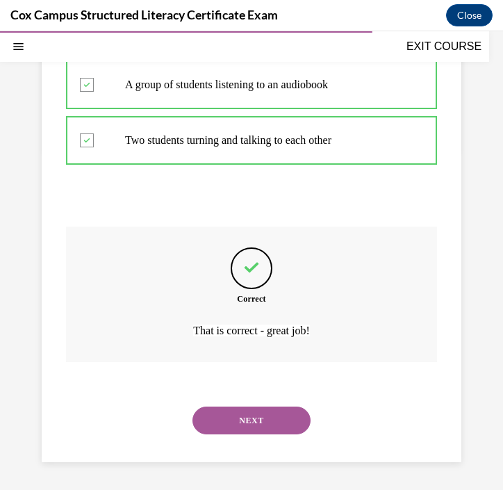
click at [258, 426] on button "NEXT" at bounding box center [252, 421] width 118 height 28
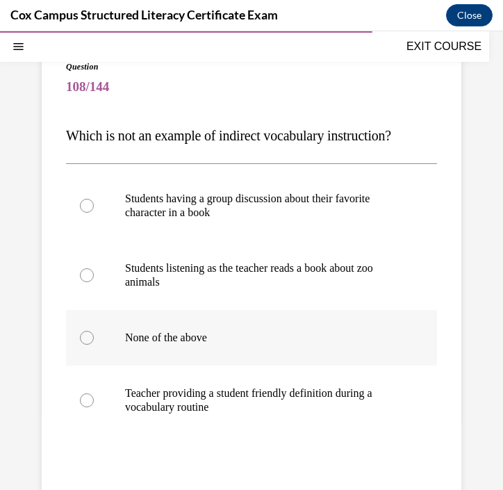
scroll to position [114, 0]
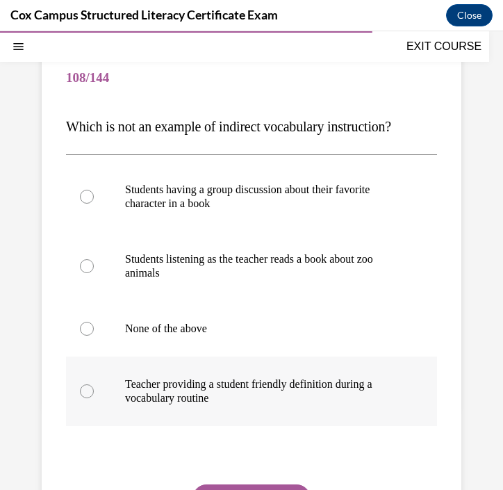
click at [236, 389] on p "Teacher providing a student friendly definition during a vocabulary routine" at bounding box center [263, 392] width 277 height 28
click at [94, 389] on input "Teacher providing a student friendly definition during a vocabulary routine" at bounding box center [87, 392] width 14 height 14
radio input "true"
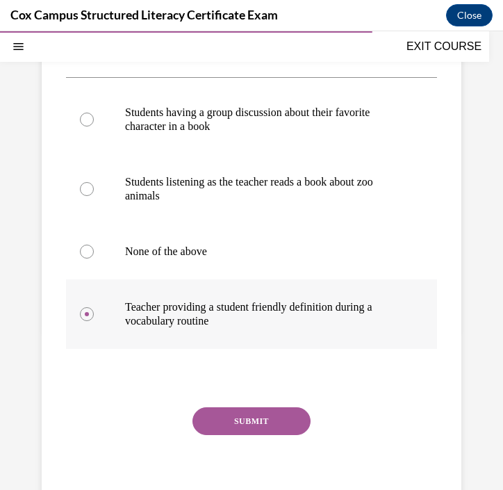
scroll to position [193, 0]
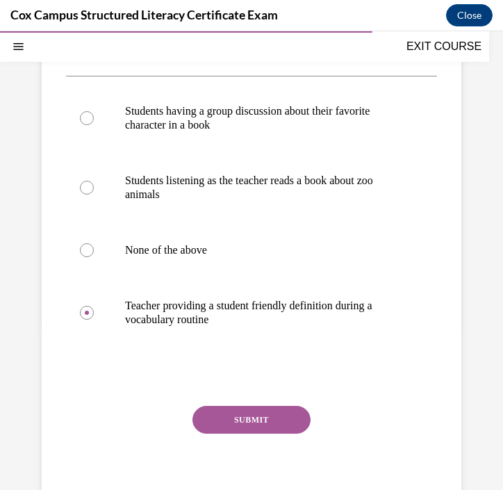
click at [240, 423] on button "SUBMIT" at bounding box center [252, 420] width 118 height 28
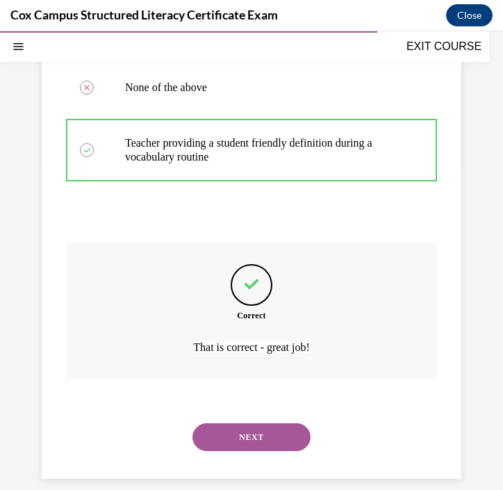
scroll to position [372, 0]
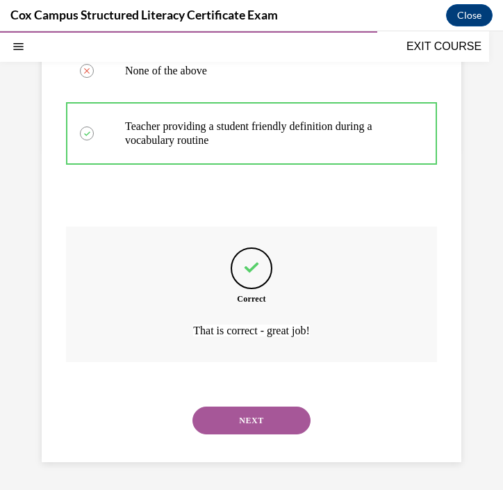
click at [250, 422] on button "NEXT" at bounding box center [252, 421] width 118 height 28
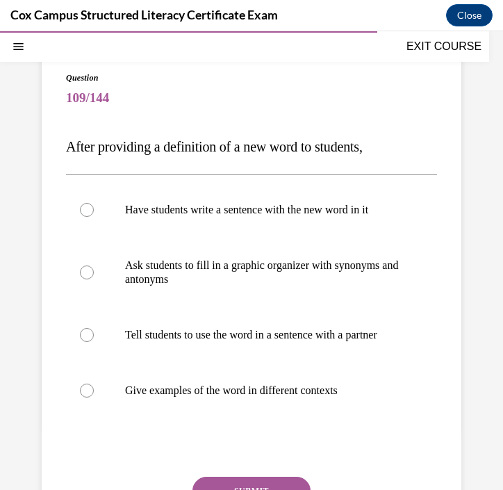
scroll to position [97, 0]
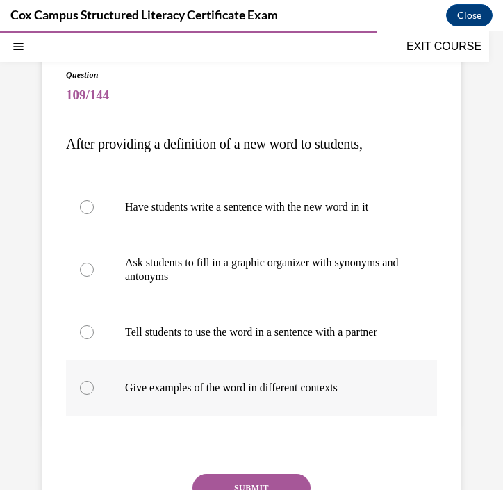
click at [259, 394] on label "Give examples of the word in different contexts" at bounding box center [251, 388] width 371 height 56
click at [94, 394] on input "Give examples of the word in different contexts" at bounding box center [87, 388] width 14 height 14
radio input "true"
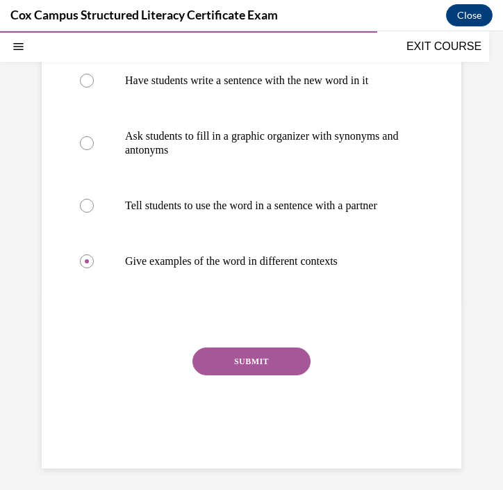
click at [259, 376] on button "SUBMIT" at bounding box center [252, 362] width 118 height 28
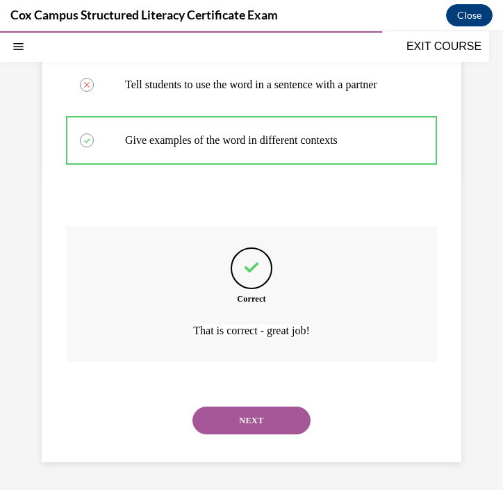
scroll to position [358, 0]
click at [246, 427] on button "NEXT" at bounding box center [252, 421] width 118 height 28
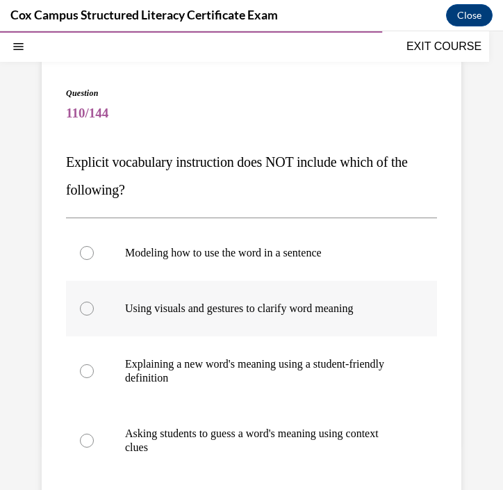
scroll to position [81, 0]
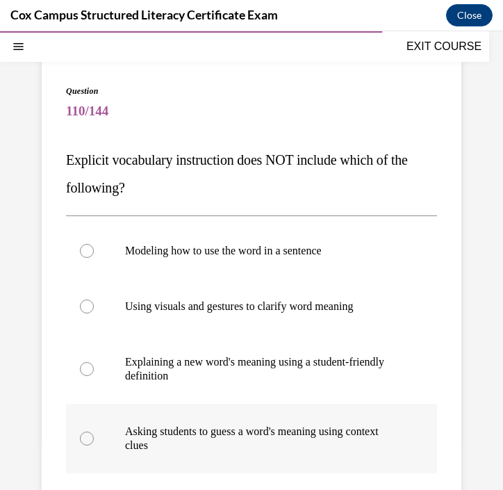
click at [194, 435] on p "Asking students to guess a word's meaning using context clues" at bounding box center [263, 439] width 277 height 28
click at [94, 435] on input "Asking students to guess a word's meaning using context clues" at bounding box center [87, 439] width 14 height 14
radio input "true"
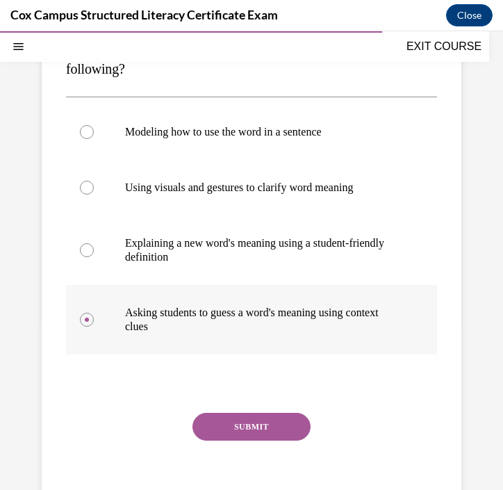
scroll to position [202, 0]
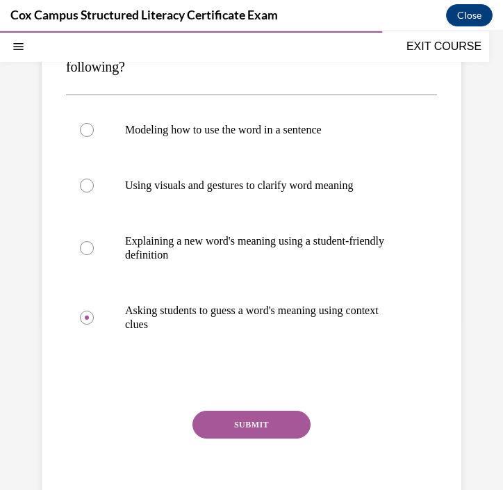
click at [241, 428] on button "SUBMIT" at bounding box center [252, 425] width 118 height 28
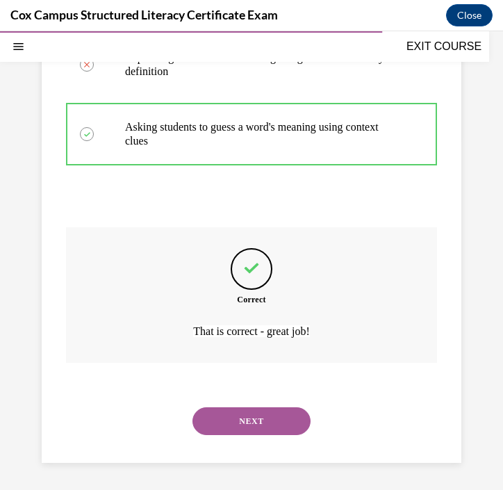
scroll to position [386, 0]
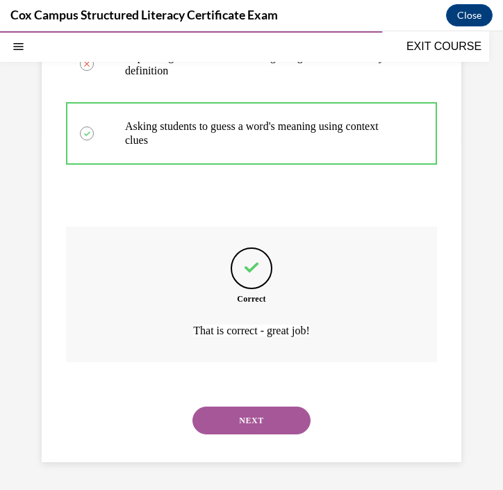
click at [266, 421] on button "NEXT" at bounding box center [252, 421] width 118 height 28
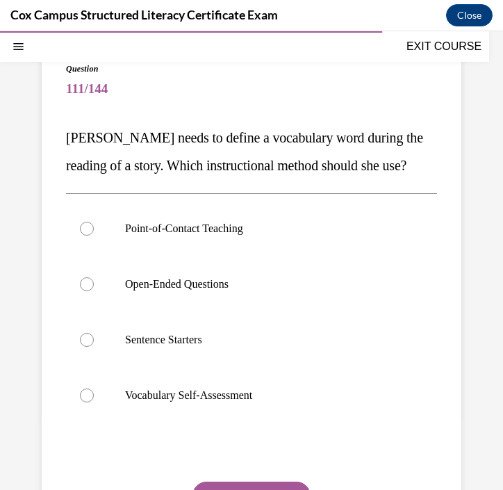
scroll to position [102, 0]
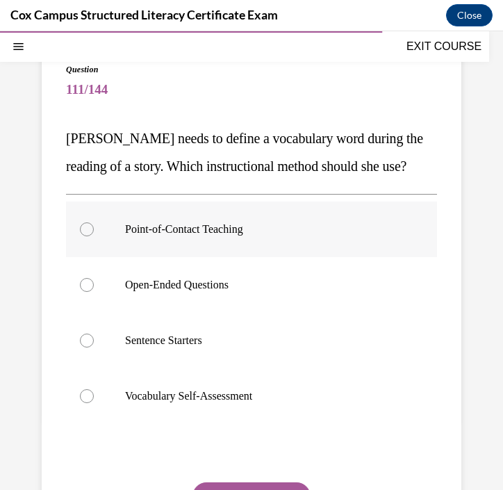
click at [234, 248] on label "Point-of-Contact Teaching" at bounding box center [251, 230] width 371 height 56
click at [94, 236] on input "Point-of-Contact Teaching" at bounding box center [87, 230] width 14 height 14
radio input "true"
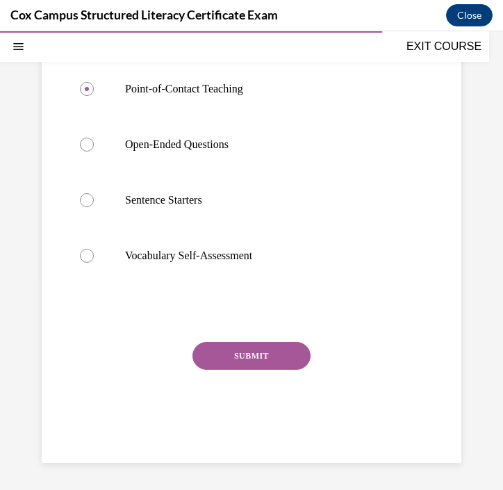
click at [231, 370] on button "SUBMIT" at bounding box center [252, 356] width 118 height 28
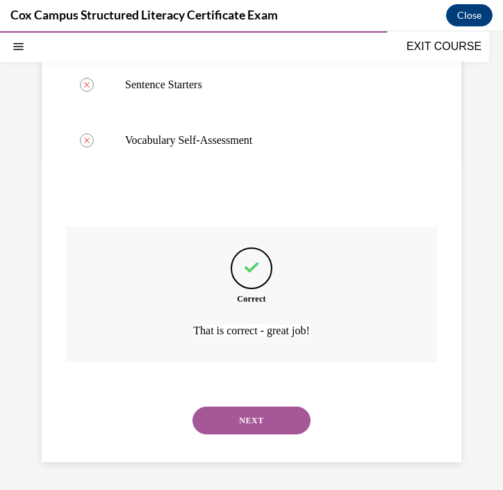
scroll to position [386, 0]
click at [239, 414] on button "NEXT" at bounding box center [252, 421] width 118 height 28
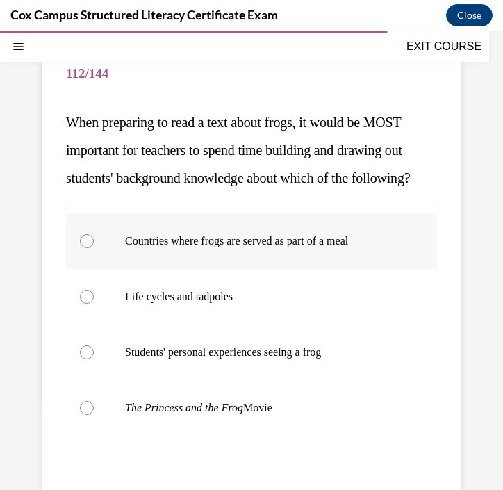
scroll to position [124, 0]
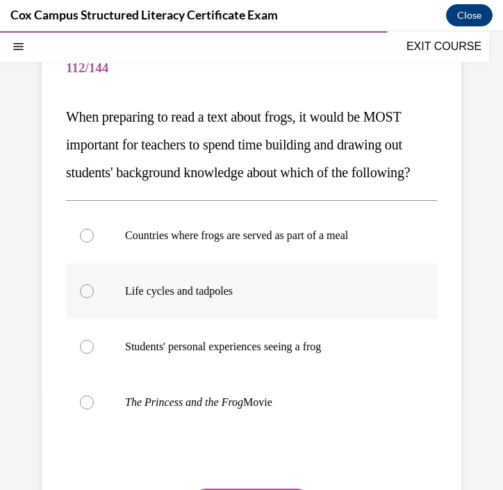
click at [261, 298] on p "Life cycles and tadpoles" at bounding box center [263, 291] width 277 height 14
click at [94, 298] on input "Life cycles and tadpoles" at bounding box center [87, 291] width 14 height 14
radio input "true"
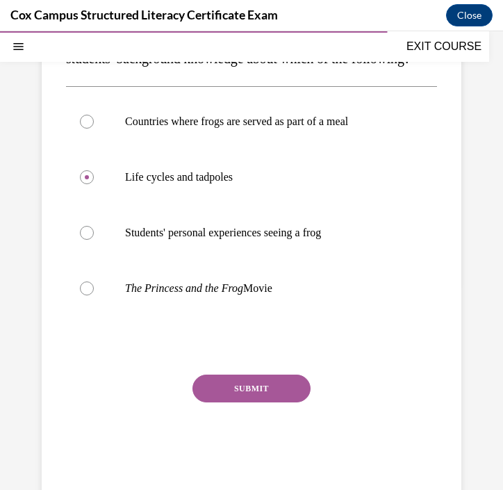
click at [272, 403] on button "SUBMIT" at bounding box center [252, 389] width 118 height 28
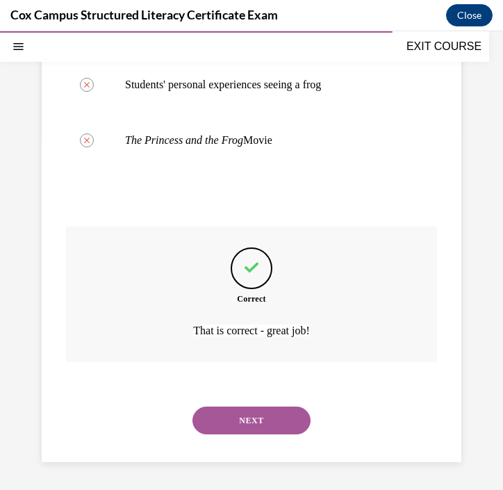
scroll to position [414, 0]
click at [264, 422] on button "NEXT" at bounding box center [252, 421] width 118 height 28
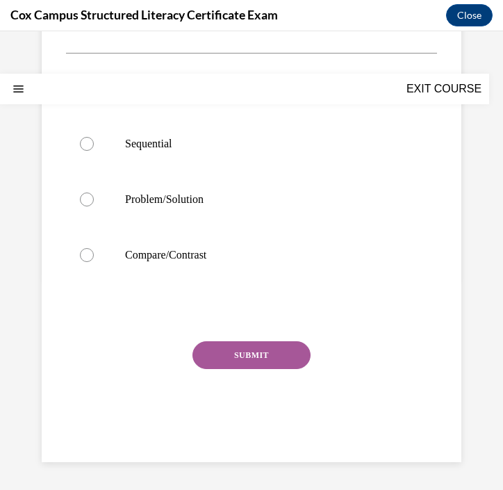
scroll to position [0, 0]
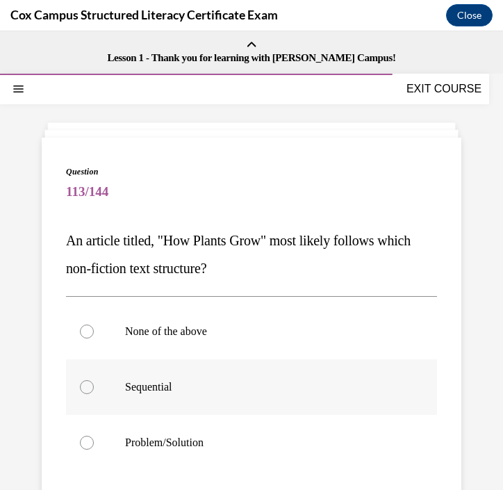
click at [163, 394] on label "Sequential" at bounding box center [251, 388] width 371 height 56
click at [94, 394] on input "Sequential" at bounding box center [87, 387] width 14 height 14
radio input "true"
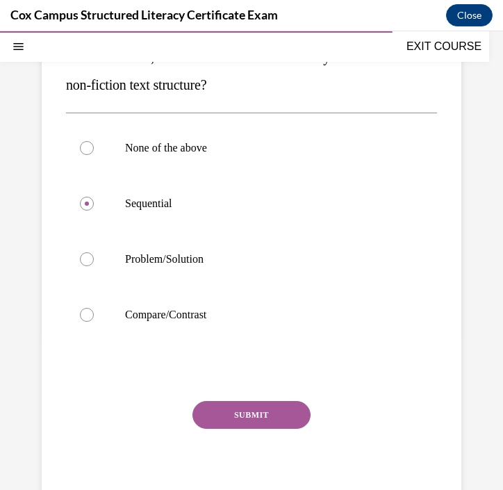
click at [287, 413] on button "SUBMIT" at bounding box center [252, 415] width 118 height 28
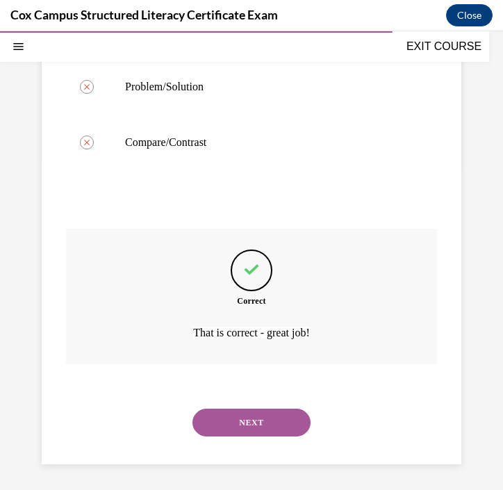
scroll to position [358, 0]
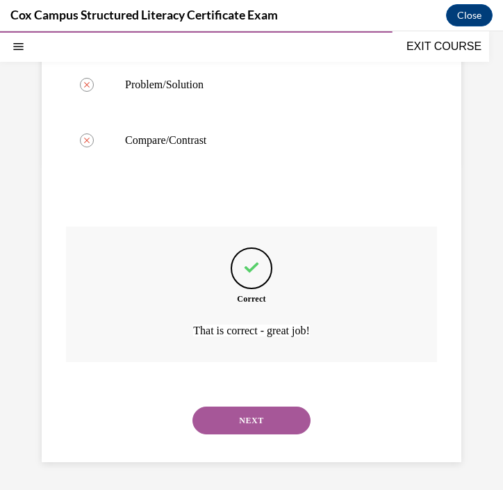
click at [288, 424] on button "NEXT" at bounding box center [252, 421] width 118 height 28
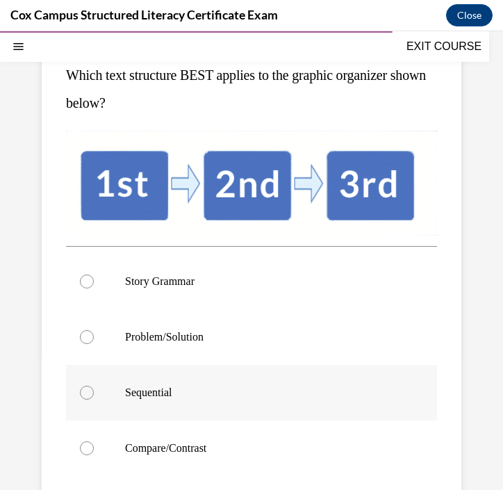
click at [233, 397] on p "Sequential" at bounding box center [263, 393] width 277 height 14
click at [94, 397] on input "Sequential" at bounding box center [87, 393] width 14 height 14
radio input "true"
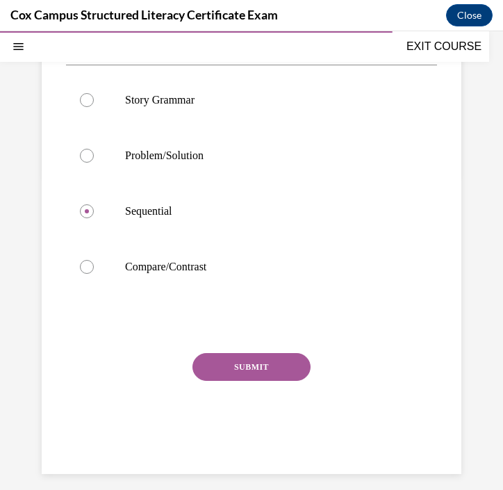
click at [246, 369] on button "SUBMIT" at bounding box center [252, 367] width 118 height 28
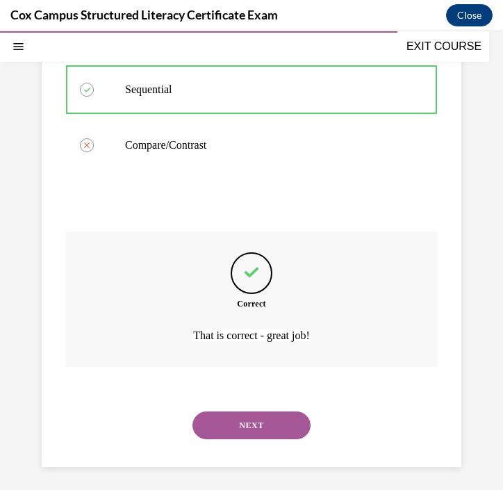
scroll to position [474, 0]
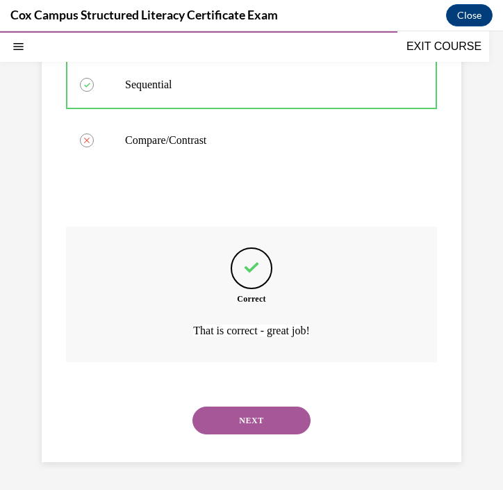
click at [245, 421] on button "NEXT" at bounding box center [252, 421] width 118 height 28
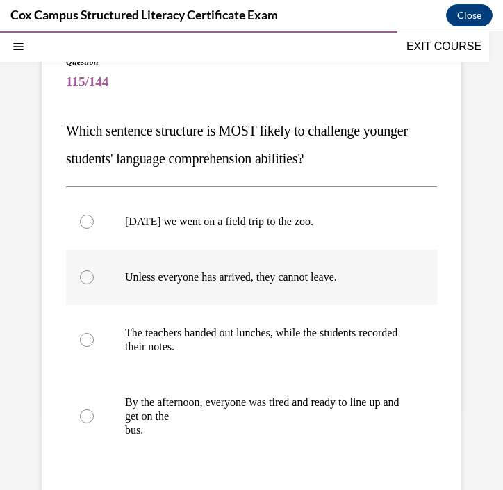
scroll to position [113, 0]
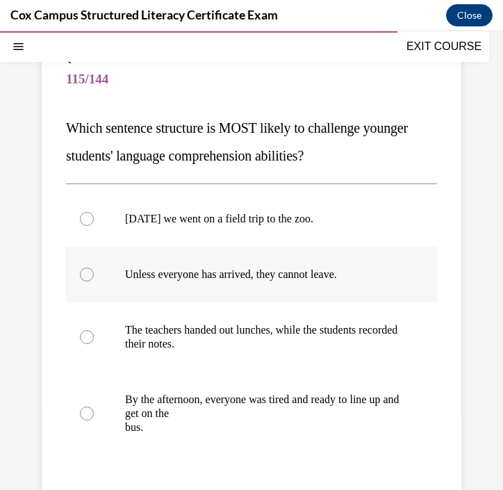
click at [298, 282] on label "Unless everyone has arrived, they cannot leave." at bounding box center [251, 275] width 371 height 56
click at [94, 282] on input "Unless everyone has arrived, they cannot leave." at bounding box center [87, 275] width 14 height 14
radio input "true"
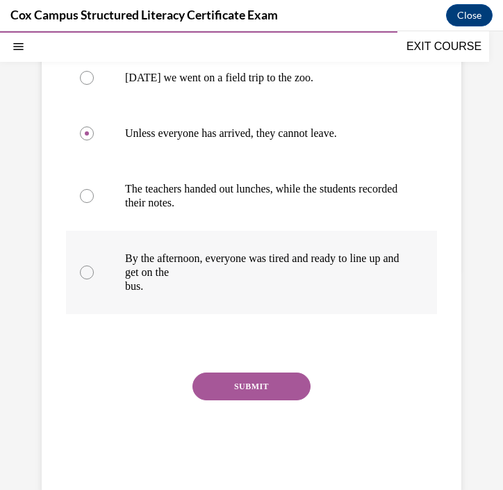
click at [264, 385] on button "SUBMIT" at bounding box center [252, 387] width 118 height 28
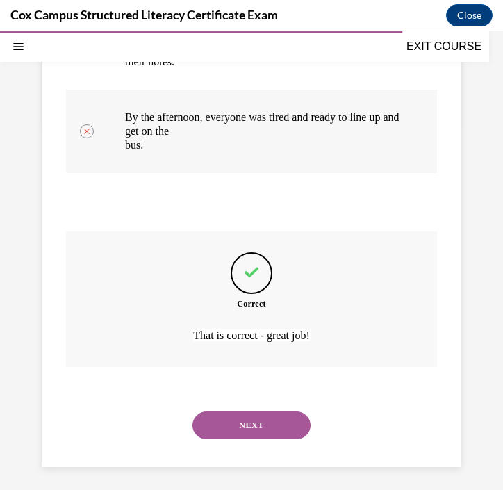
scroll to position [400, 0]
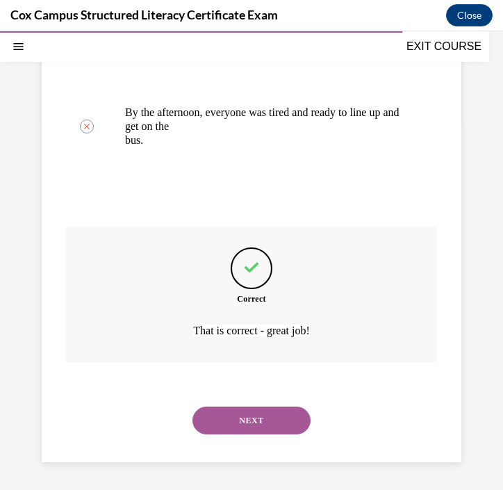
click at [255, 426] on button "NEXT" at bounding box center [252, 421] width 118 height 28
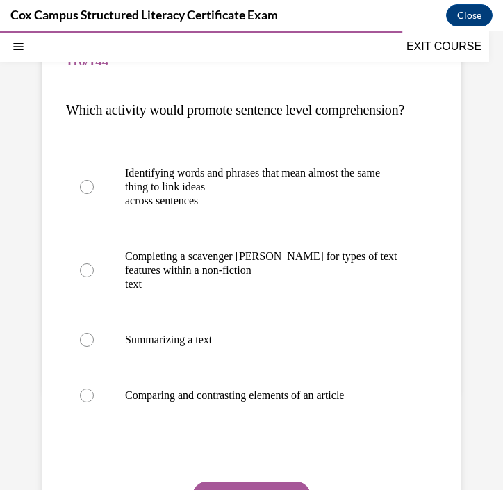
scroll to position [136, 0]
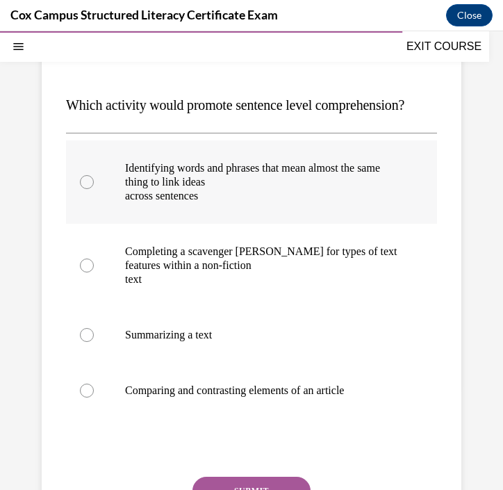
click at [282, 191] on p "across sentences" at bounding box center [263, 196] width 277 height 14
click at [94, 189] on input "Identifying words and phrases that mean almost the same thing to link ideas acr…" at bounding box center [87, 182] width 14 height 14
radio input "true"
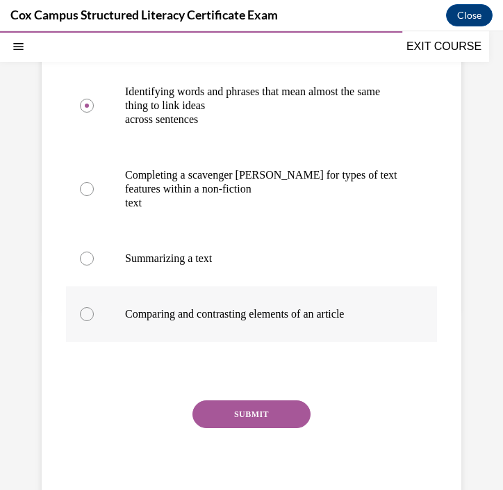
click at [246, 416] on button "SUBMIT" at bounding box center [252, 415] width 118 height 28
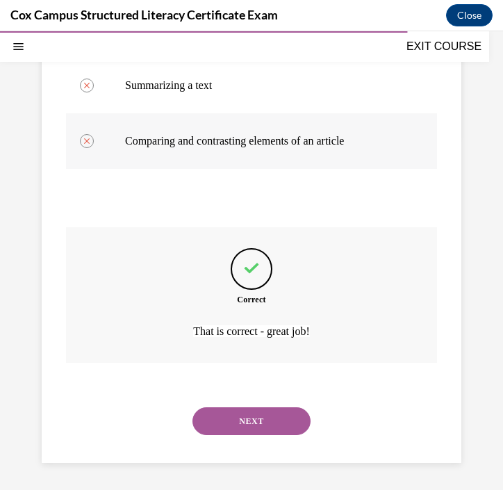
scroll to position [386, 0]
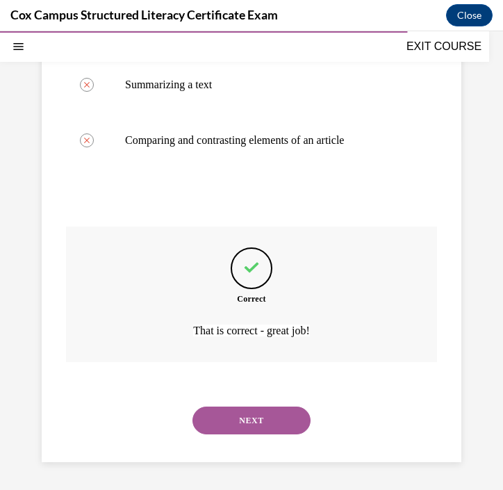
click at [248, 428] on button "NEXT" at bounding box center [252, 421] width 118 height 28
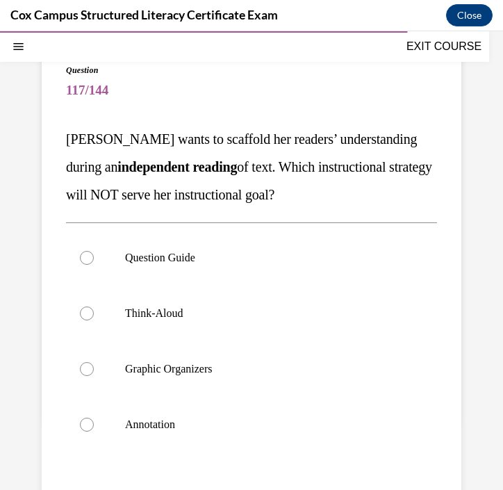
scroll to position [104, 0]
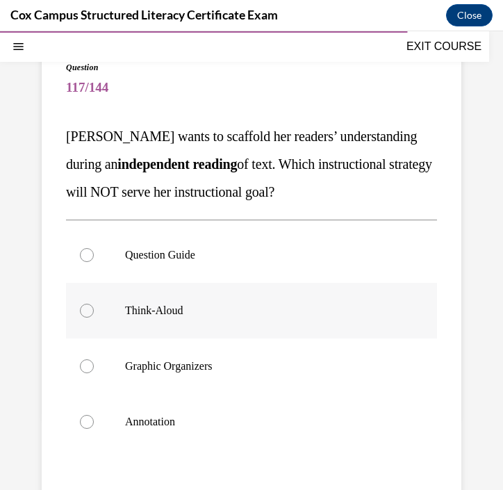
click at [225, 323] on label "Think-Aloud" at bounding box center [251, 311] width 371 height 56
click at [94, 318] on input "Think-Aloud" at bounding box center [87, 311] width 14 height 14
radio input "true"
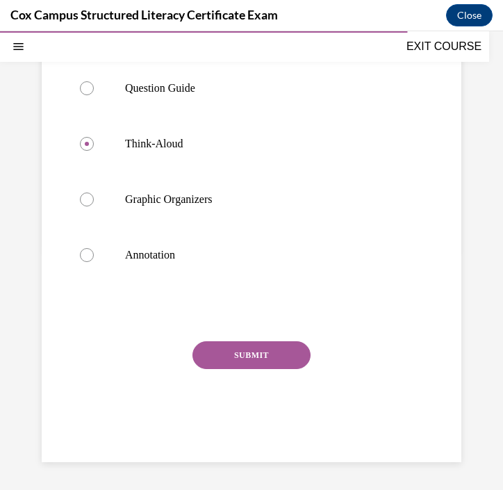
click at [242, 357] on button "SUBMIT" at bounding box center [252, 355] width 118 height 28
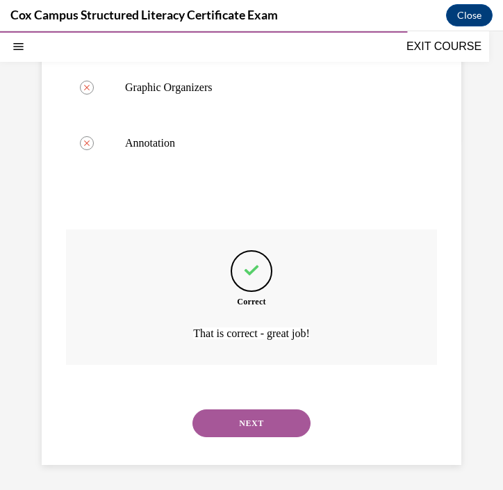
scroll to position [386, 0]
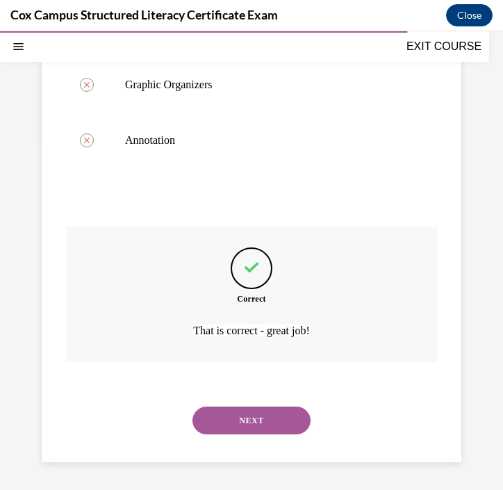
click at [239, 420] on button "NEXT" at bounding box center [252, 421] width 118 height 28
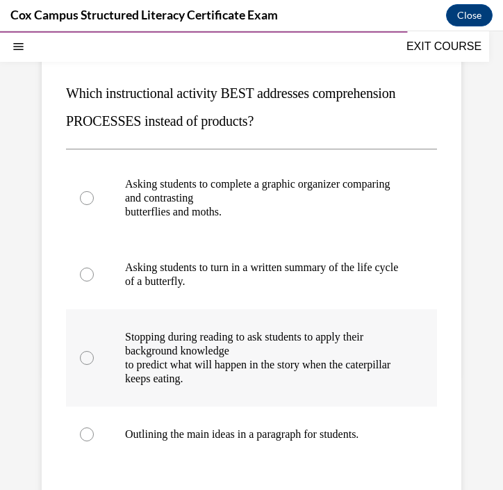
scroll to position [145, 0]
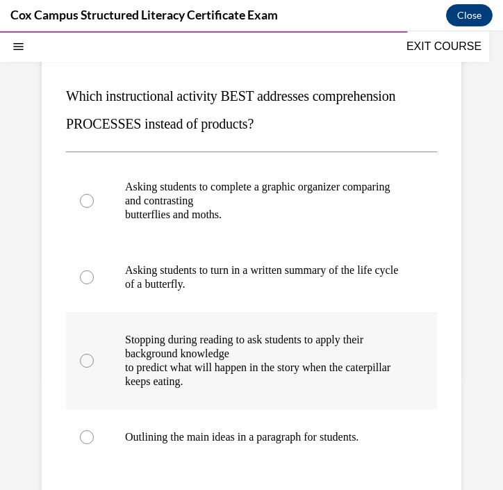
click at [293, 360] on p "Stopping during reading to ask students to apply their background knowledge" at bounding box center [263, 347] width 277 height 28
click at [94, 360] on input "Stopping during reading to ask students to apply their background knowledge to …" at bounding box center [87, 361] width 14 height 14
radio input "true"
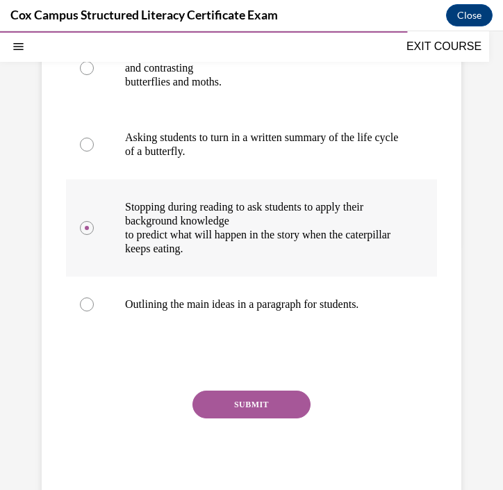
scroll to position [278, 0]
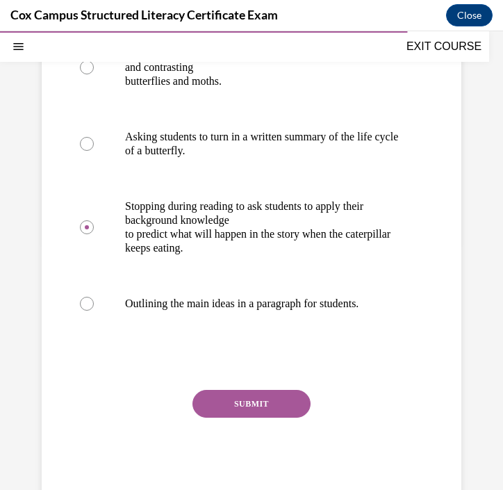
click at [272, 411] on button "SUBMIT" at bounding box center [252, 404] width 118 height 28
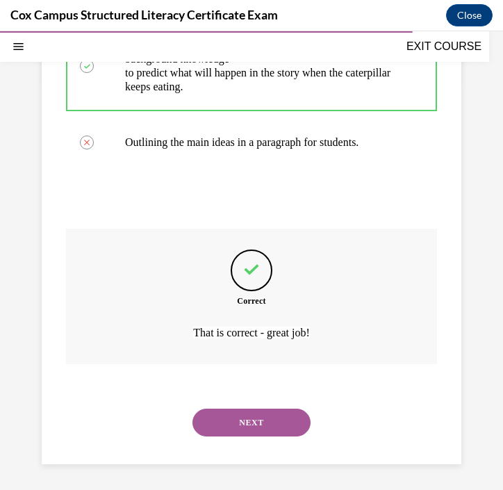
scroll to position [442, 0]
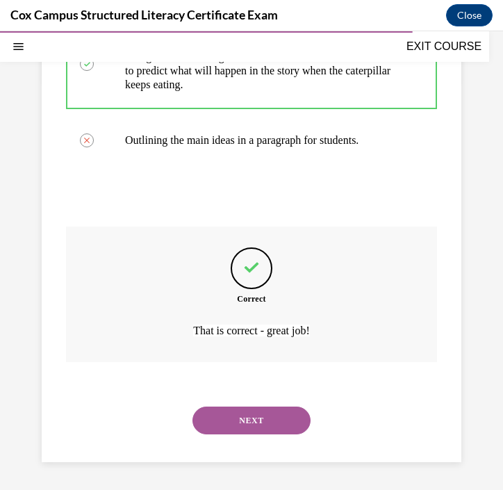
click at [272, 427] on button "NEXT" at bounding box center [252, 421] width 118 height 28
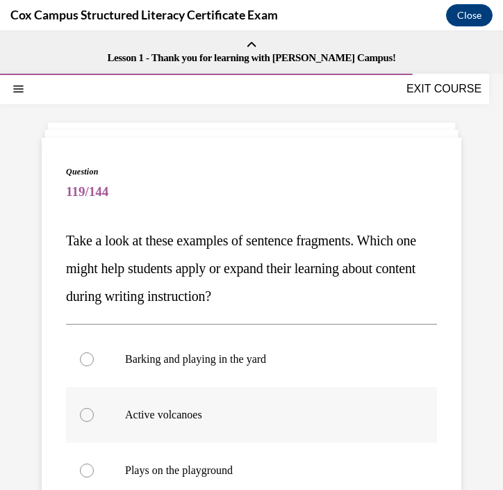
click at [252, 426] on label "Active volcanoes" at bounding box center [251, 415] width 371 height 56
click at [94, 422] on input "Active volcanoes" at bounding box center [87, 415] width 14 height 14
radio input "true"
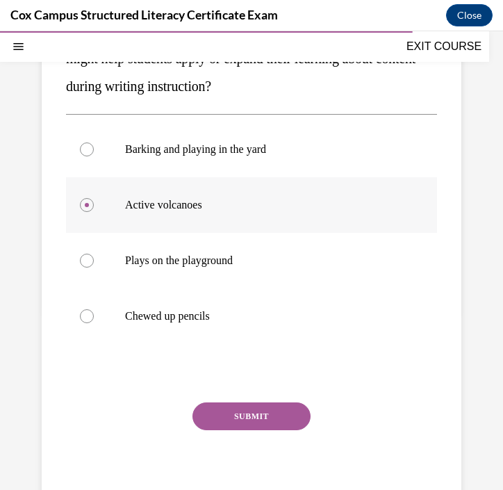
scroll to position [218, 0]
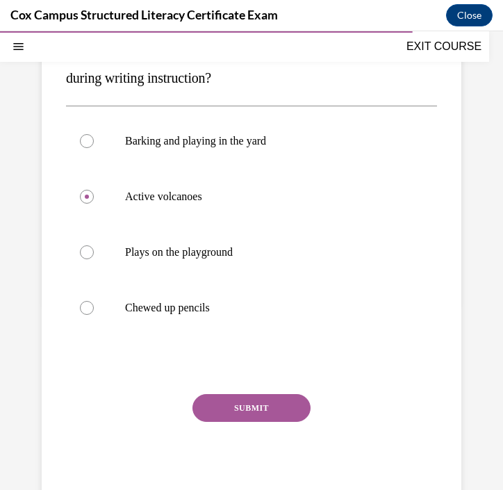
click at [255, 410] on button "SUBMIT" at bounding box center [252, 408] width 118 height 28
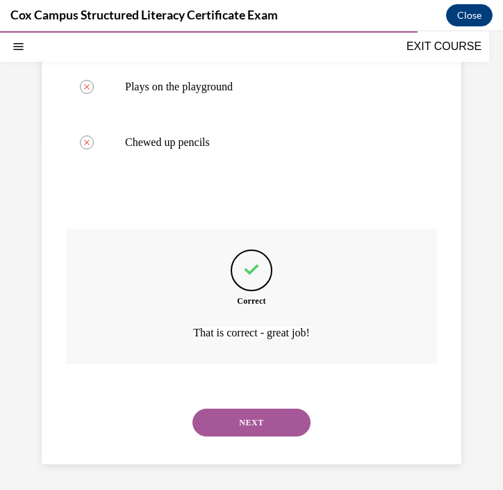
scroll to position [386, 0]
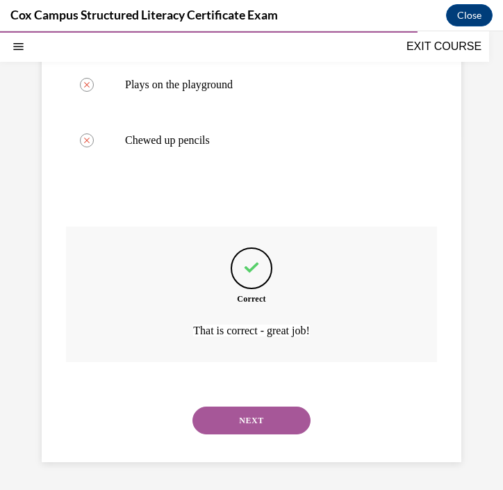
click at [254, 417] on button "NEXT" at bounding box center [252, 421] width 118 height 28
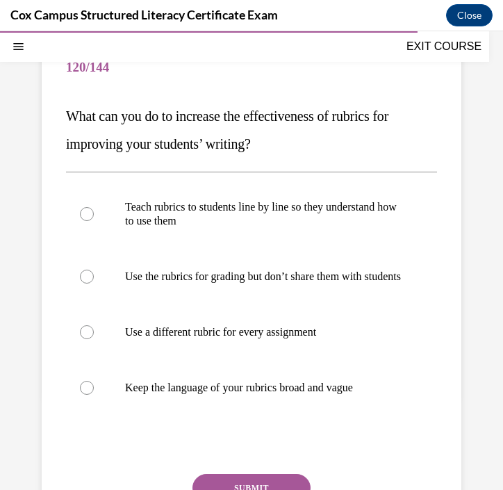
scroll to position [126, 0]
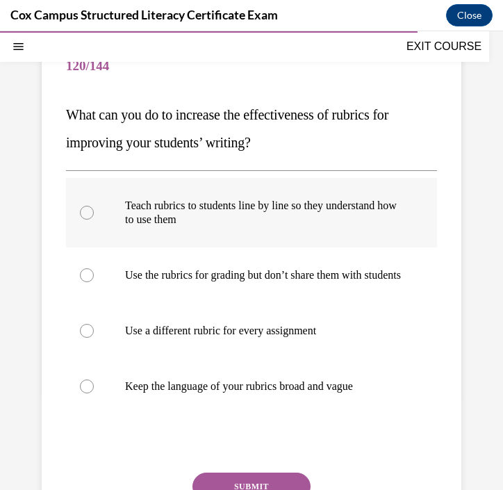
click at [341, 209] on p "Teach rubrics to students line by line so they understand how to use them" at bounding box center [263, 213] width 277 height 28
click at [94, 209] on input "Teach rubrics to students line by line so they understand how to use them" at bounding box center [87, 213] width 14 height 14
radio input "true"
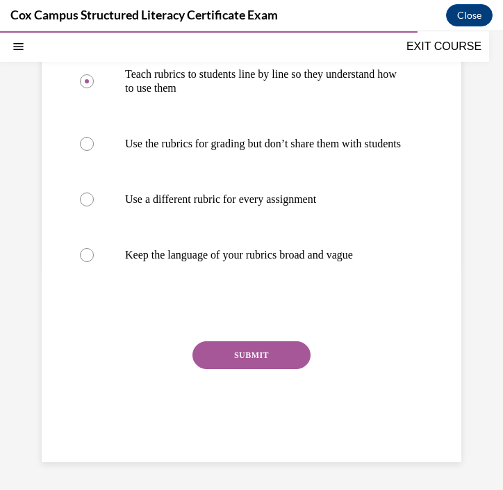
click at [284, 348] on button "SUBMIT" at bounding box center [252, 355] width 118 height 28
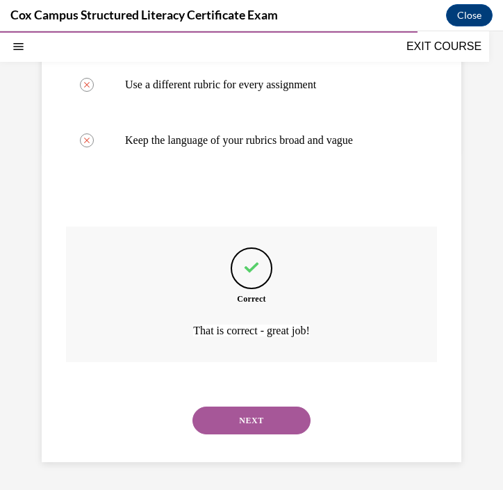
scroll to position [386, 0]
click at [274, 424] on button "NEXT" at bounding box center [252, 421] width 118 height 28
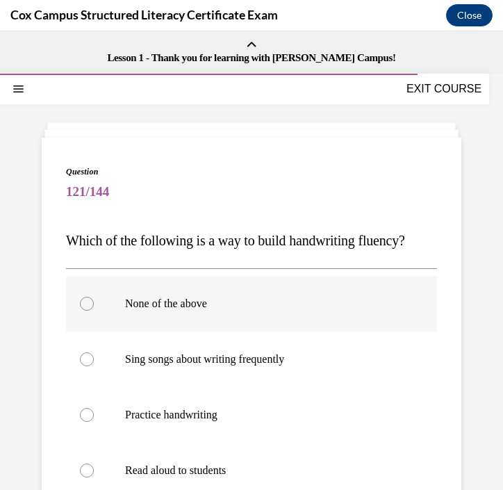
click at [250, 305] on p "None of the above" at bounding box center [263, 304] width 277 height 14
click at [94, 305] on input "None of the above" at bounding box center [87, 304] width 14 height 14
radio input "true"
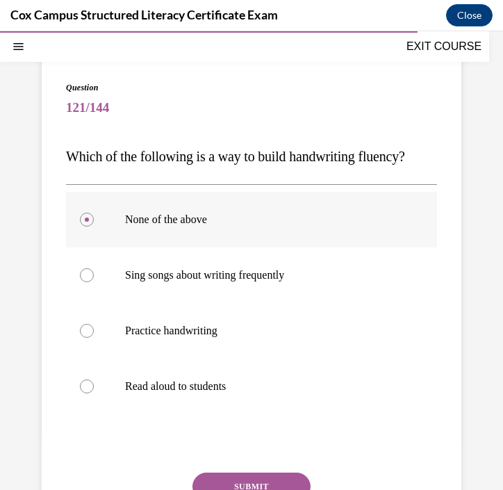
scroll to position [87, 0]
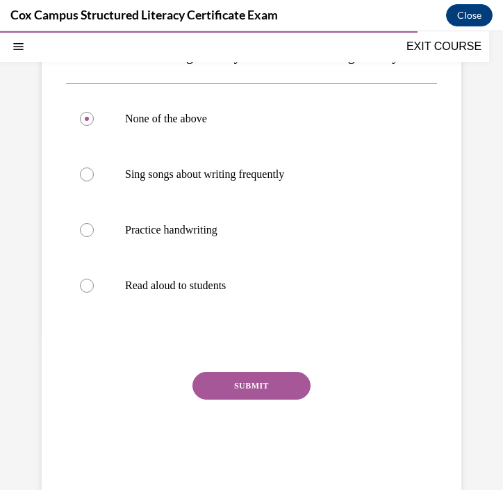
click at [238, 389] on button "SUBMIT" at bounding box center [252, 386] width 118 height 28
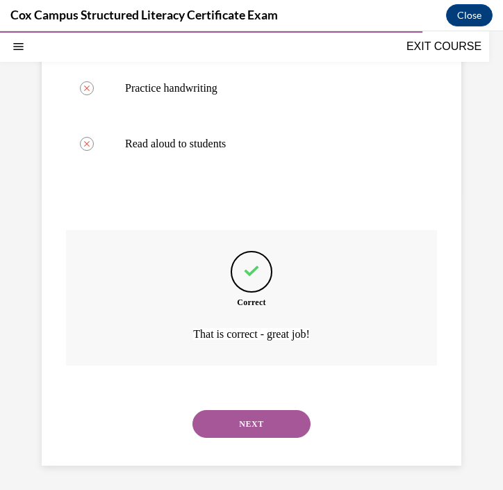
scroll to position [330, 0]
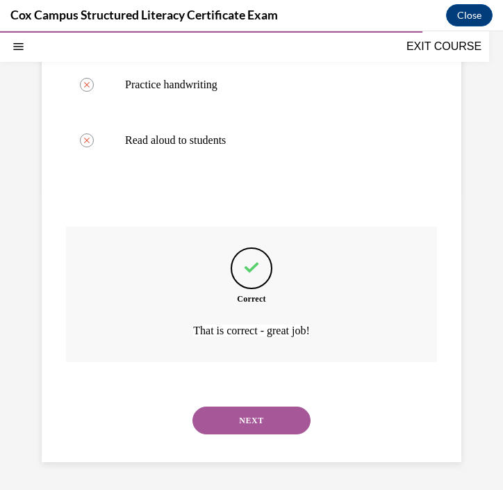
click at [237, 423] on button "NEXT" at bounding box center [252, 421] width 118 height 28
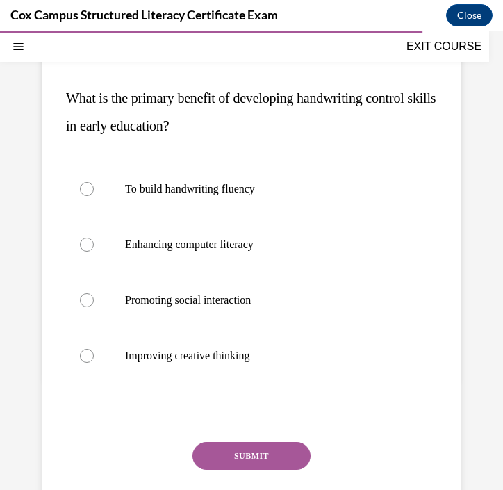
scroll to position [143, 0]
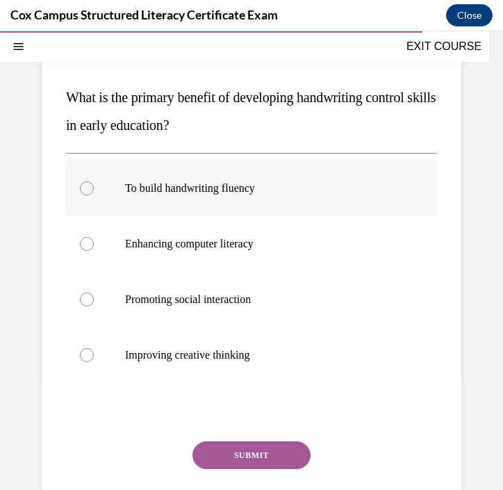
click at [295, 199] on label "To build handwriting fluency" at bounding box center [251, 189] width 371 height 56
click at [94, 195] on input "To build handwriting fluency" at bounding box center [87, 189] width 14 height 14
radio input "true"
click at [229, 455] on button "SUBMIT" at bounding box center [252, 456] width 118 height 28
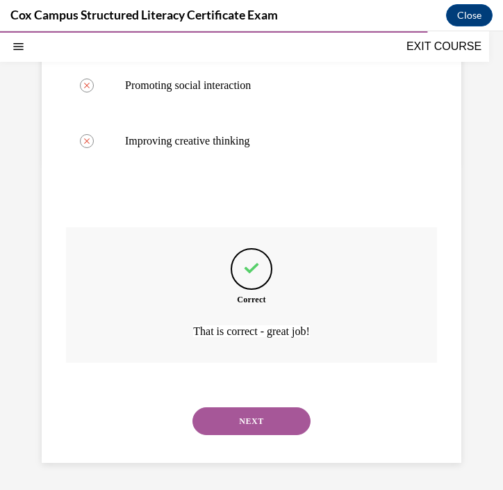
scroll to position [358, 0]
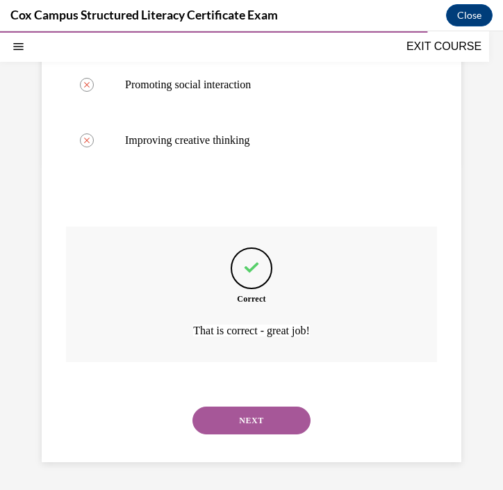
click at [257, 417] on button "NEXT" at bounding box center [252, 421] width 118 height 28
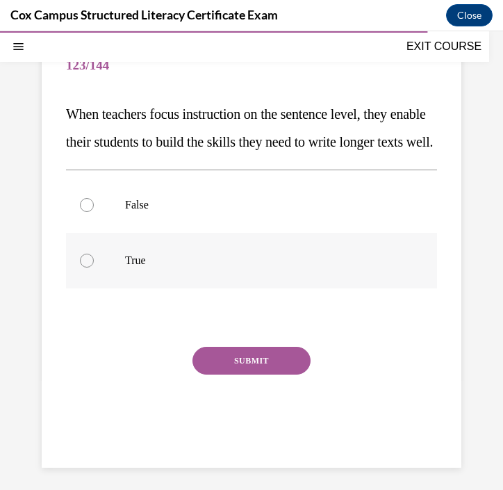
click at [270, 280] on label "True" at bounding box center [251, 261] width 371 height 56
click at [94, 268] on input "True" at bounding box center [87, 261] width 14 height 14
radio input "true"
click at [273, 375] on button "SUBMIT" at bounding box center [252, 361] width 118 height 28
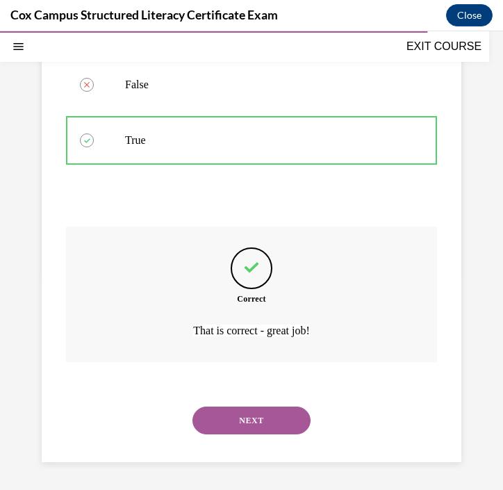
scroll to position [275, 0]
click at [277, 420] on button "NEXT" at bounding box center [252, 421] width 118 height 28
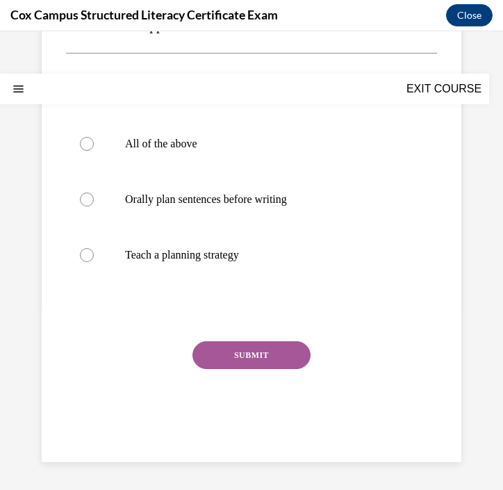
scroll to position [0, 0]
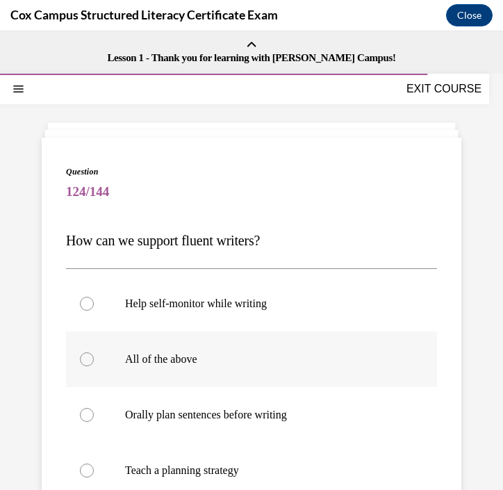
click at [275, 364] on p "All of the above" at bounding box center [263, 360] width 277 height 14
click at [94, 364] on input "All of the above" at bounding box center [87, 360] width 14 height 14
radio input "true"
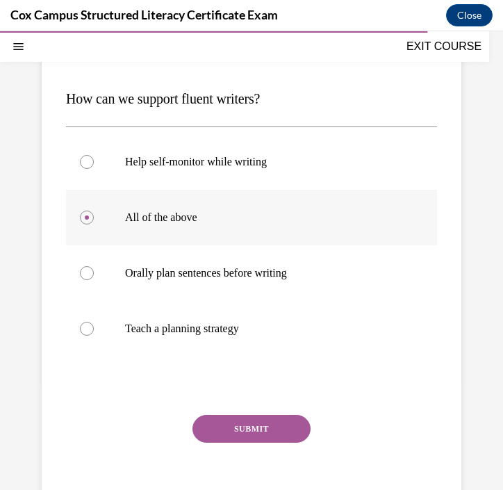
scroll to position [152, 0]
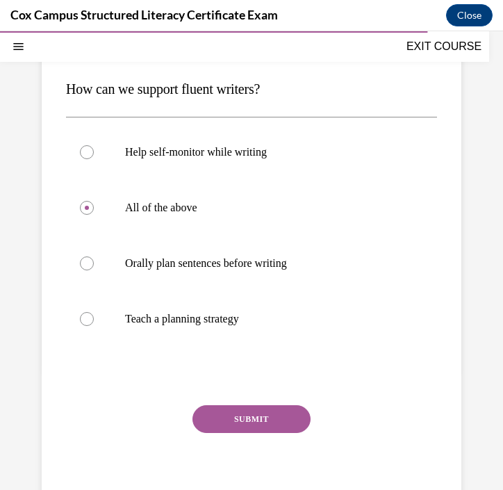
click at [267, 417] on button "SUBMIT" at bounding box center [252, 419] width 118 height 28
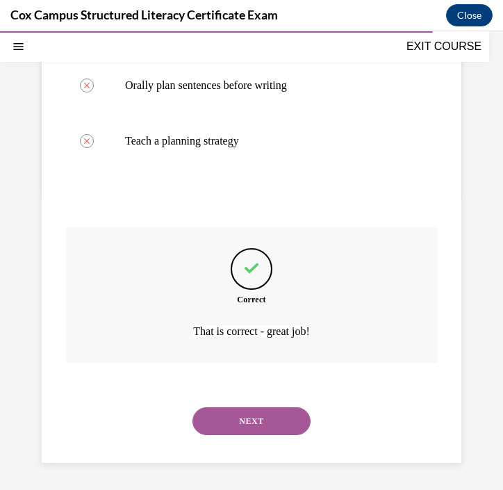
scroll to position [330, 0]
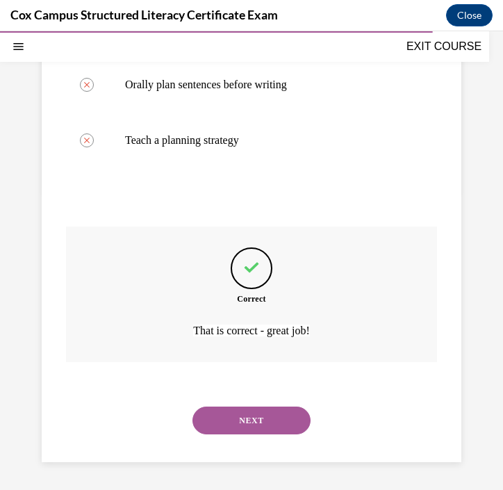
click at [267, 417] on button "NEXT" at bounding box center [252, 421] width 118 height 28
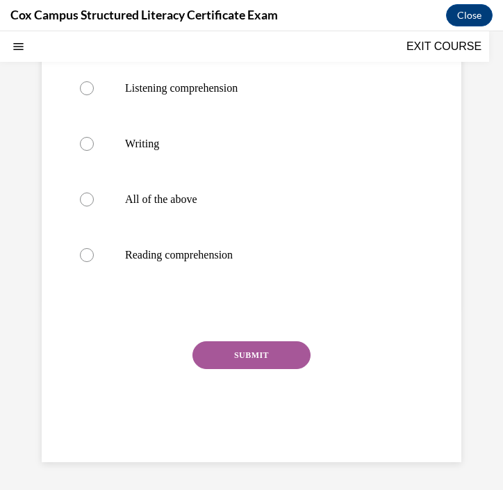
scroll to position [0, 0]
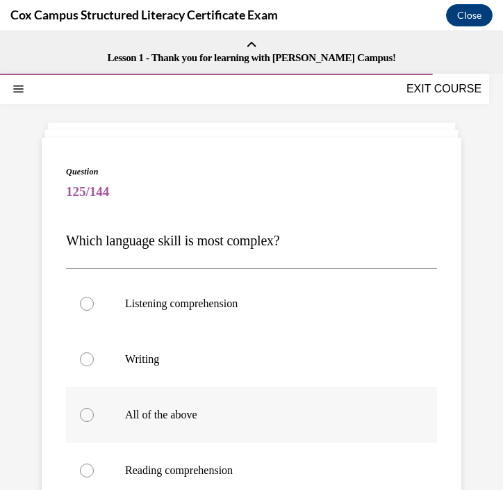
click at [270, 389] on label "All of the above" at bounding box center [251, 415] width 371 height 56
click at [94, 408] on input "All of the above" at bounding box center [87, 415] width 14 height 14
radio input "true"
click at [276, 364] on p "Writing" at bounding box center [263, 360] width 277 height 14
click at [94, 364] on input "Writing" at bounding box center [87, 360] width 14 height 14
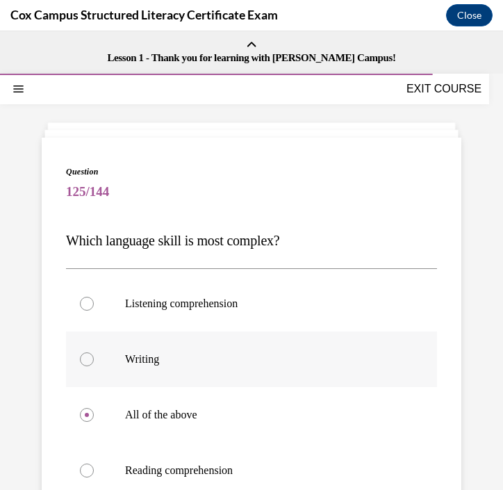
radio input "true"
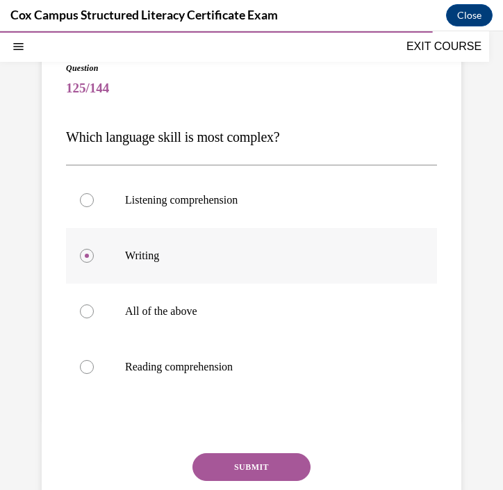
scroll to position [107, 0]
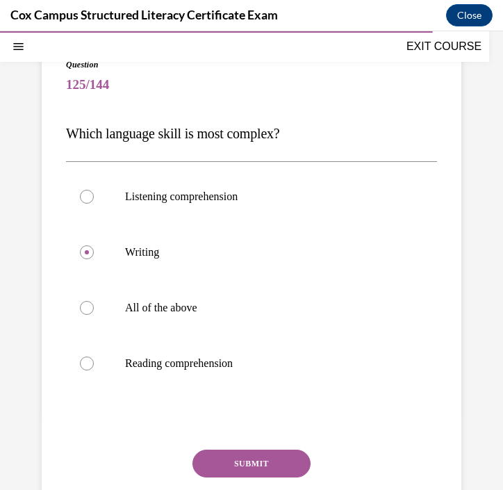
click at [265, 464] on button "SUBMIT" at bounding box center [252, 464] width 118 height 28
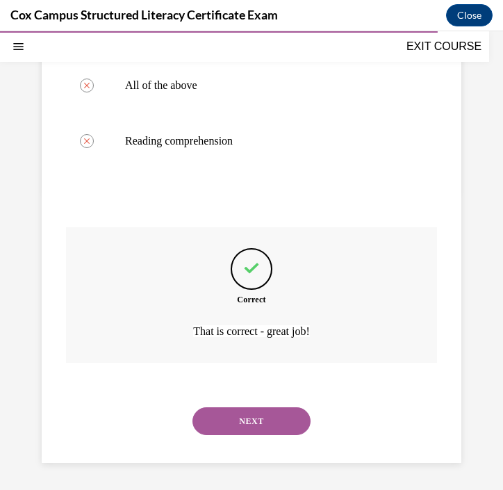
scroll to position [330, 0]
click at [275, 420] on button "NEXT" at bounding box center [252, 421] width 118 height 28
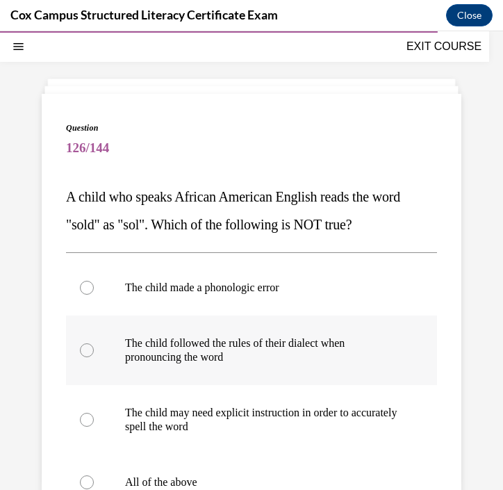
scroll to position [57, 0]
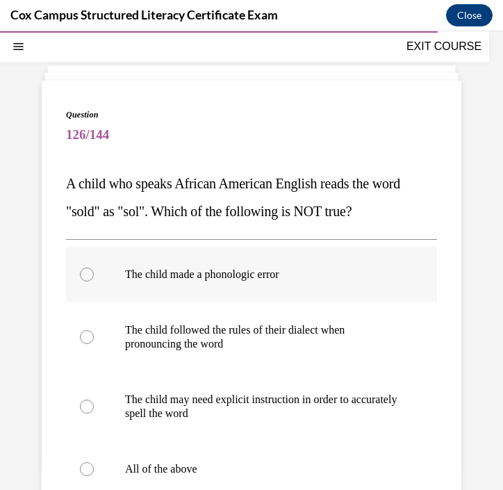
click at [316, 273] on p "The child made a phonologic error" at bounding box center [263, 275] width 277 height 14
click at [94, 273] on input "The child made a phonologic error" at bounding box center [87, 275] width 14 height 14
radio input "true"
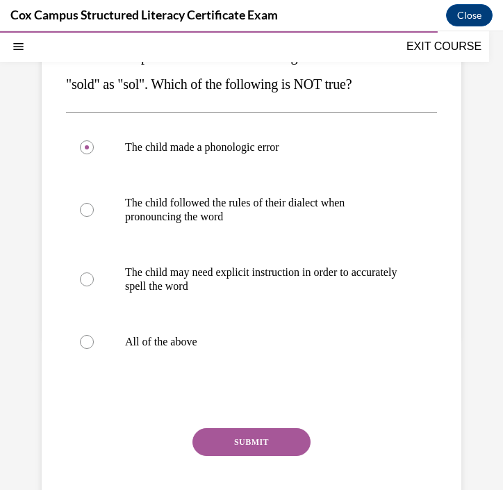
click at [259, 437] on button "SUBMIT" at bounding box center [252, 442] width 118 height 28
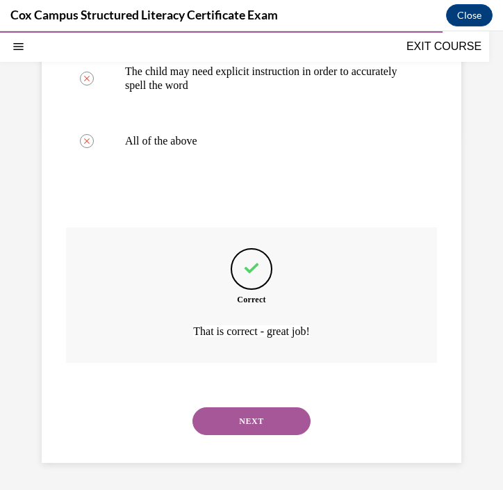
scroll to position [386, 0]
click at [259, 437] on div "NEXT" at bounding box center [251, 421] width 371 height 56
click at [253, 425] on button "NEXT" at bounding box center [252, 421] width 118 height 28
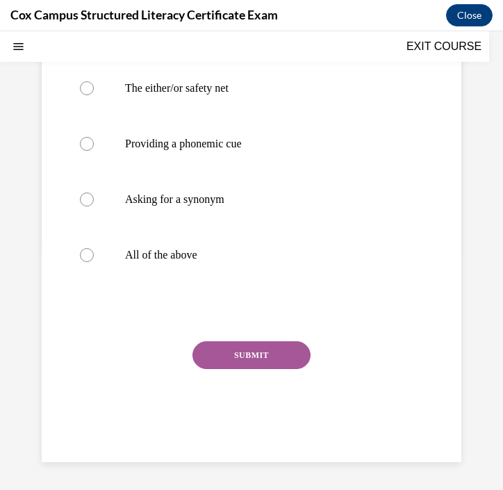
scroll to position [0, 0]
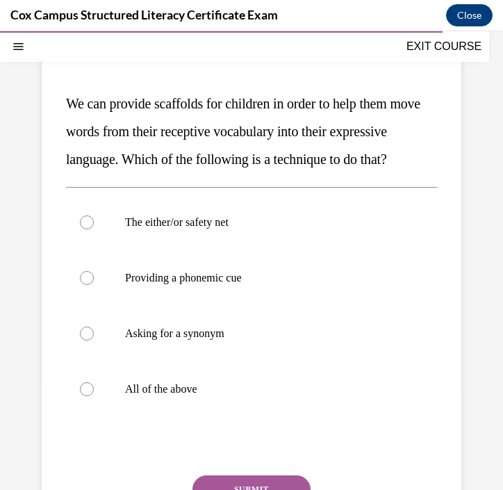
click at [253, 417] on label "All of the above" at bounding box center [251, 390] width 371 height 56
click at [94, 396] on input "All of the above" at bounding box center [87, 389] width 14 height 14
radio input "true"
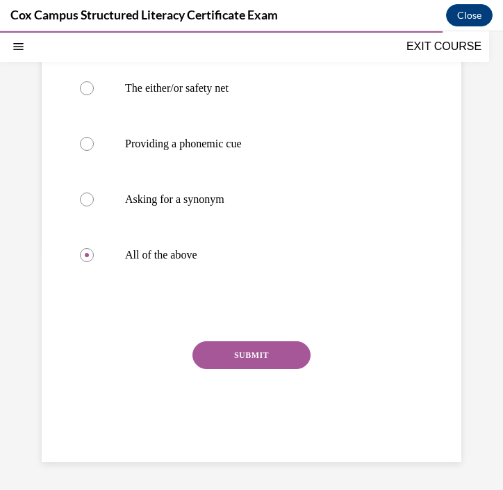
click at [268, 369] on button "SUBMIT" at bounding box center [252, 355] width 118 height 28
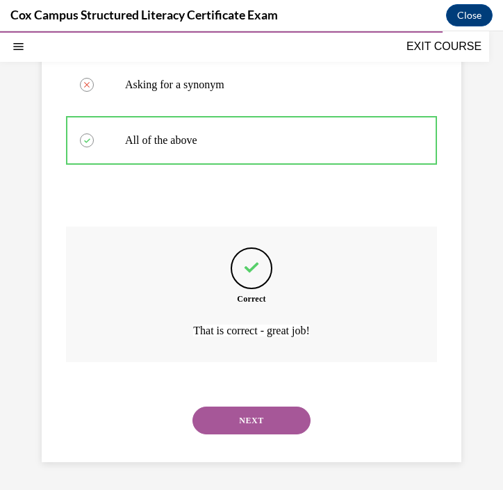
scroll to position [414, 0]
click at [265, 426] on button "NEXT" at bounding box center [252, 421] width 118 height 28
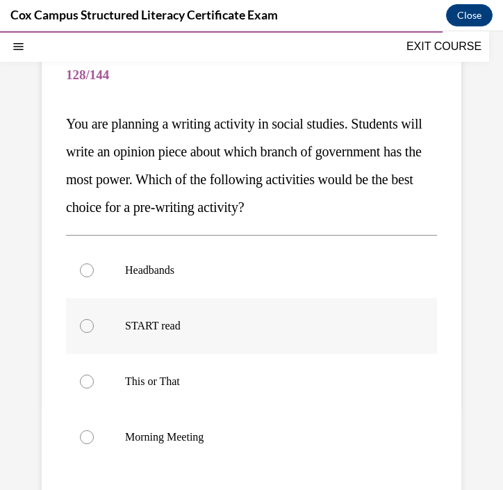
scroll to position [140, 0]
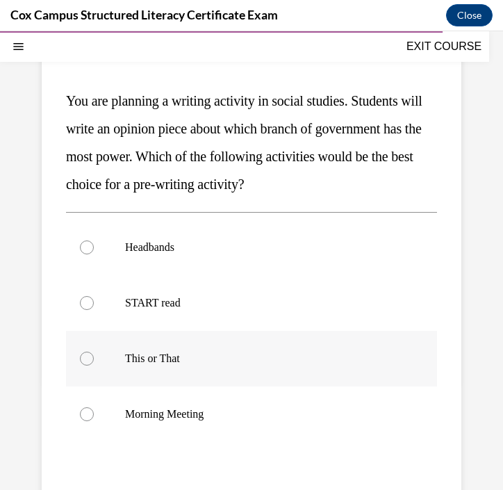
click at [291, 362] on p "This or That" at bounding box center [263, 359] width 277 height 14
click at [94, 362] on input "This or That" at bounding box center [87, 359] width 14 height 14
radio input "true"
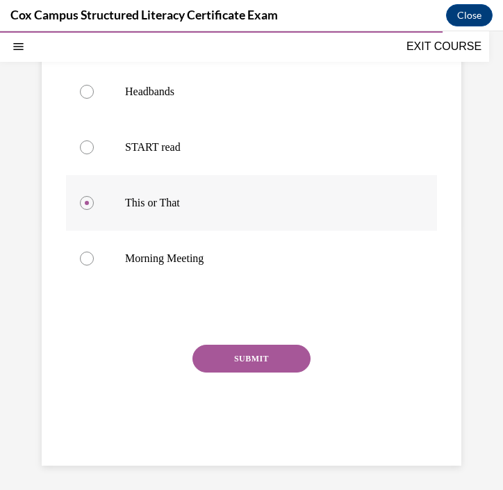
click at [291, 362] on button "SUBMIT" at bounding box center [252, 359] width 118 height 28
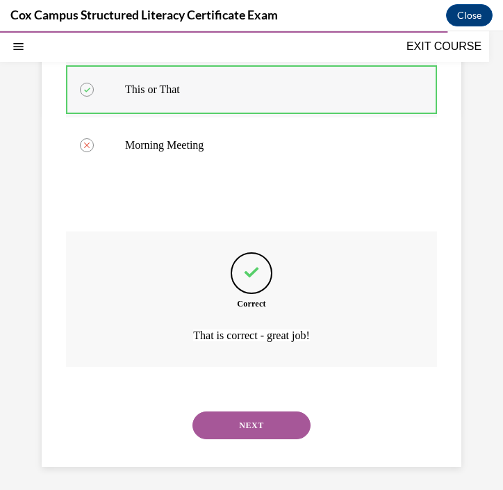
scroll to position [414, 0]
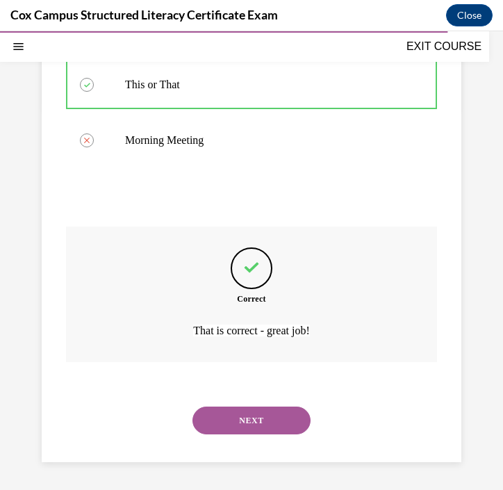
click at [261, 427] on button "NEXT" at bounding box center [252, 421] width 118 height 28
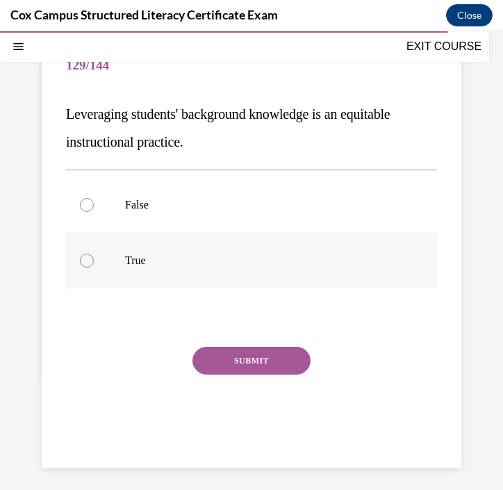
click at [264, 268] on label "True" at bounding box center [251, 261] width 371 height 56
click at [94, 268] on input "True" at bounding box center [87, 261] width 14 height 14
radio input "true"
click at [252, 358] on button "SUBMIT" at bounding box center [252, 361] width 118 height 28
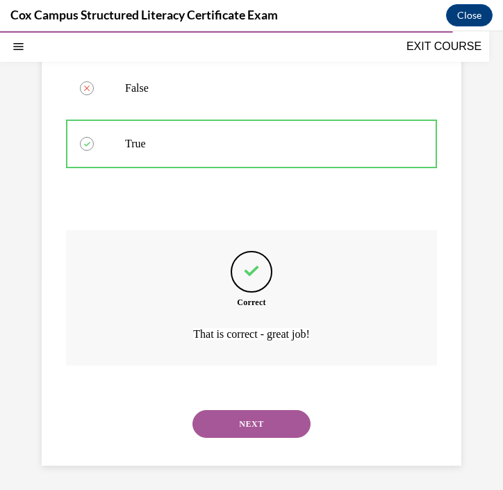
scroll to position [247, 0]
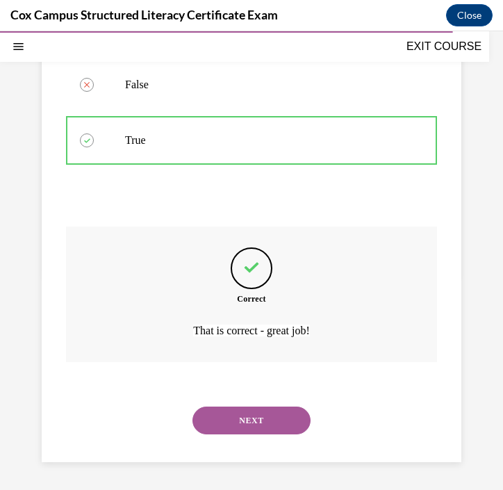
click at [250, 415] on button "NEXT" at bounding box center [252, 421] width 118 height 28
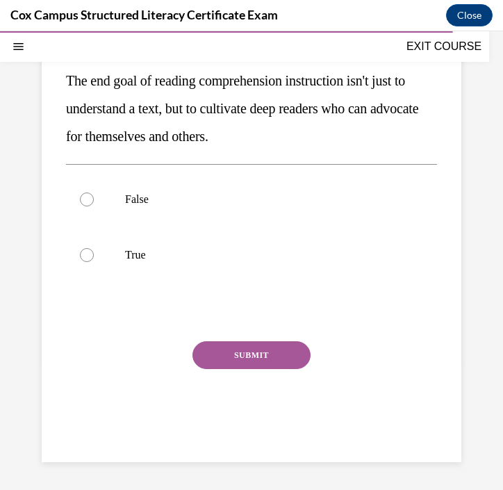
scroll to position [127, 0]
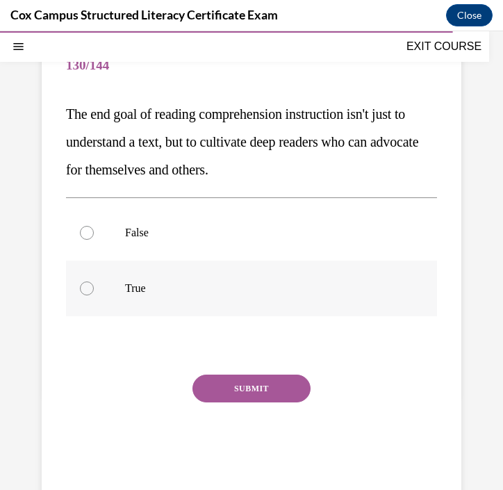
click at [263, 305] on label "True" at bounding box center [251, 289] width 371 height 56
click at [94, 296] on input "True" at bounding box center [87, 289] width 14 height 14
radio input "true"
click at [245, 382] on button "SUBMIT" at bounding box center [252, 389] width 118 height 28
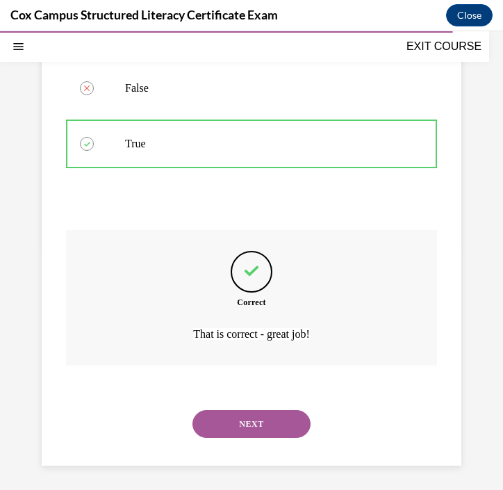
scroll to position [275, 0]
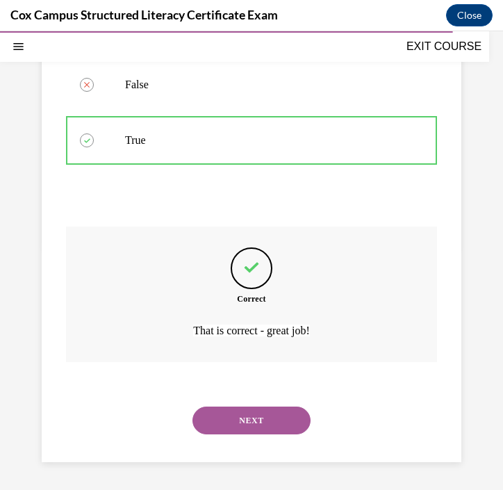
click at [253, 421] on button "NEXT" at bounding box center [252, 421] width 118 height 28
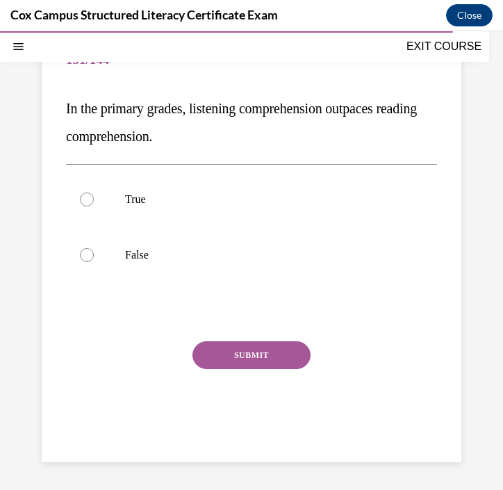
scroll to position [127, 0]
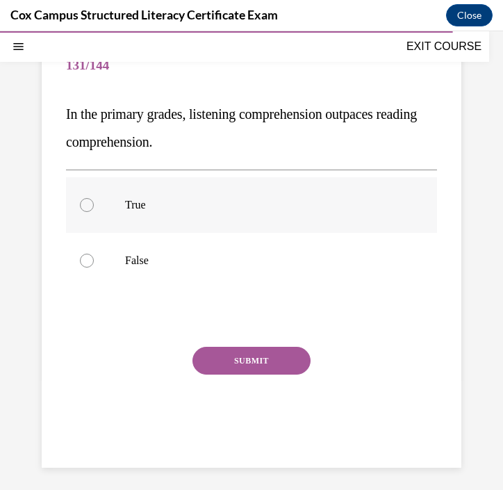
click at [256, 210] on p "True" at bounding box center [263, 205] width 277 height 14
click at [94, 210] on input "True" at bounding box center [87, 205] width 14 height 14
radio input "true"
click at [241, 356] on button "SUBMIT" at bounding box center [252, 361] width 118 height 28
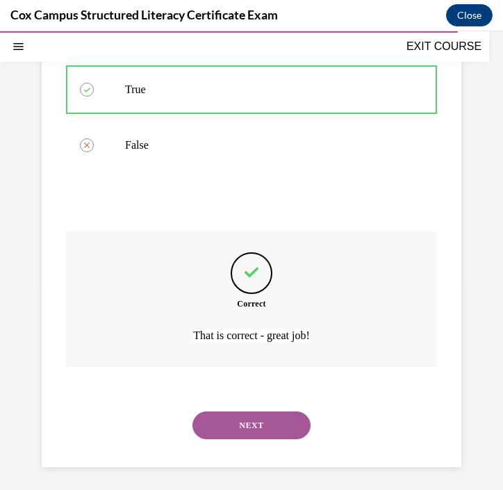
scroll to position [247, 0]
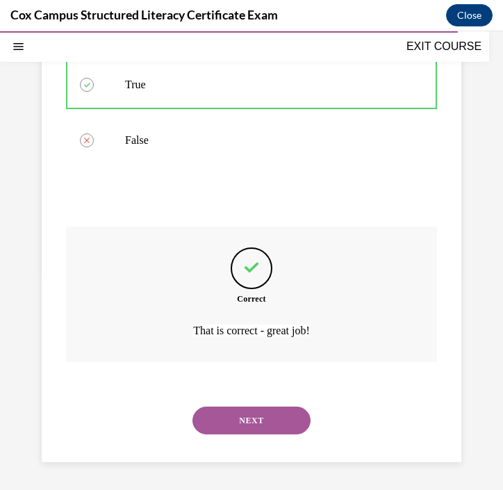
click at [245, 423] on button "NEXT" at bounding box center [252, 421] width 118 height 28
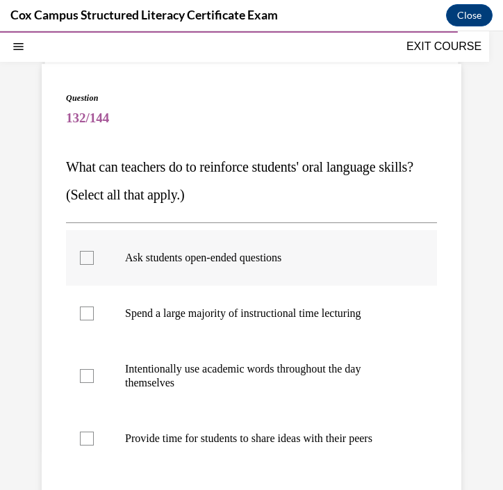
scroll to position [76, 0]
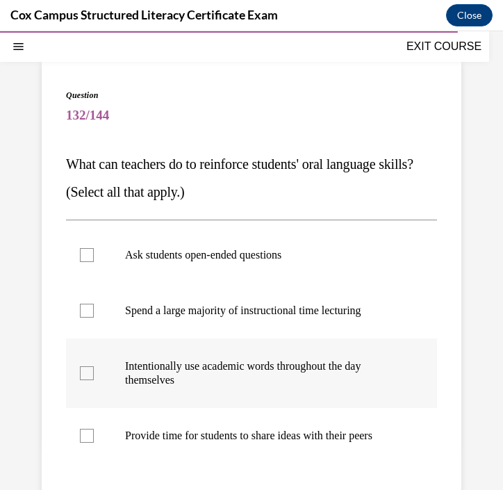
click at [82, 377] on div at bounding box center [87, 373] width 14 height 14
click at [82, 377] on input "Intentionally use academic words throughout the day themselves" at bounding box center [87, 373] width 14 height 14
checkbox input "true"
click at [90, 256] on div at bounding box center [87, 255] width 14 height 14
click at [90, 256] on input "Ask students open-ended questions" at bounding box center [87, 255] width 14 height 14
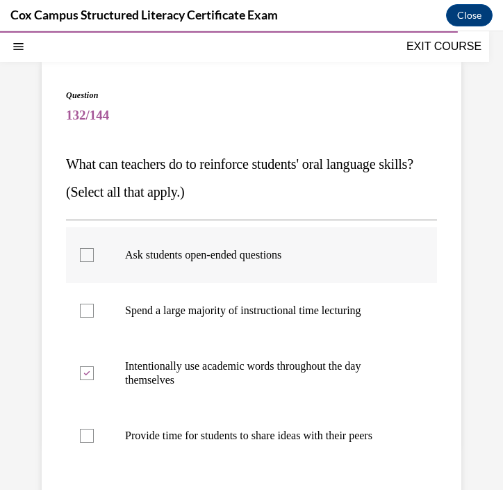
checkbox input "true"
click at [92, 432] on div at bounding box center [87, 436] width 14 height 14
click at [92, 432] on input "Provide time for students to share ideas with their peers" at bounding box center [87, 436] width 14 height 14
checkbox input "true"
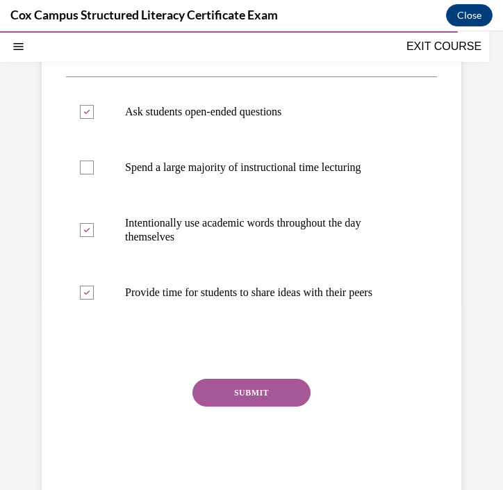
click at [218, 396] on button "SUBMIT" at bounding box center [252, 393] width 118 height 28
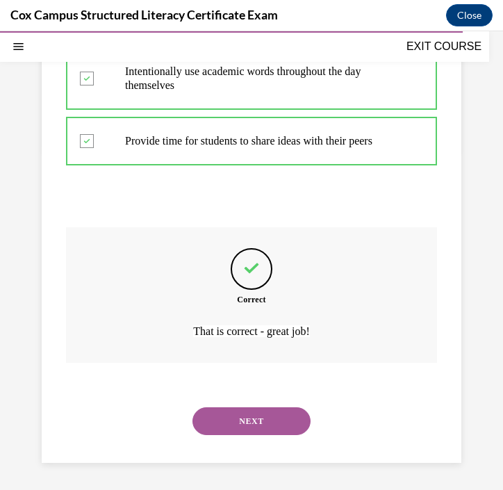
scroll to position [372, 0]
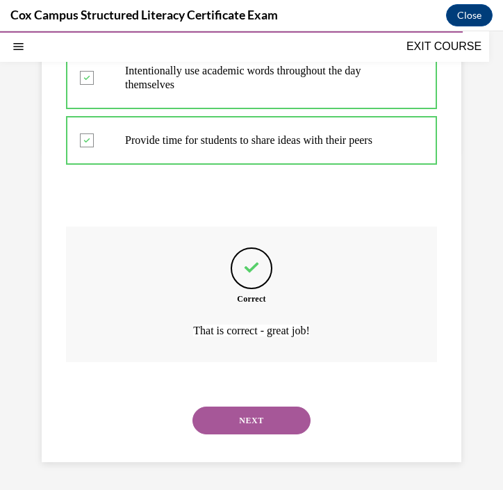
click at [225, 417] on button "NEXT" at bounding box center [252, 421] width 118 height 28
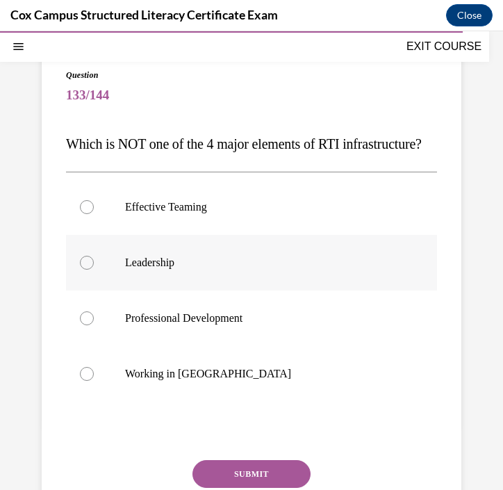
click at [255, 381] on p "Working in Silos" at bounding box center [263, 374] width 277 height 14
click at [94, 381] on input "Working in Silos" at bounding box center [87, 374] width 14 height 14
radio input "true"
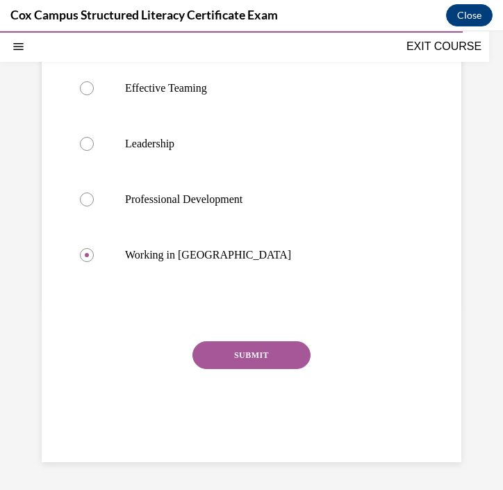
click at [260, 373] on div "SUBMIT" at bounding box center [251, 376] width 371 height 70
click at [260, 359] on button "SUBMIT" at bounding box center [252, 355] width 118 height 28
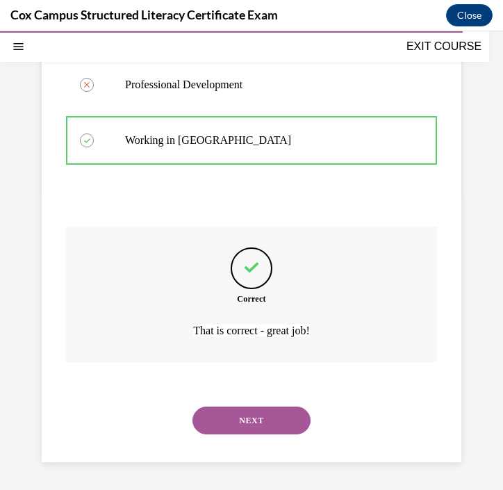
scroll to position [358, 0]
click at [255, 421] on button "NEXT" at bounding box center [252, 421] width 118 height 28
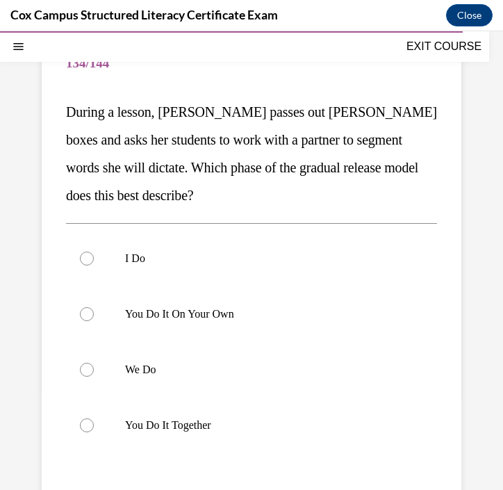
scroll to position [132, 0]
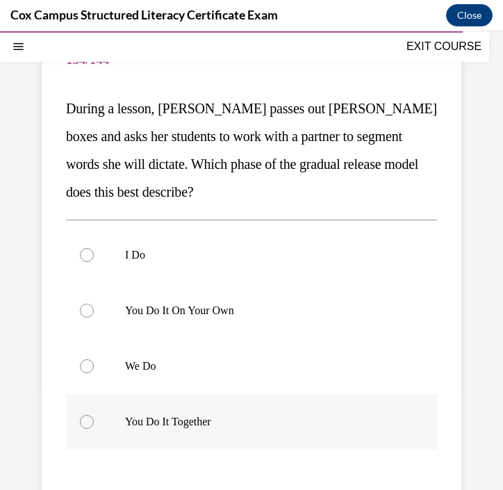
click at [229, 420] on p "You Do It Together" at bounding box center [263, 422] width 277 height 14
click at [94, 420] on input "You Do It Together" at bounding box center [87, 422] width 14 height 14
radio input "true"
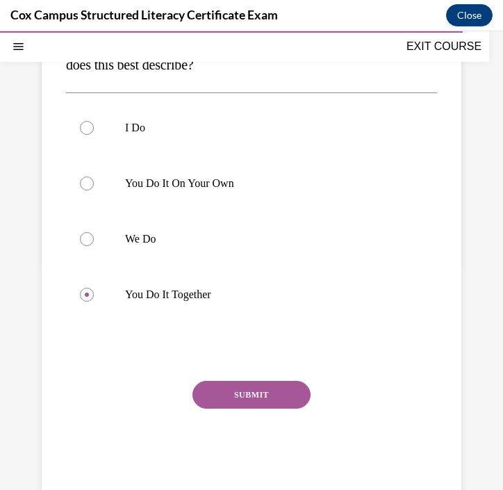
click at [255, 390] on button "SUBMIT" at bounding box center [252, 395] width 118 height 28
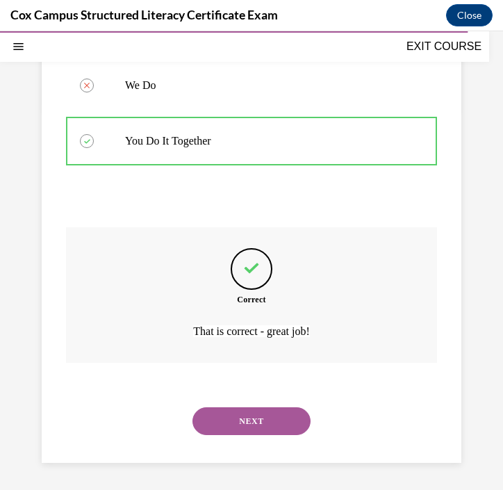
scroll to position [414, 0]
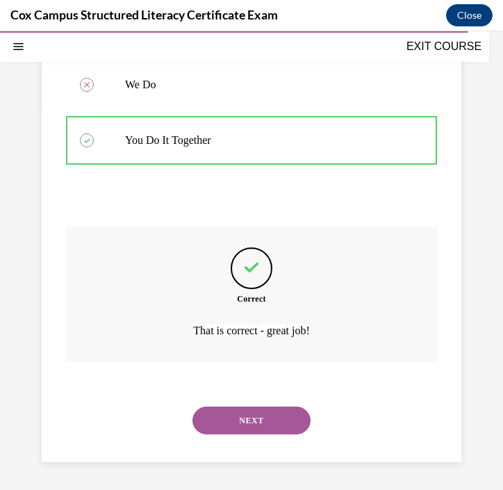
click at [277, 420] on button "NEXT" at bounding box center [252, 421] width 118 height 28
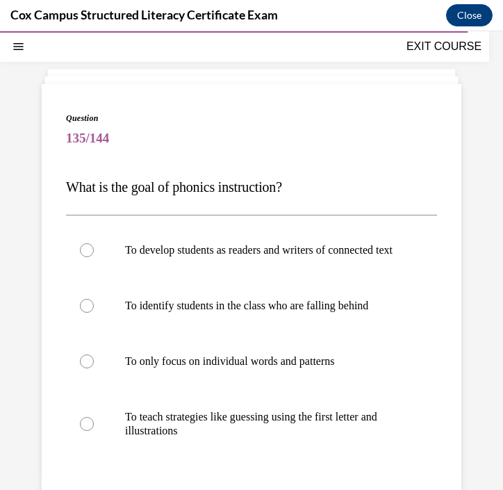
scroll to position [56, 0]
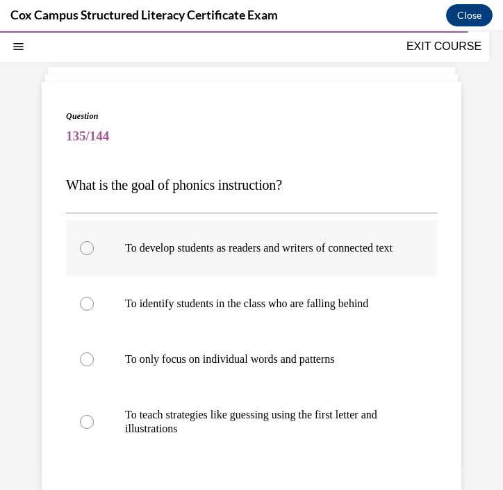
click at [300, 255] on p "To develop students as readers and writers of connected text" at bounding box center [263, 248] width 277 height 14
click at [94, 255] on input "To develop students as readers and writers of connected text" at bounding box center [87, 248] width 14 height 14
radio input "true"
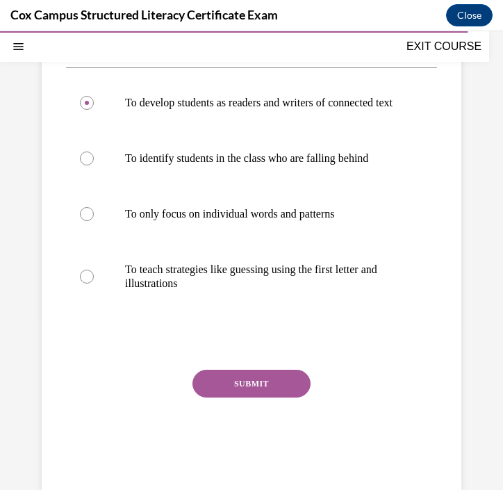
click at [281, 398] on button "SUBMIT" at bounding box center [252, 384] width 118 height 28
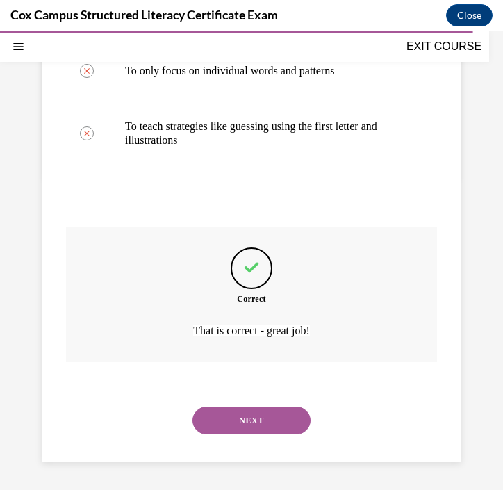
scroll to position [358, 0]
click at [273, 427] on button "NEXT" at bounding box center [252, 421] width 118 height 28
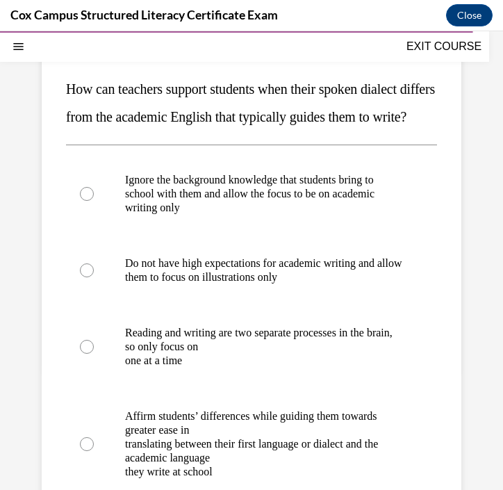
scroll to position [159, 0]
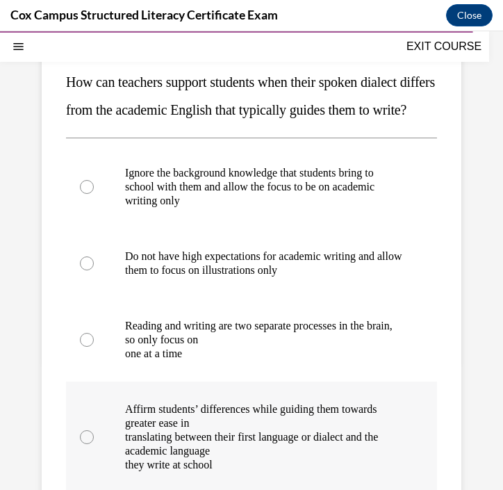
click at [310, 430] on p "Affirm students’ differences while guiding them towards greater ease in" at bounding box center [263, 417] width 277 height 28
click at [94, 440] on input "Affirm students’ differences while guiding them towards greater ease in transla…" at bounding box center [87, 437] width 14 height 14
radio input "true"
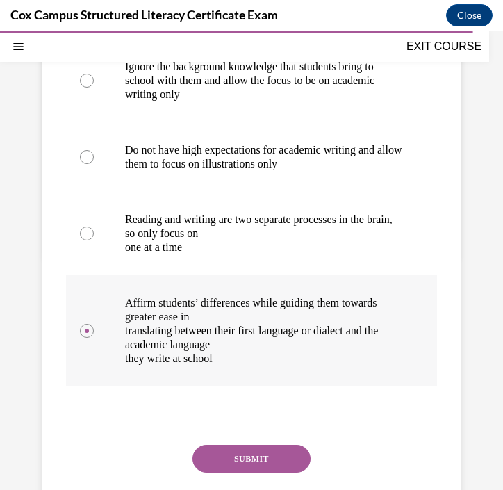
scroll to position [275, 0]
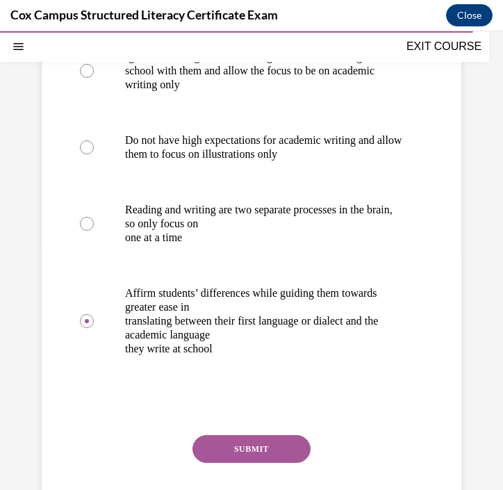
click at [278, 463] on button "SUBMIT" at bounding box center [252, 449] width 118 height 28
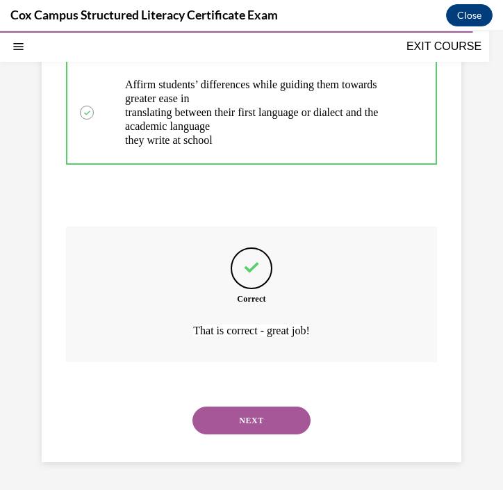
scroll to position [511, 0]
click at [265, 430] on button "NEXT" at bounding box center [252, 421] width 118 height 28
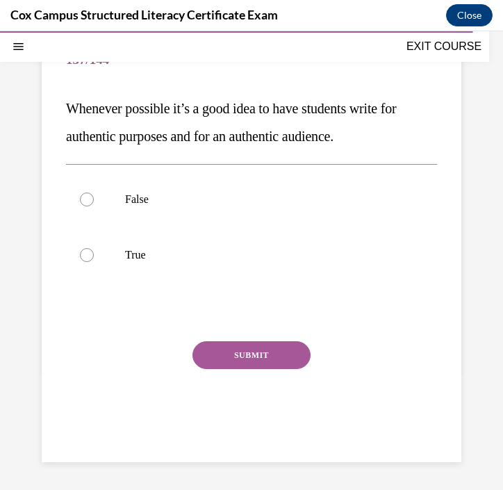
scroll to position [127, 0]
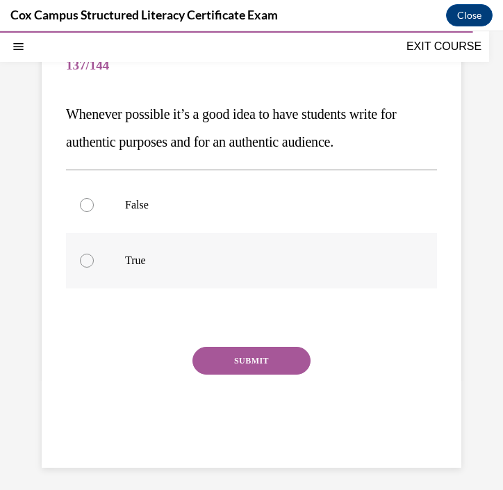
click at [217, 267] on p "True" at bounding box center [263, 261] width 277 height 14
click at [94, 267] on input "True" at bounding box center [87, 261] width 14 height 14
radio input "true"
click at [270, 362] on button "SUBMIT" at bounding box center [252, 361] width 118 height 28
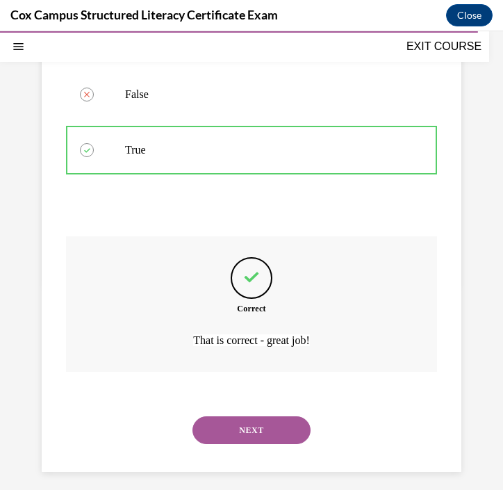
scroll to position [247, 0]
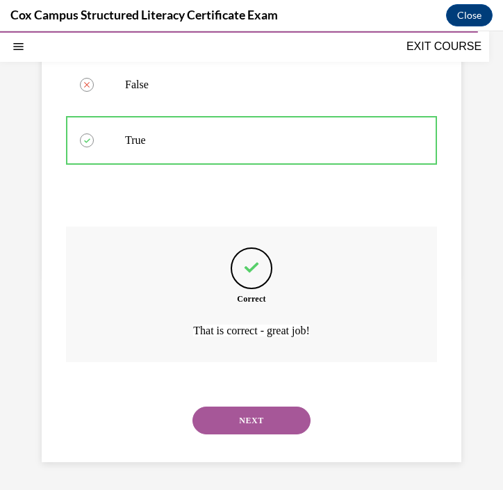
click at [259, 424] on button "NEXT" at bounding box center [252, 421] width 118 height 28
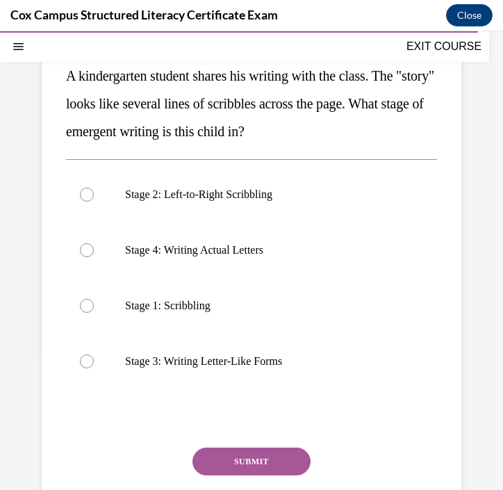
scroll to position [153, 0]
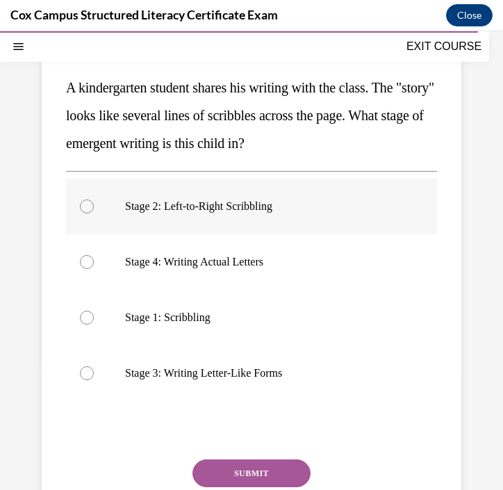
click at [268, 221] on label "Stage 2: Left-to-Right Scribbling" at bounding box center [251, 207] width 371 height 56
click at [94, 213] on input "Stage 2: Left-to-Right Scribbling" at bounding box center [87, 207] width 14 height 14
radio input "true"
click at [257, 471] on button "SUBMIT" at bounding box center [252, 474] width 118 height 28
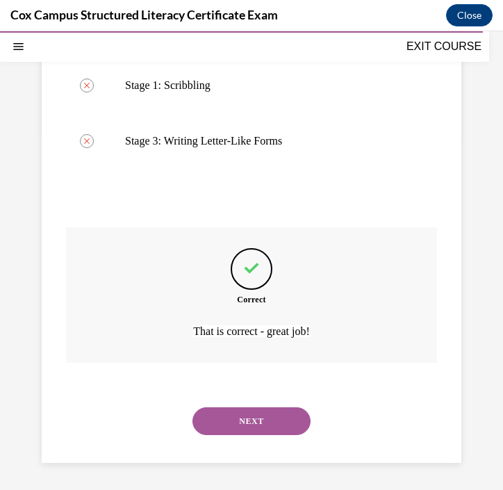
scroll to position [386, 0]
click at [268, 417] on button "NEXT" at bounding box center [252, 421] width 118 height 28
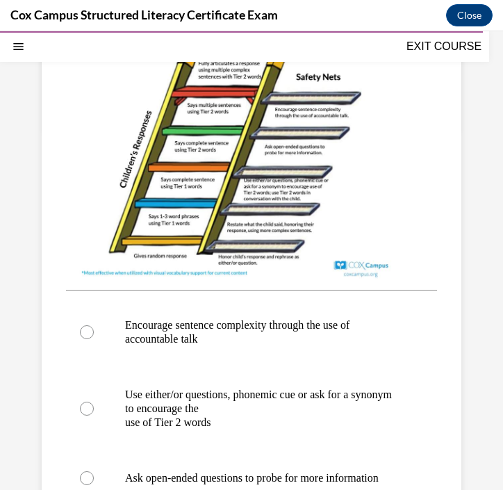
scroll to position [490, 0]
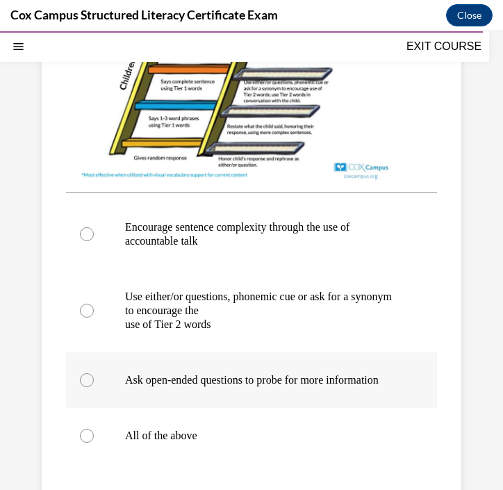
click at [227, 387] on p "Ask open-ended questions to probe for more information" at bounding box center [263, 380] width 277 height 14
click at [94, 387] on input "Ask open-ended questions to probe for more information" at bounding box center [87, 380] width 14 height 14
radio input "true"
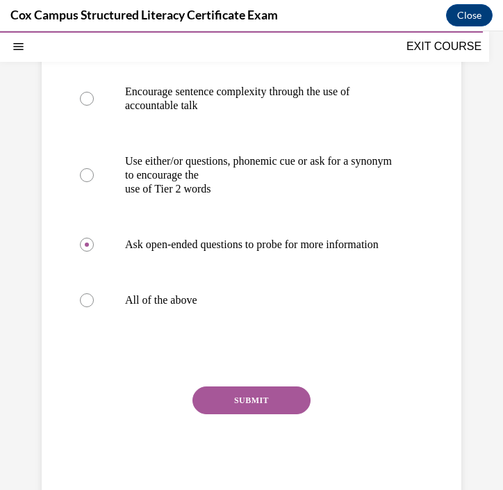
click at [232, 414] on button "SUBMIT" at bounding box center [252, 401] width 118 height 28
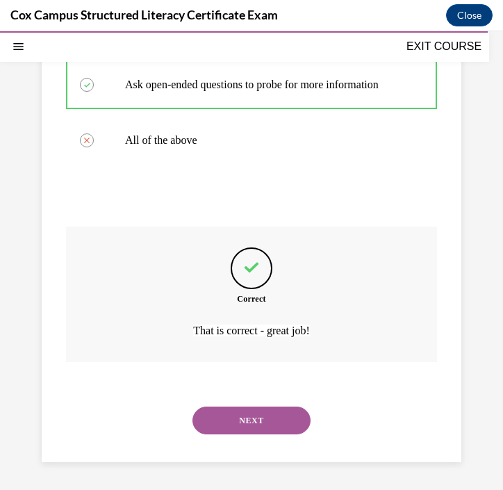
scroll to position [800, 0]
click at [231, 416] on button "NEXT" at bounding box center [252, 421] width 118 height 28
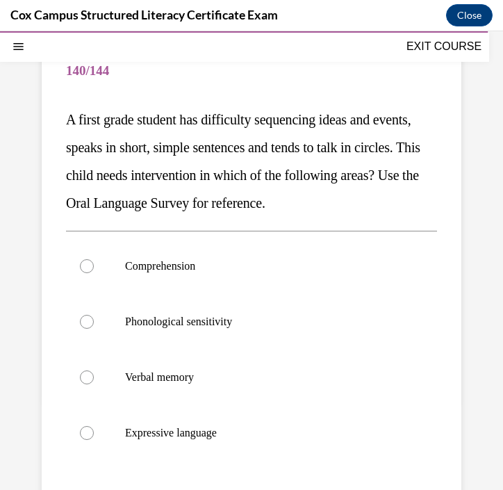
scroll to position [123, 0]
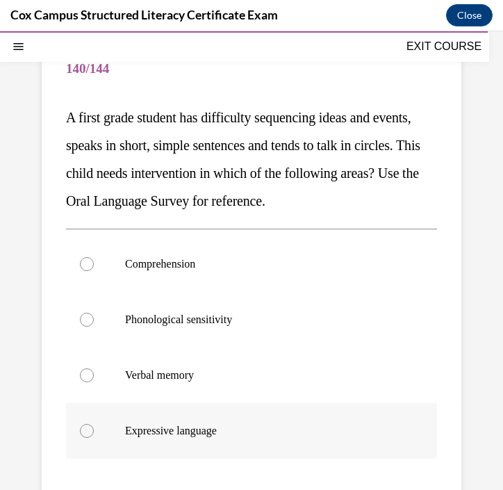
click at [243, 423] on label "Expressive language" at bounding box center [251, 431] width 371 height 56
click at [94, 424] on input "Expressive language" at bounding box center [87, 431] width 14 height 14
radio input "true"
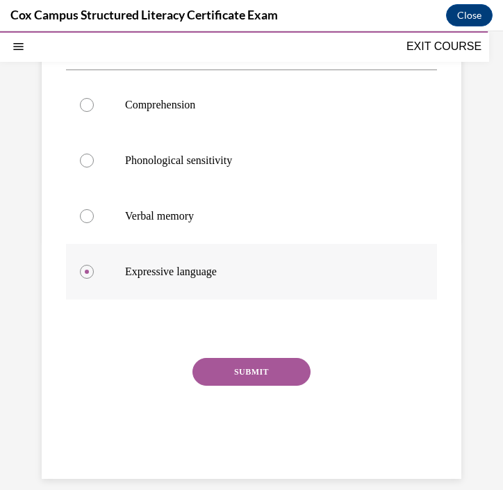
scroll to position [292, 0]
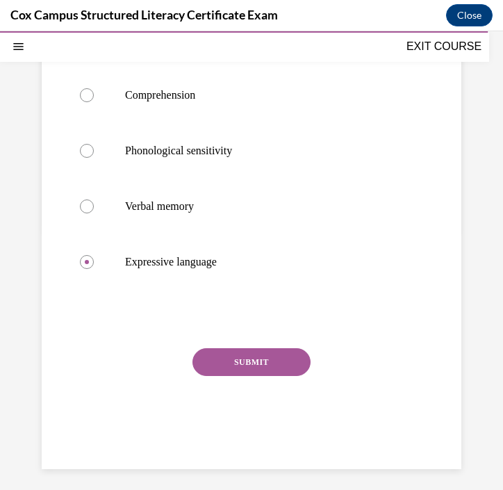
click at [252, 357] on button "SUBMIT" at bounding box center [252, 362] width 118 height 28
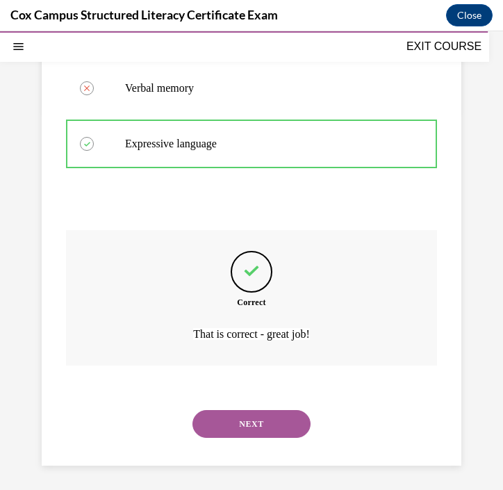
scroll to position [414, 0]
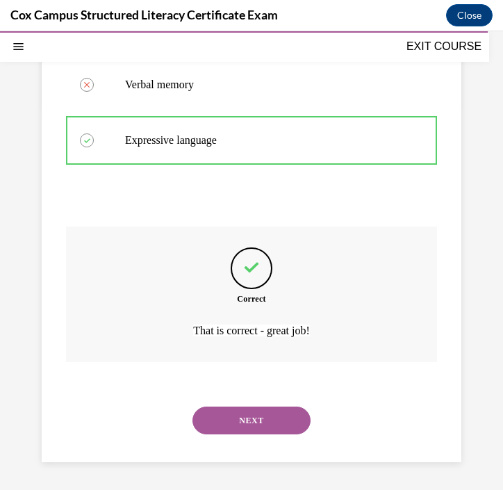
click at [287, 419] on button "NEXT" at bounding box center [252, 421] width 118 height 28
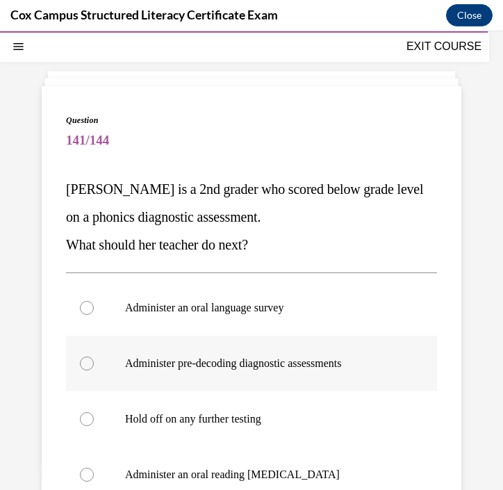
scroll to position [104, 0]
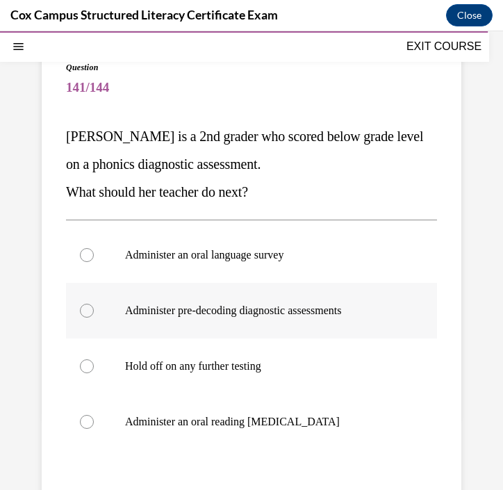
click at [286, 318] on label "Administer pre-decoding diagnostic assessments" at bounding box center [251, 311] width 371 height 56
click at [94, 318] on input "Administer pre-decoding diagnostic assessments" at bounding box center [87, 311] width 14 height 14
radio input "true"
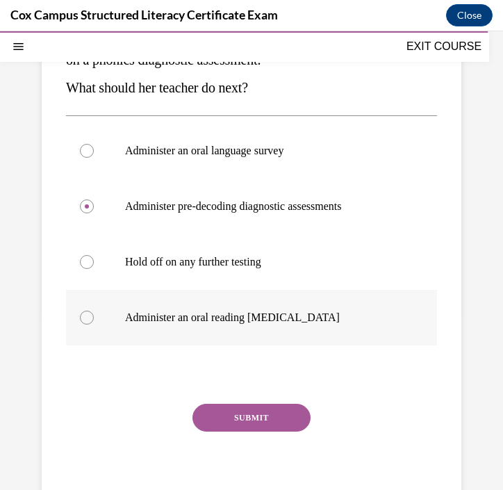
click at [229, 422] on button "SUBMIT" at bounding box center [252, 418] width 118 height 28
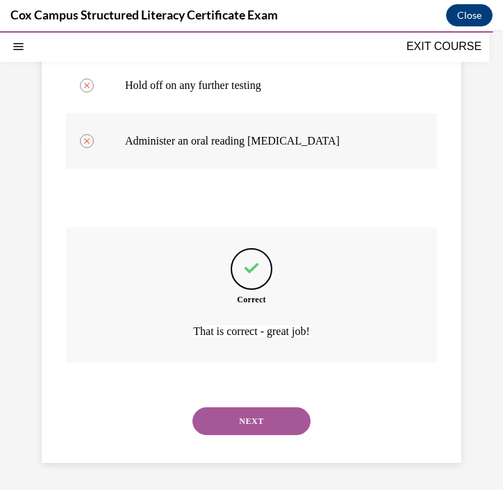
scroll to position [386, 0]
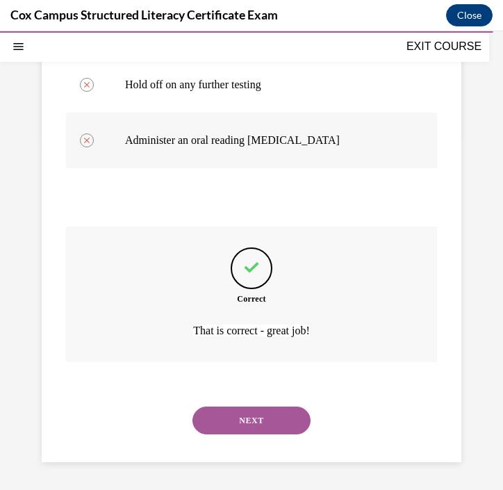
click at [229, 422] on button "NEXT" at bounding box center [252, 421] width 118 height 28
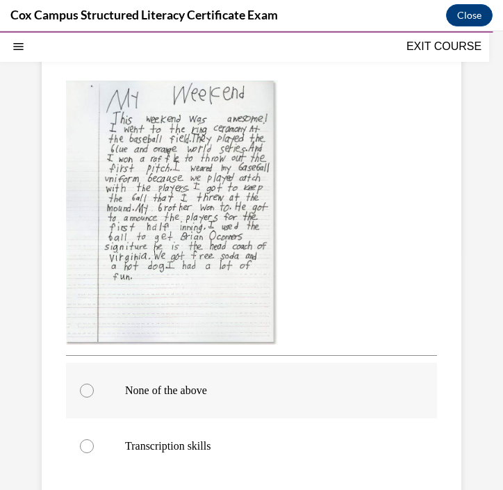
scroll to position [361, 0]
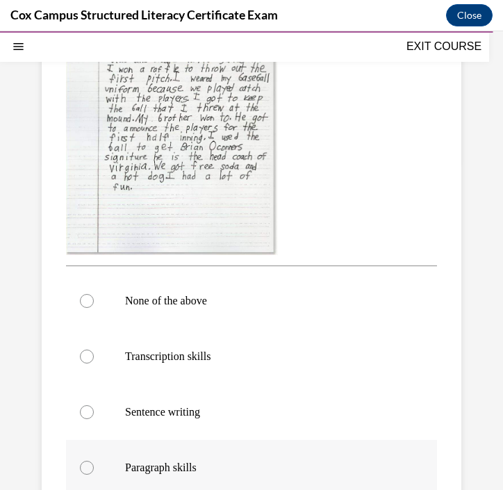
click at [206, 471] on p "Paragraph skills" at bounding box center [263, 468] width 277 height 14
click at [94, 471] on input "Paragraph skills" at bounding box center [87, 468] width 14 height 14
radio input "true"
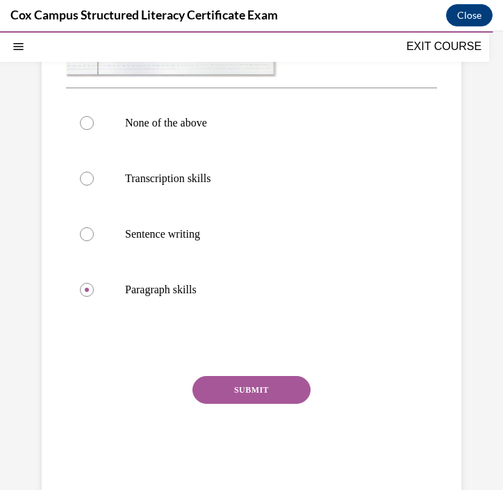
click at [266, 384] on button "SUBMIT" at bounding box center [252, 390] width 118 height 28
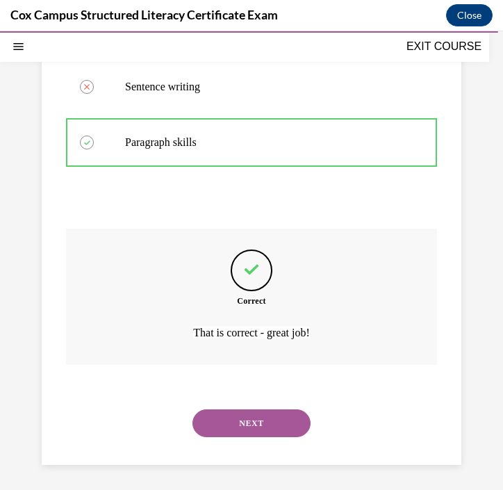
scroll to position [688, 0]
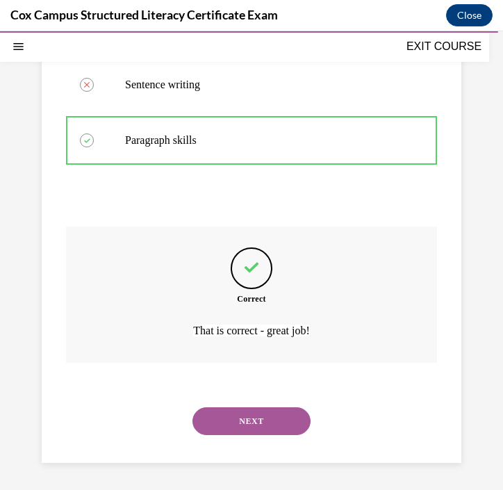
click at [264, 413] on button "NEXT" at bounding box center [252, 422] width 118 height 28
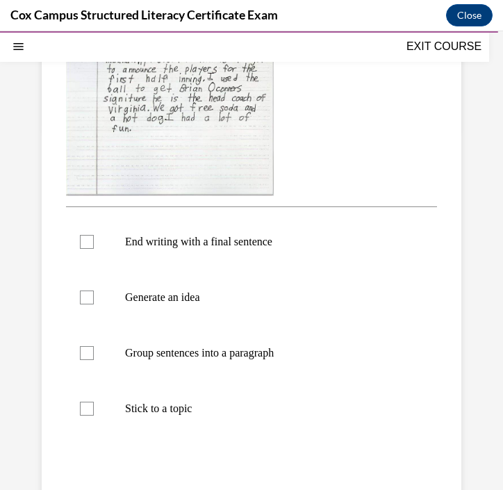
scroll to position [402, 0]
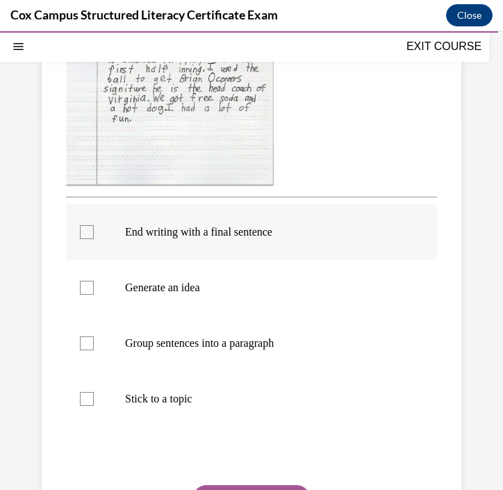
click at [86, 234] on div at bounding box center [87, 232] width 14 height 14
click at [86, 234] on input "End writing with a final sentence" at bounding box center [87, 232] width 14 height 14
checkbox input "true"
click at [86, 291] on div at bounding box center [87, 288] width 14 height 14
click at [86, 291] on input "Generate an idea" at bounding box center [87, 288] width 14 height 14
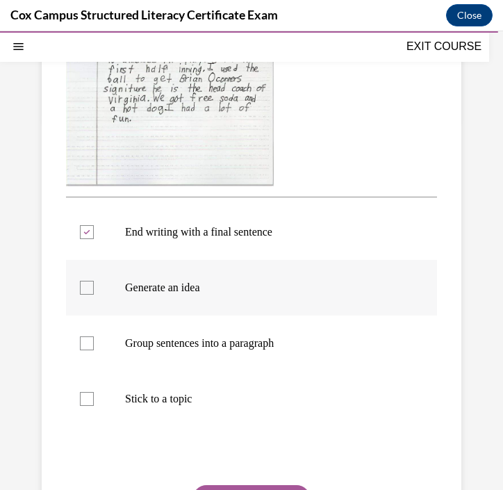
checkbox input "true"
click at [86, 337] on div at bounding box center [87, 344] width 14 height 14
click at [86, 337] on input "Group sentences into a paragraph" at bounding box center [87, 344] width 14 height 14
checkbox input "true"
click at [84, 402] on div at bounding box center [87, 399] width 14 height 14
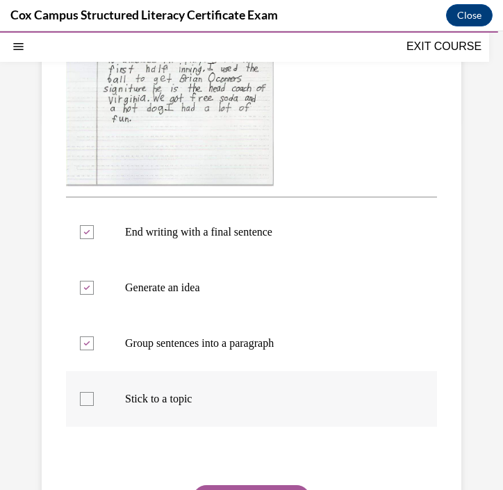
click at [84, 402] on input "Stick to a topic" at bounding box center [87, 399] width 14 height 14
checkbox input "true"
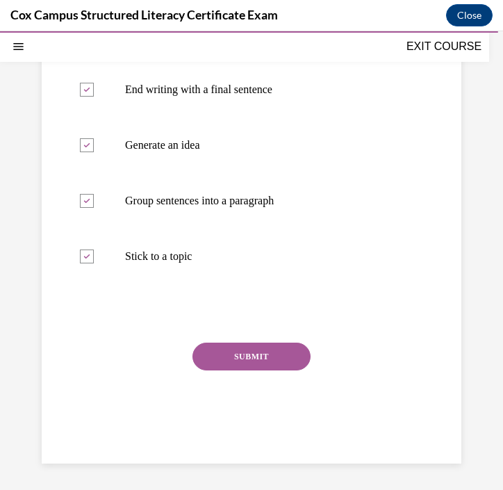
click at [279, 354] on button "SUBMIT" at bounding box center [252, 357] width 118 height 28
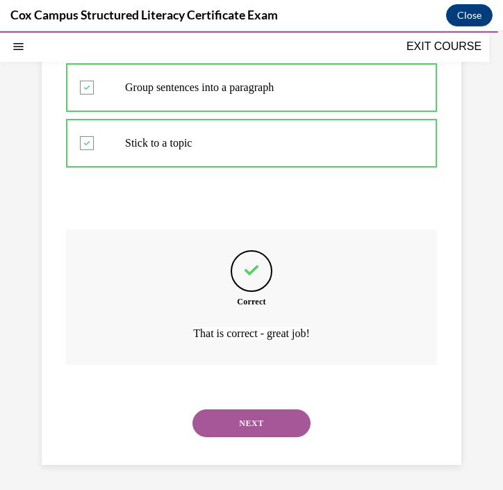
scroll to position [660, 0]
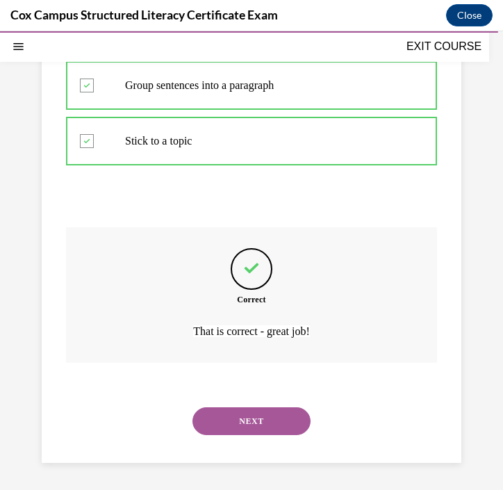
click at [270, 417] on button "NEXT" at bounding box center [252, 422] width 118 height 28
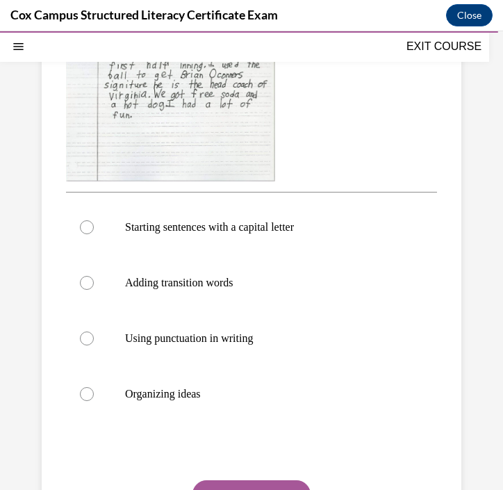
scroll to position [380, 0]
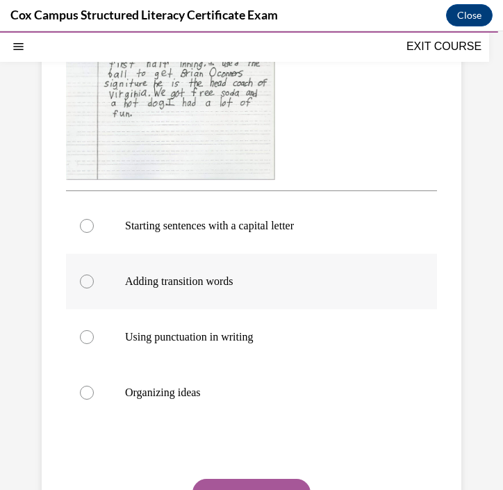
click at [272, 298] on label "Adding transition words" at bounding box center [251, 282] width 371 height 56
click at [94, 289] on input "Adding transition words" at bounding box center [87, 282] width 14 height 14
radio input "true"
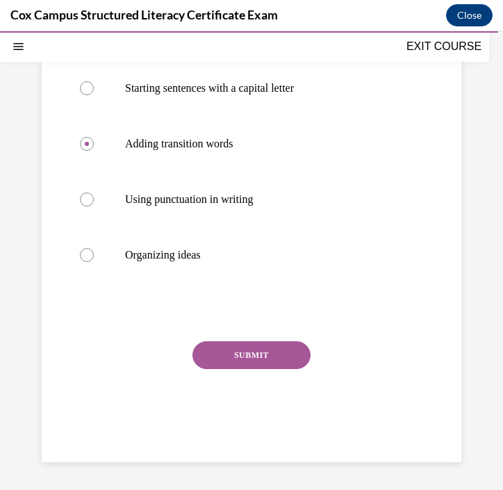
click at [262, 363] on button "SUBMIT" at bounding box center [252, 355] width 118 height 28
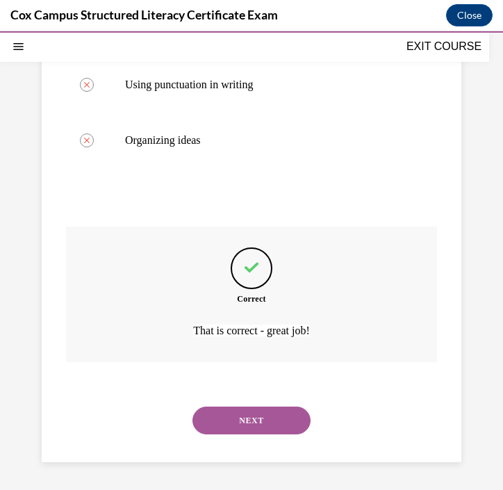
scroll to position [661, 0]
click at [257, 426] on button "NEXT" at bounding box center [252, 421] width 118 height 28
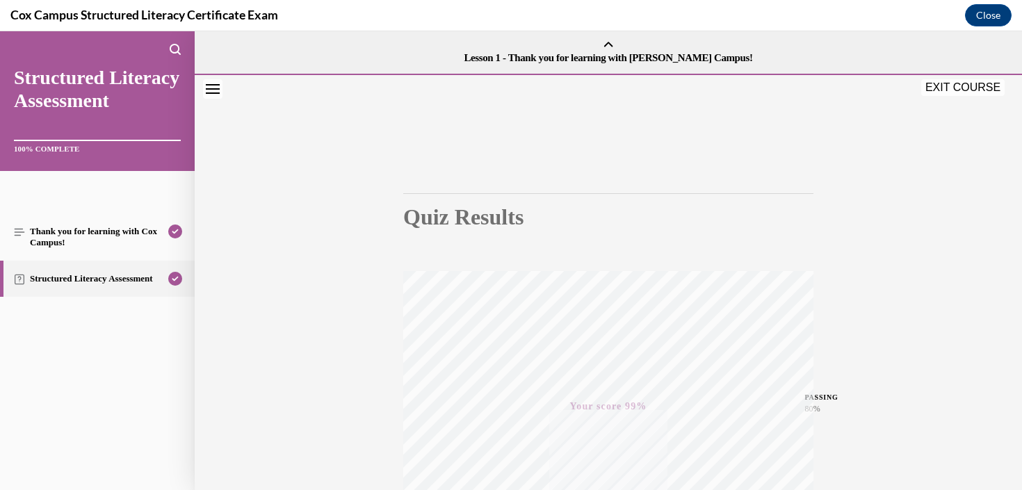
scroll to position [31, 0]
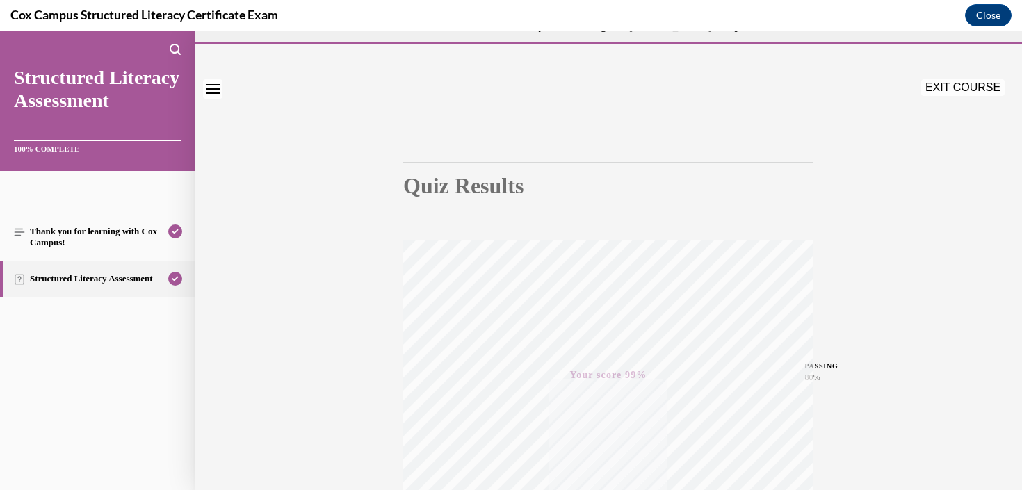
click at [123, 287] on link "Structured Literacy Assessment" at bounding box center [97, 279] width 195 height 36
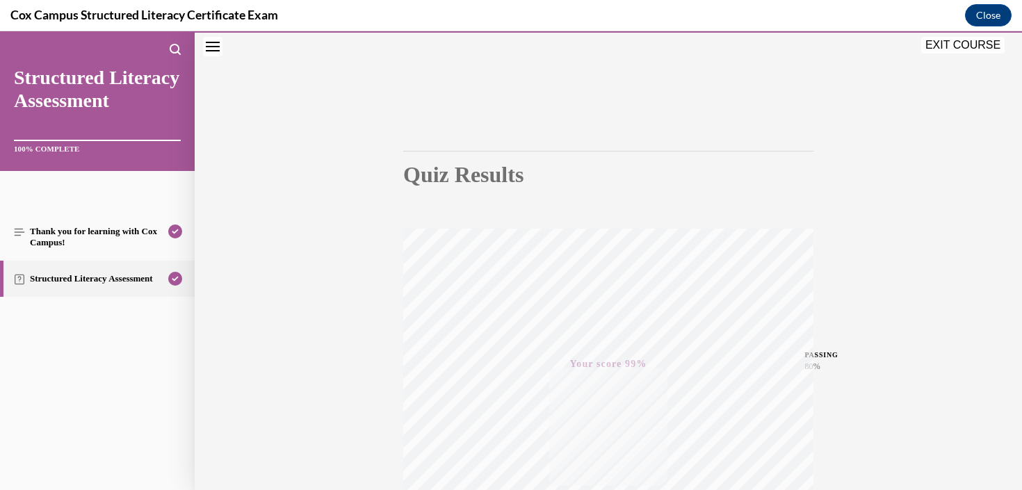
scroll to position [254, 0]
drag, startPoint x: 960, startPoint y: 41, endPoint x: 1022, endPoint y: 60, distance: 64.7
click at [881, 41] on button "EXIT COURSE" at bounding box center [962, 45] width 83 height 17
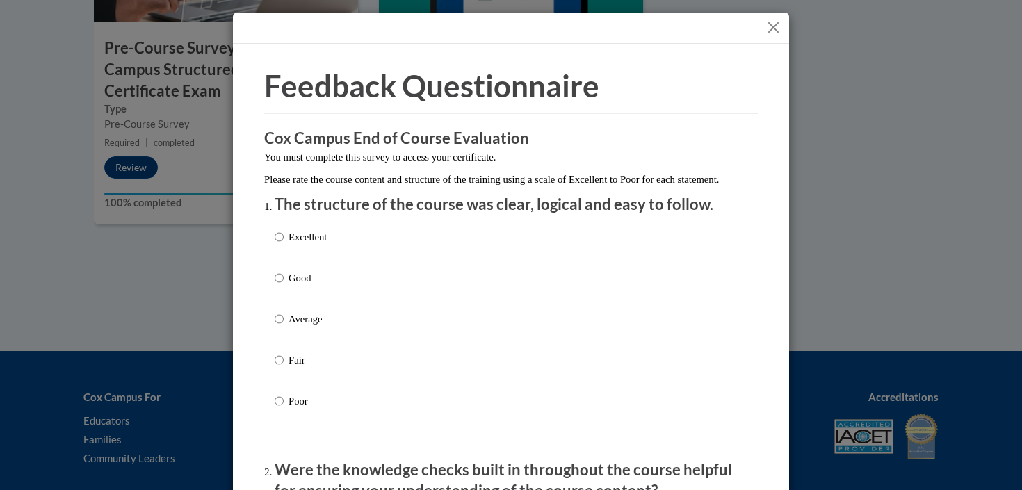
click at [277, 344] on label "Average" at bounding box center [301, 331] width 52 height 38
click at [277, 327] on input "Average" at bounding box center [279, 319] width 9 height 15
radio input "true"
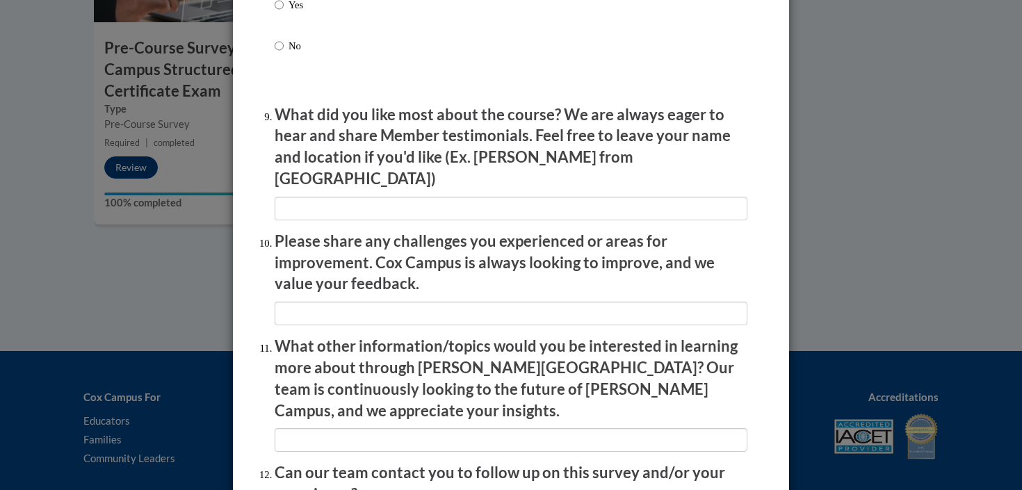
scroll to position [2403, 0]
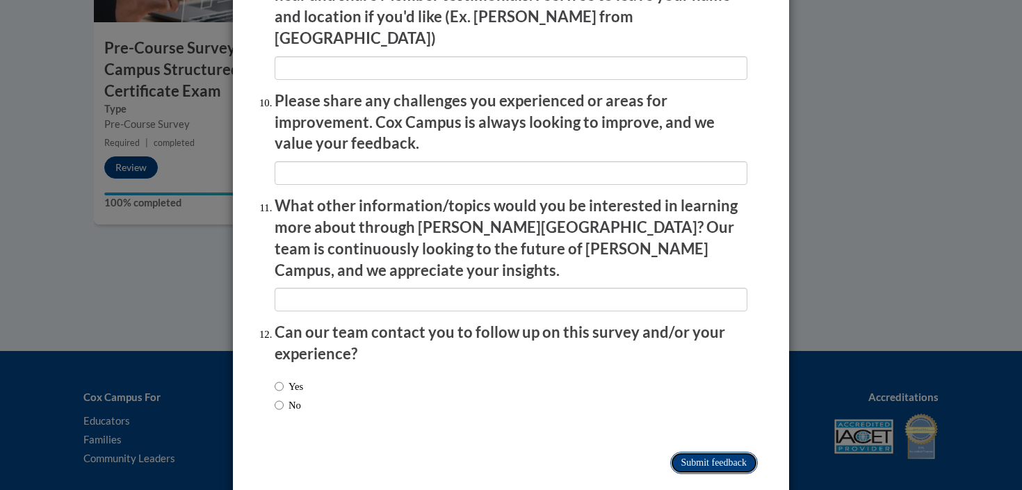
click at [729, 452] on input "Submit feedback" at bounding box center [714, 463] width 88 height 22
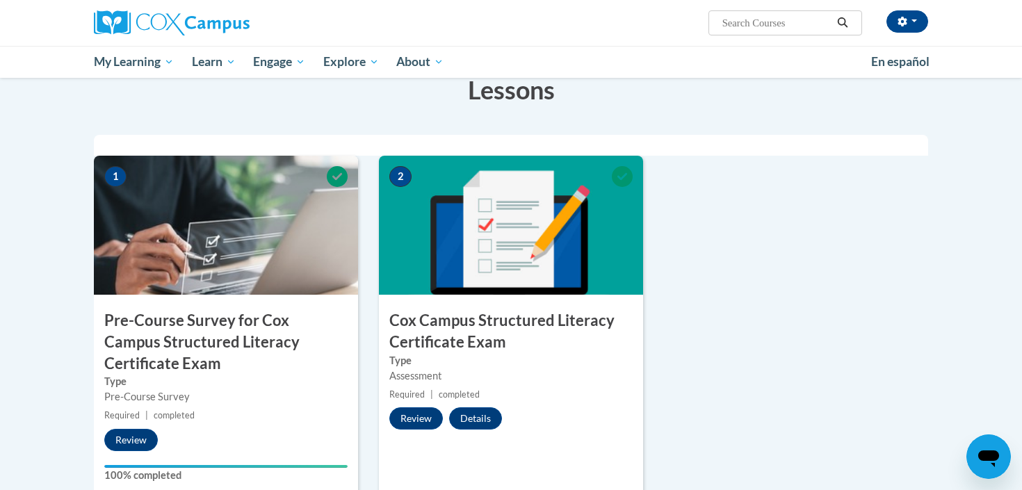
scroll to position [281, 0]
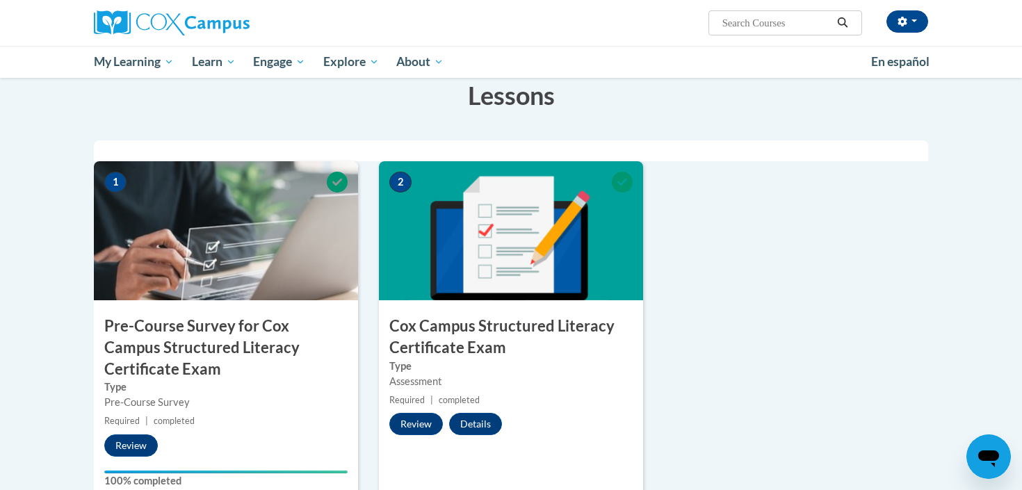
click at [471, 225] on img at bounding box center [511, 230] width 264 height 139
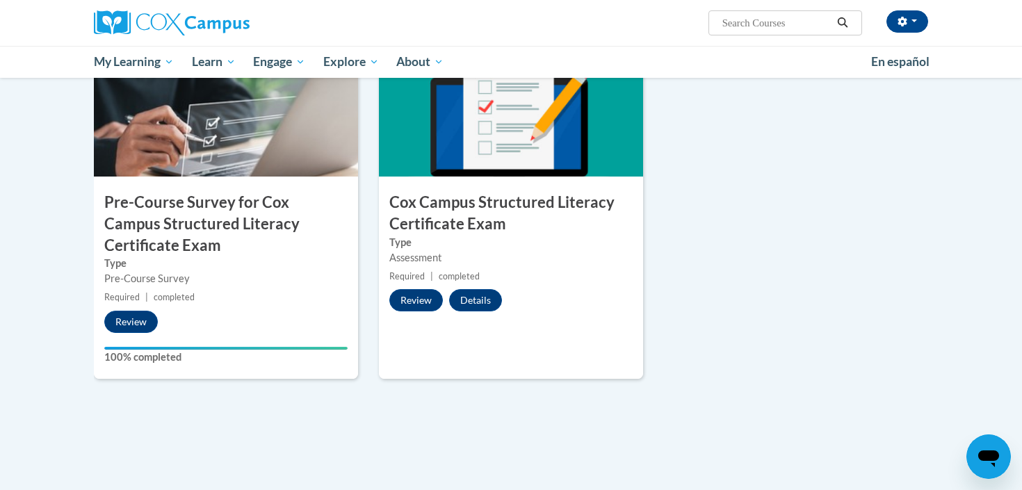
scroll to position [398, 0]
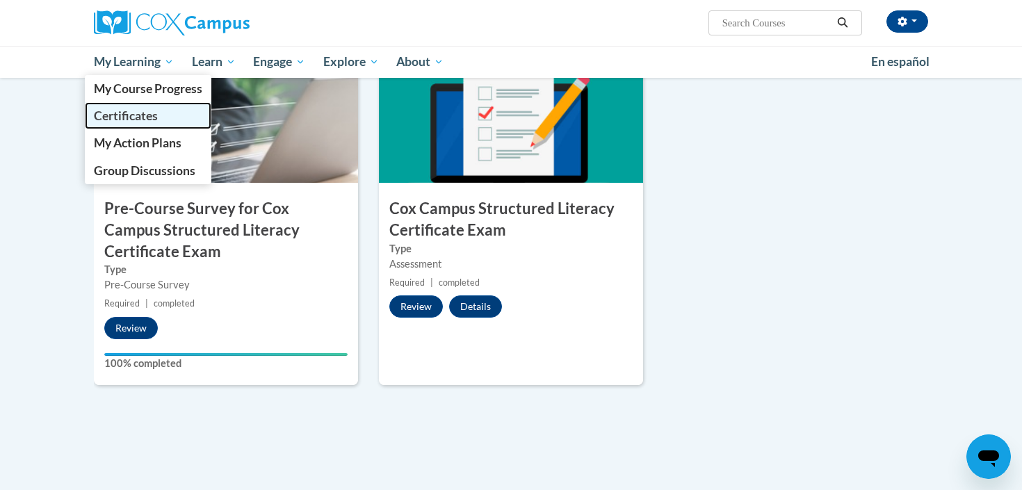
click at [156, 105] on link "Certificates" at bounding box center [148, 115] width 127 height 27
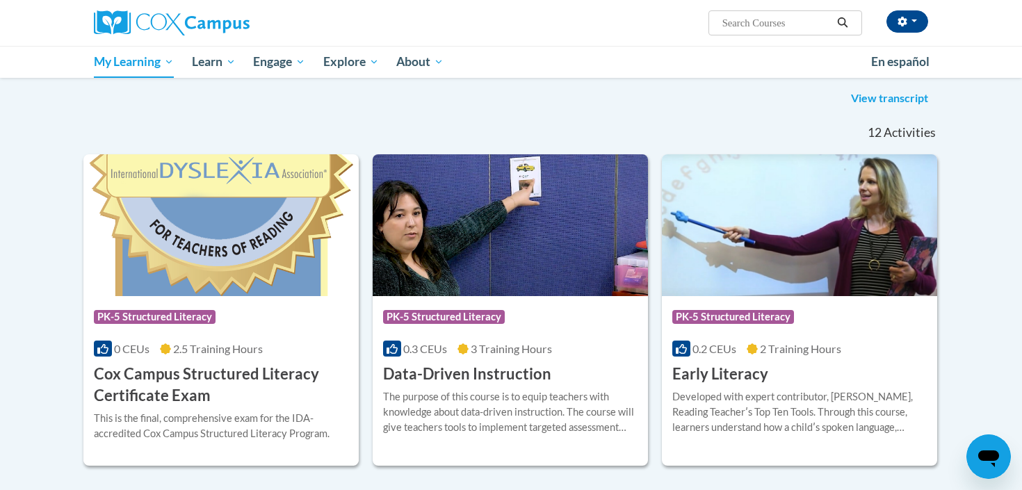
scroll to position [186, 0]
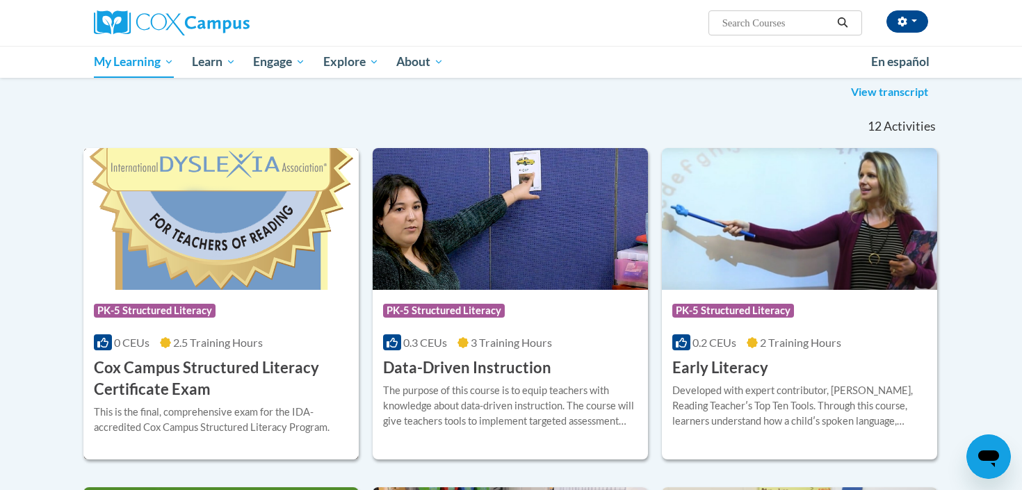
click at [252, 234] on img at bounding box center [220, 219] width 275 height 142
